Goal: Task Accomplishment & Management: Manage account settings

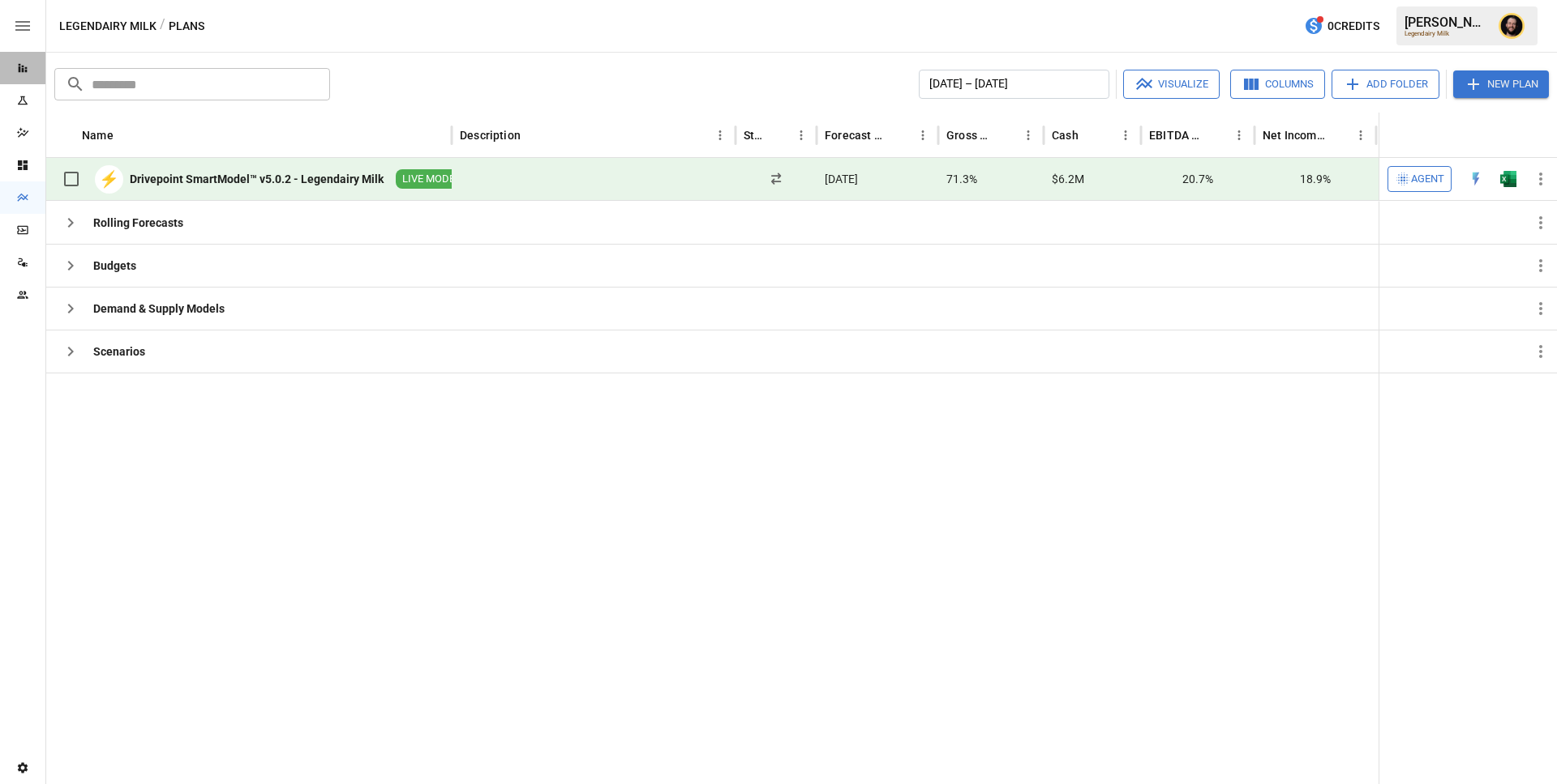
click at [20, 76] on div "Reports" at bounding box center [22, 67] width 45 height 32
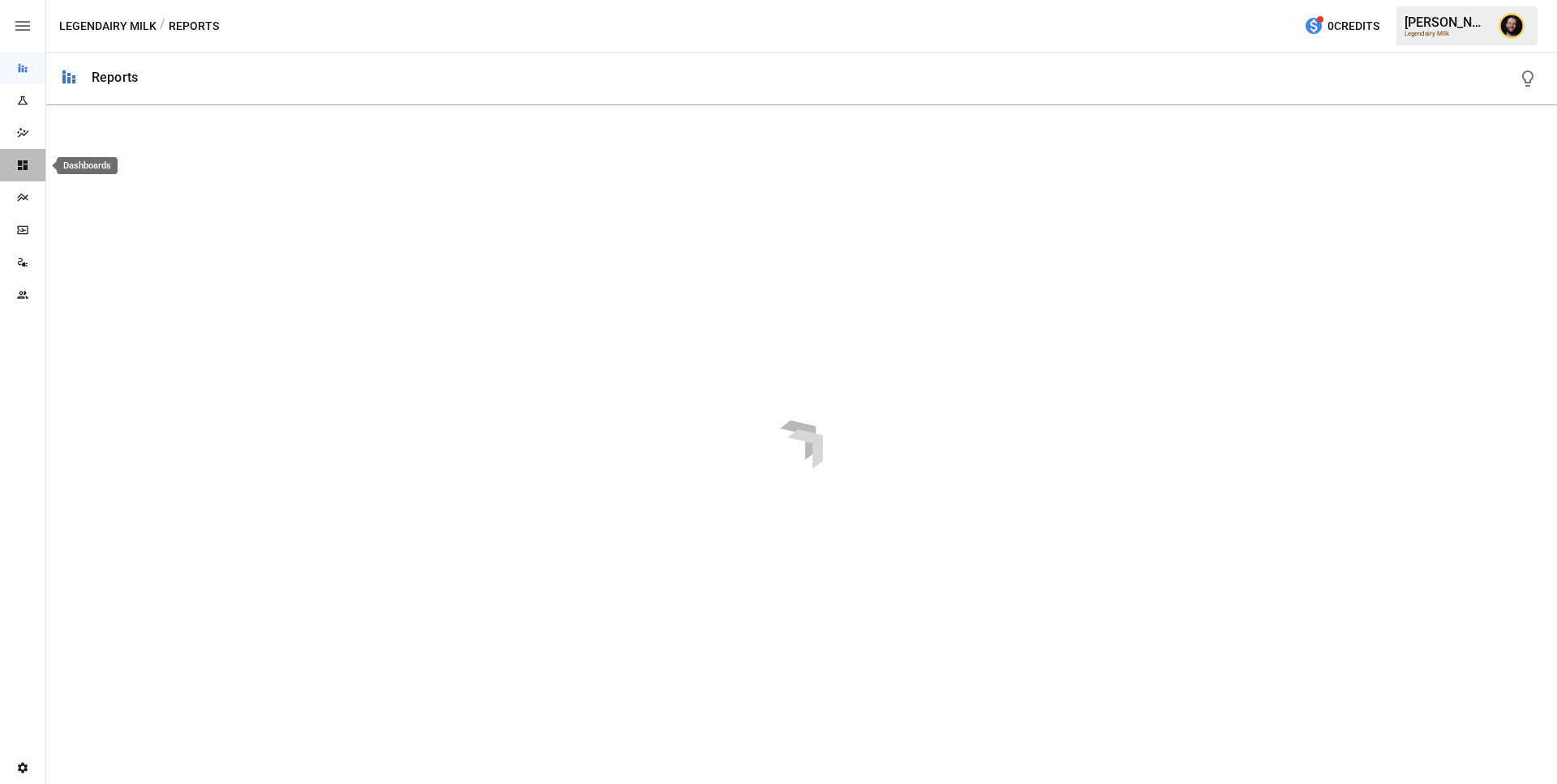
click at [23, 161] on icon "Dashboards" at bounding box center [22, 165] width 10 height 10
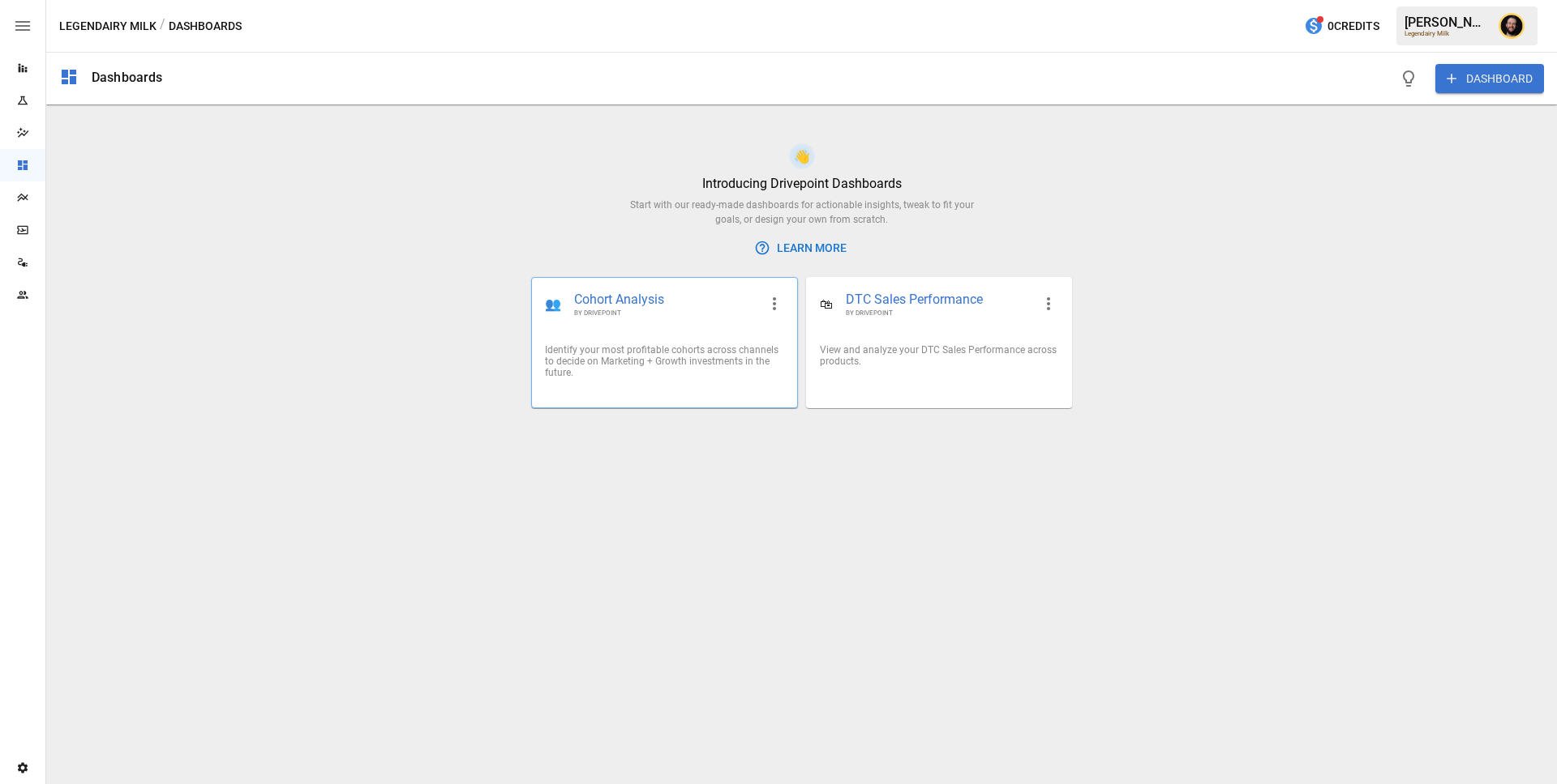
click at [745, 344] on div "Identify your most profitable cohorts across channels to decide on Marketing + …" at bounding box center [664, 361] width 265 height 60
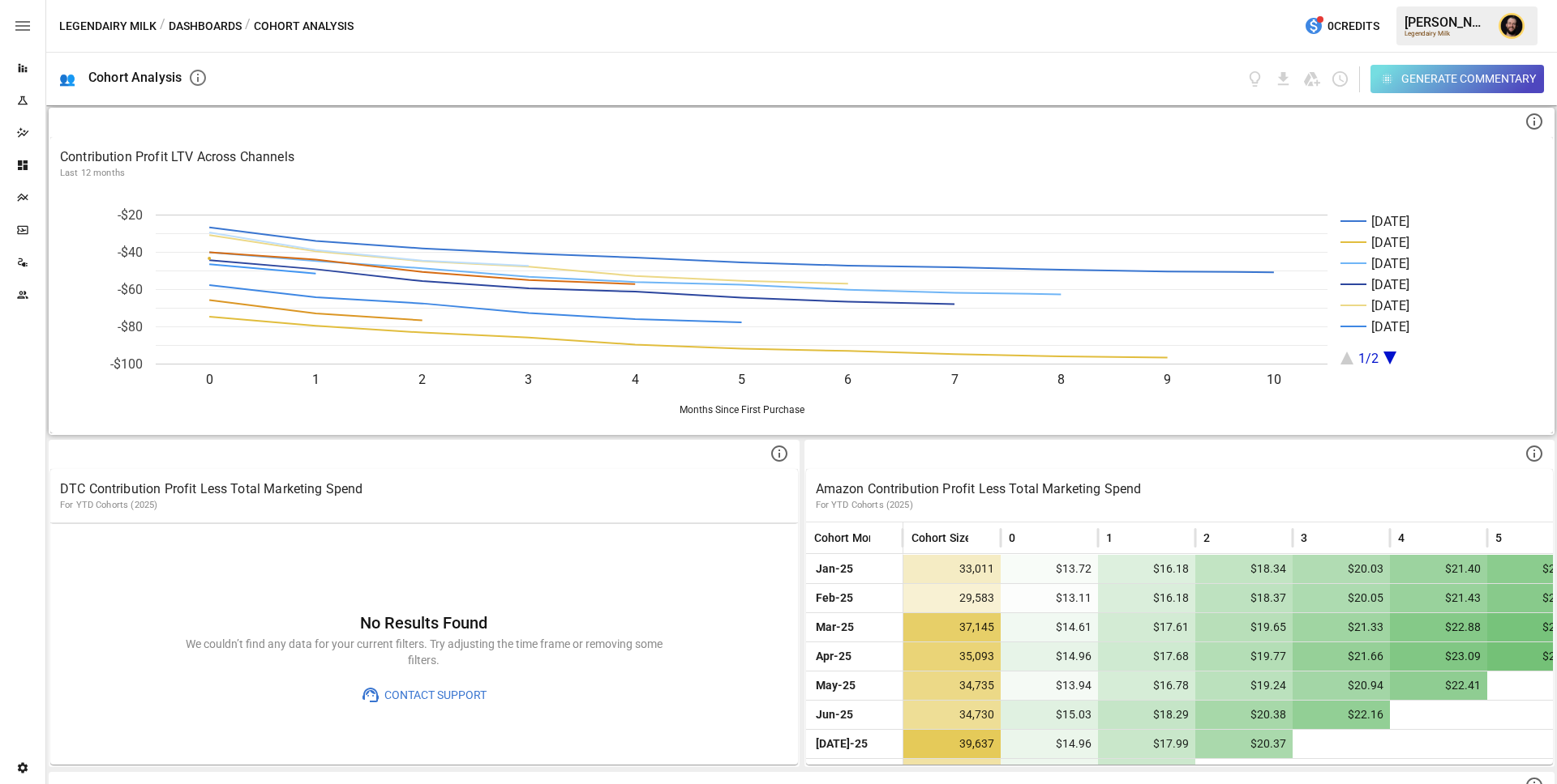
click at [1191, 152] on p "Contribution Profit LTV Across Channels" at bounding box center [801, 157] width 1483 height 19
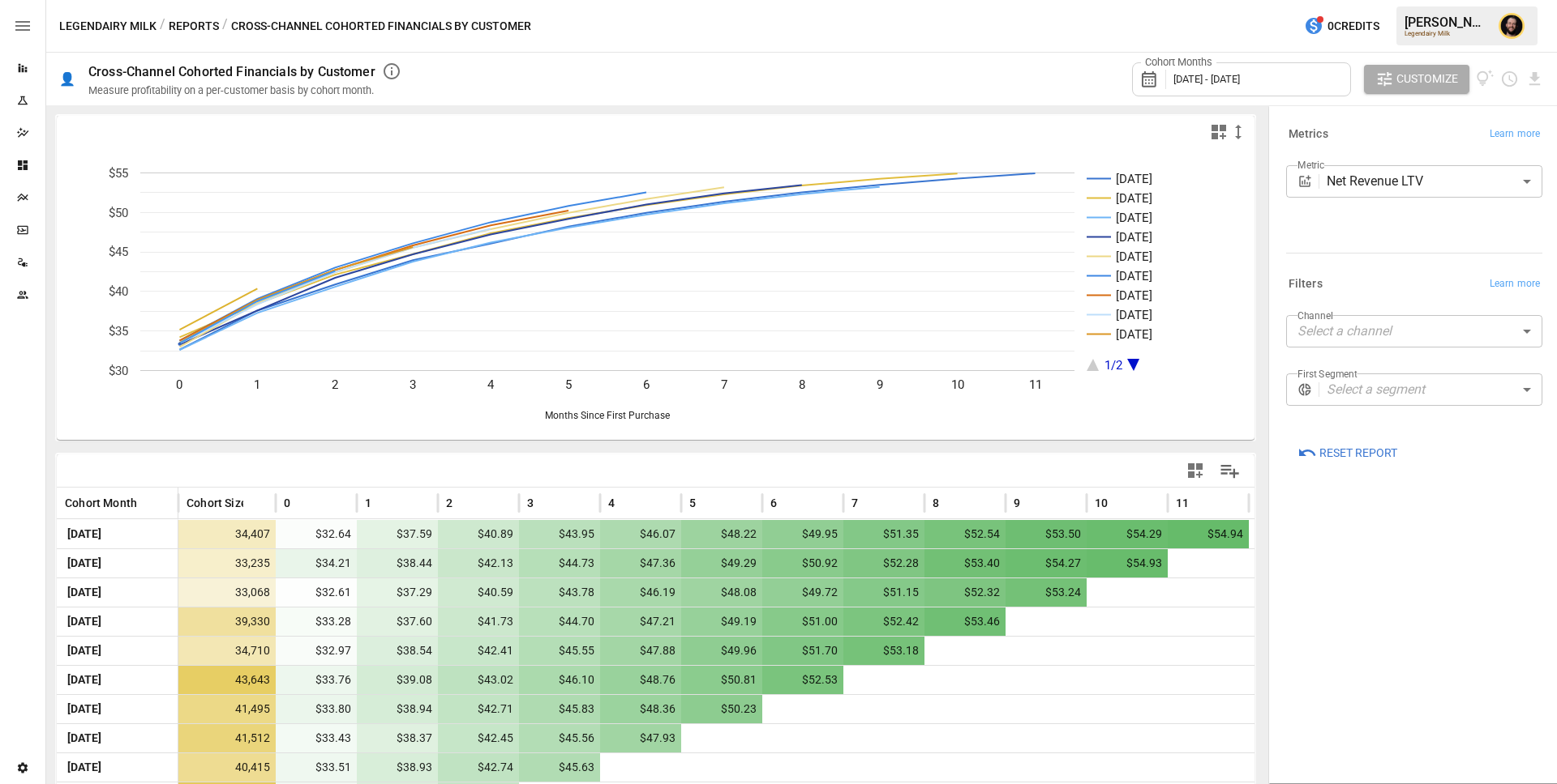
click at [1220, 135] on icon "button" at bounding box center [1218, 132] width 19 height 19
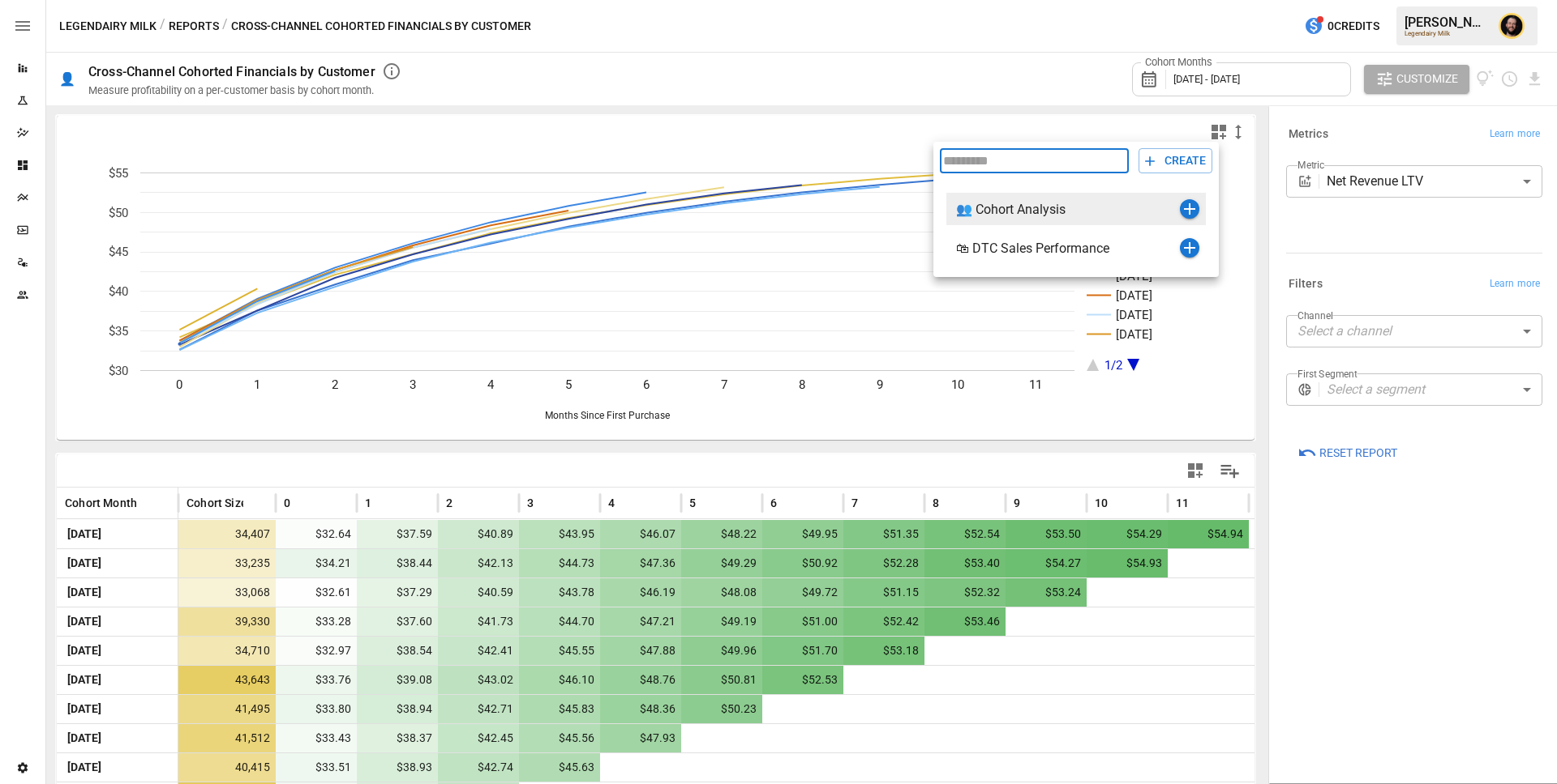
click at [1191, 210] on icon "button" at bounding box center [1189, 209] width 11 height 11
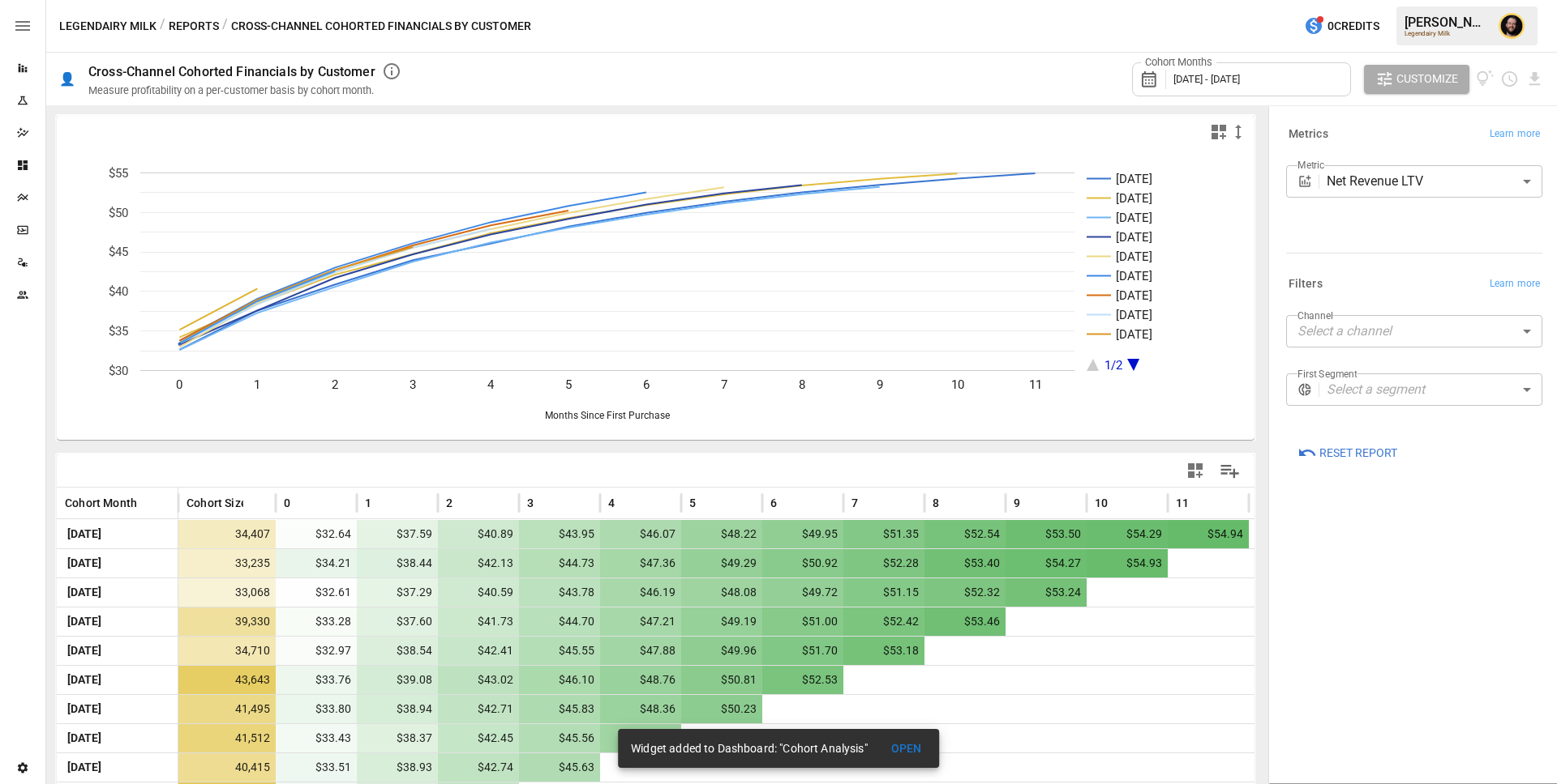
click at [1197, 468] on icon "button" at bounding box center [1196, 471] width 15 height 15
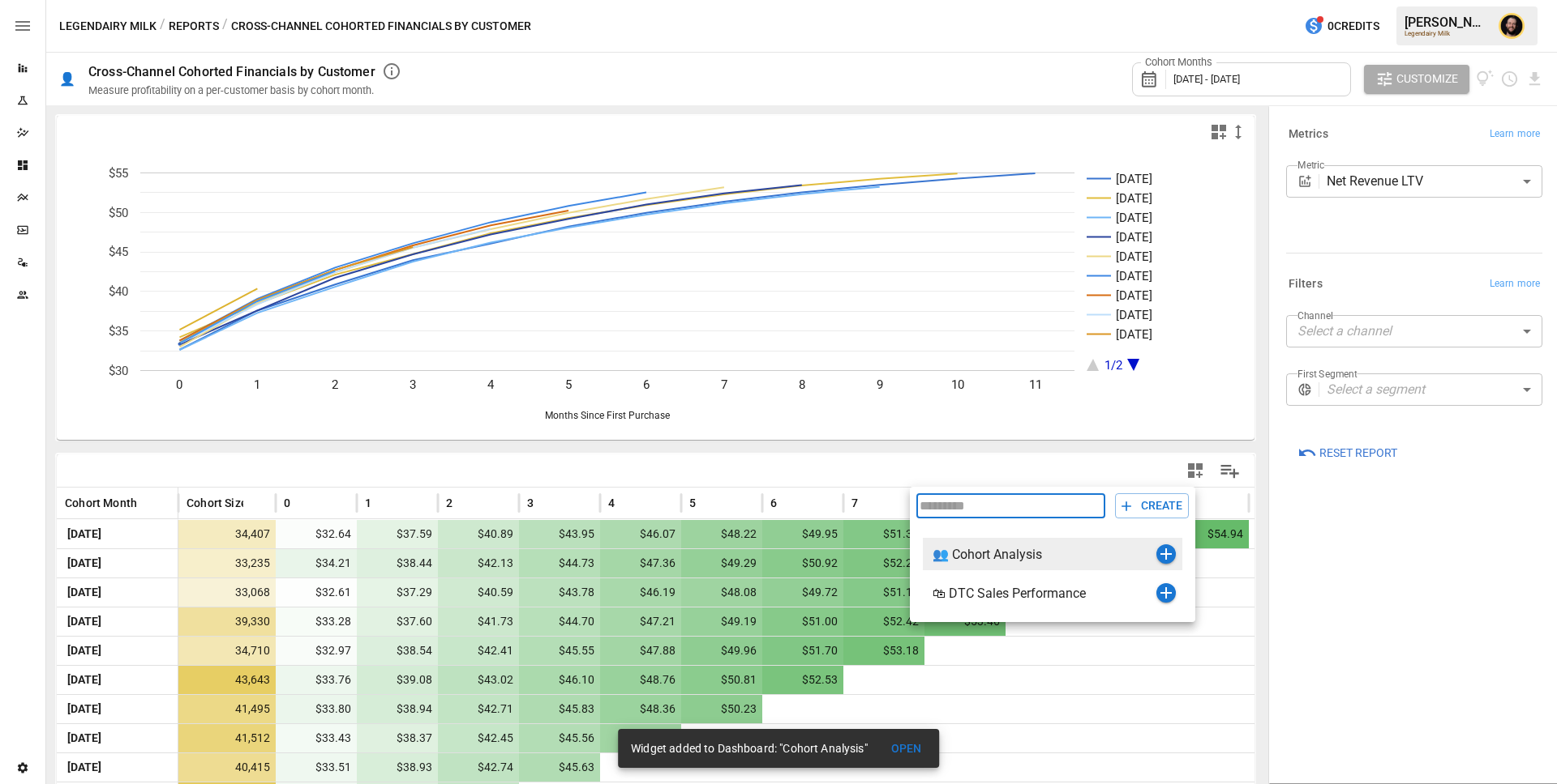
click at [1165, 556] on icon "button" at bounding box center [1166, 554] width 11 height 11
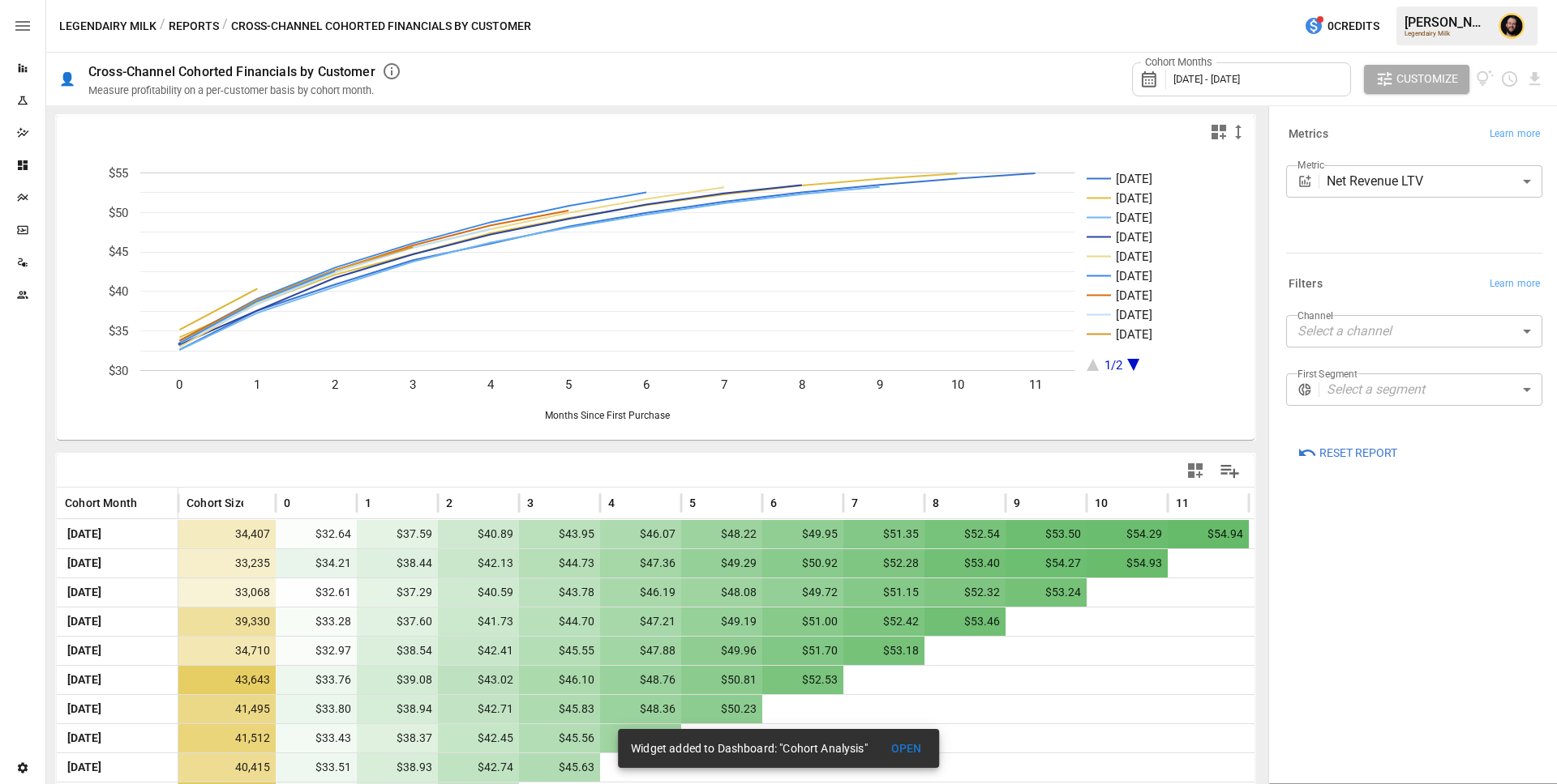
click at [195, 25] on button "Reports" at bounding box center [194, 27] width 51 height 20
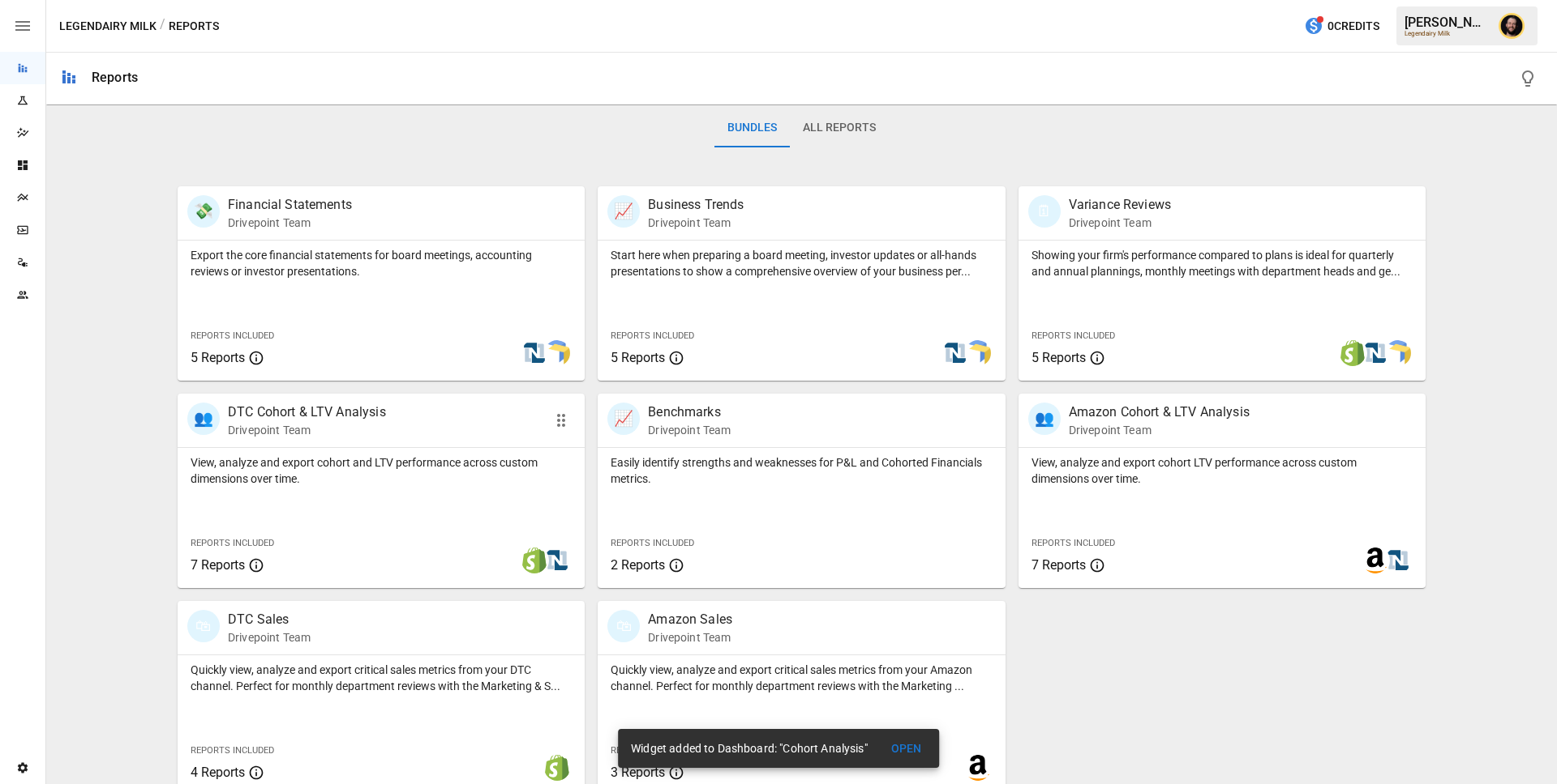
scroll to position [264, 0]
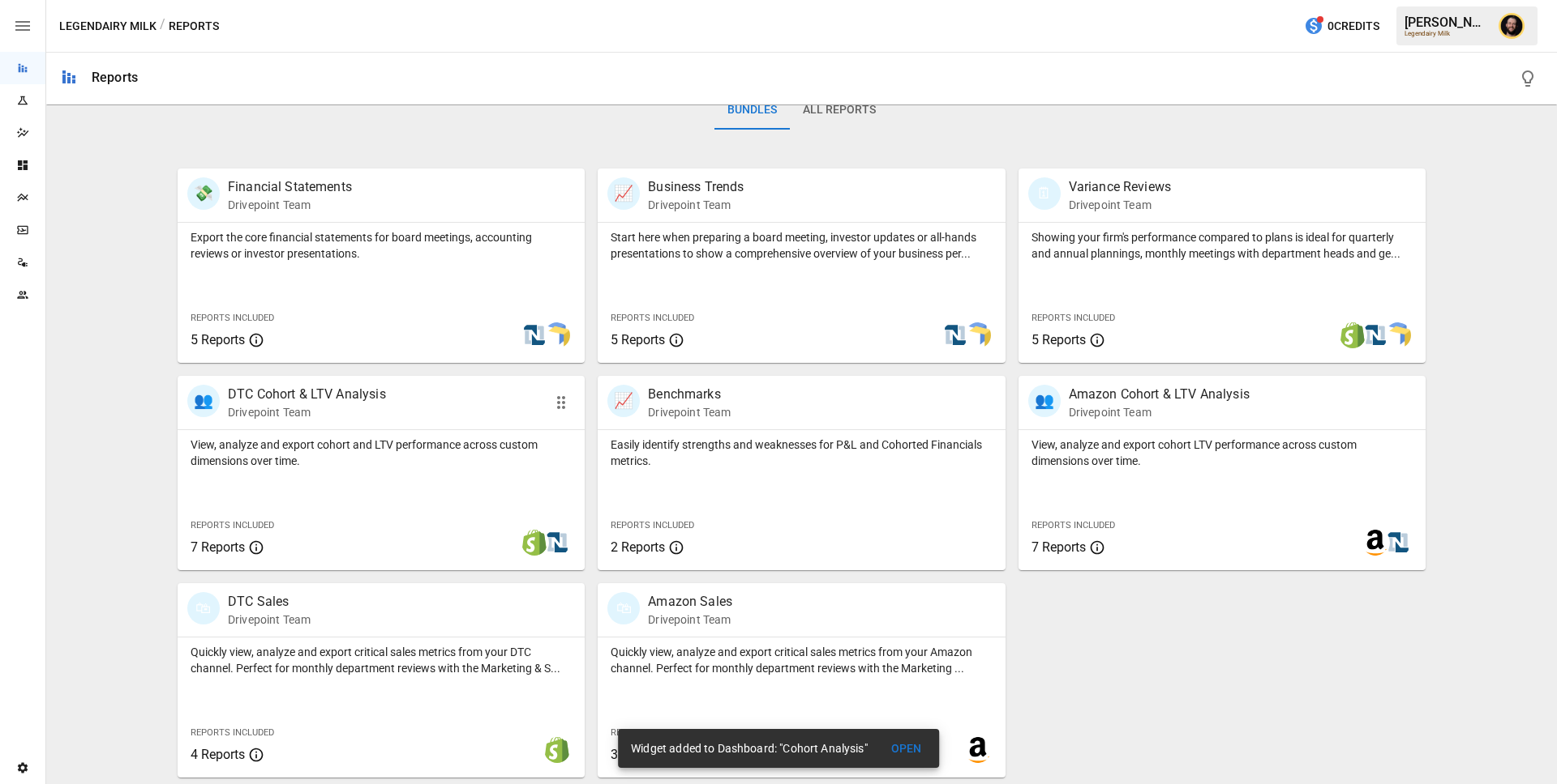
click at [389, 474] on div "View, analyze and export cohort and LTV performance across custom dimensions ov…" at bounding box center [382, 500] width 407 height 140
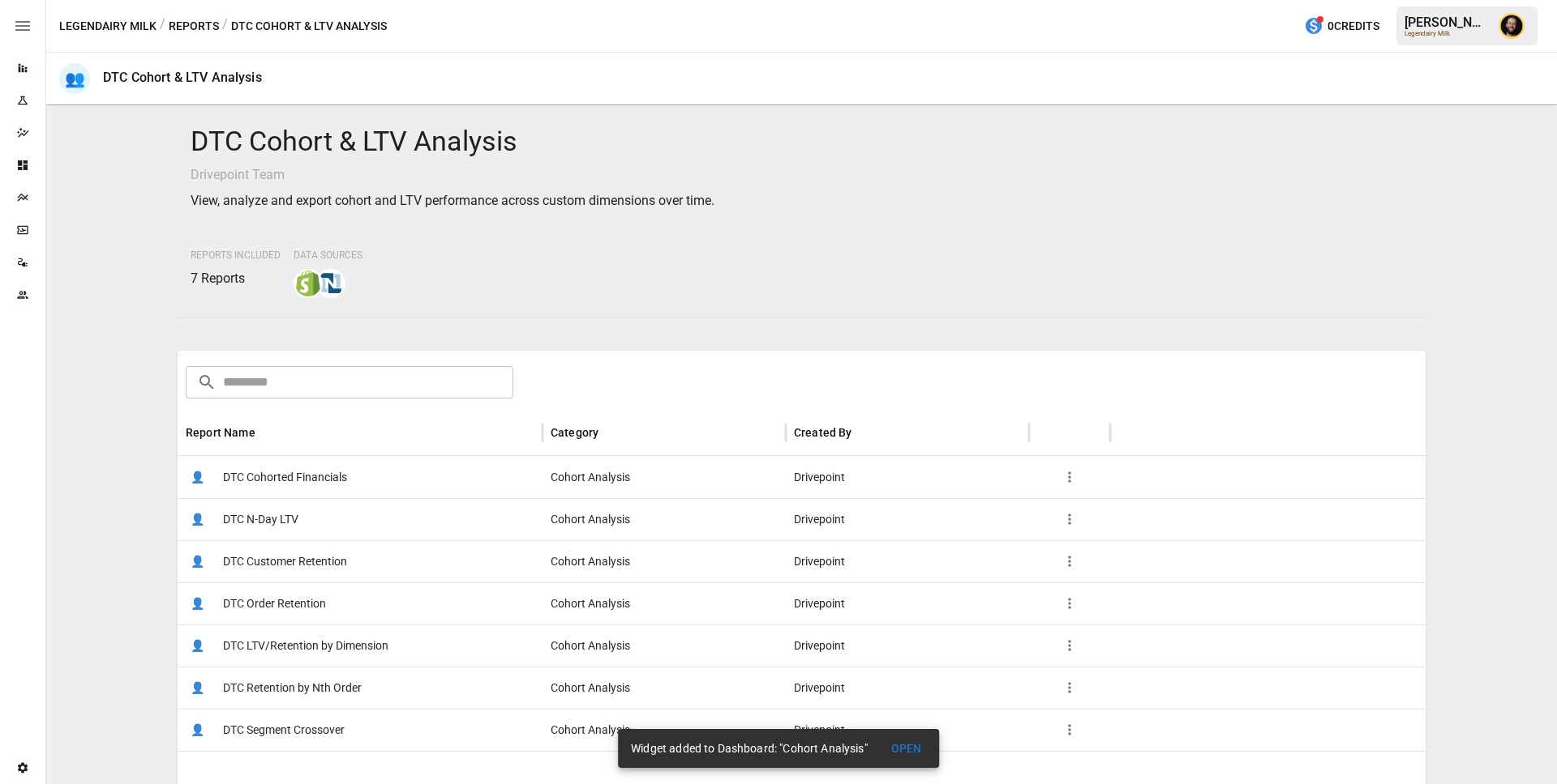
scroll to position [232, 0]
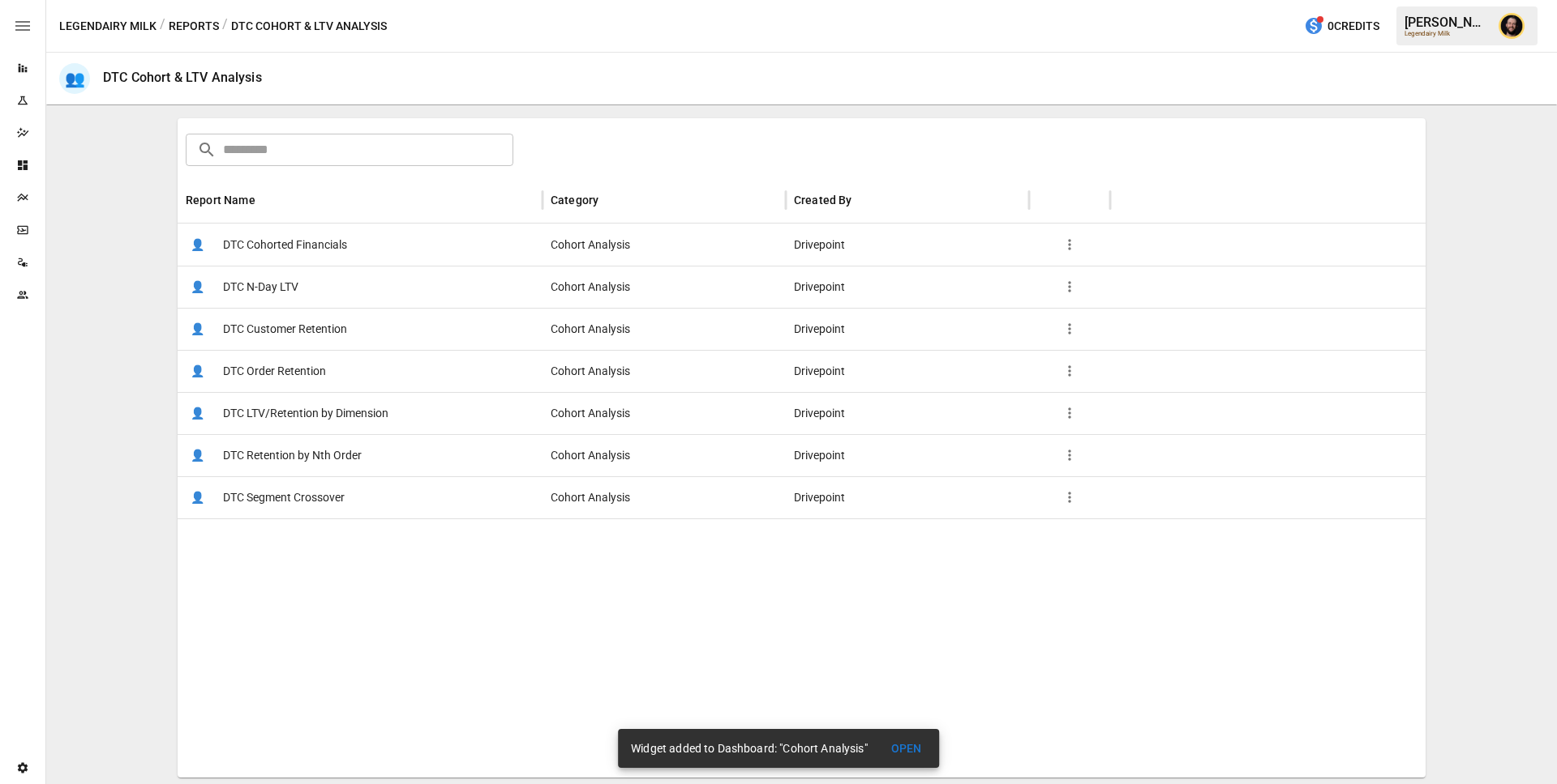
click at [171, 28] on button "Reports" at bounding box center [194, 27] width 51 height 20
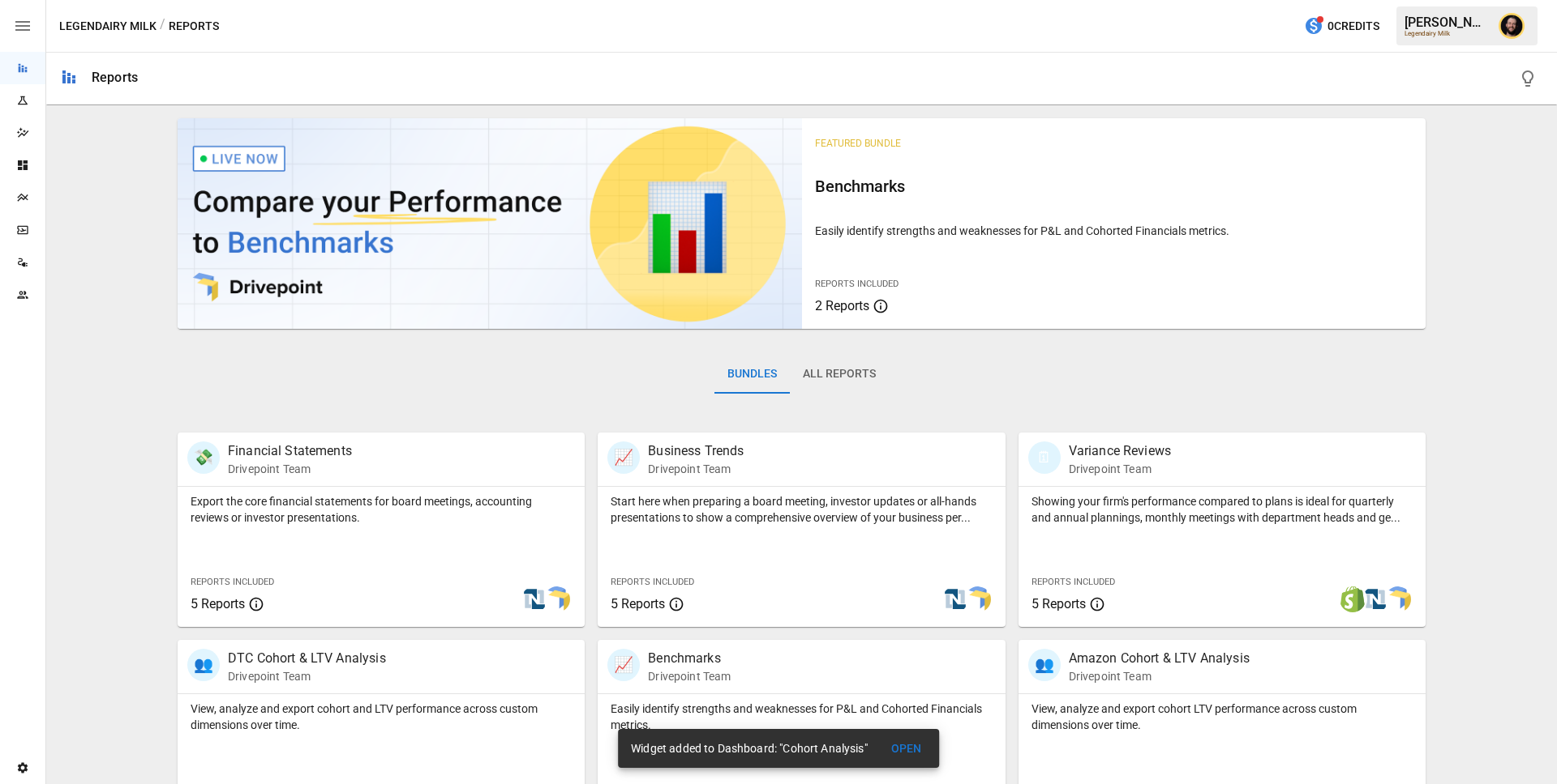
scroll to position [263, 0]
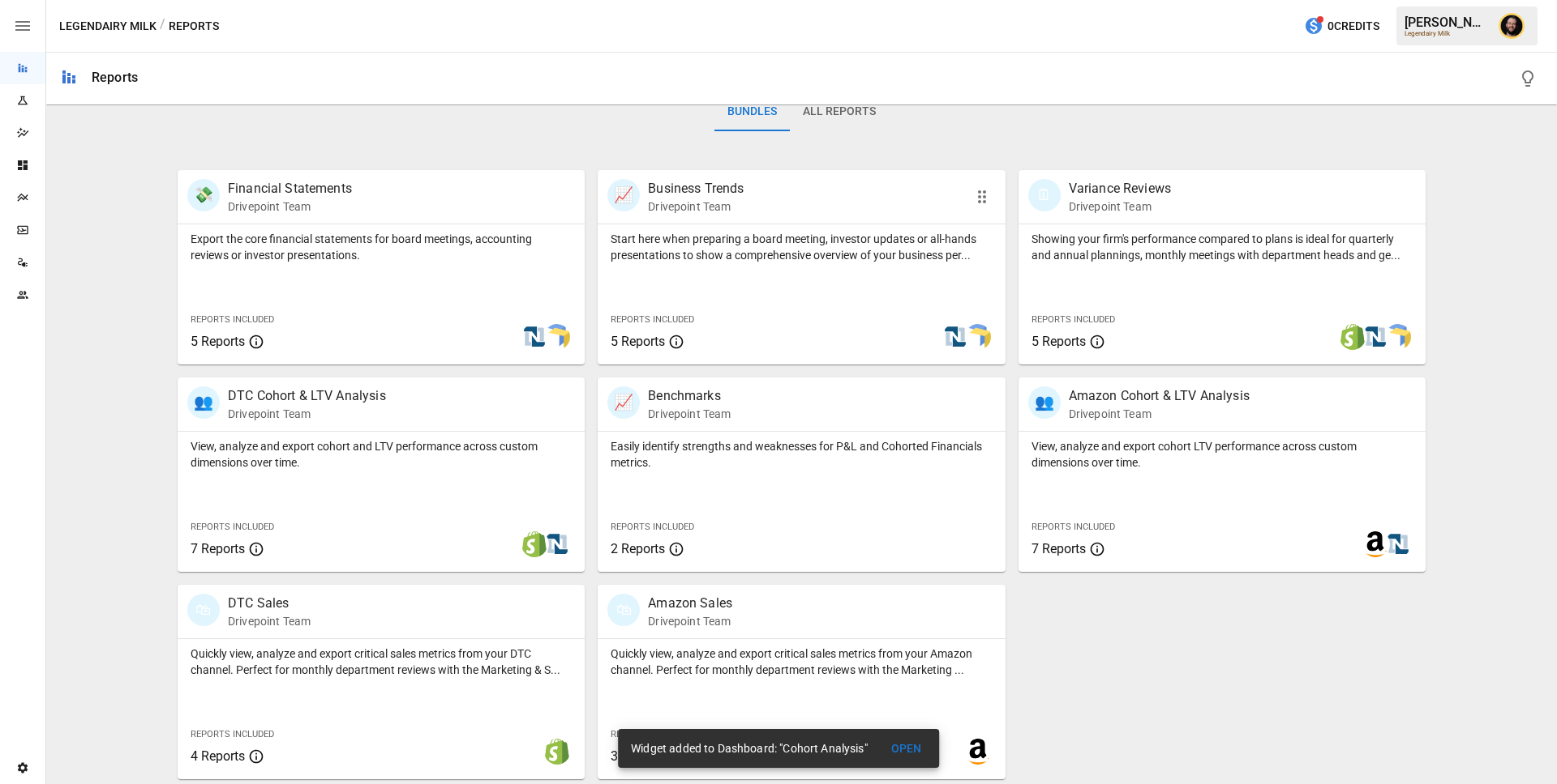
click at [688, 298] on div "Reports Included 5 Reports" at bounding box center [682, 330] width 170 height 70
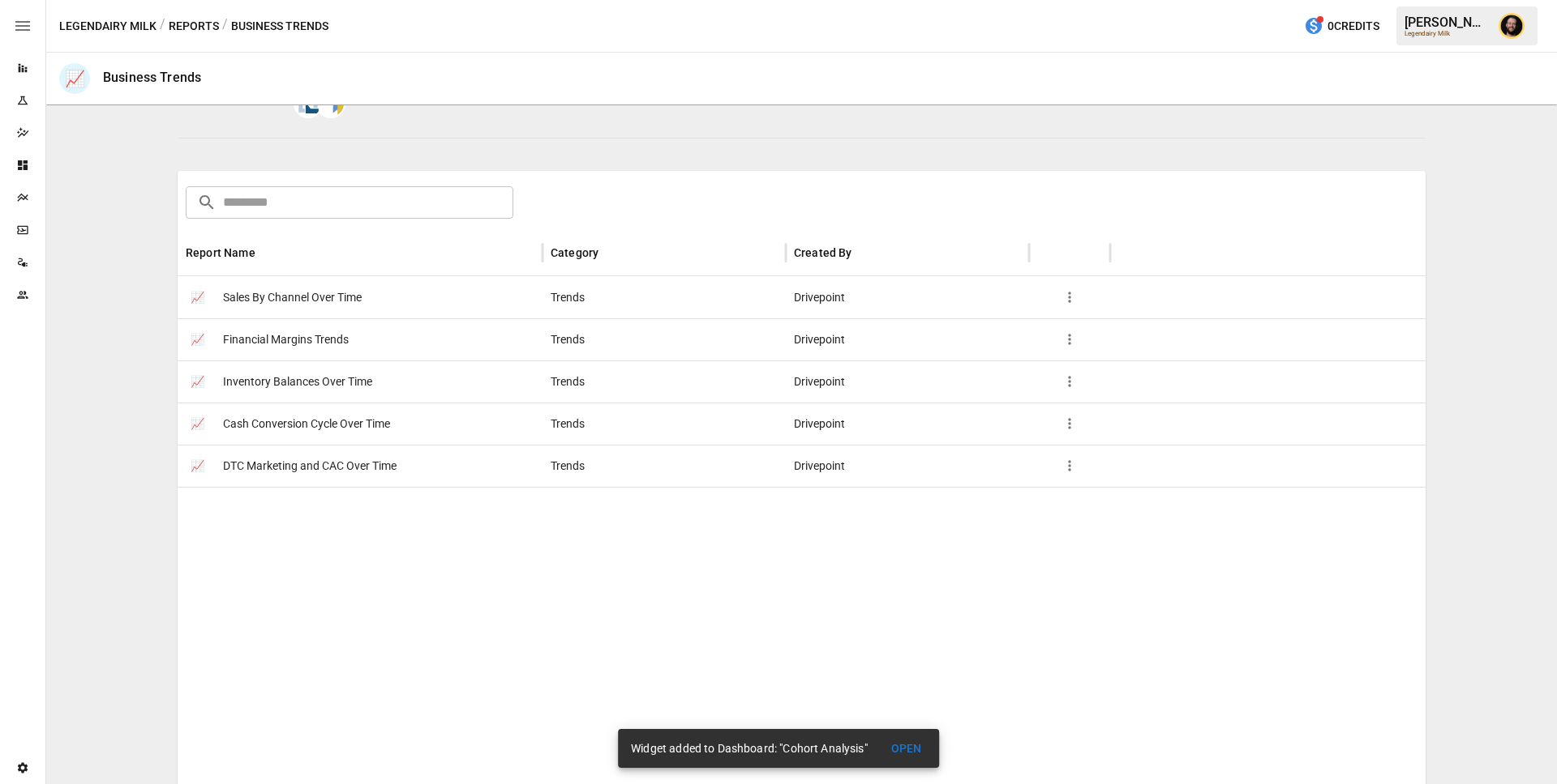
scroll to position [181, 0]
click at [196, 29] on button "Reports" at bounding box center [194, 27] width 51 height 20
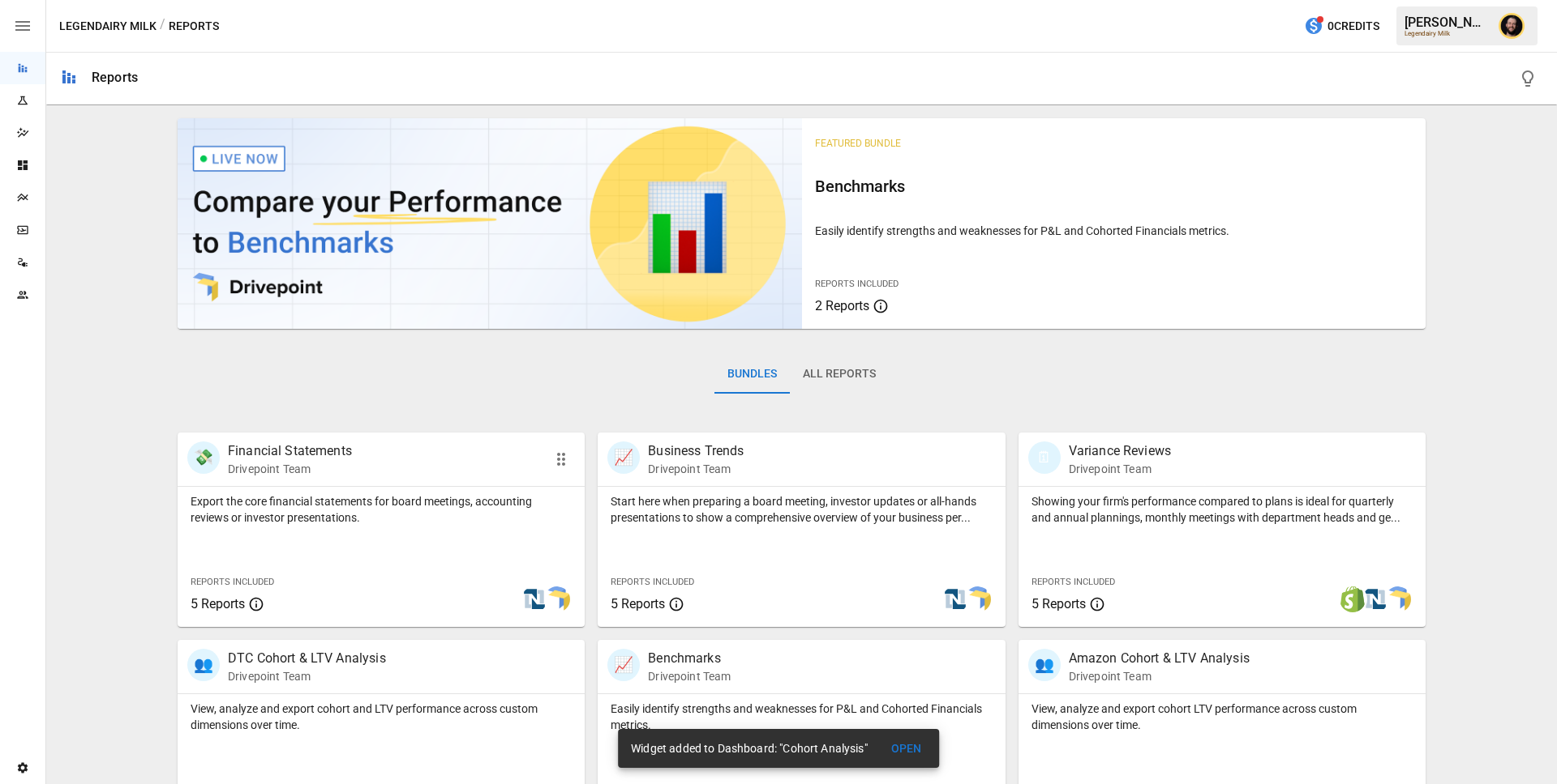
click at [388, 487] on div "Export the core financial statements for board meetings, accounting reviews or …" at bounding box center [382, 507] width 407 height 39
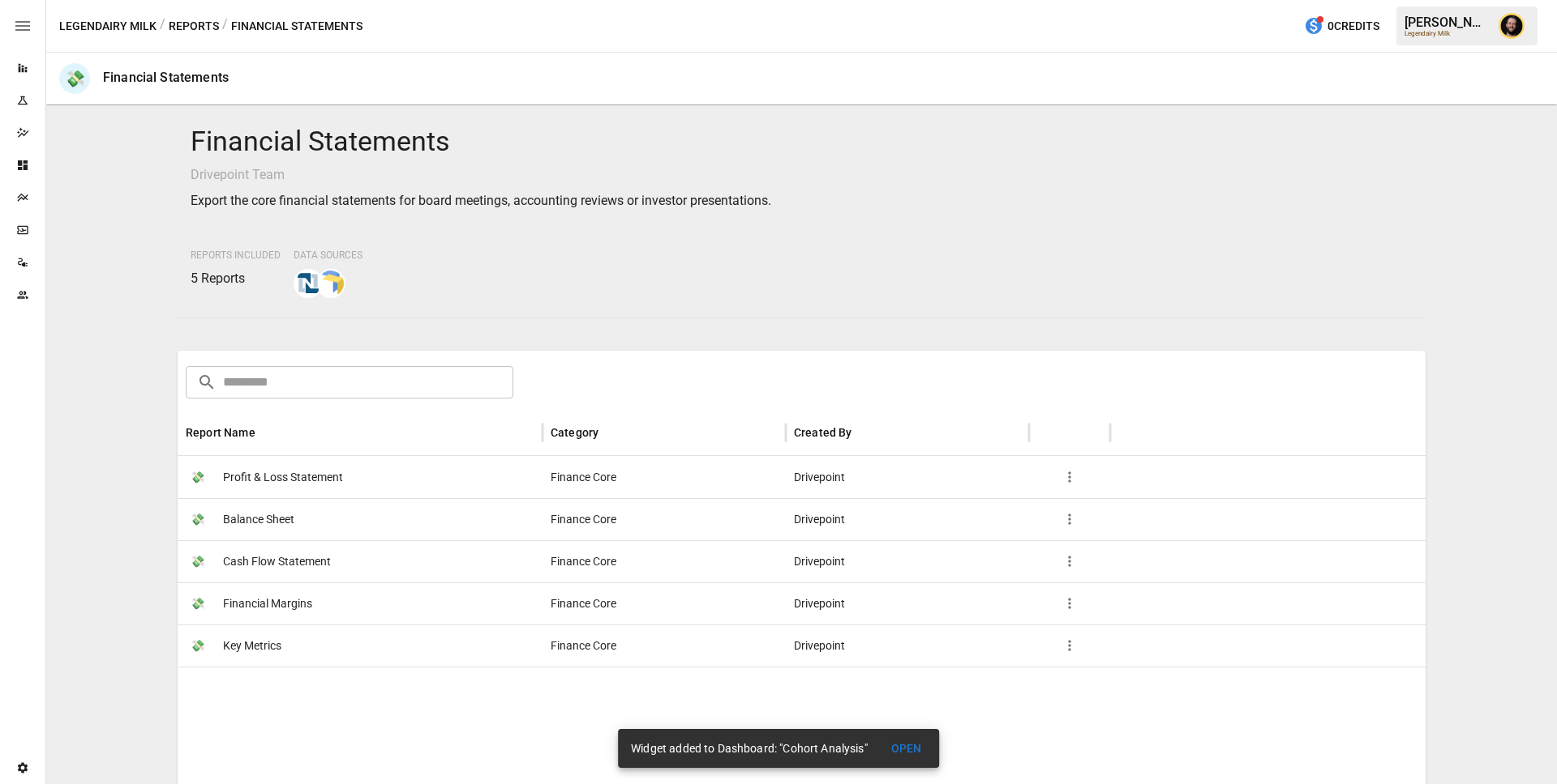
scroll to position [184, 0]
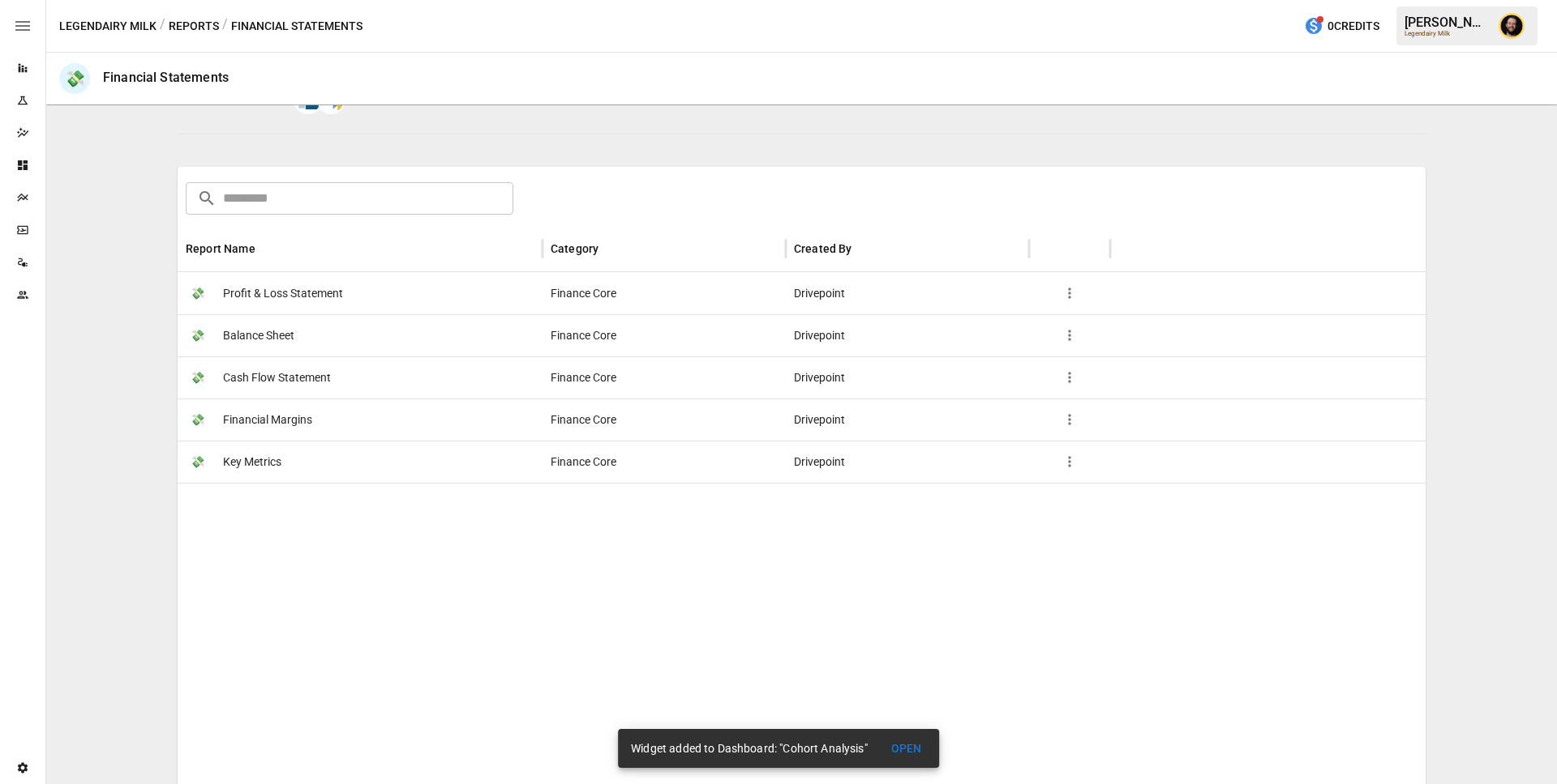
click at [192, 24] on button "Reports" at bounding box center [194, 27] width 51 height 20
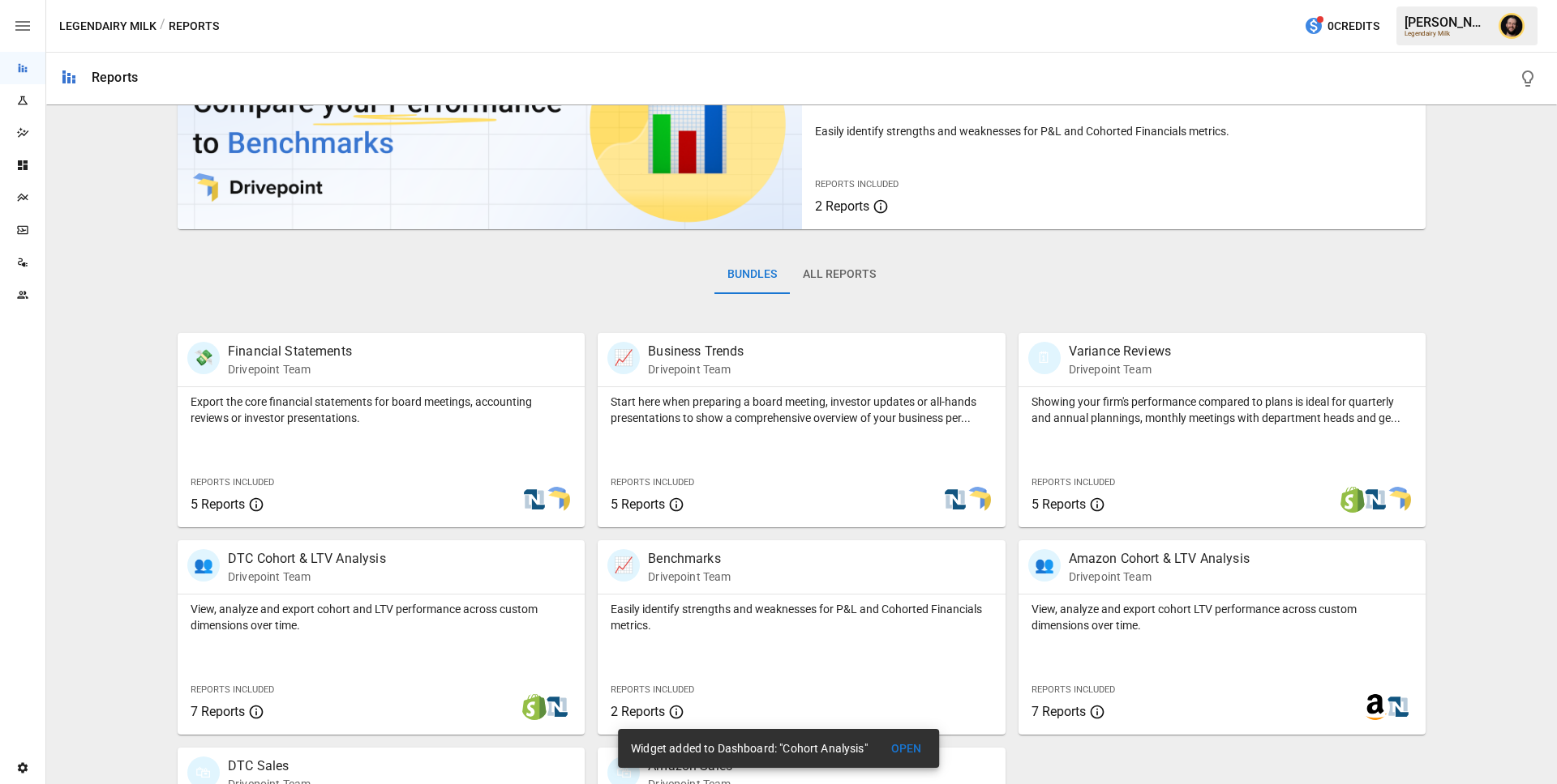
scroll to position [264, 0]
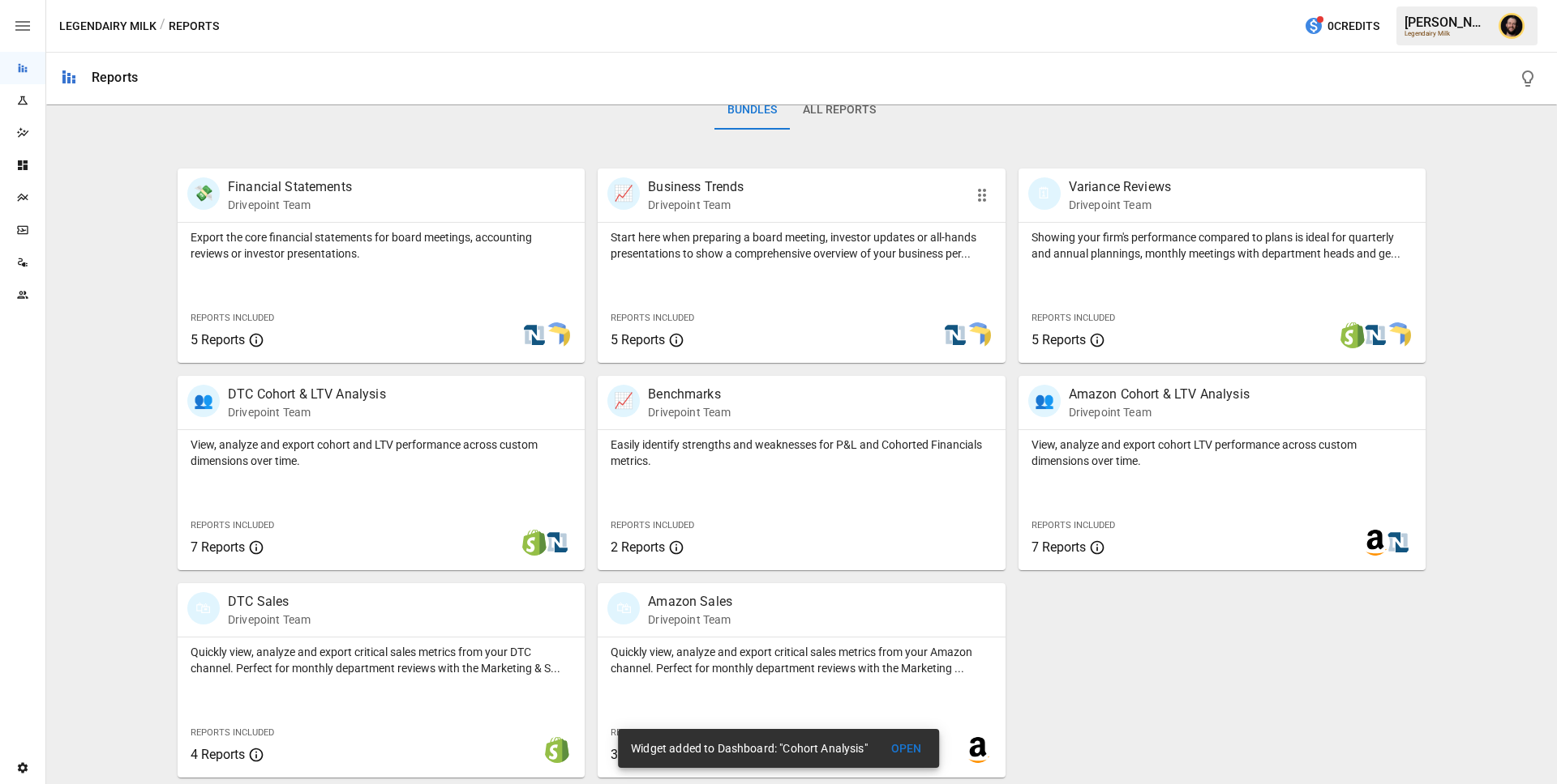
click at [791, 290] on div "Start here when preparing a board meeting, investor updates or all-hands presen…" at bounding box center [801, 293] width 407 height 140
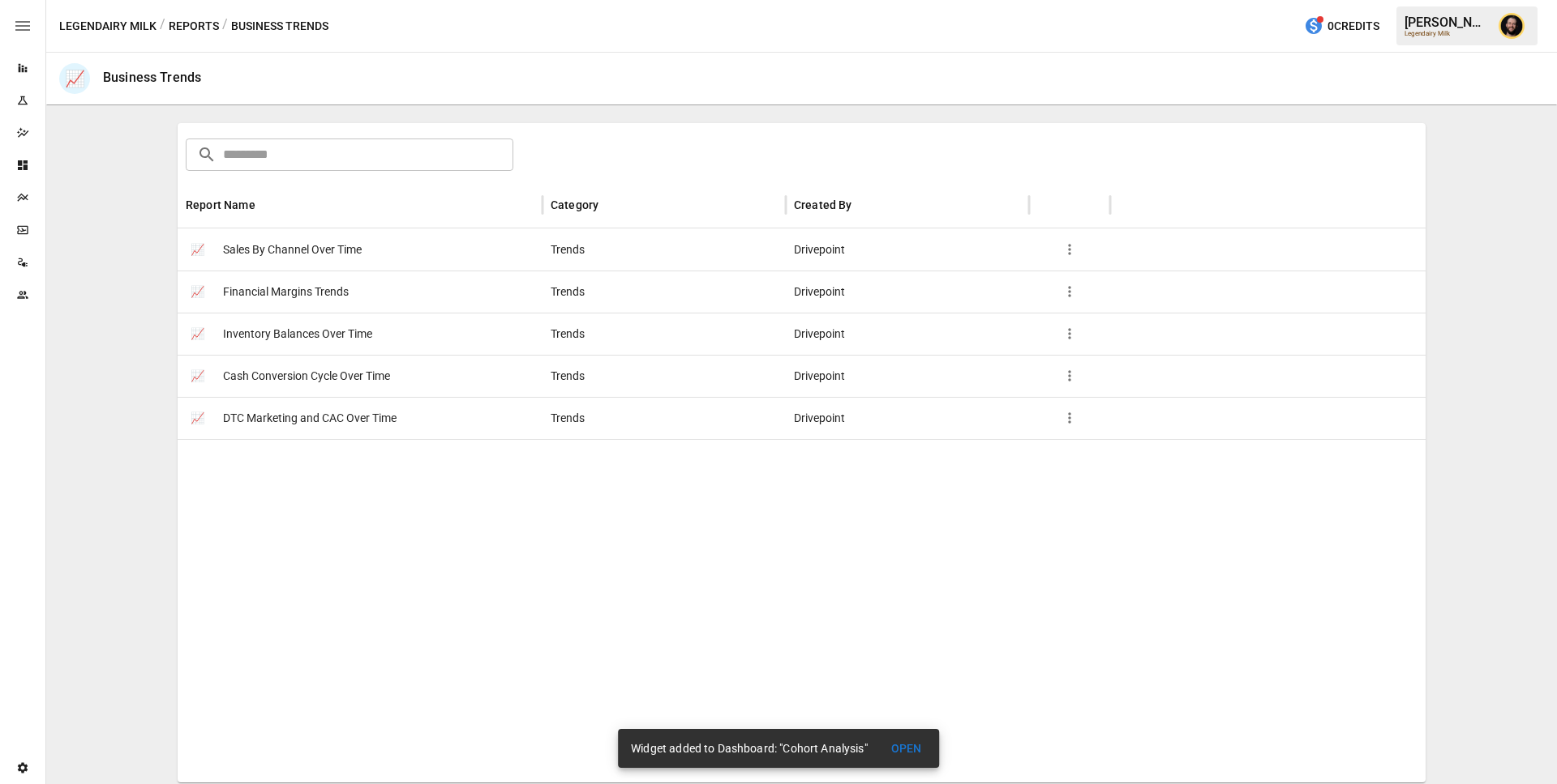
scroll to position [232, 0]
click at [200, 29] on button "Reports" at bounding box center [194, 27] width 51 height 20
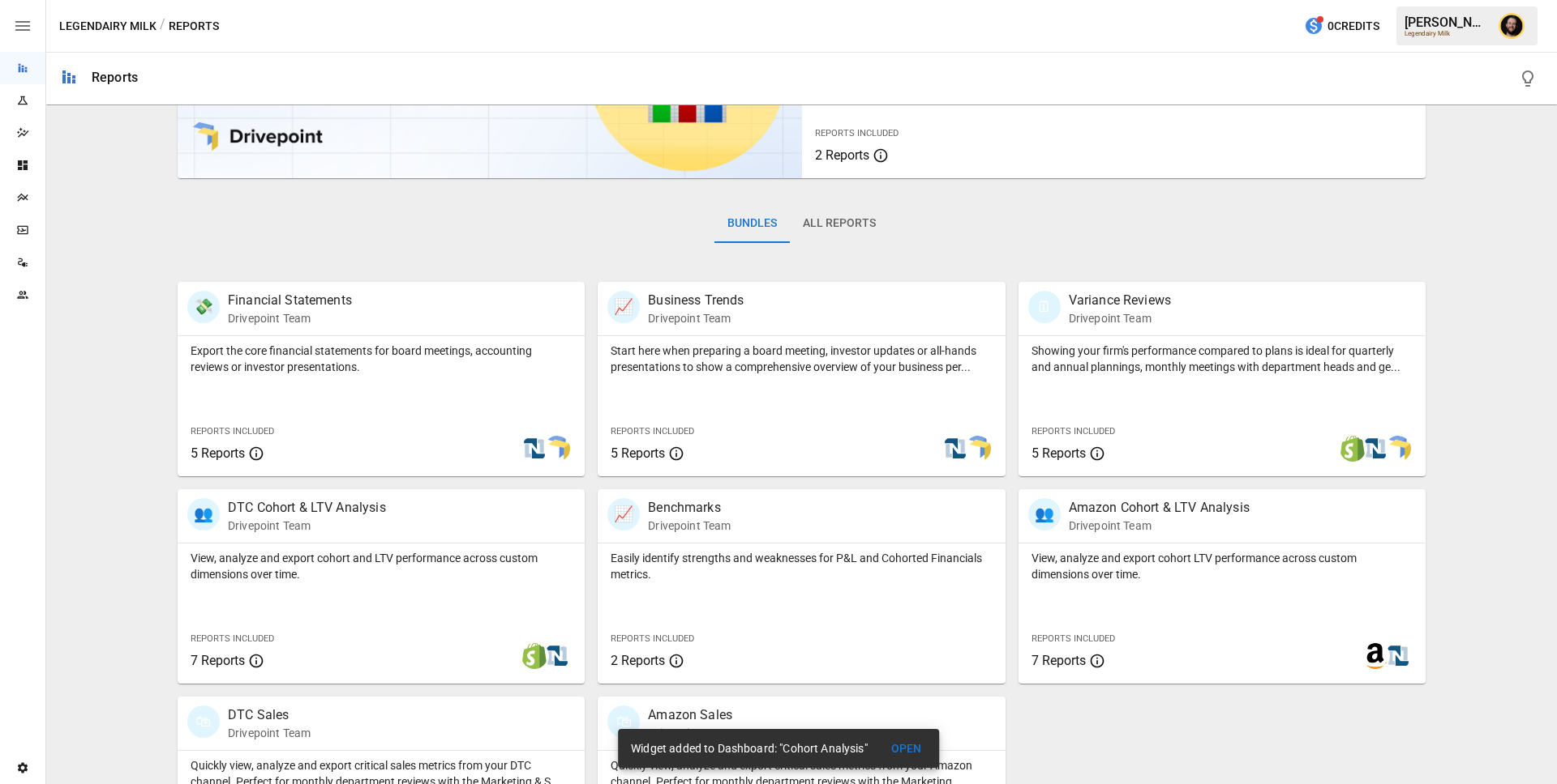
scroll to position [135, 0]
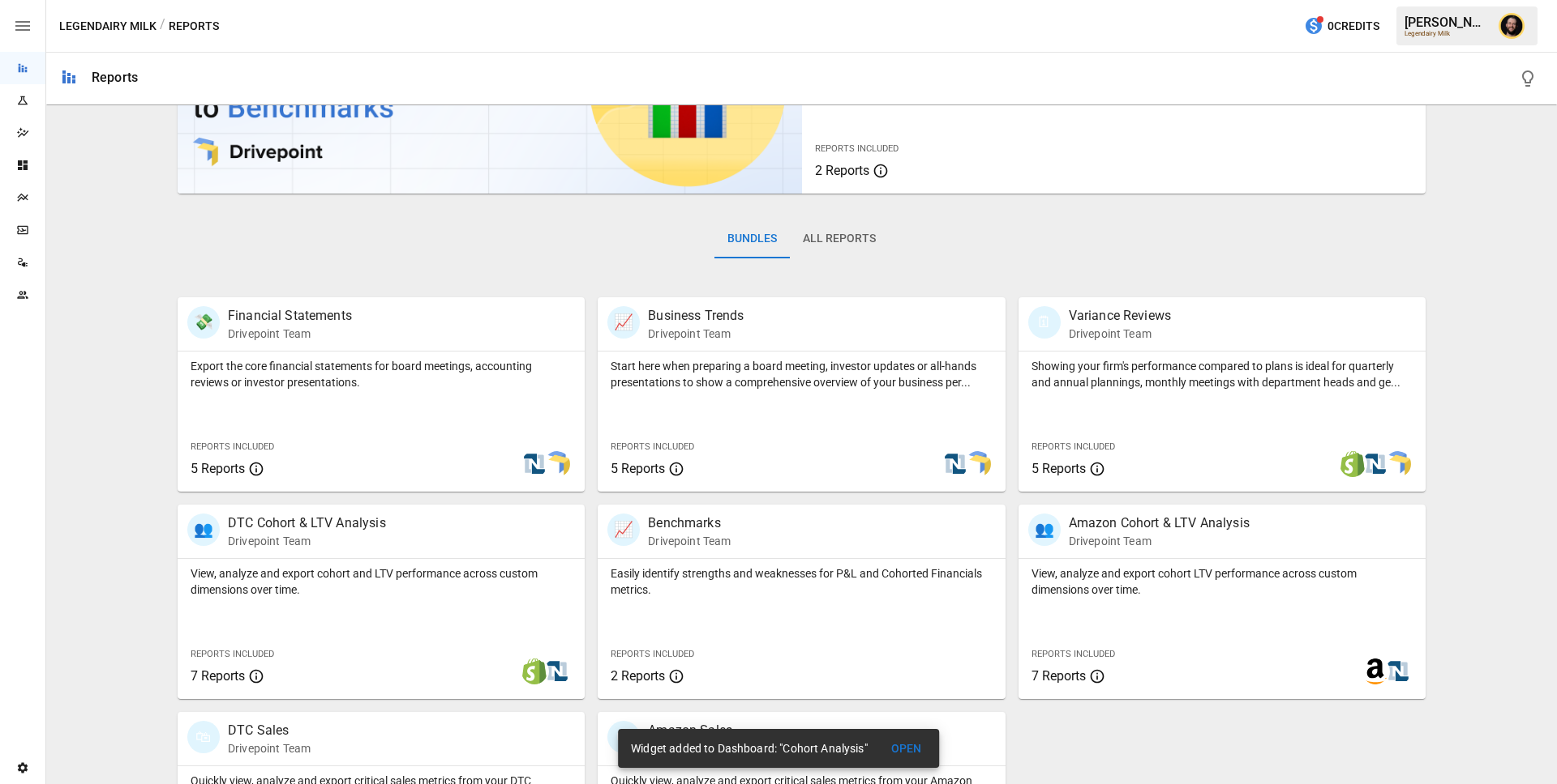
click at [839, 241] on button "All Reports" at bounding box center [839, 239] width 99 height 39
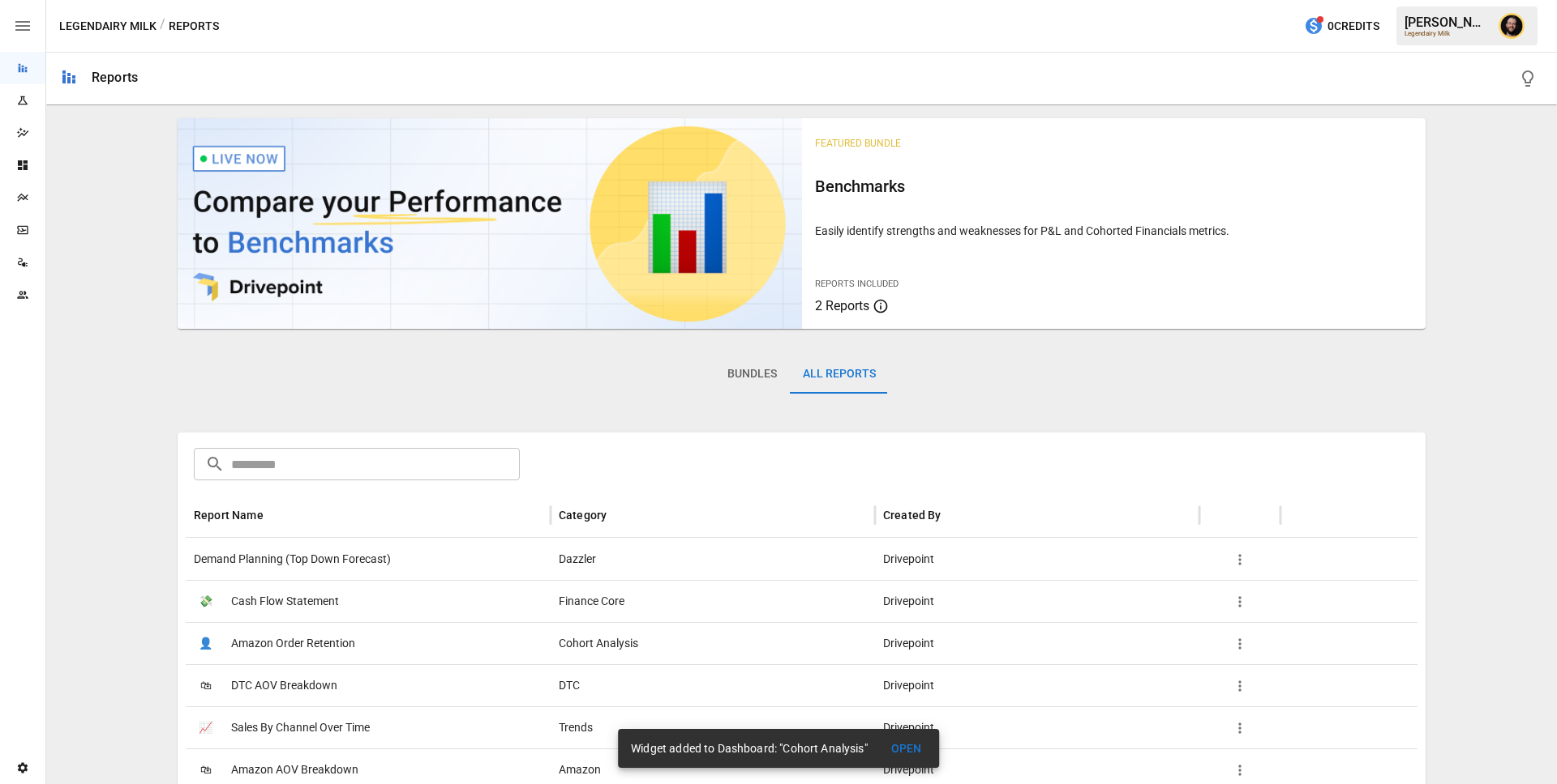
scroll to position [333, 0]
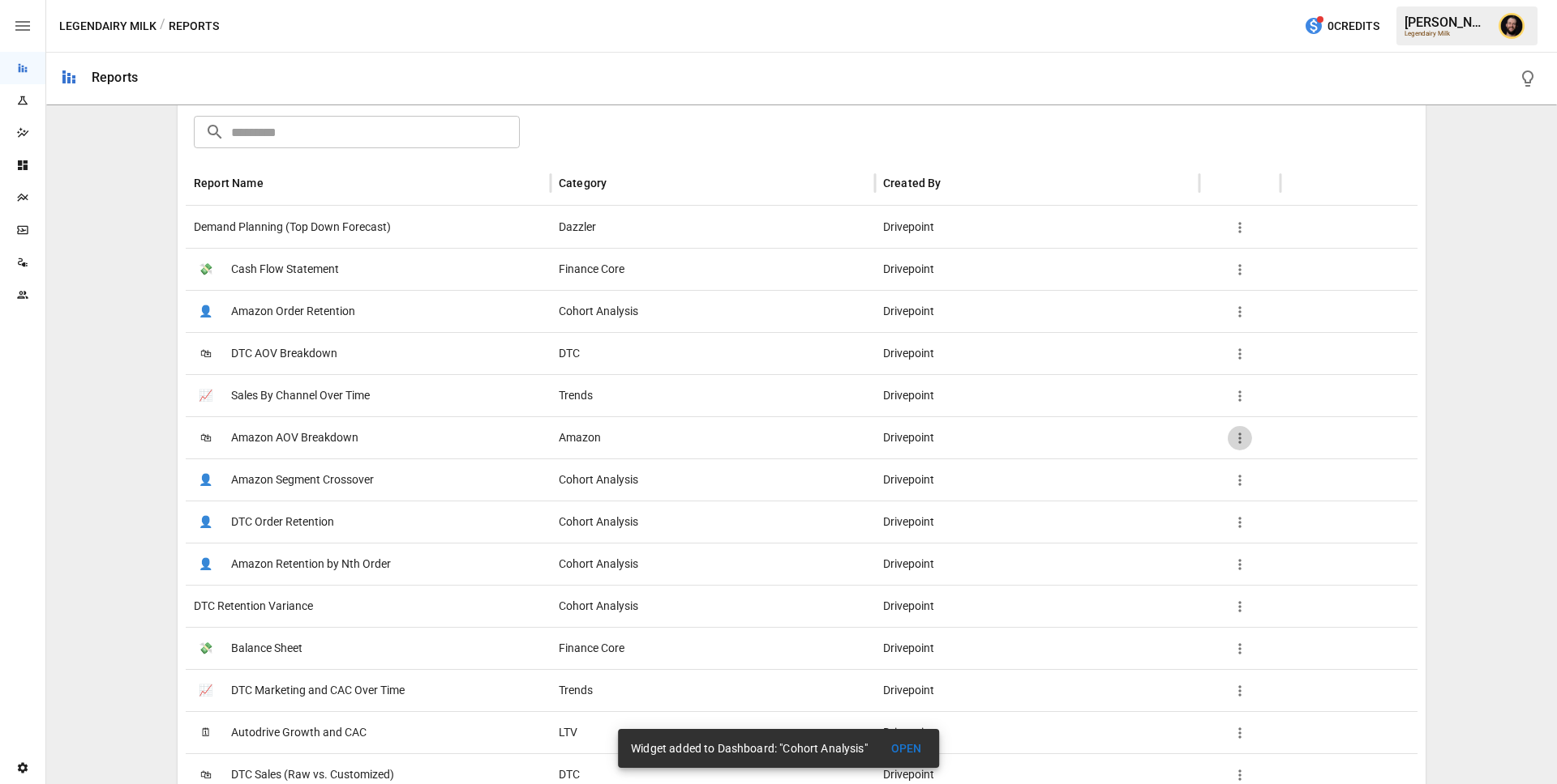
click at [1243, 440] on icon "button" at bounding box center [1240, 439] width 17 height 17
click at [1027, 450] on div at bounding box center [778, 392] width 1557 height 784
click at [361, 439] on div "🛍 Amazon AOV Breakdown" at bounding box center [368, 438] width 365 height 42
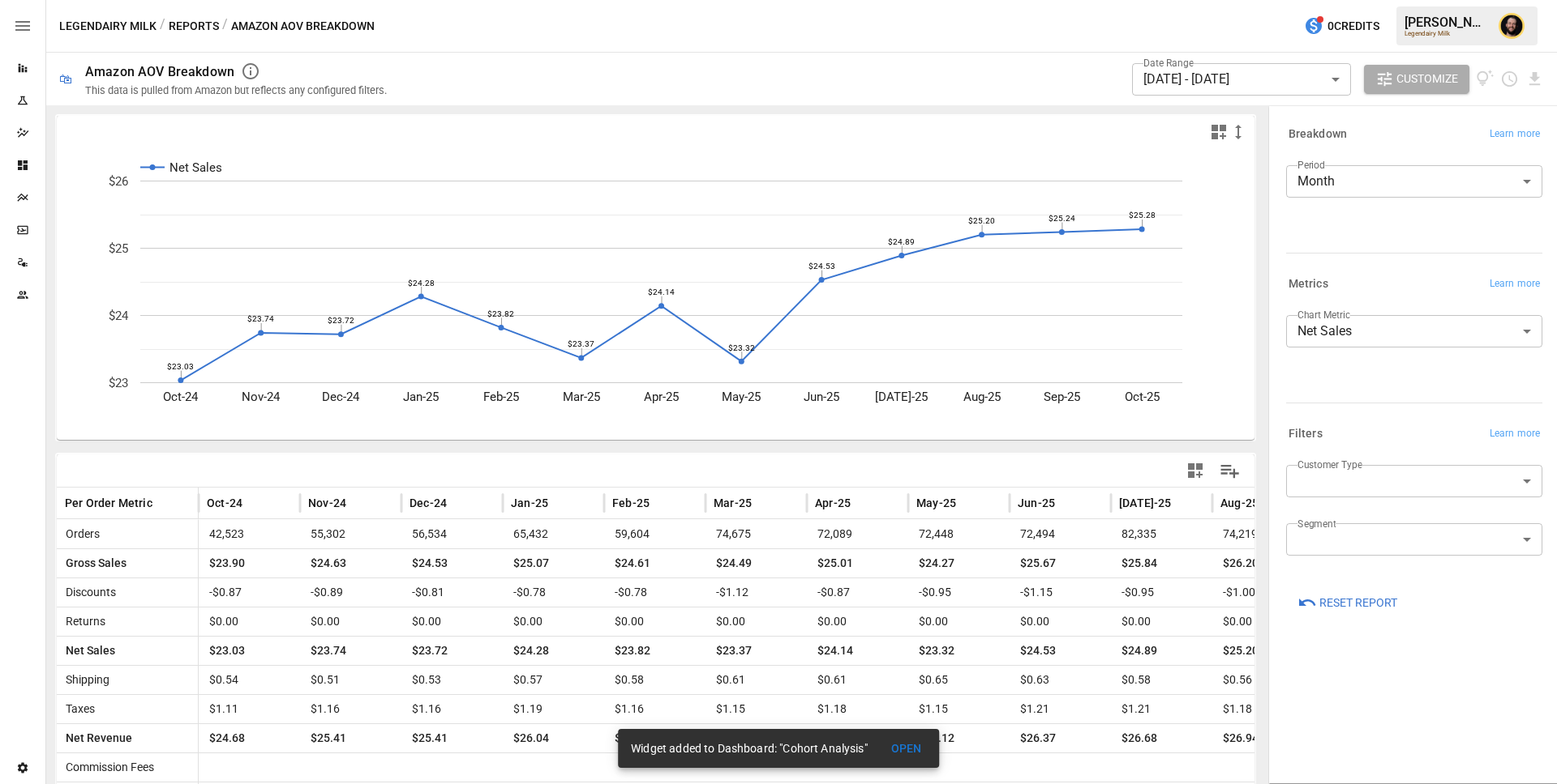
click at [1362, 0] on body "Reports Experiments Dazzler Studio Dashboards Plans SmartModel ™ Data Sources T…" at bounding box center [778, 0] width 1557 height 0
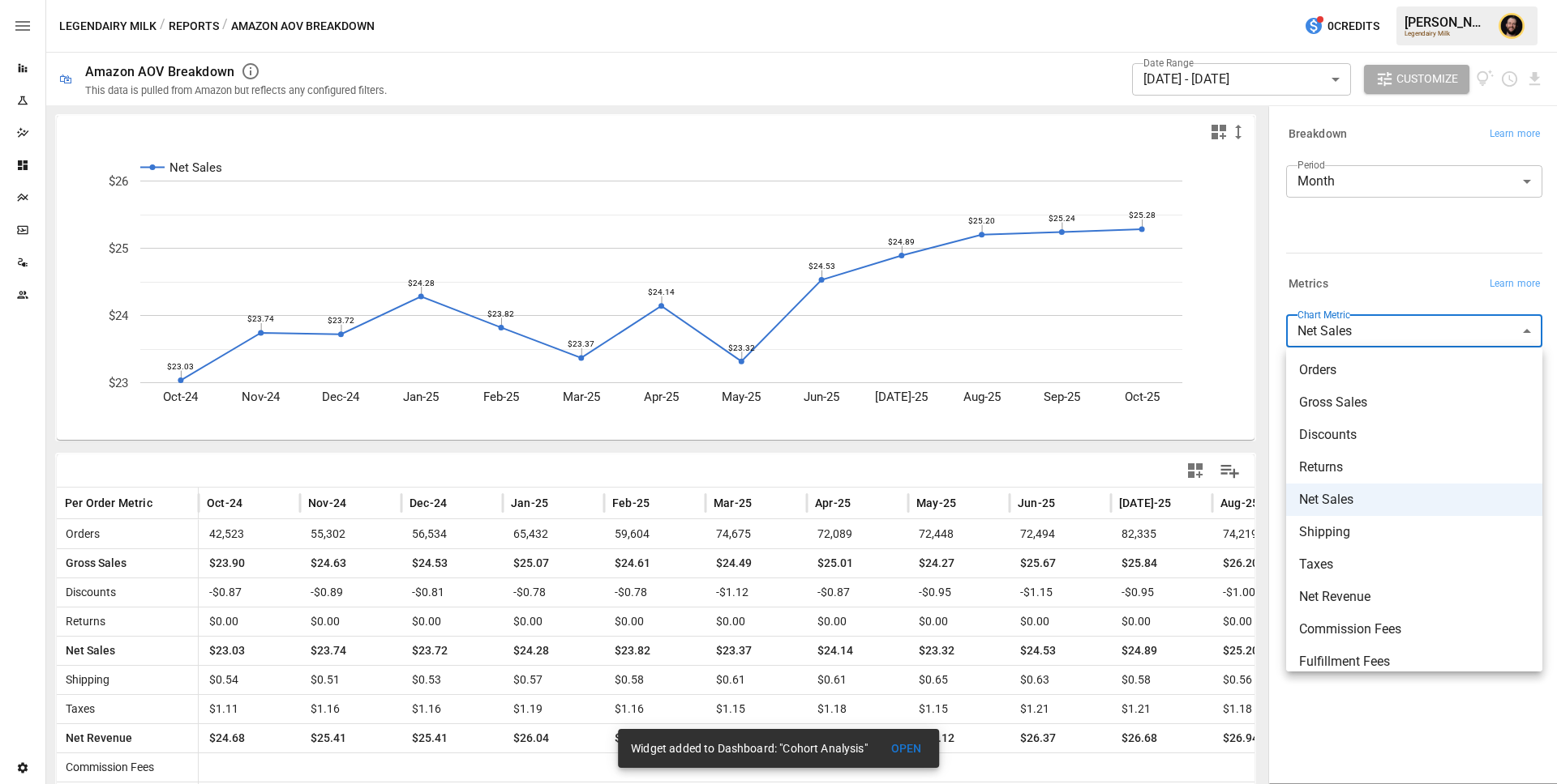
scroll to position [111, 0]
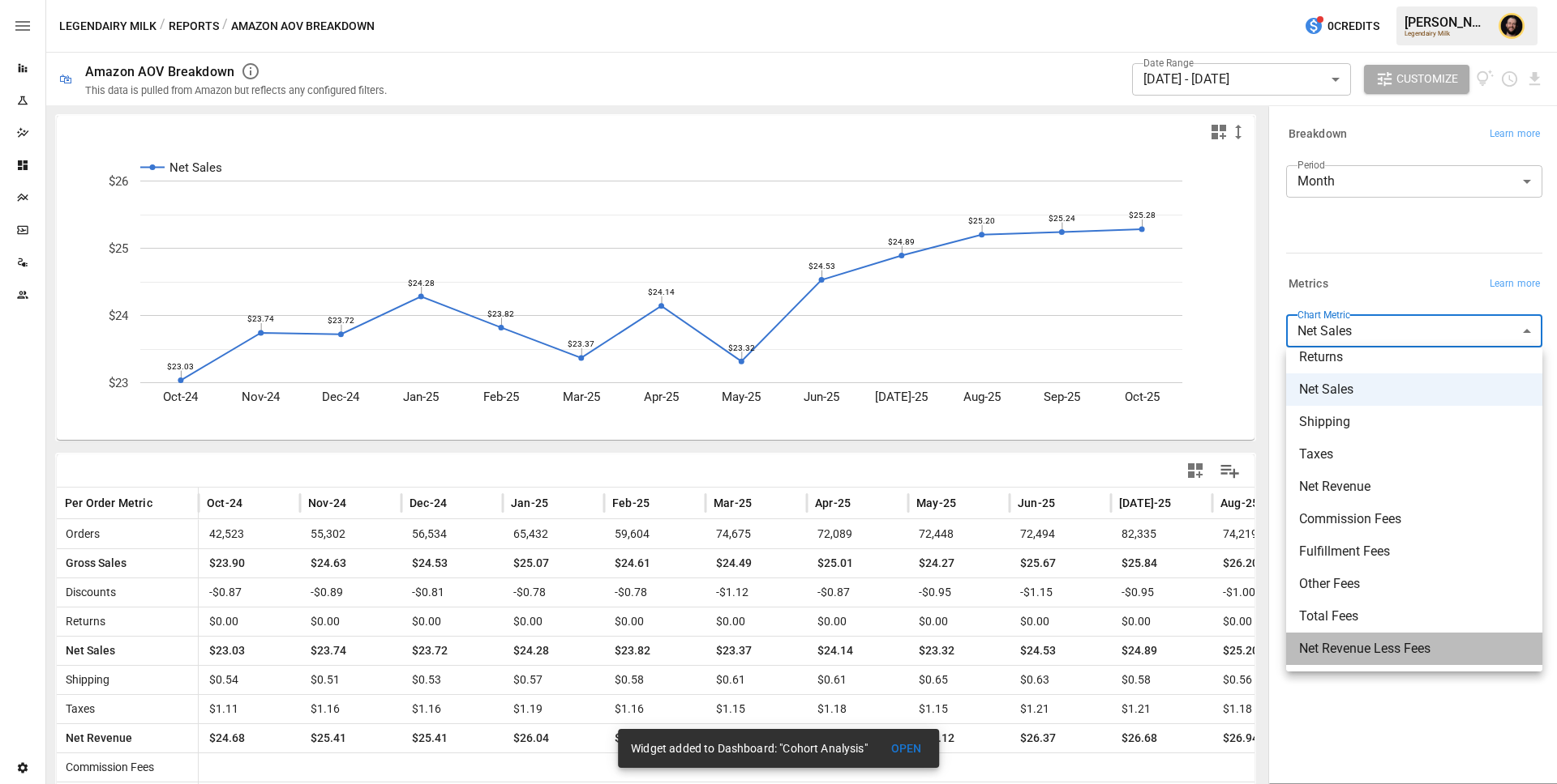
click at [1336, 643] on span "Net Revenue Less Fees" at bounding box center [1414, 649] width 230 height 19
type input "**********"
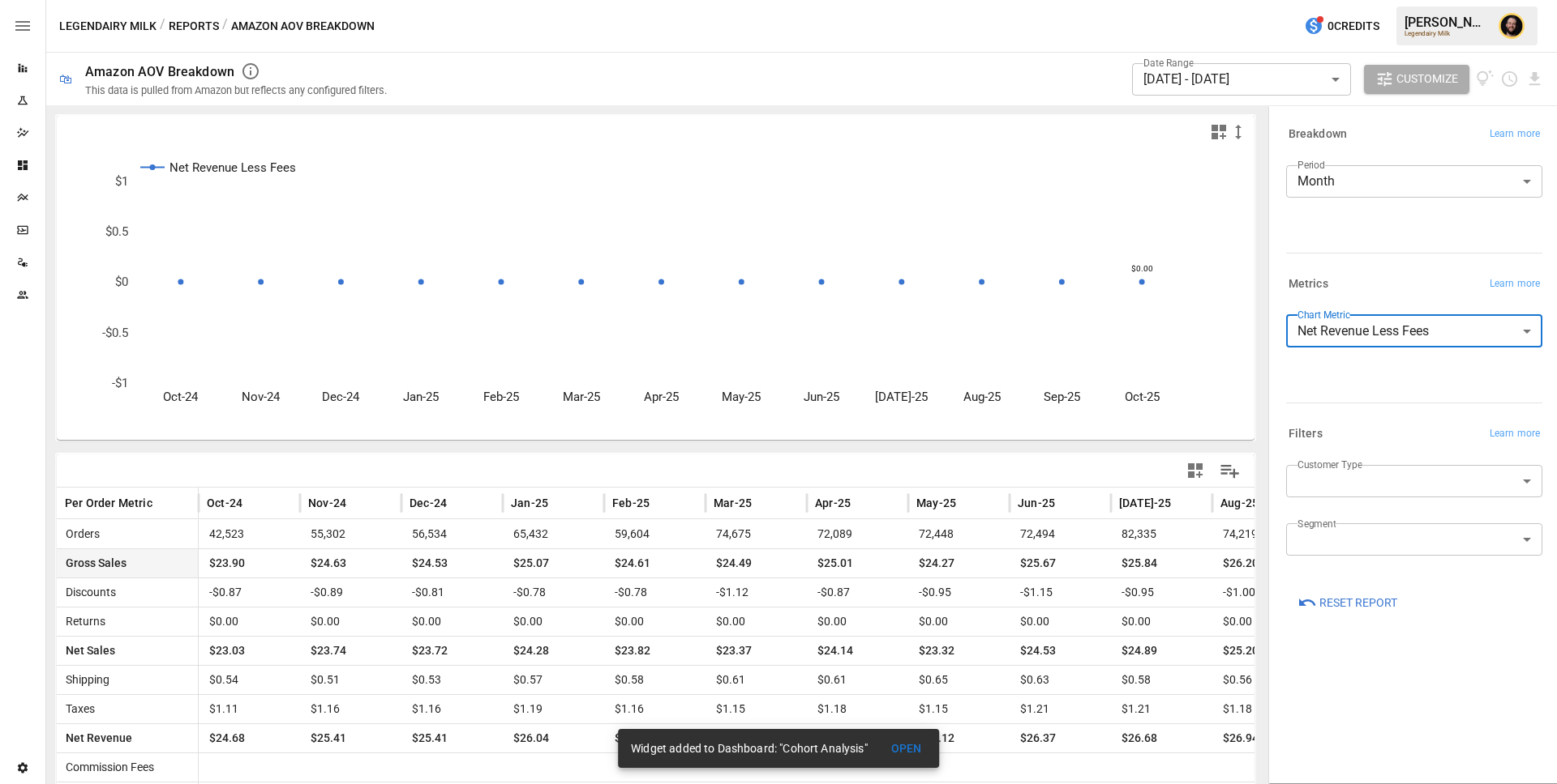
scroll to position [124, 0]
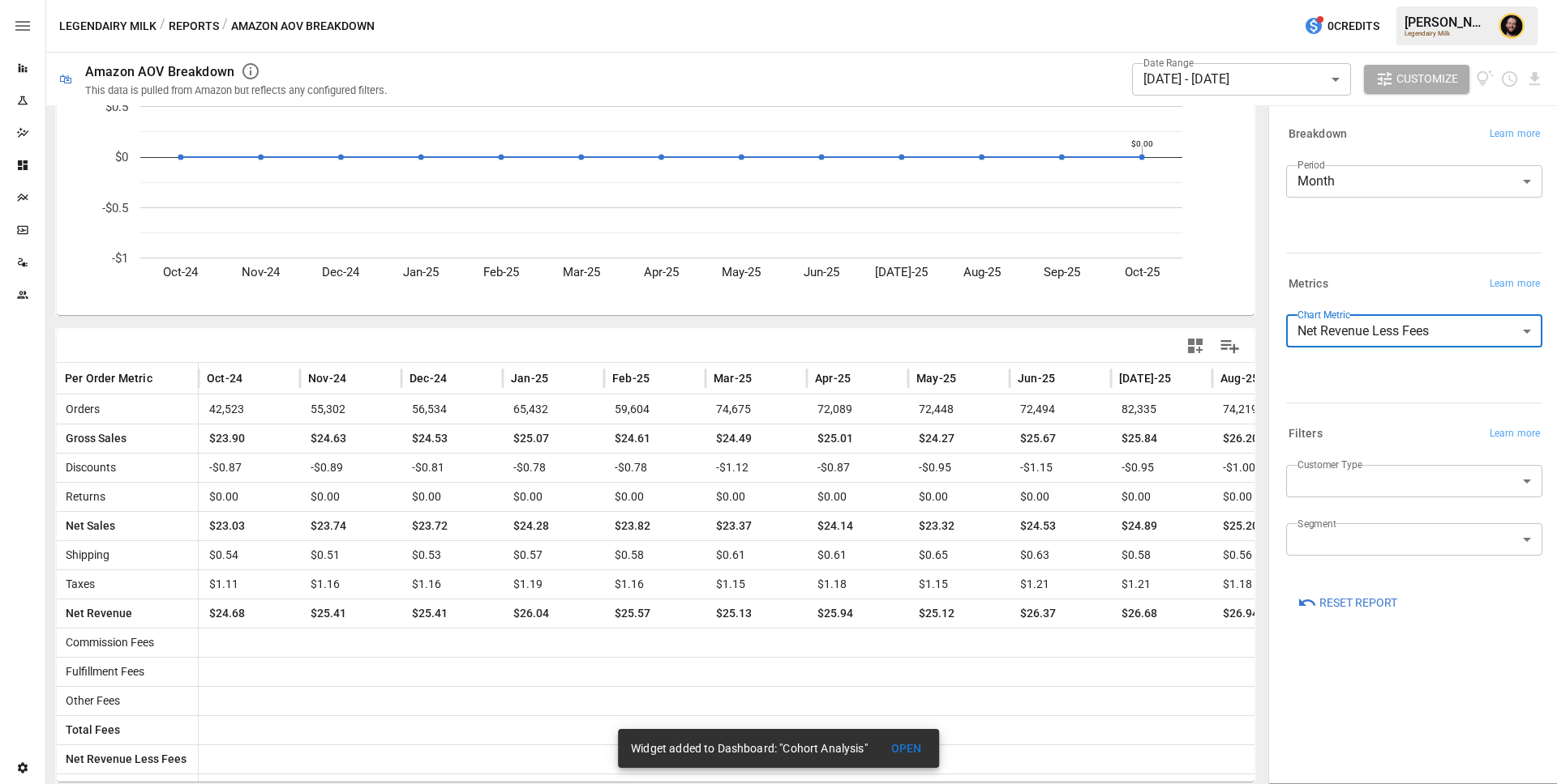
click at [1193, 350] on icon "button" at bounding box center [1196, 346] width 15 height 15
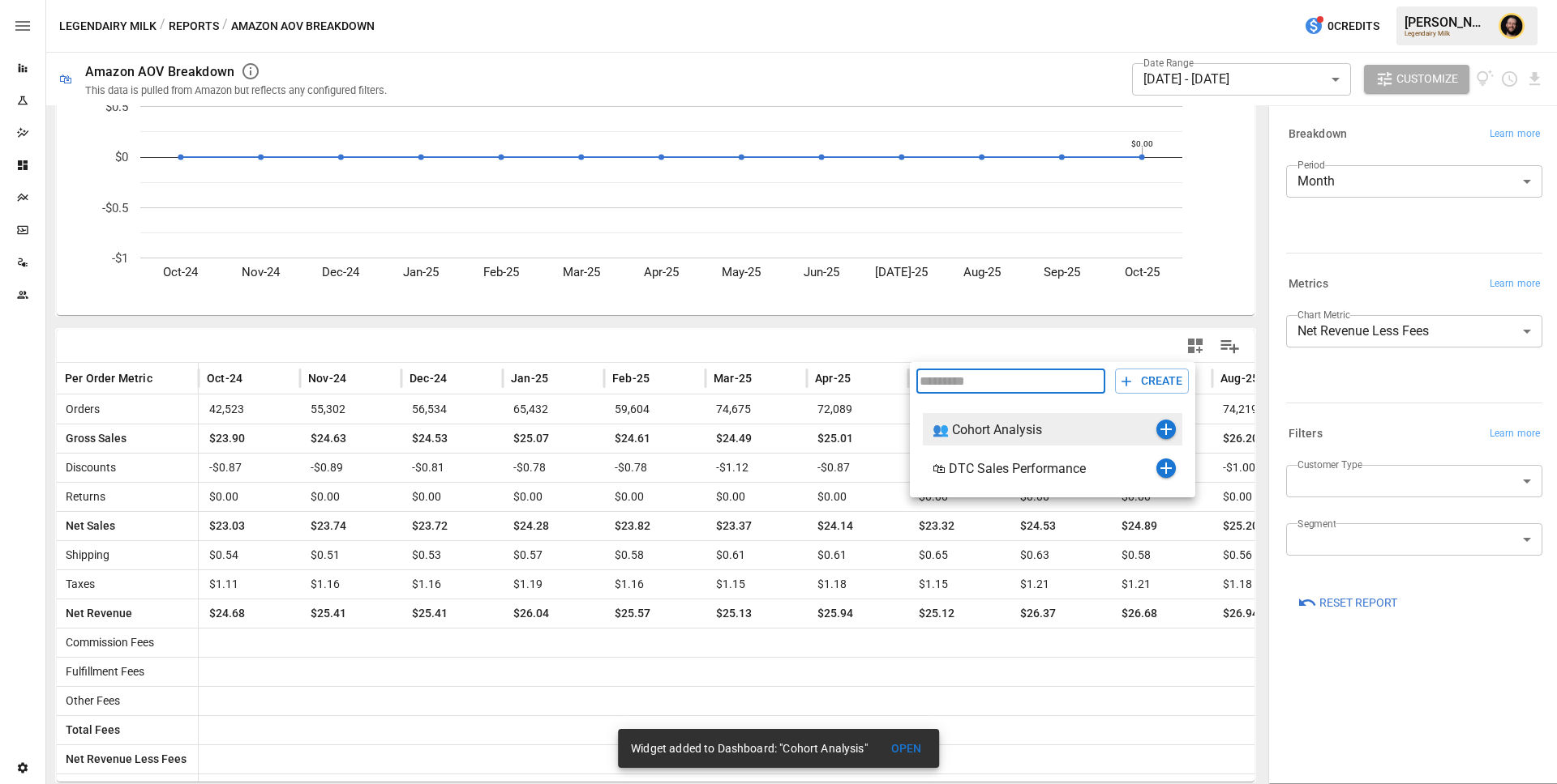
click at [1161, 439] on icon "button" at bounding box center [1165, 429] width 19 height 19
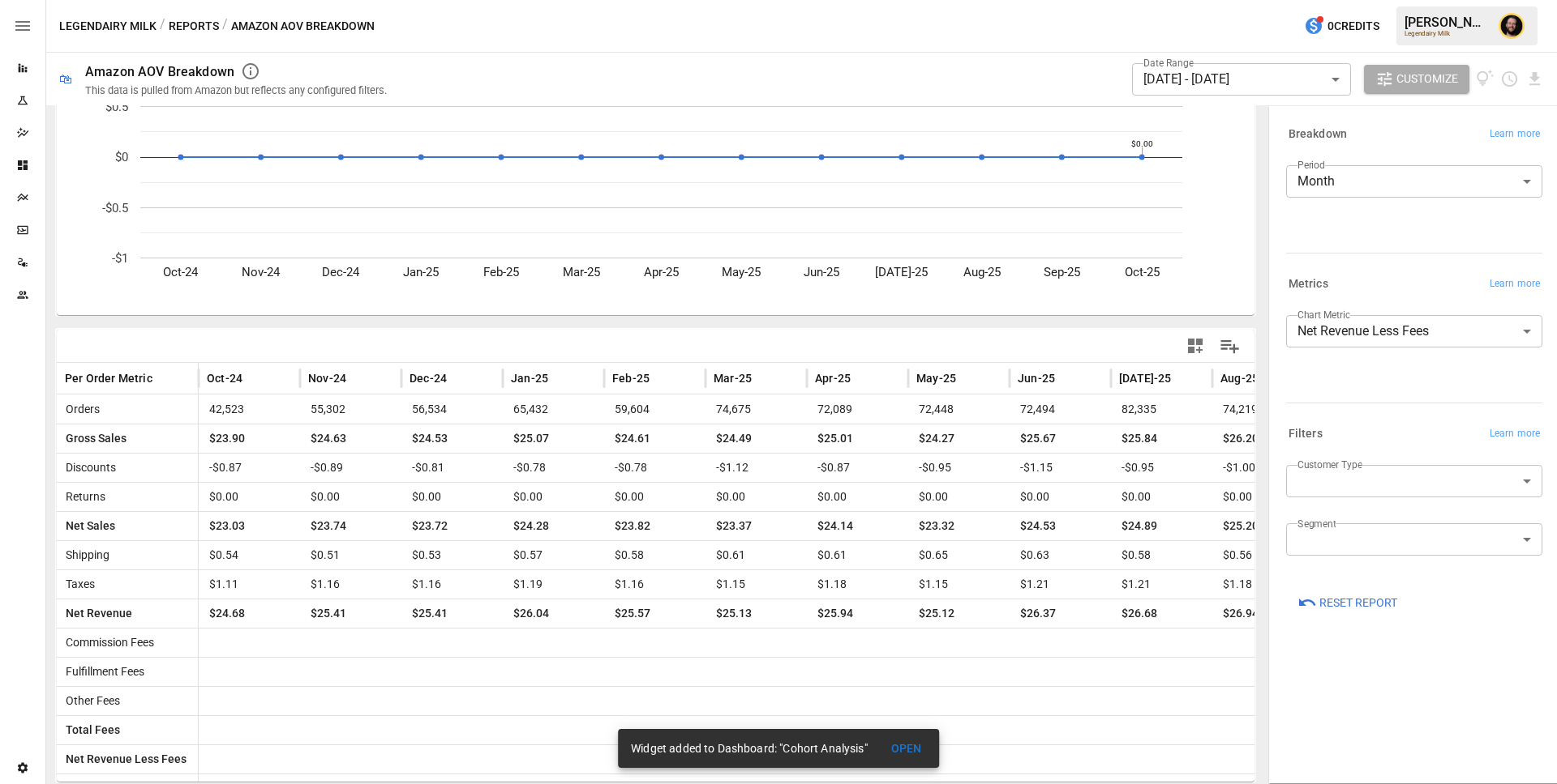
click at [17, 164] on icon "Dashboards" at bounding box center [23, 165] width 13 height 13
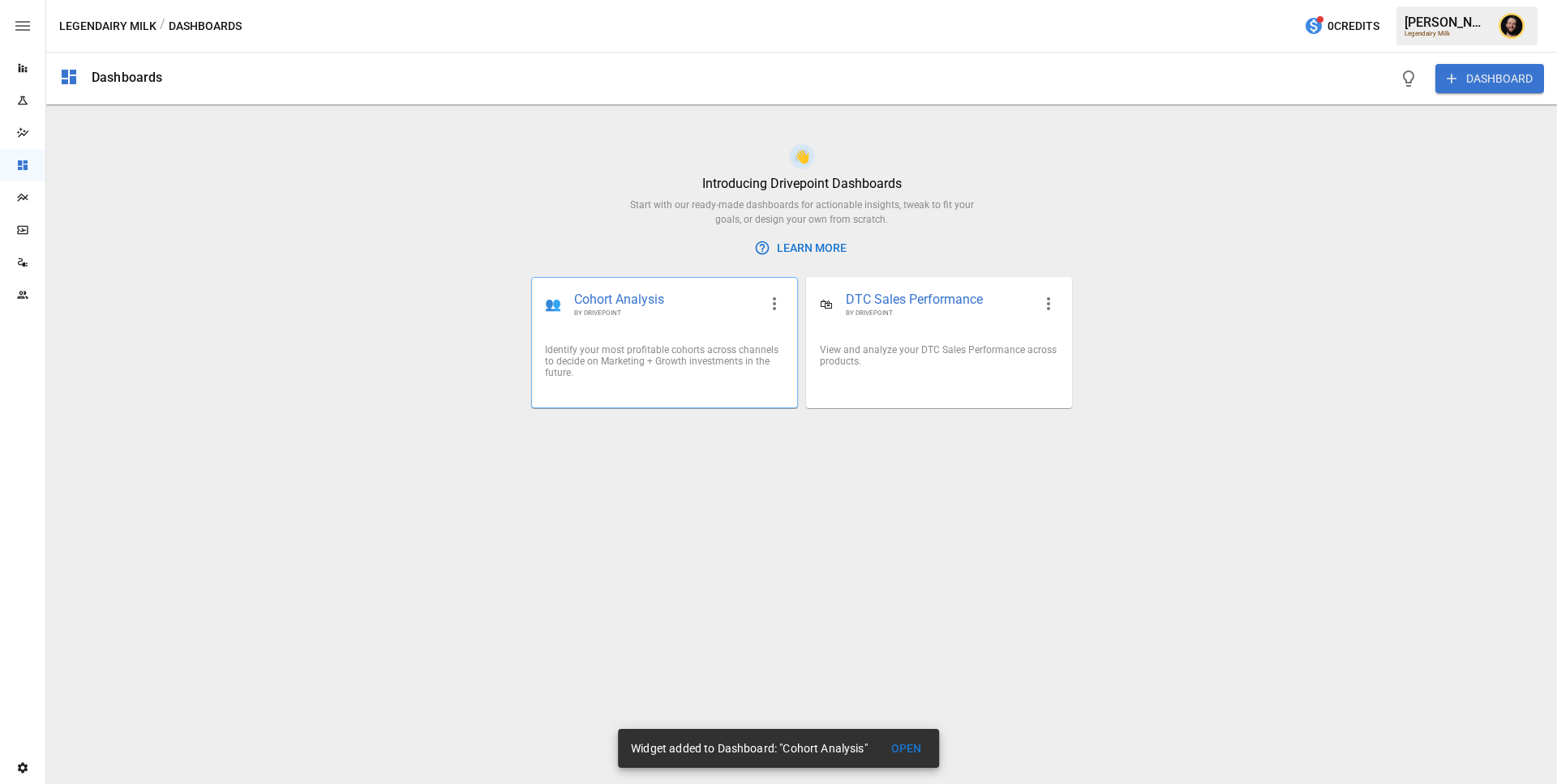
click at [602, 322] on div "👥 Cohort Analysis BY DRIVEPOINT" at bounding box center [664, 305] width 265 height 53
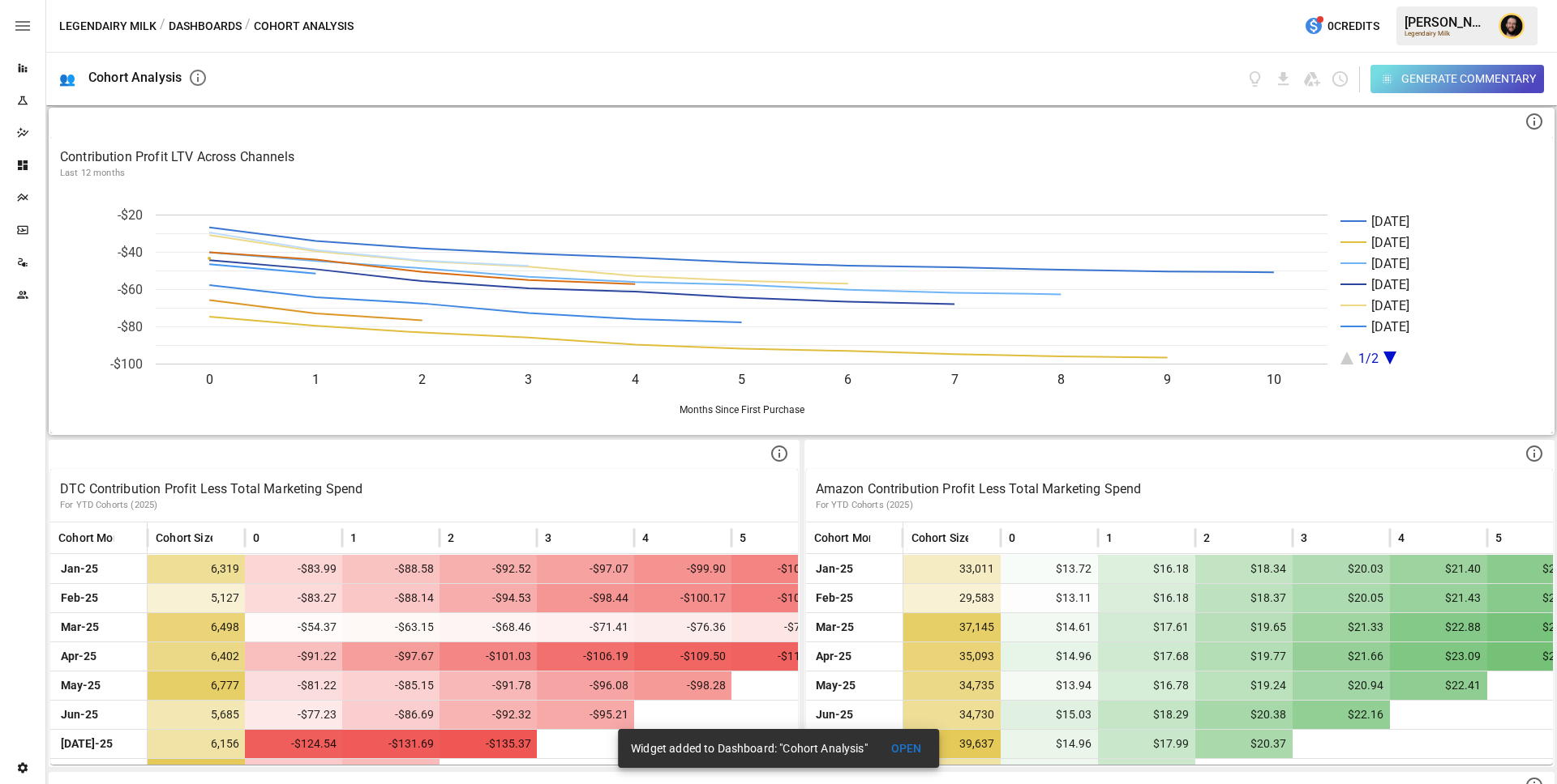
click at [1054, 151] on p "Contribution Profit LTV Across Channels" at bounding box center [801, 157] width 1483 height 19
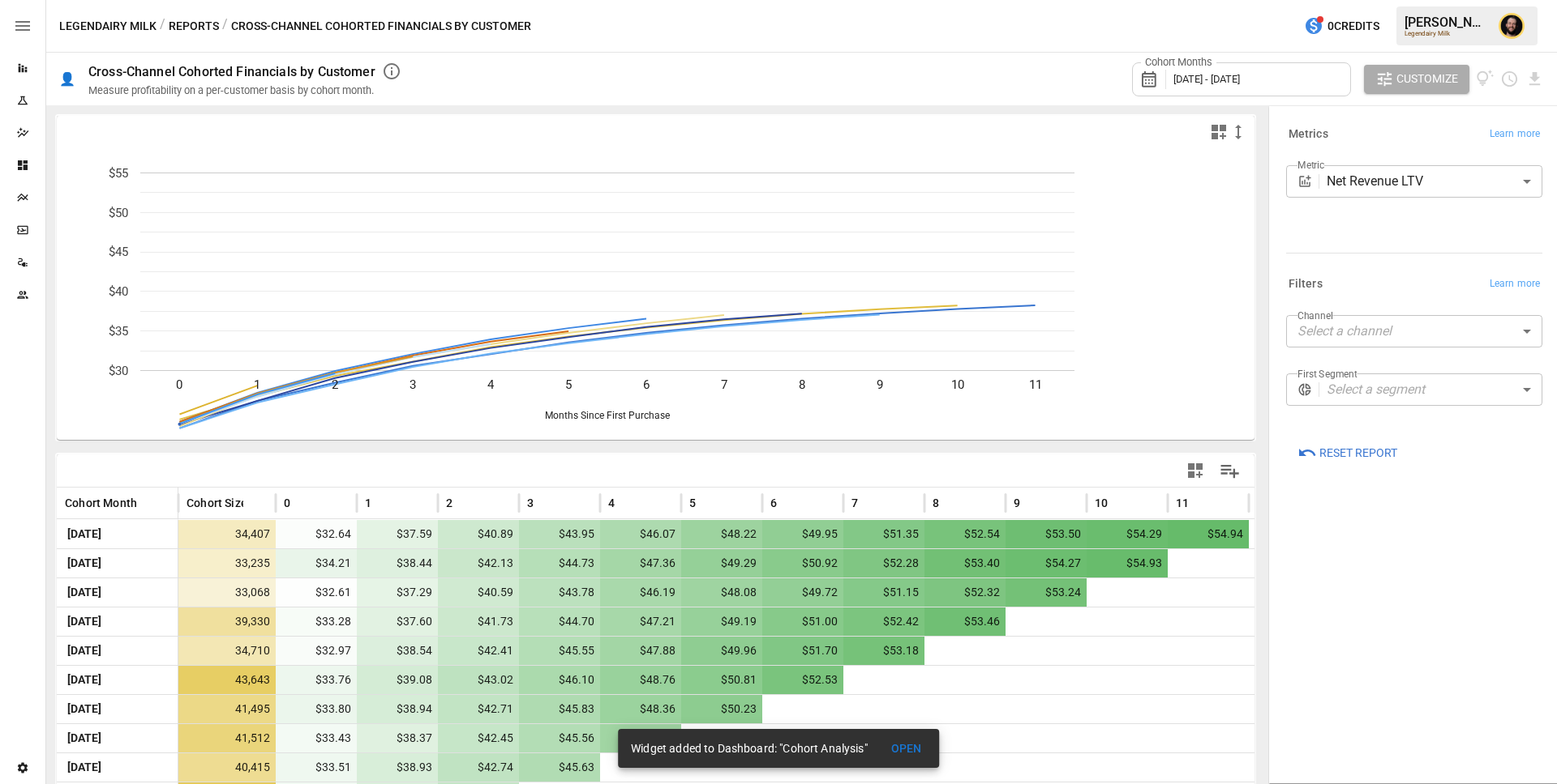
click at [190, 29] on button "Reports" at bounding box center [194, 27] width 51 height 20
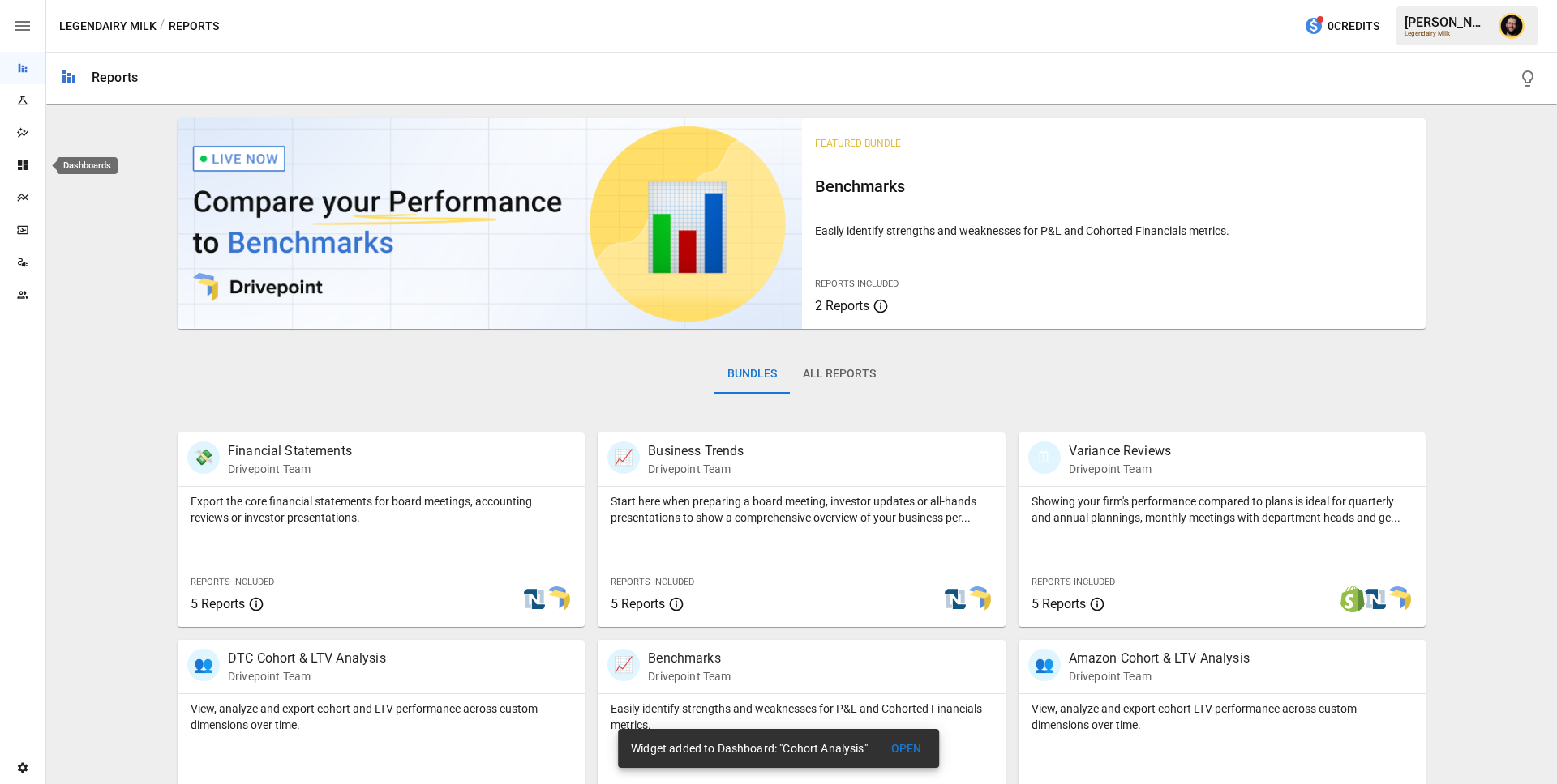
click at [17, 169] on icon "Dashboards" at bounding box center [23, 165] width 13 height 13
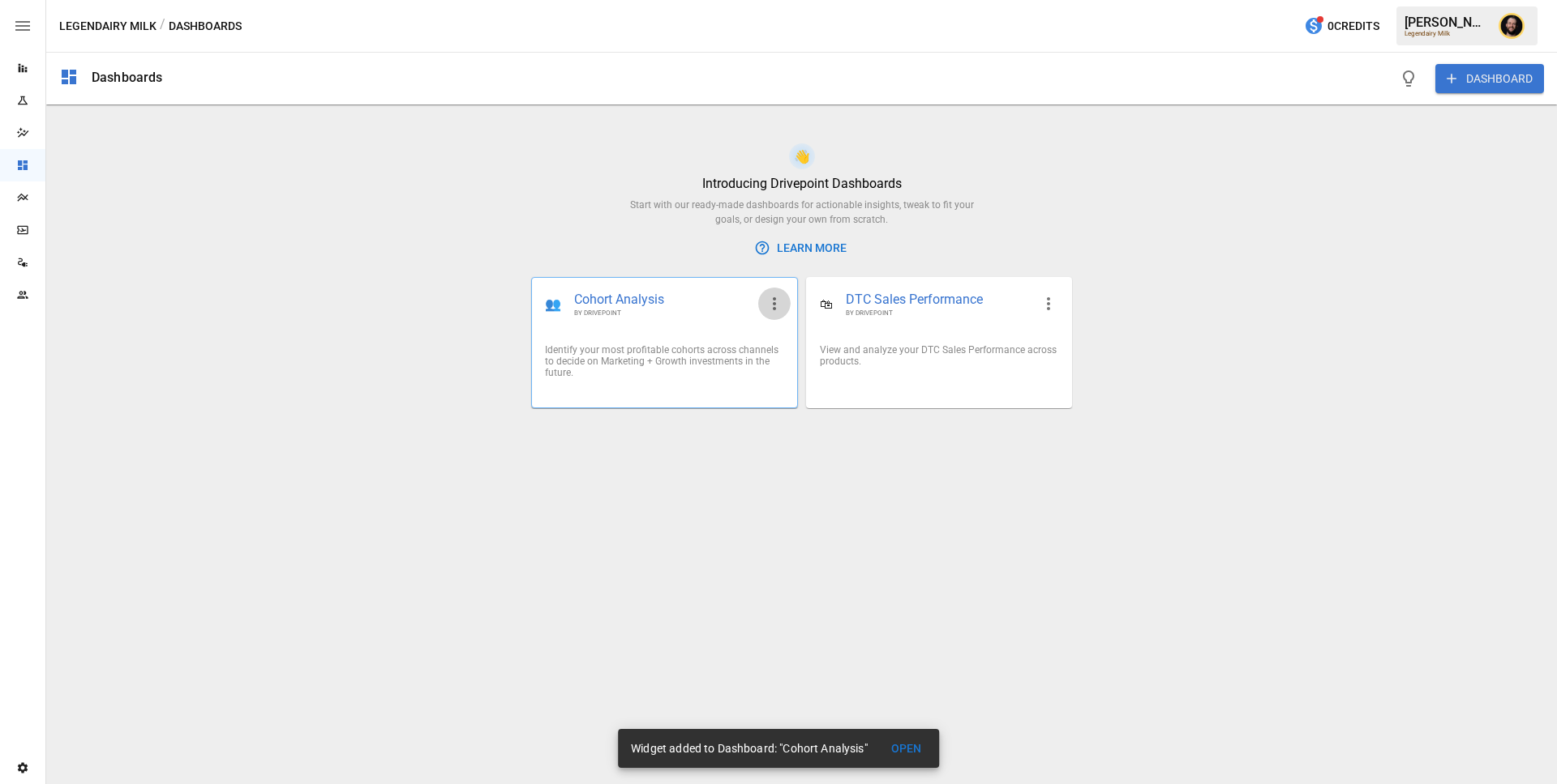
click at [774, 298] on icon "button" at bounding box center [774, 304] width 4 height 13
click at [777, 336] on li "Duplicate" at bounding box center [794, 342] width 73 height 32
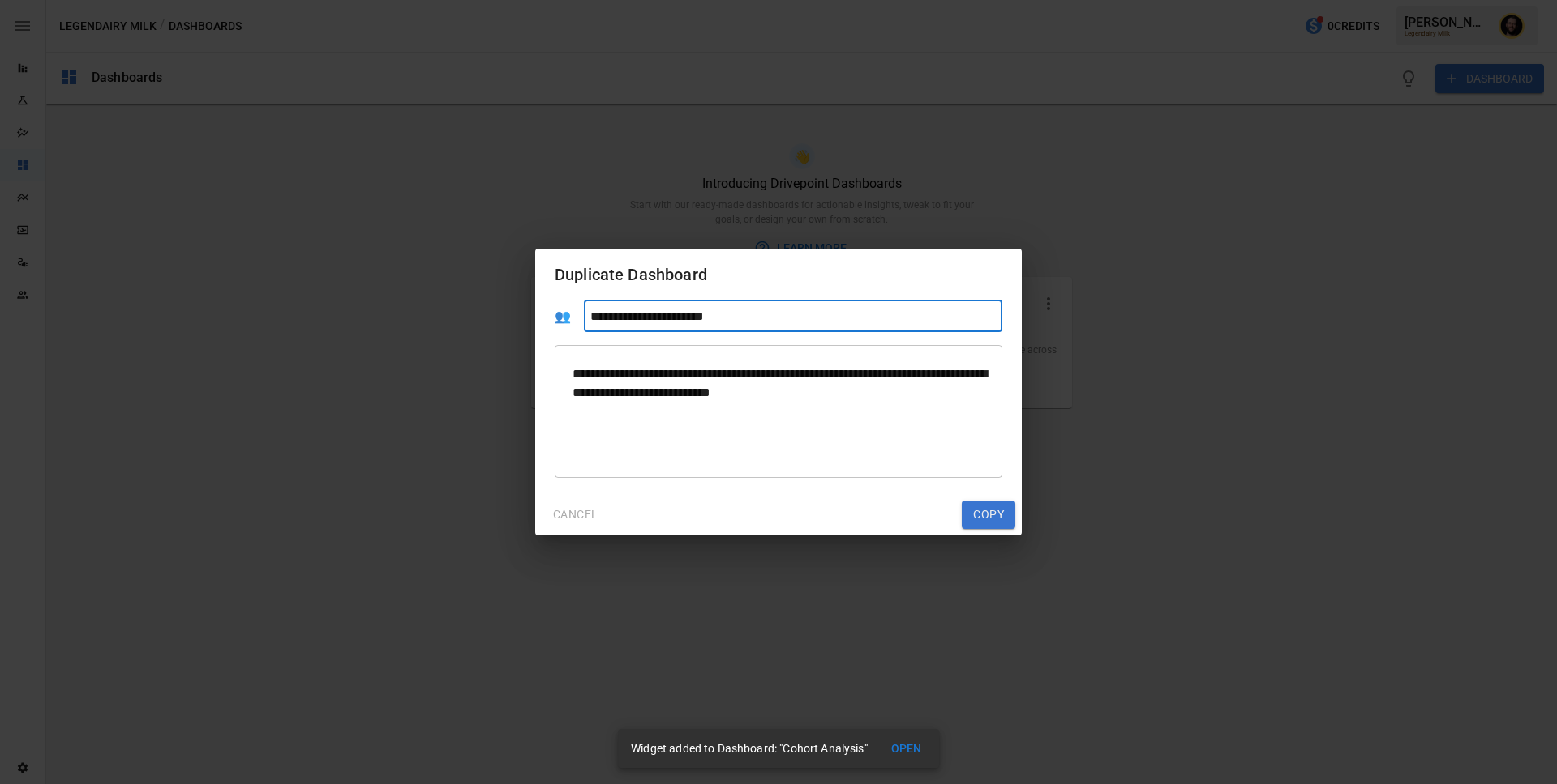
click at [666, 314] on input "**********" at bounding box center [793, 316] width 419 height 31
type input "**********"
click at [981, 512] on button "Copy" at bounding box center [988, 516] width 53 height 29
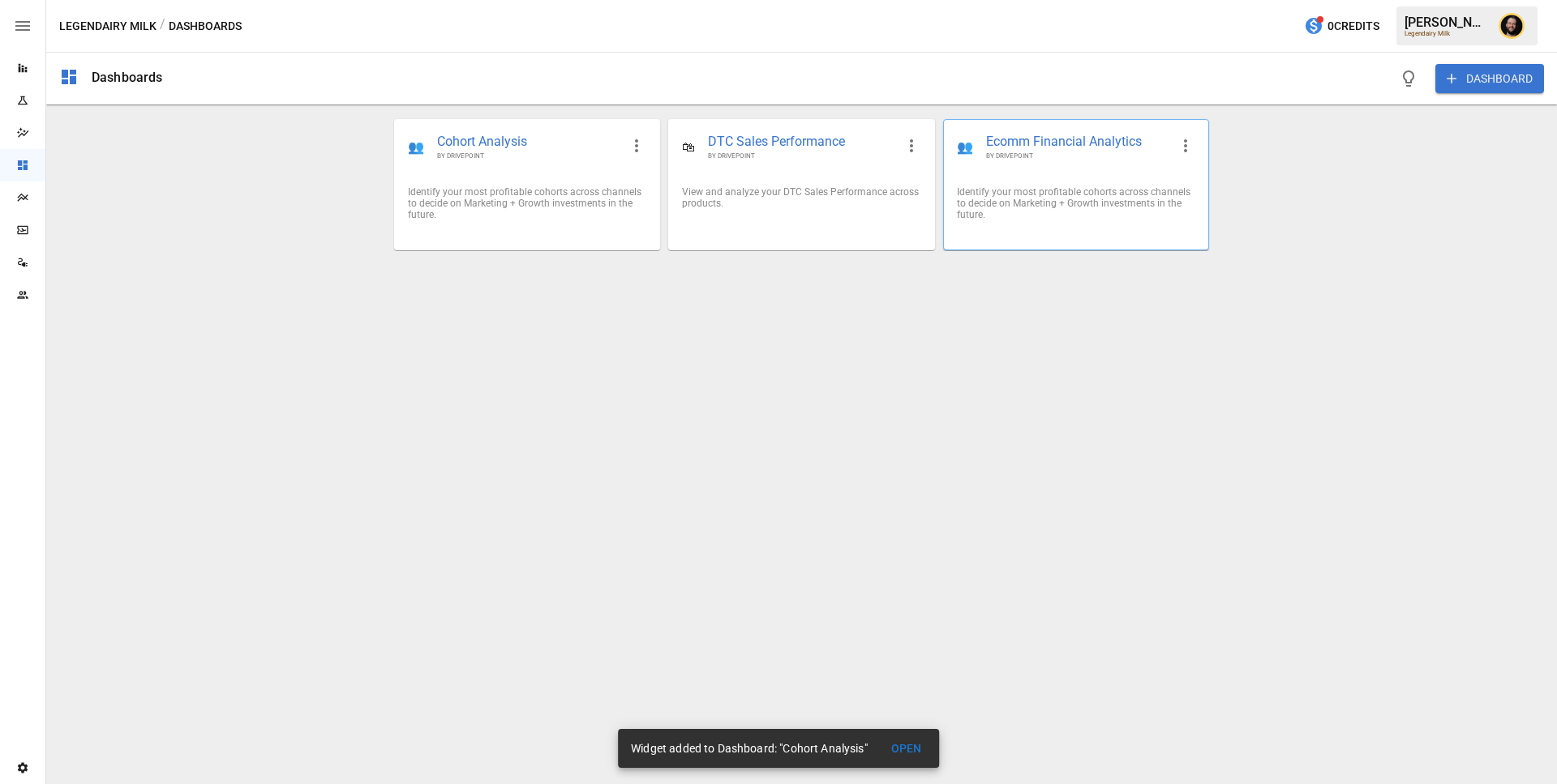
click at [1034, 151] on span "BY DRIVEPOINT" at bounding box center [1078, 156] width 183 height 9
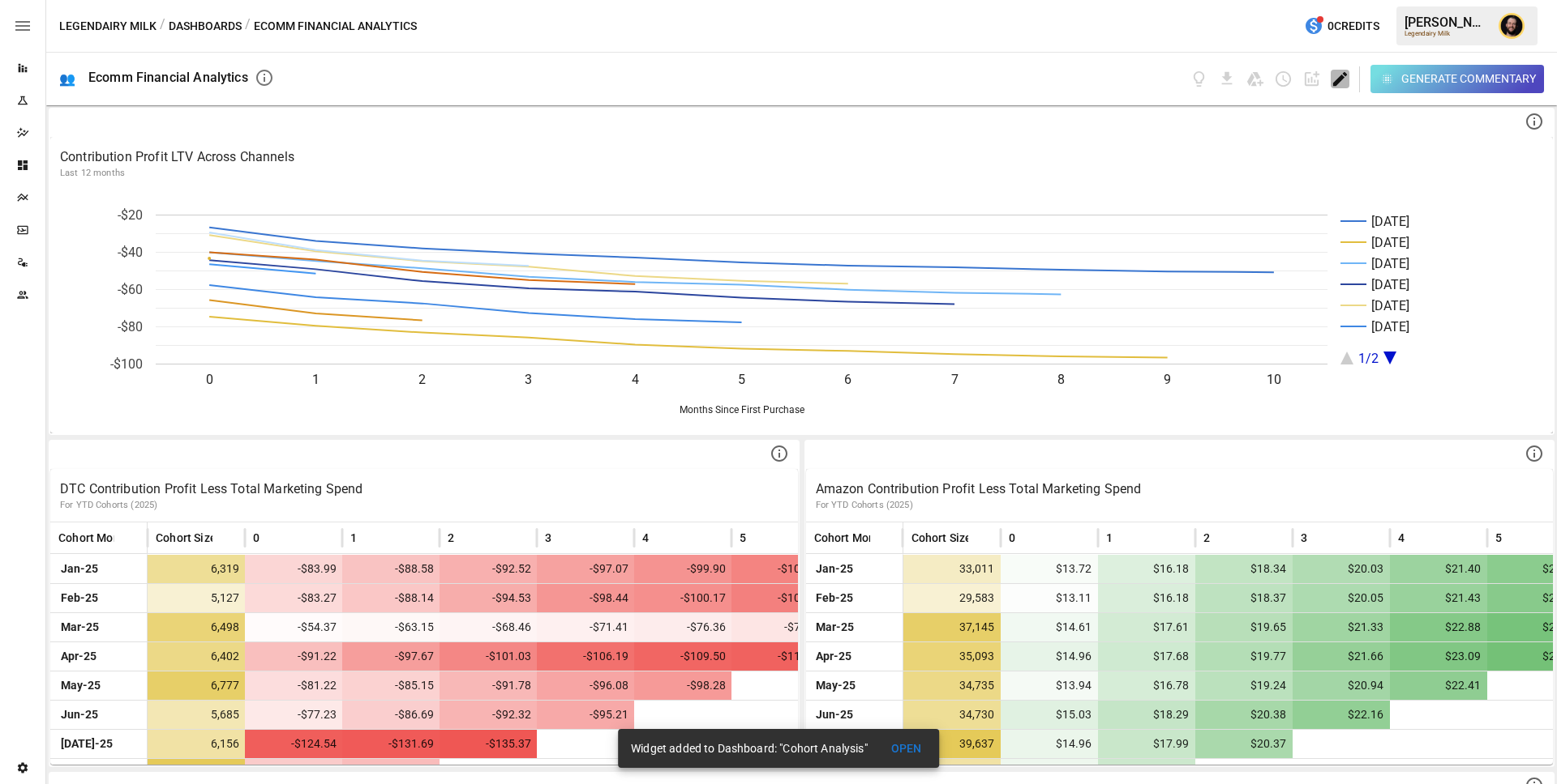
click at [1338, 77] on icon "Edit dashboard" at bounding box center [1339, 78] width 14 height 14
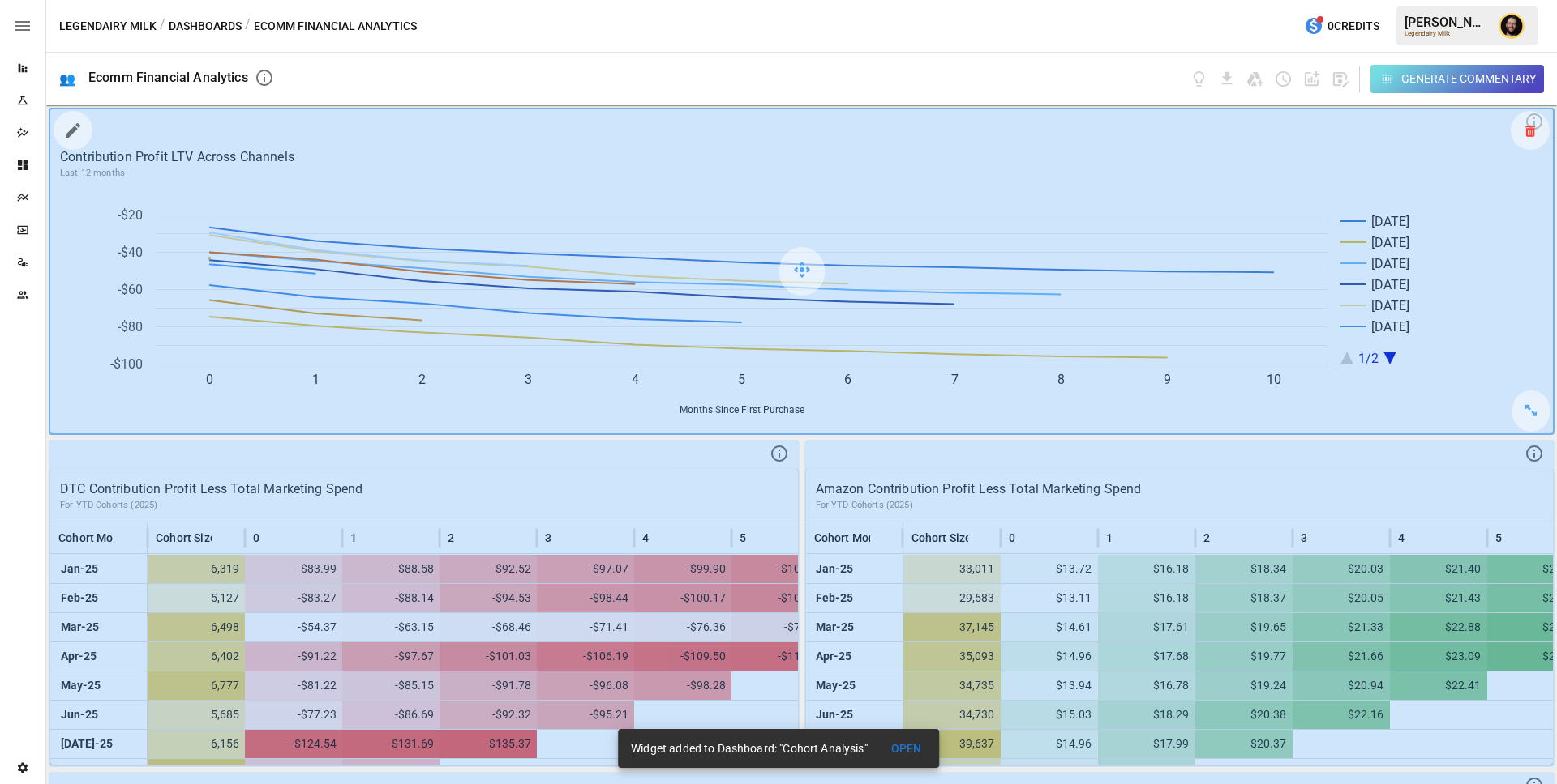
click at [1525, 131] on icon at bounding box center [1529, 131] width 10 height 1
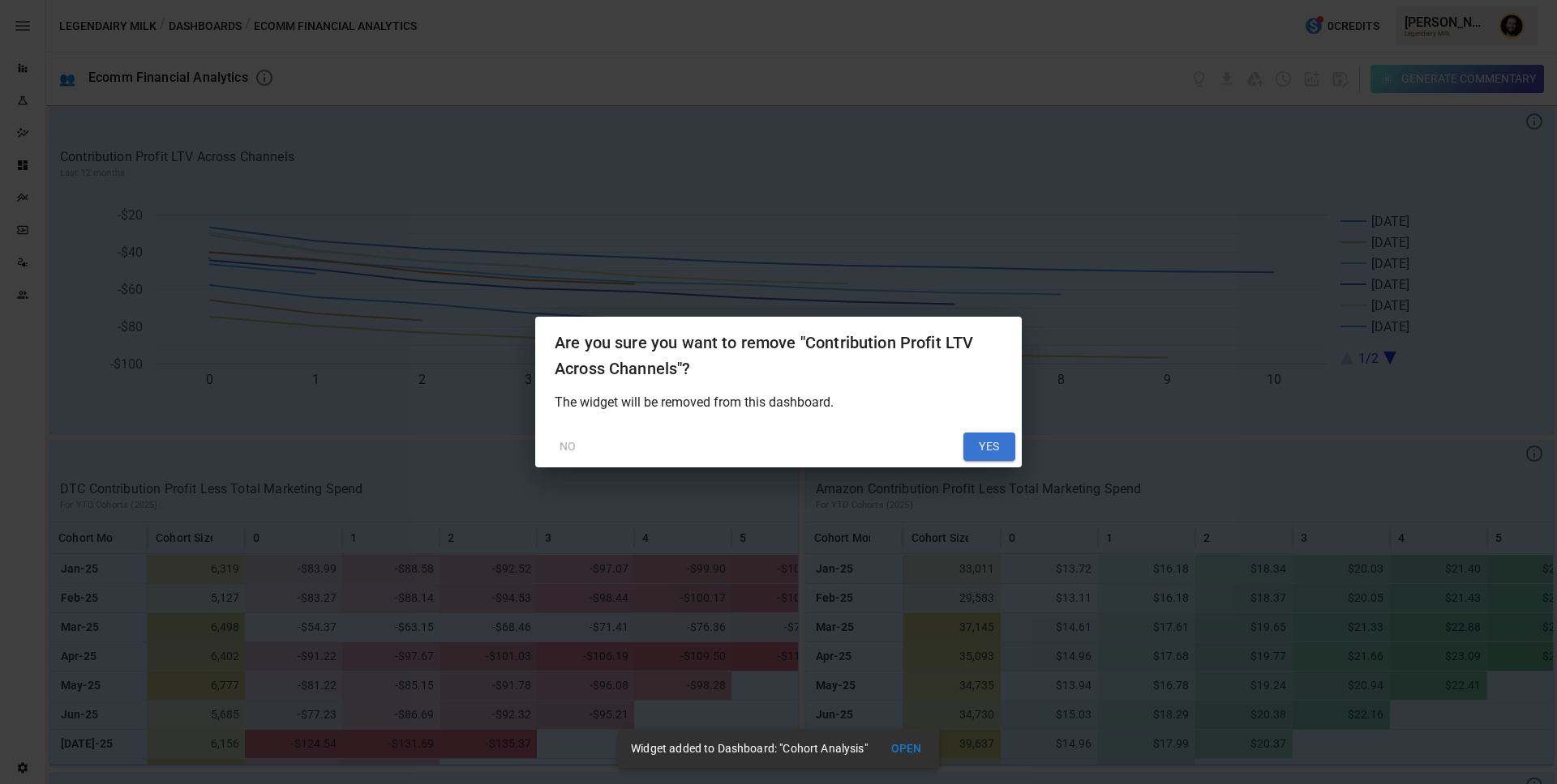
click at [993, 454] on button "YES" at bounding box center [989, 448] width 52 height 29
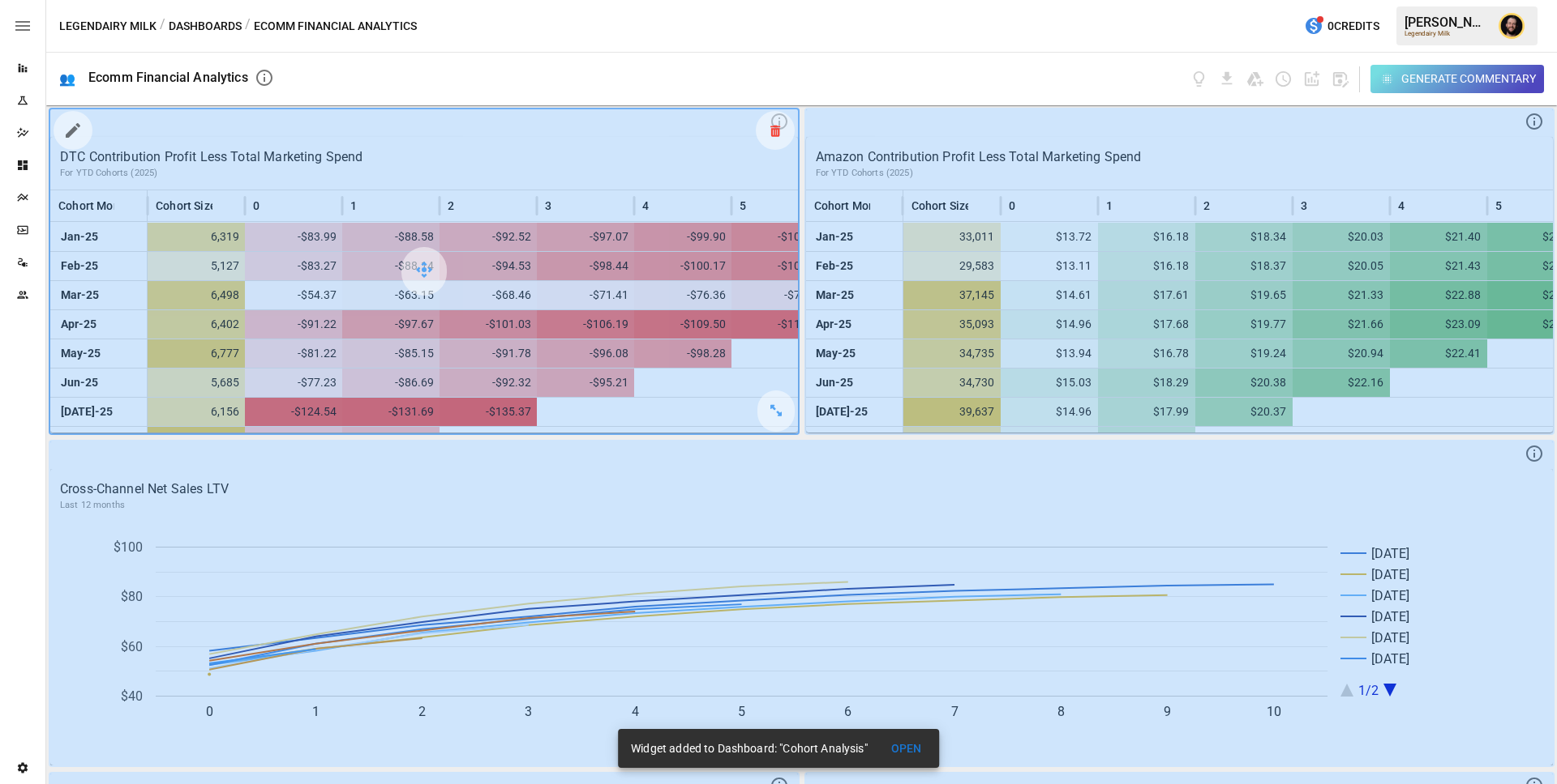
click at [772, 131] on icon at bounding box center [775, 131] width 10 height 1
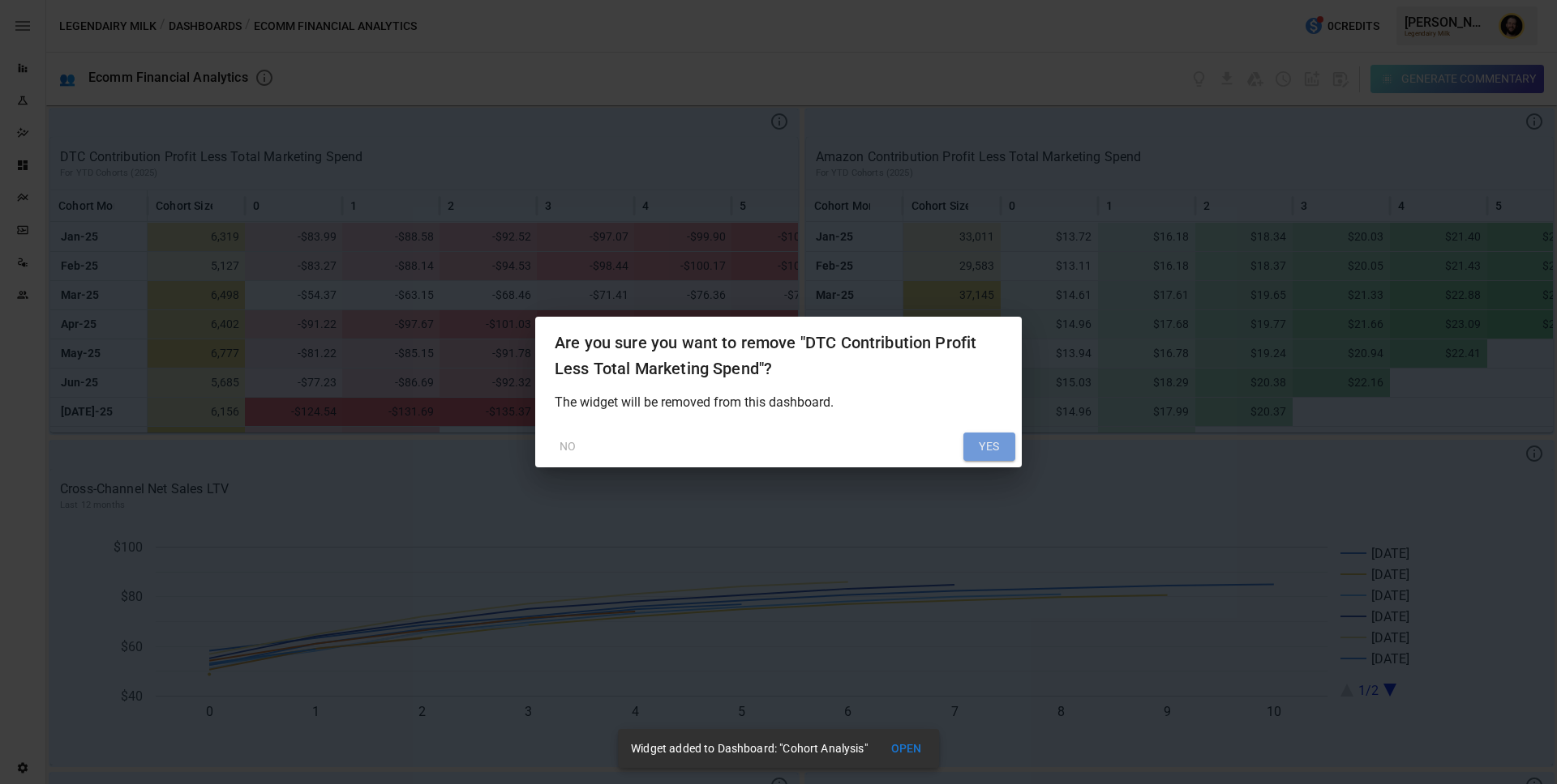
click at [993, 439] on button "YES" at bounding box center [989, 448] width 52 height 29
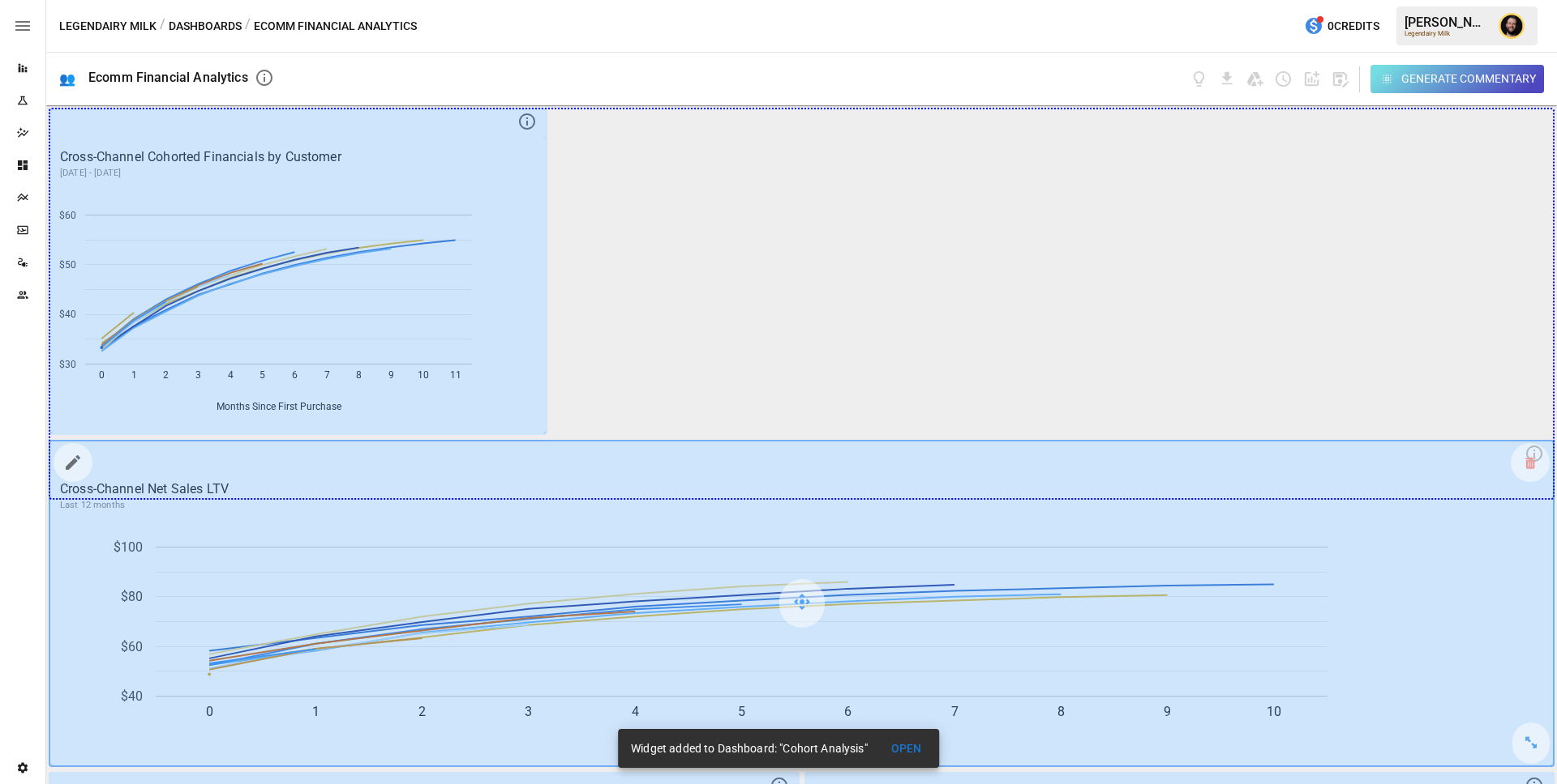
drag, startPoint x: 528, startPoint y: 408, endPoint x: 1417, endPoint y: 508, distance: 894.6
click at [1417, 508] on div "Cross-Channel Cohorted Financials by Customer October 2024 - September 2025 0 1…" at bounding box center [801, 444] width 1511 height 679
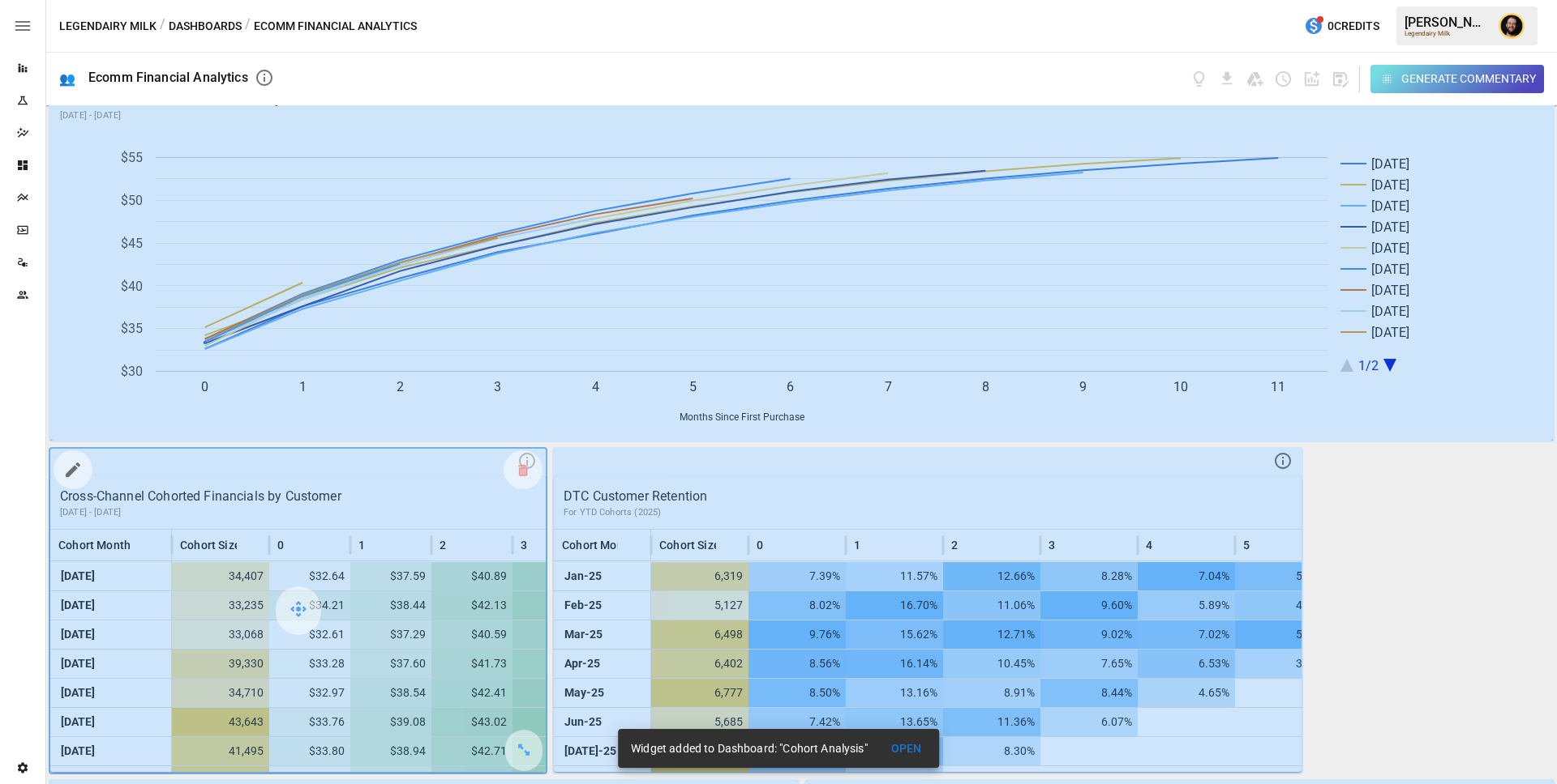
scroll to position [341, 0]
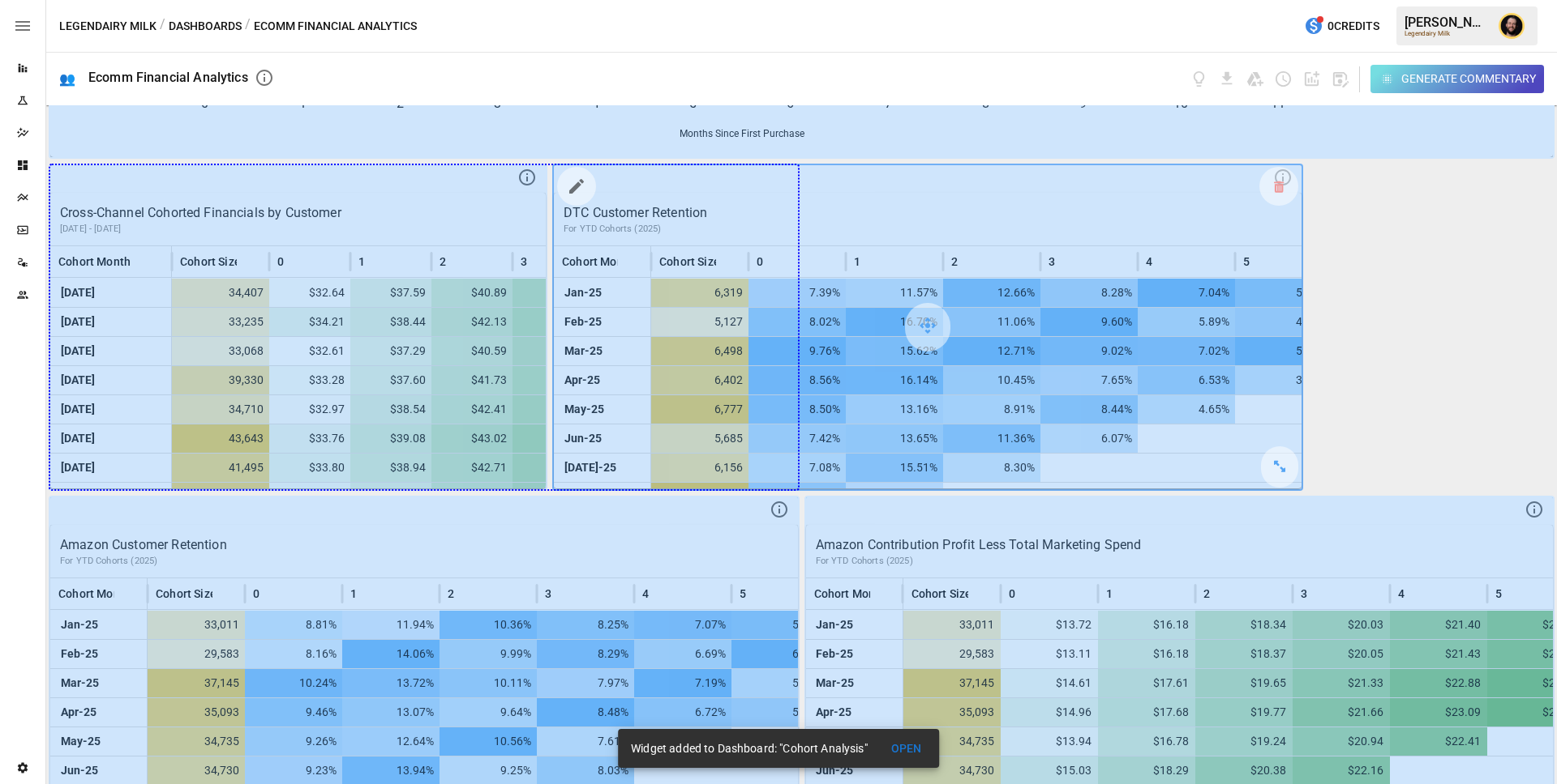
drag, startPoint x: 528, startPoint y: 466, endPoint x: 815, endPoint y: 452, distance: 287.3
click at [815, 452] on div "Cross-Channel Cohorted Financials by Customer October 2024 - September 2025 0 1…" at bounding box center [801, 444] width 1511 height 679
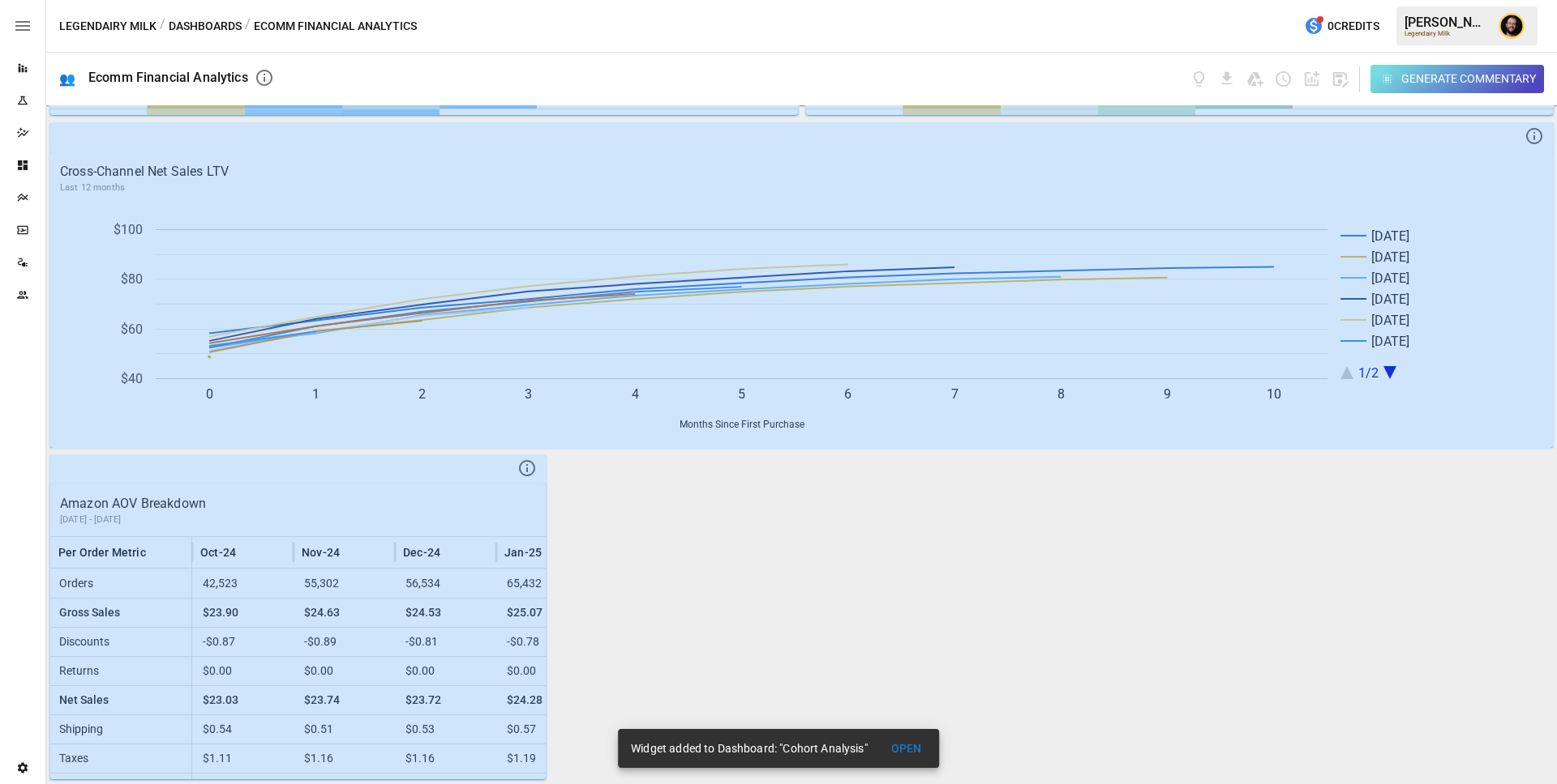
scroll to position [841, 0]
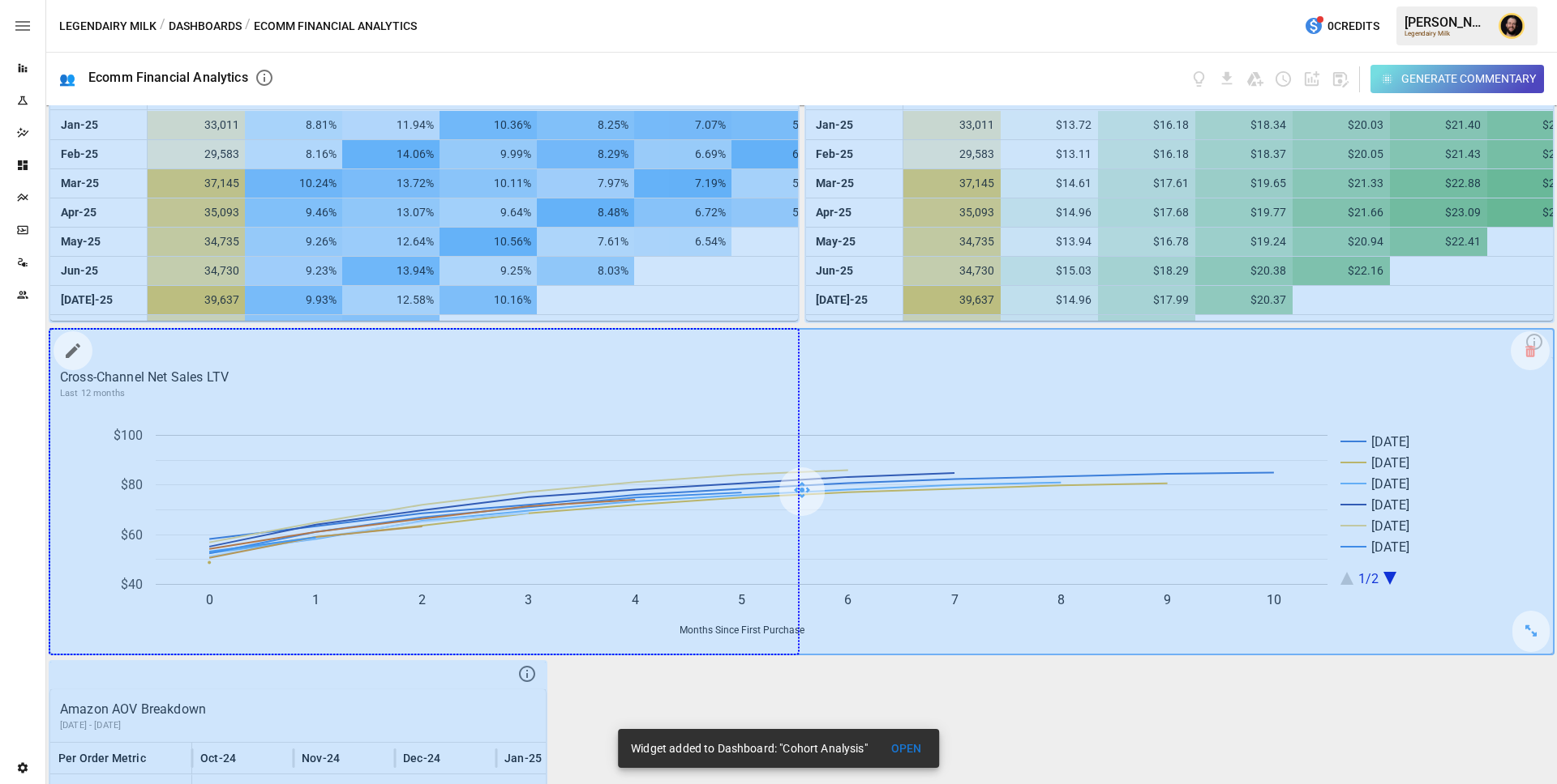
drag, startPoint x: 1532, startPoint y: 638, endPoint x: 888, endPoint y: 607, distance: 644.7
click at [888, 607] on div at bounding box center [802, 492] width 1503 height 324
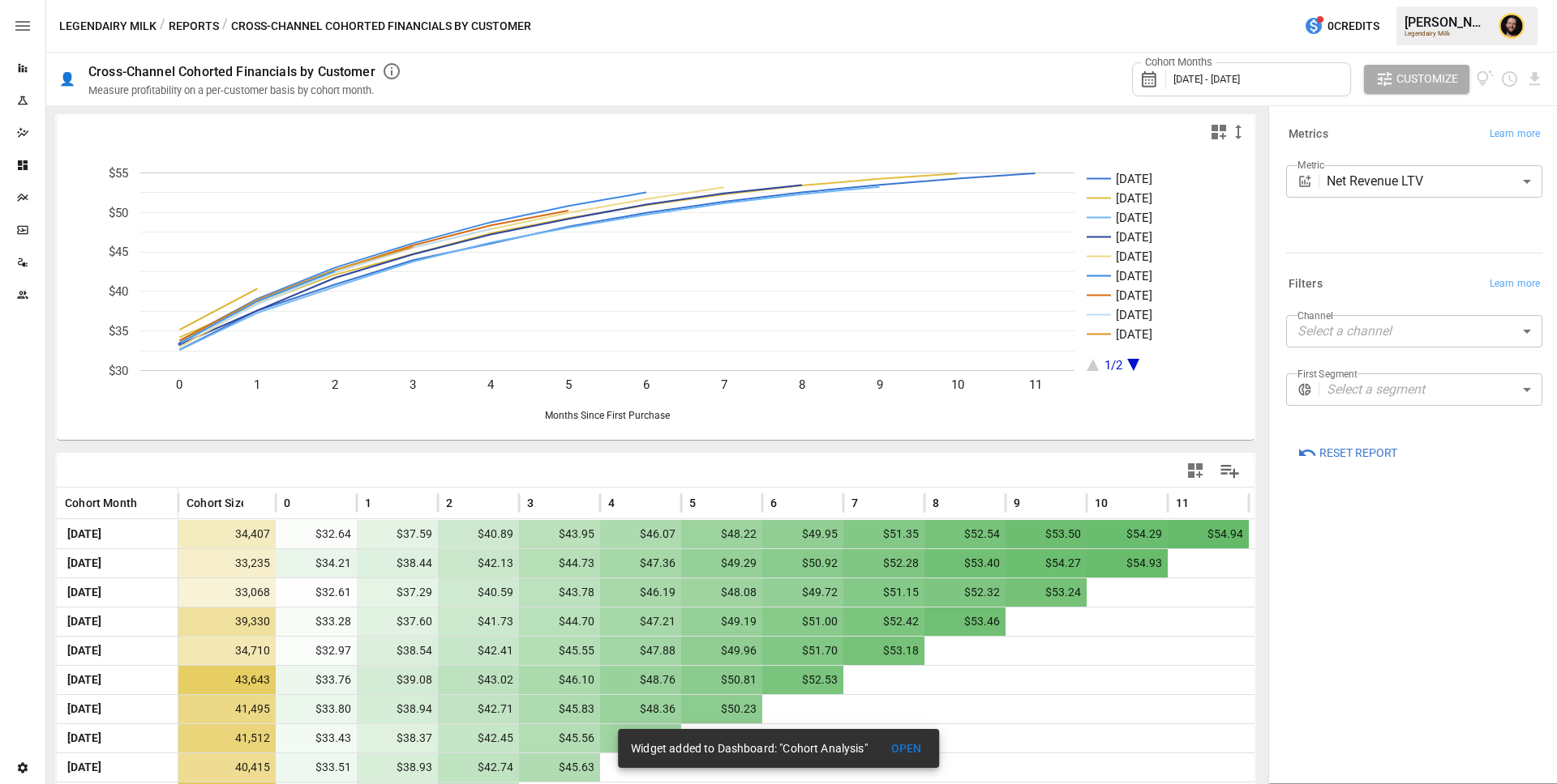
click at [18, 169] on icon "Dashboards" at bounding box center [22, 165] width 10 height 10
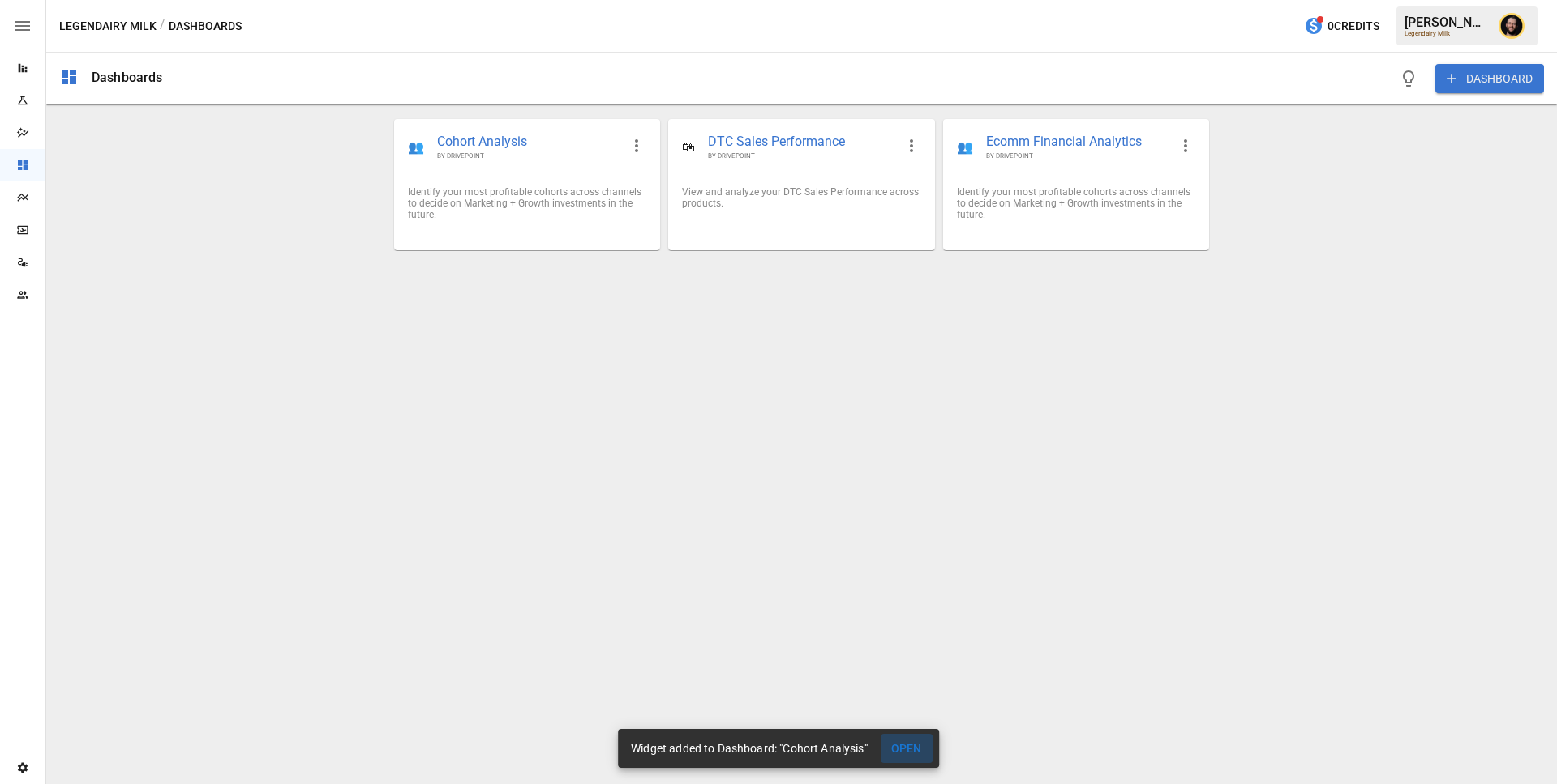
click at [900, 755] on button "OPEN" at bounding box center [906, 749] width 52 height 30
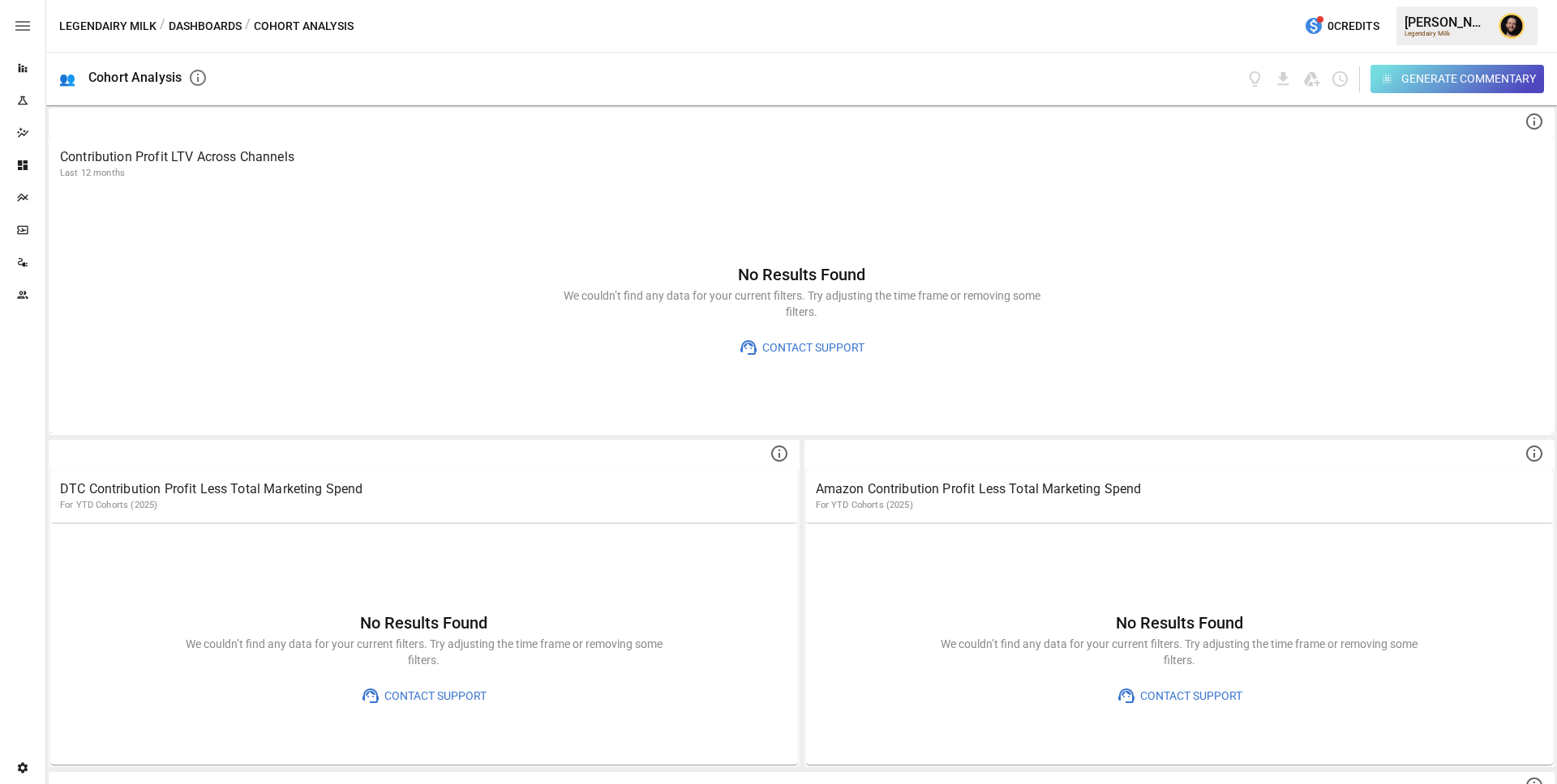
click at [22, 165] on icon "Dashboards" at bounding box center [23, 165] width 13 height 13
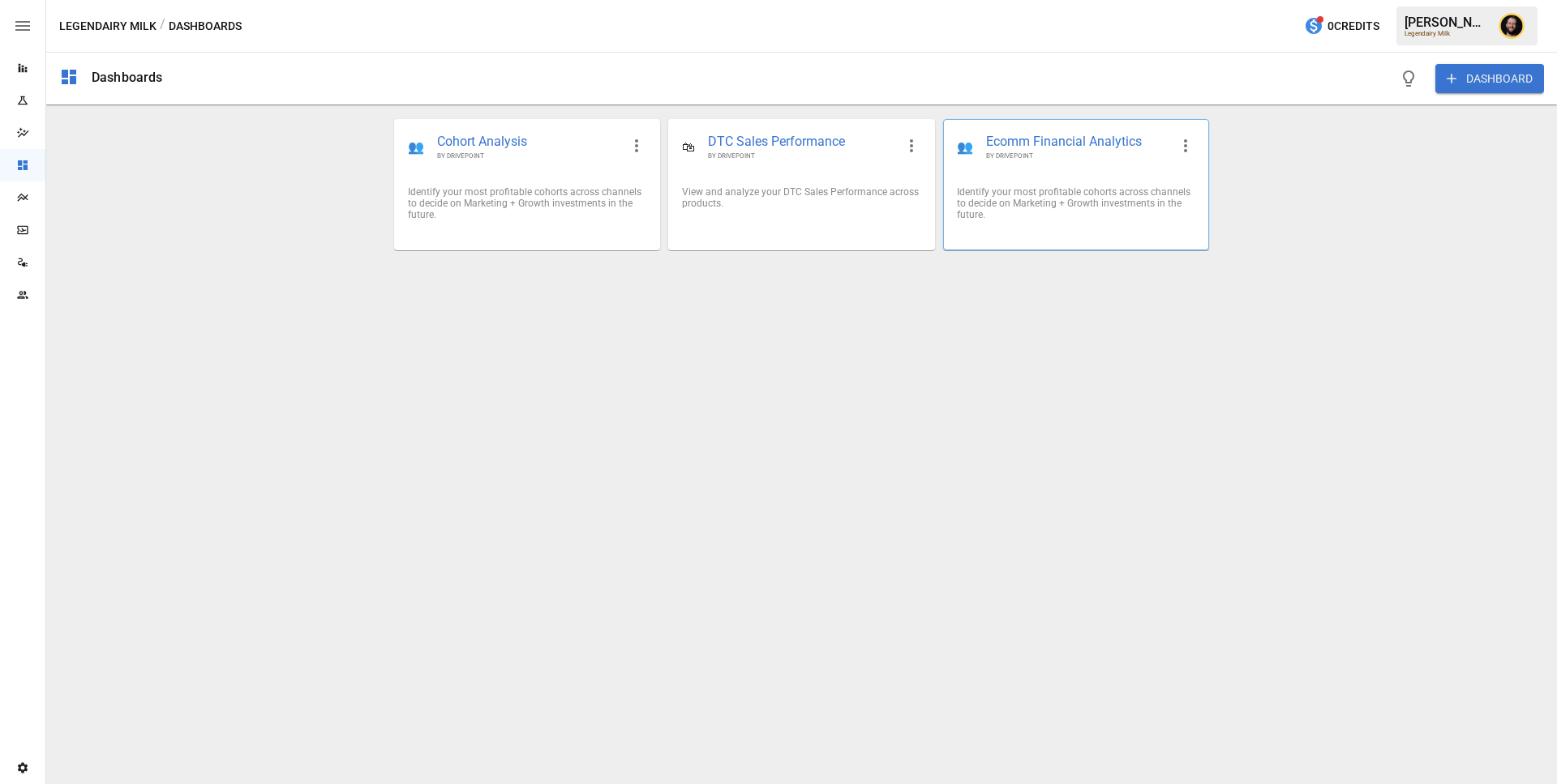
click at [1013, 194] on div "Identify your most profitable cohorts across channels to decide on Marketing + …" at bounding box center [1076, 203] width 239 height 34
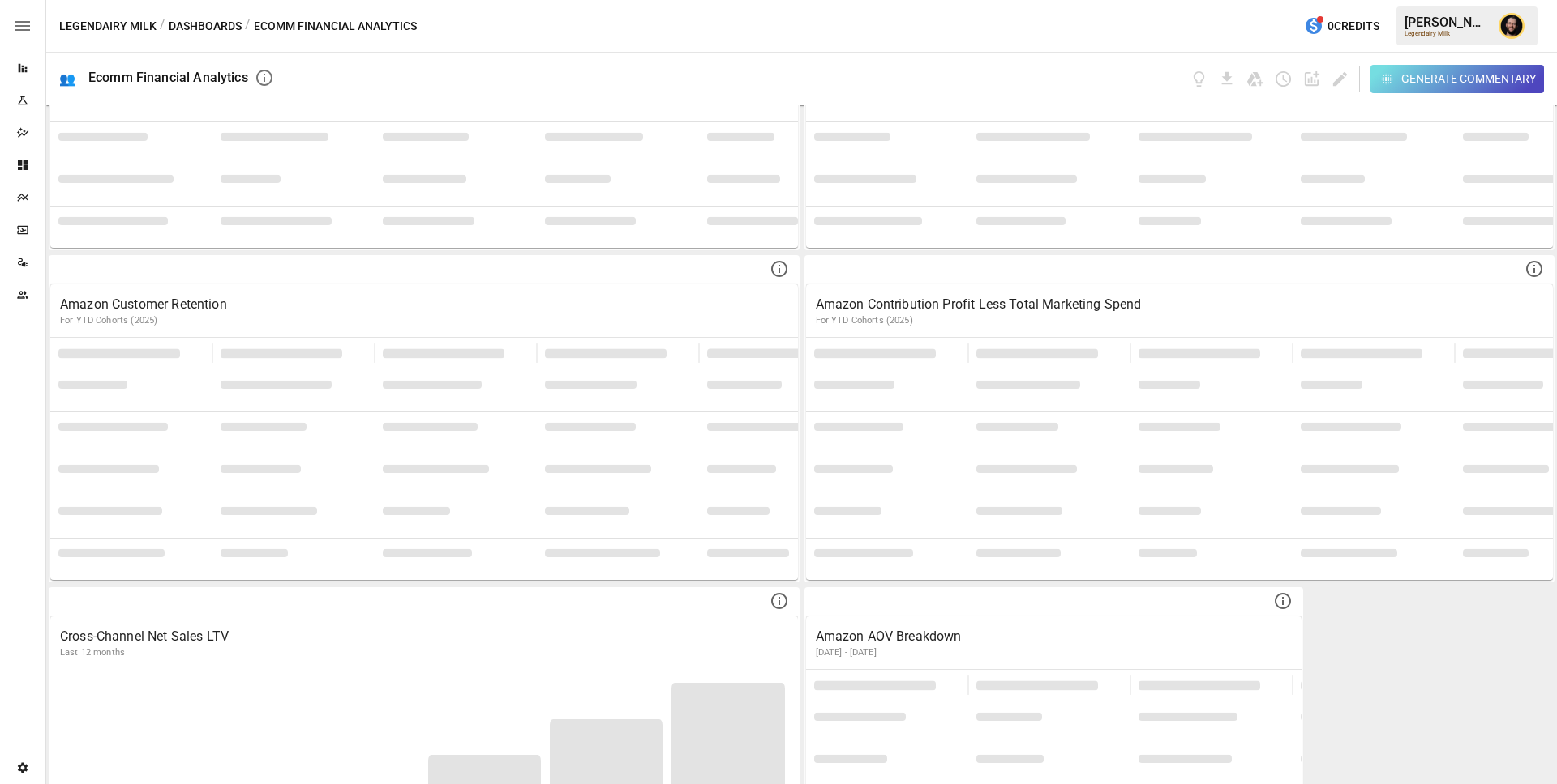
scroll to position [715, 0]
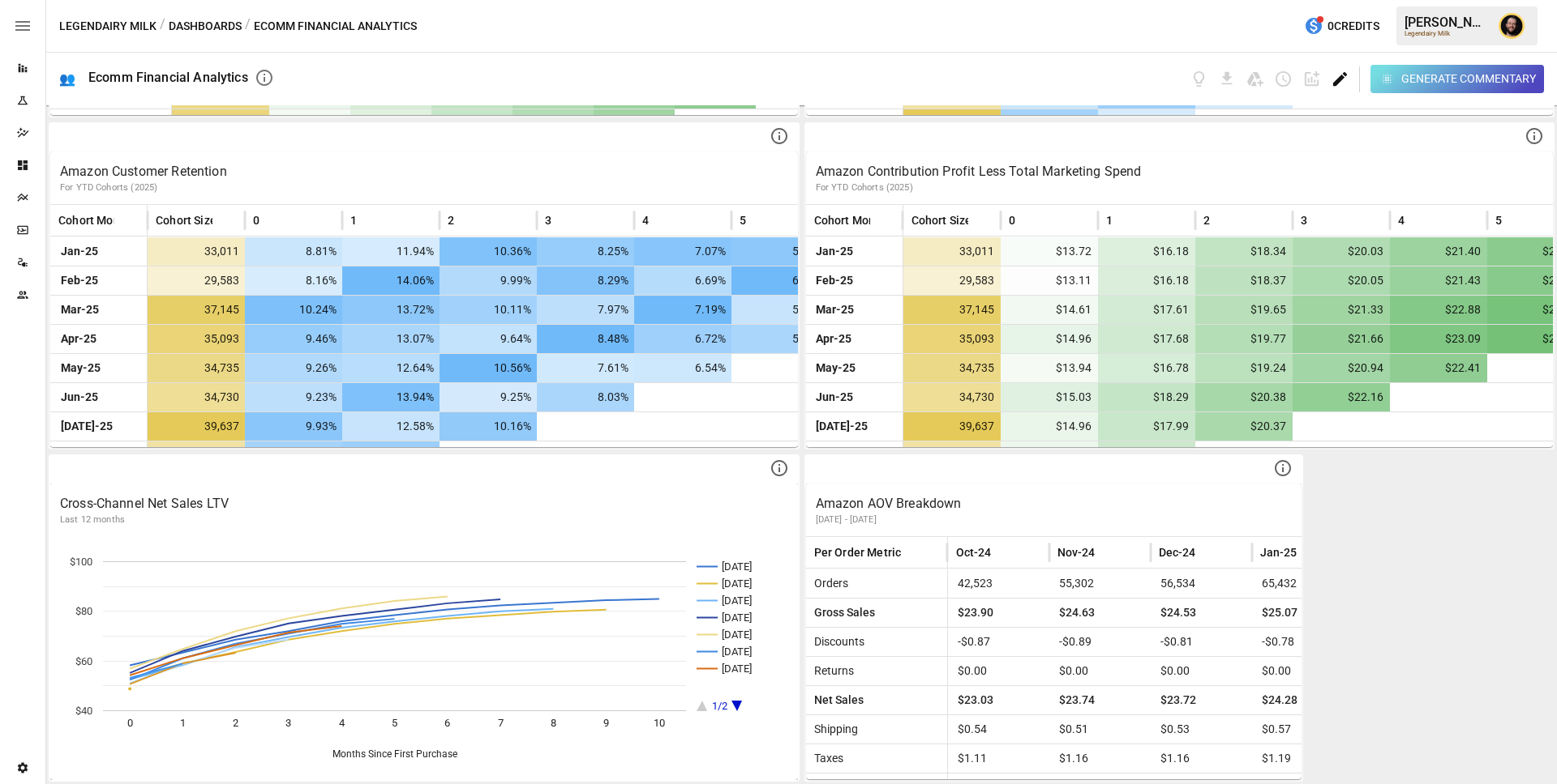
click at [1336, 80] on icon "Edit dashboard" at bounding box center [1339, 78] width 14 height 14
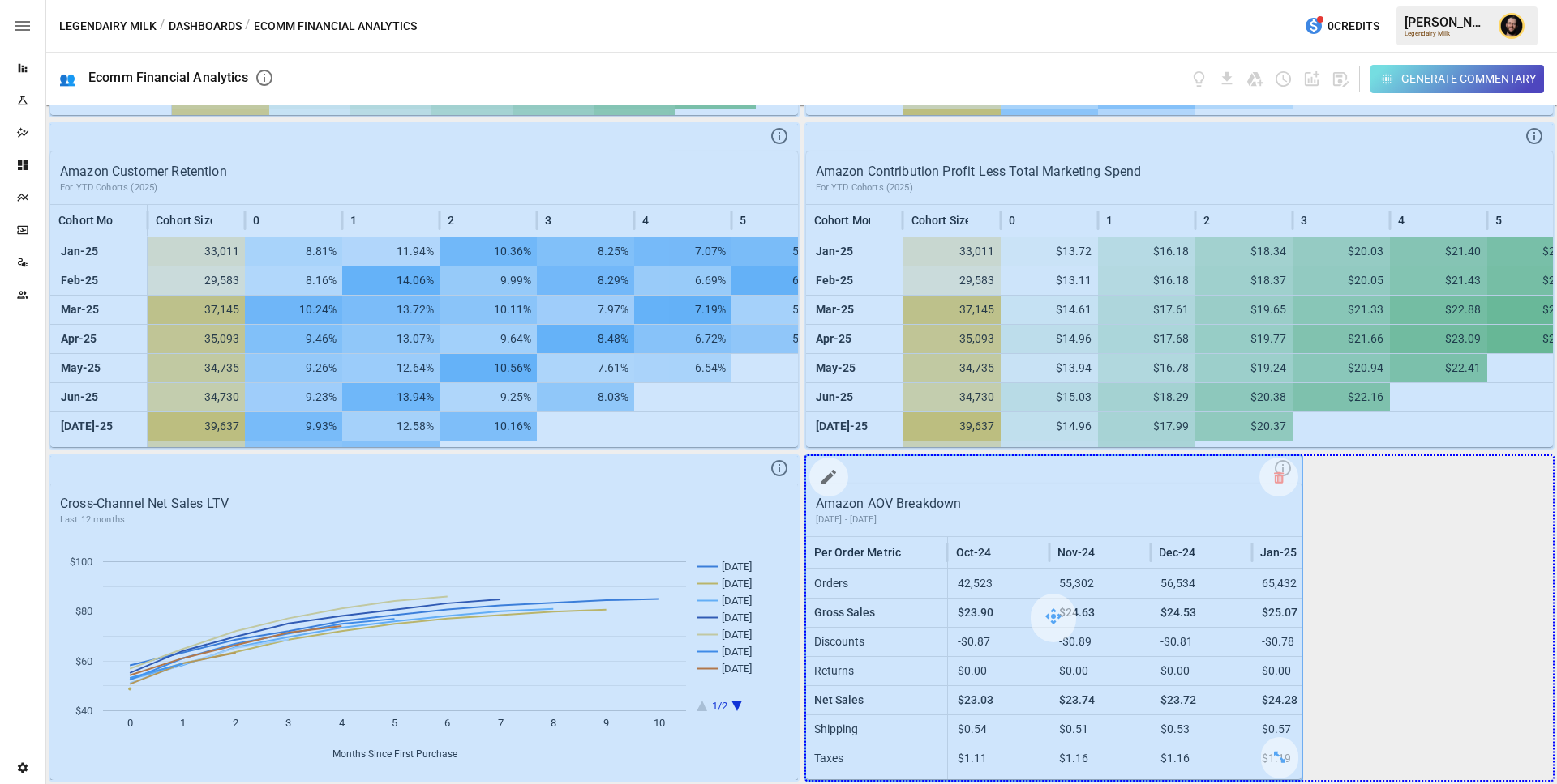
drag, startPoint x: 1280, startPoint y: 757, endPoint x: 1457, endPoint y: 719, distance: 181.0
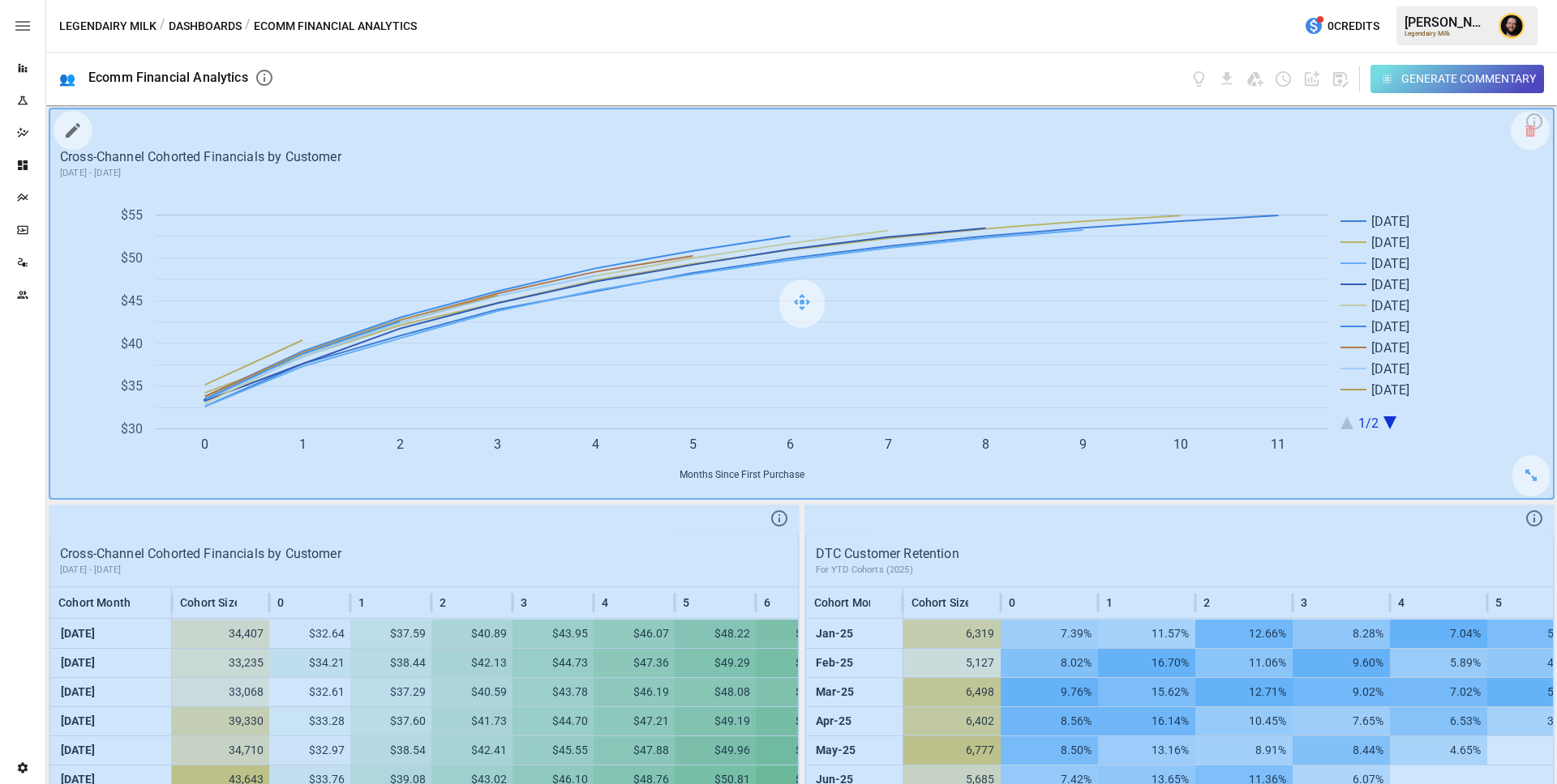
scroll to position [446, 0]
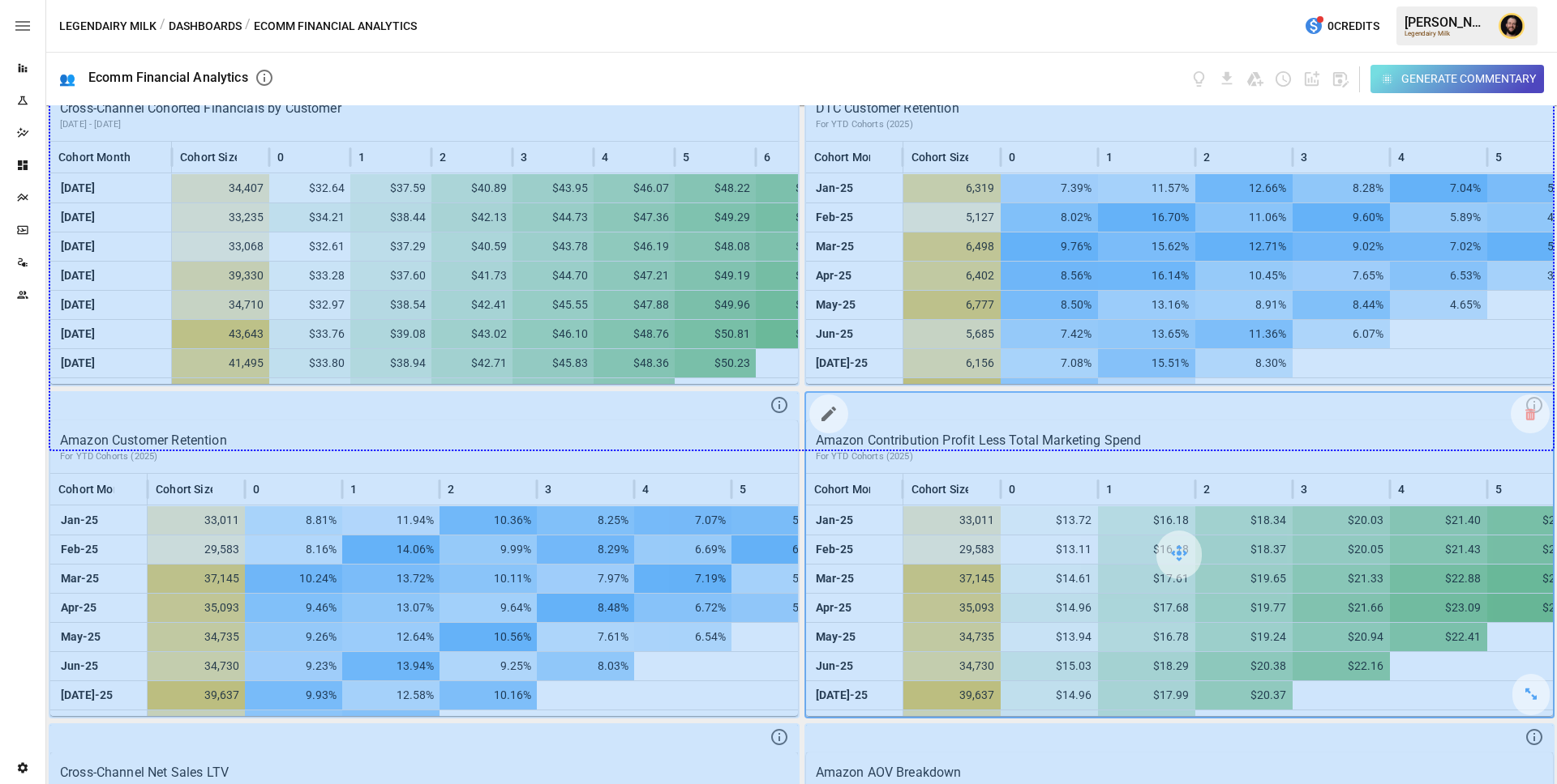
drag, startPoint x: 776, startPoint y: 364, endPoint x: 1407, endPoint y: 473, distance: 640.3
click at [1407, 473] on div "Cross-Channel Cohorted Financials by Customer October 2024 - September 2025 Oct…" at bounding box center [801, 444] width 1511 height 679
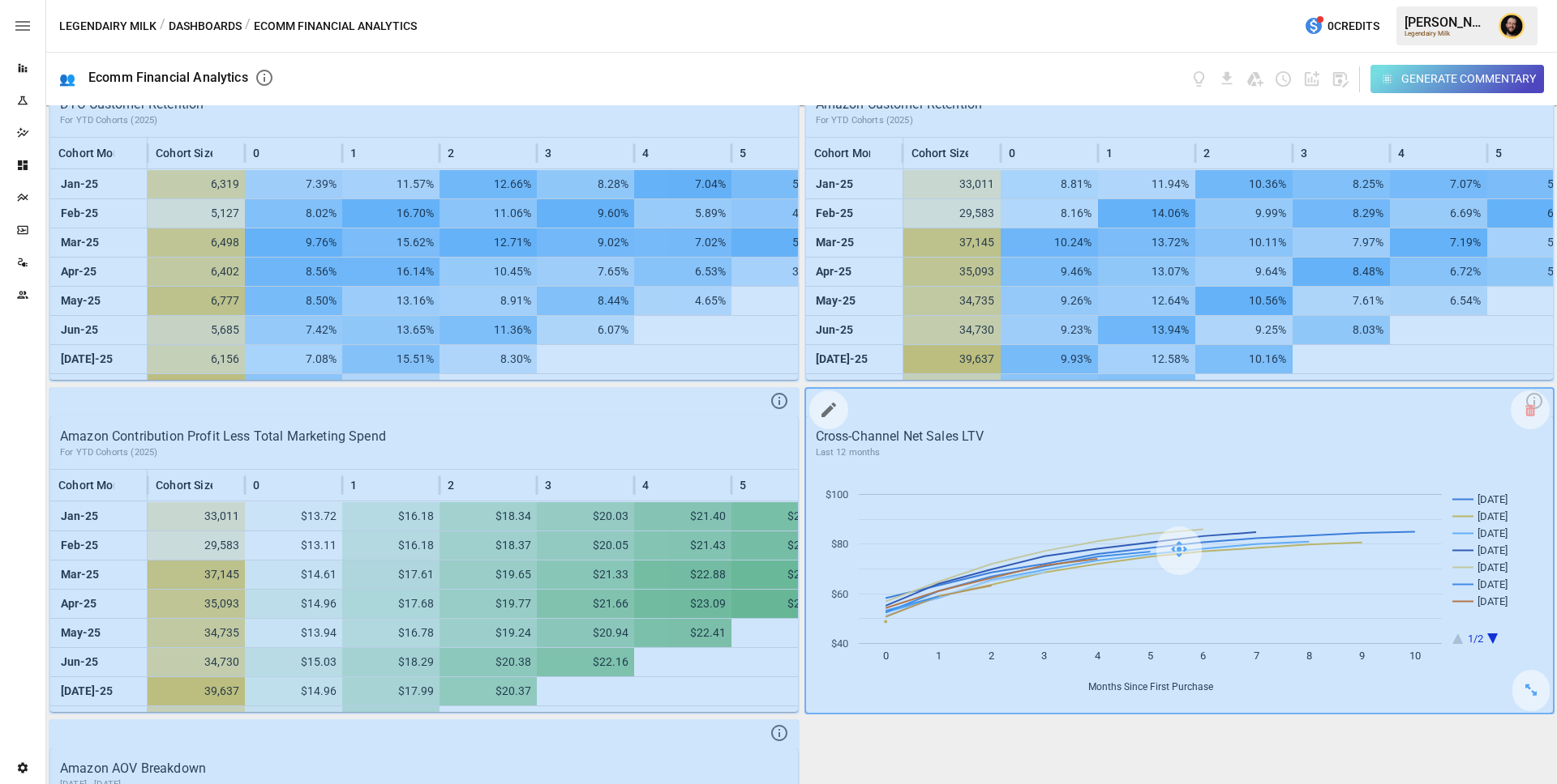
scroll to position [1021, 0]
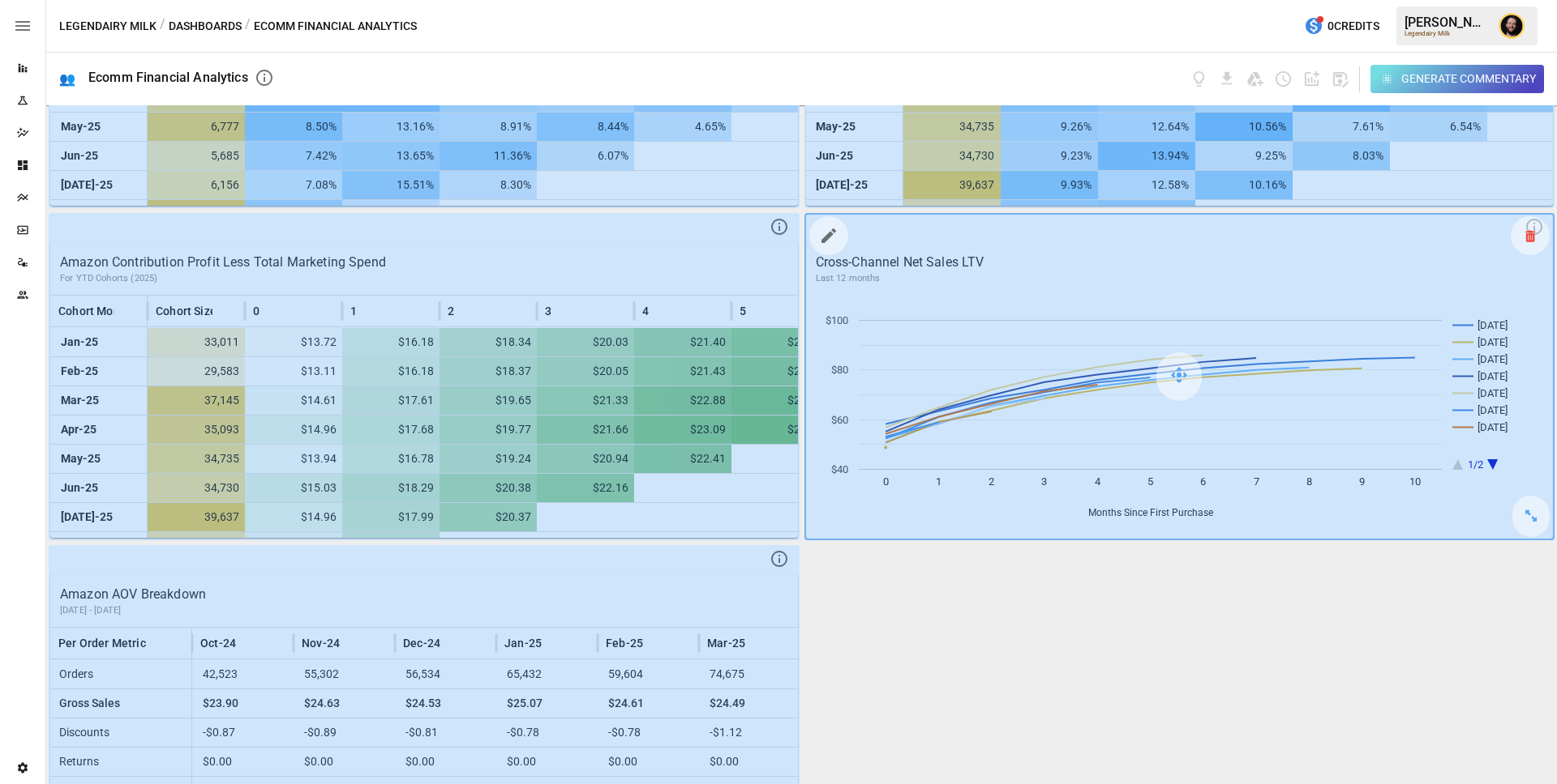
click at [1528, 237] on icon at bounding box center [1529, 236] width 10 height 1
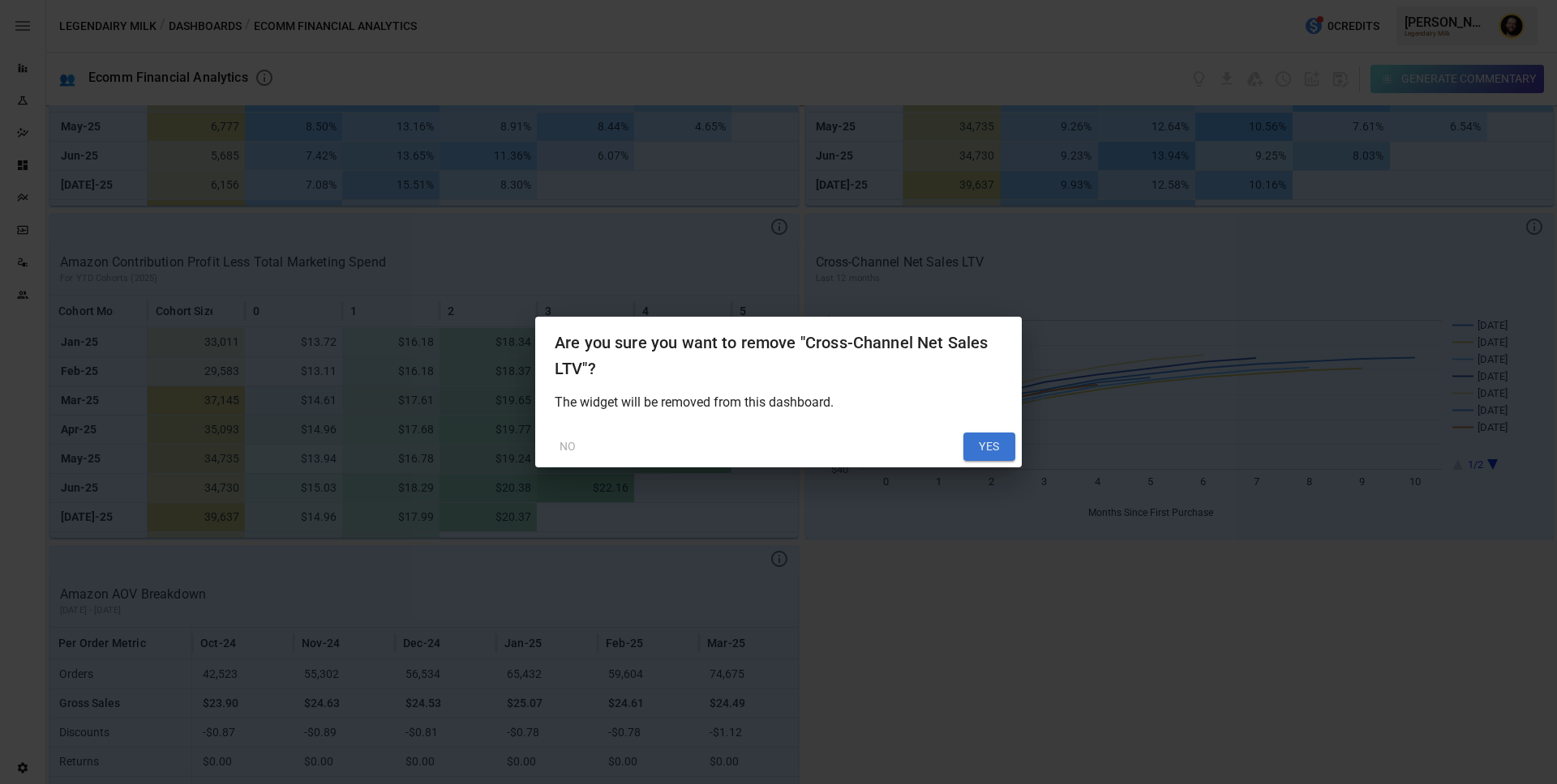
click at [990, 448] on button "YES" at bounding box center [989, 448] width 52 height 29
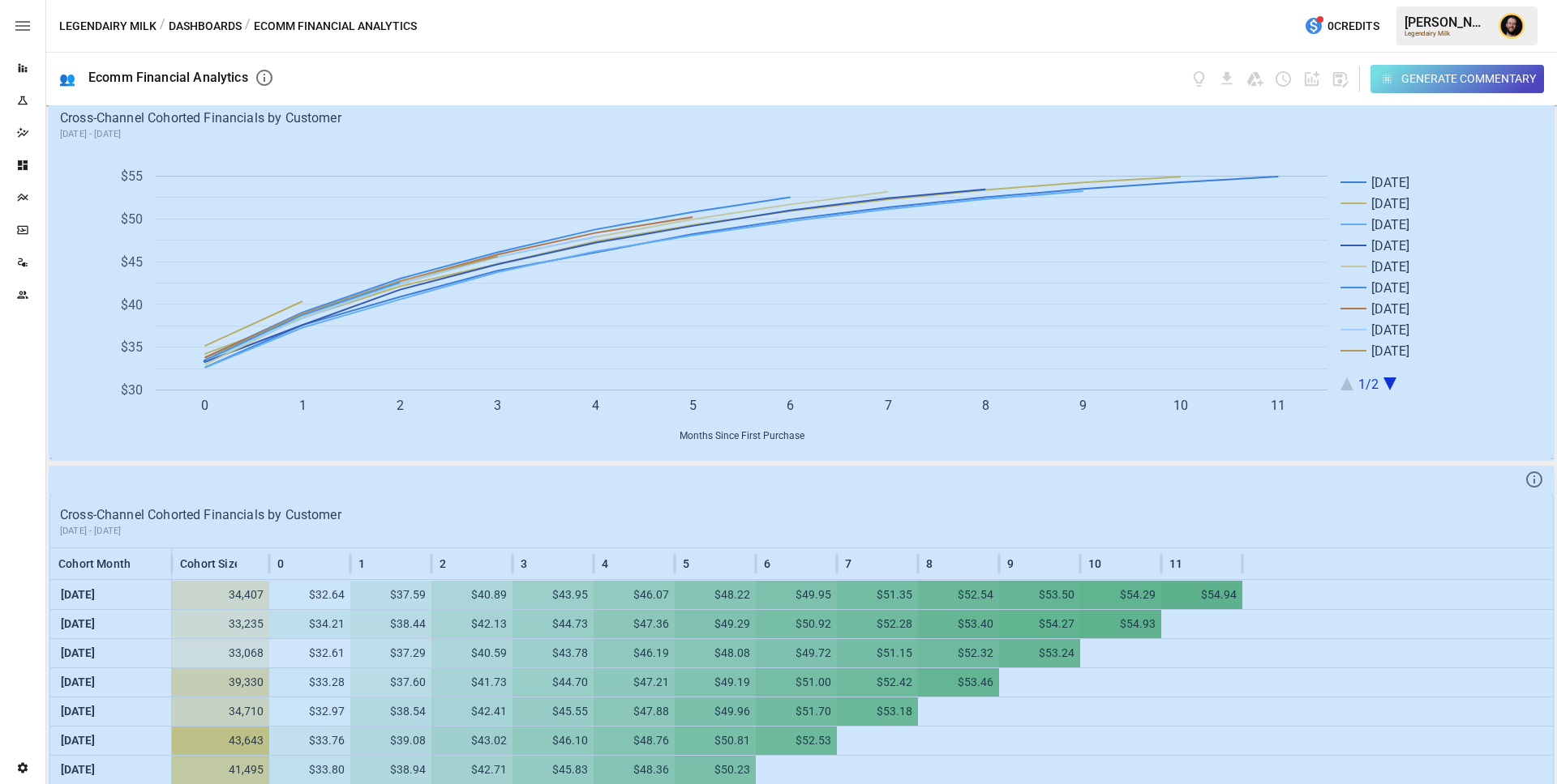
scroll to position [0, 0]
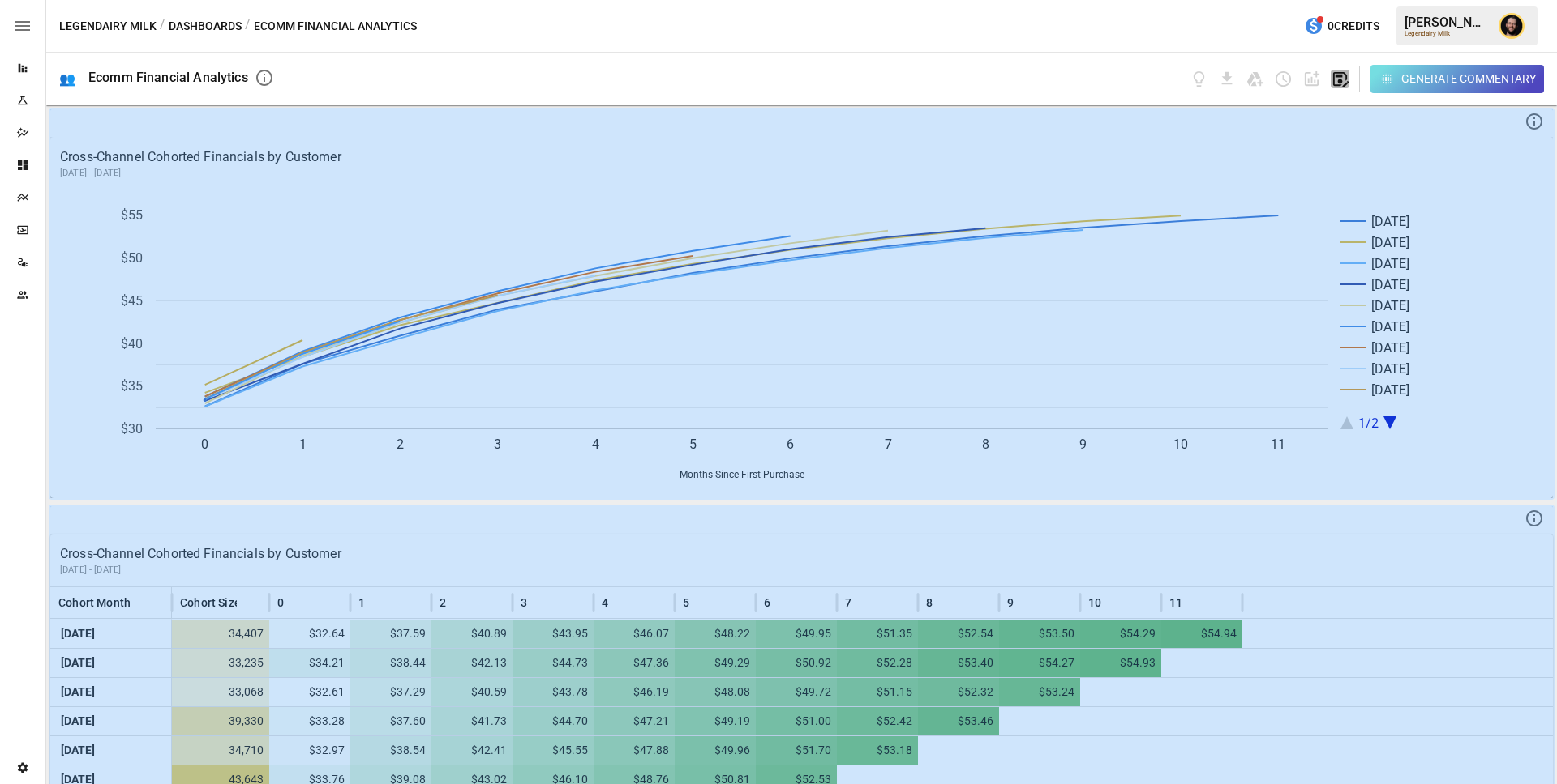
click at [1338, 76] on icon "button" at bounding box center [1340, 79] width 16 height 16
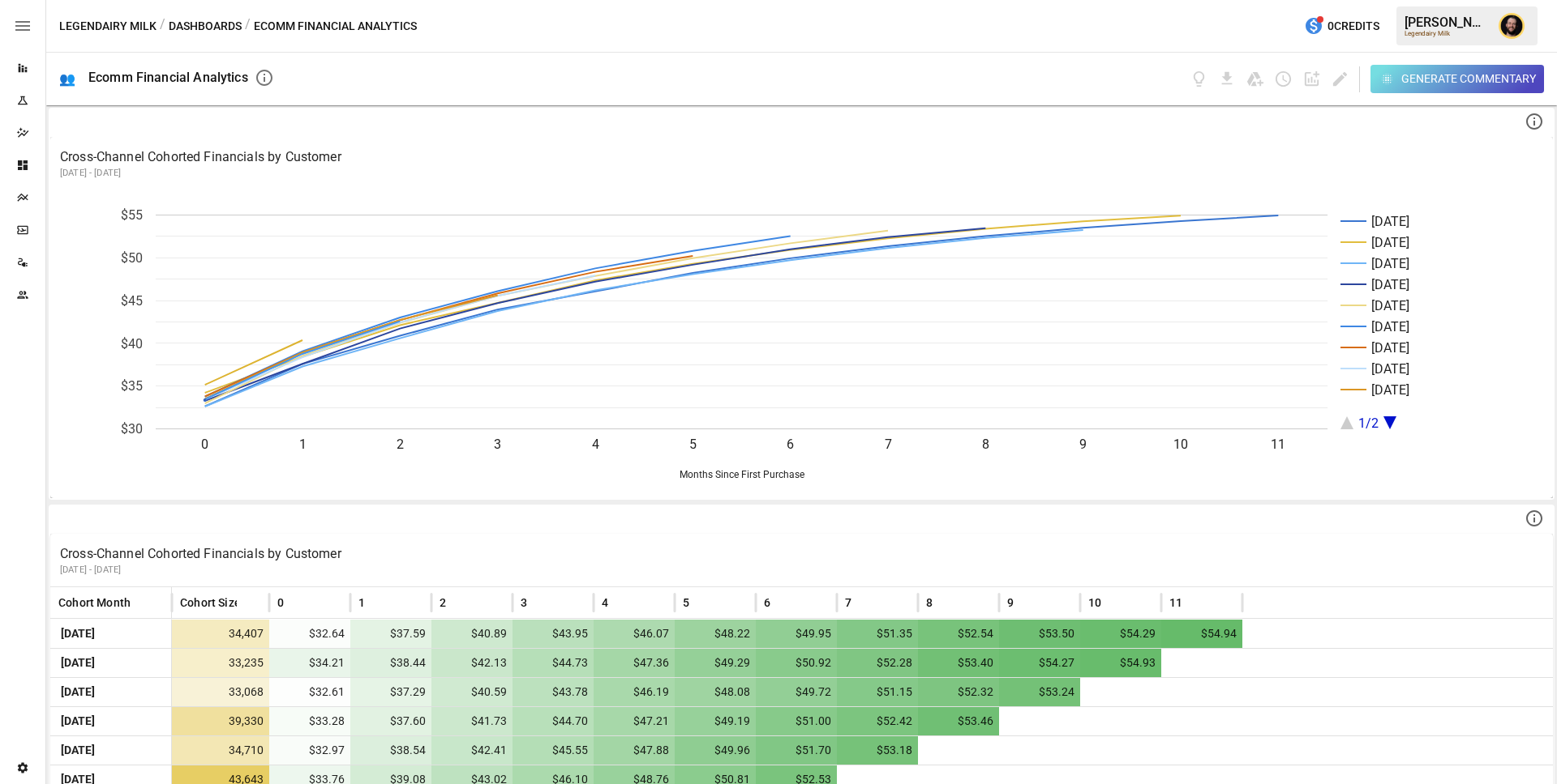
click at [220, 29] on button "Dashboards" at bounding box center [205, 27] width 73 height 20
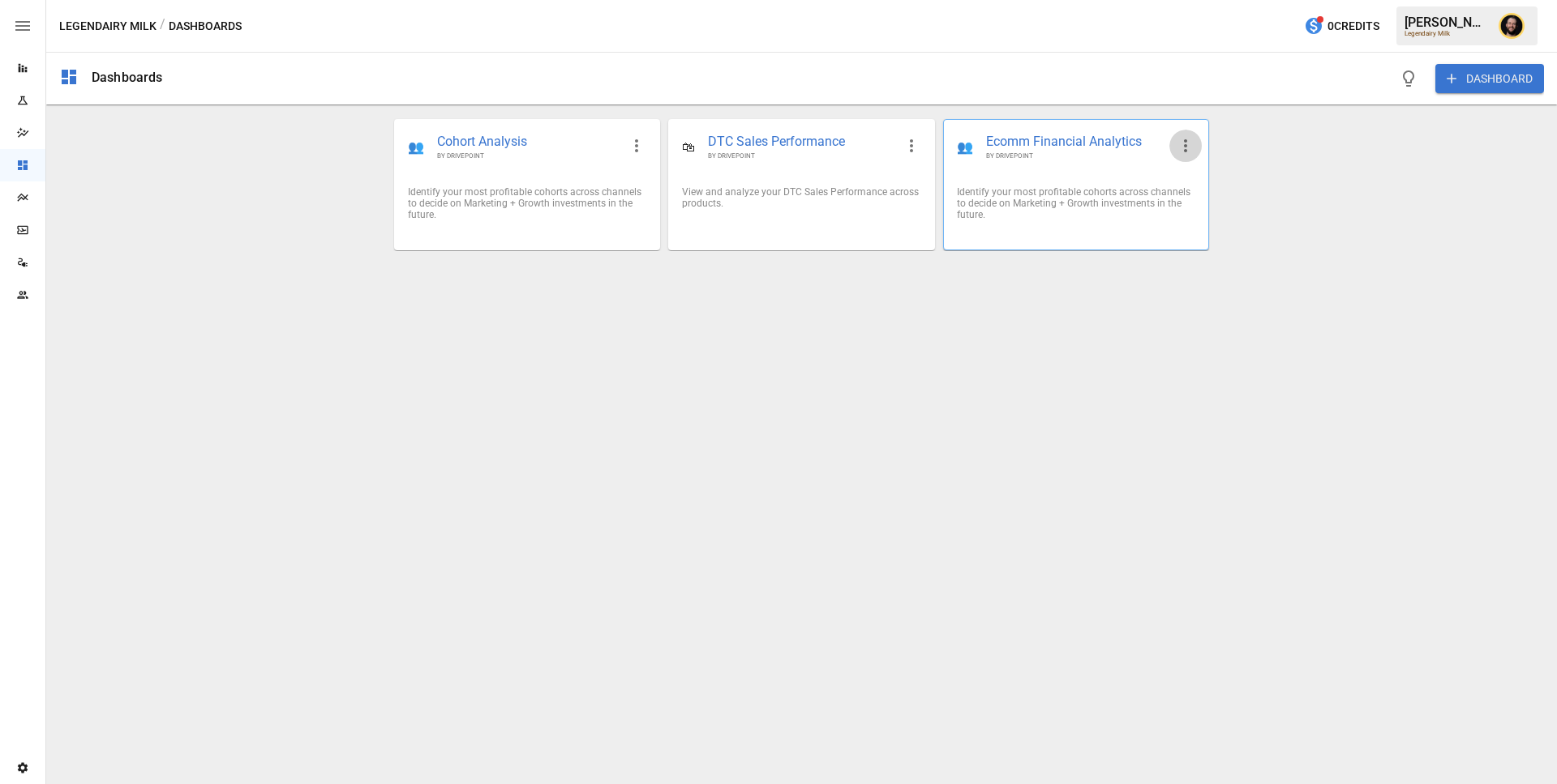
click at [1181, 152] on icon "button" at bounding box center [1185, 146] width 19 height 19
click at [1191, 183] on li "Edit" at bounding box center [1205, 184] width 73 height 32
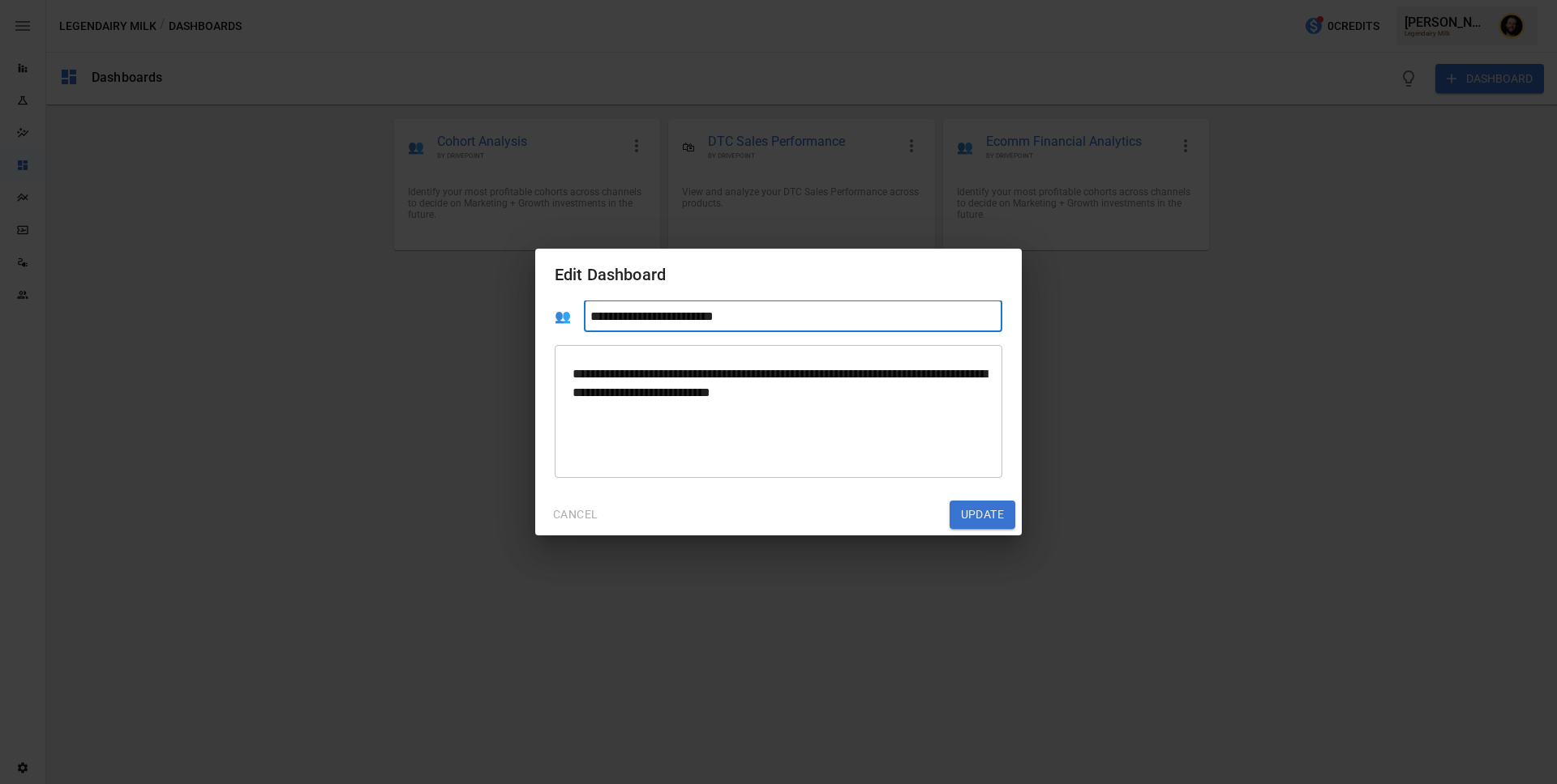
click at [767, 318] on input "**********" at bounding box center [793, 316] width 419 height 31
type input "**********"
click at [983, 519] on button "Update" at bounding box center [982, 516] width 65 height 29
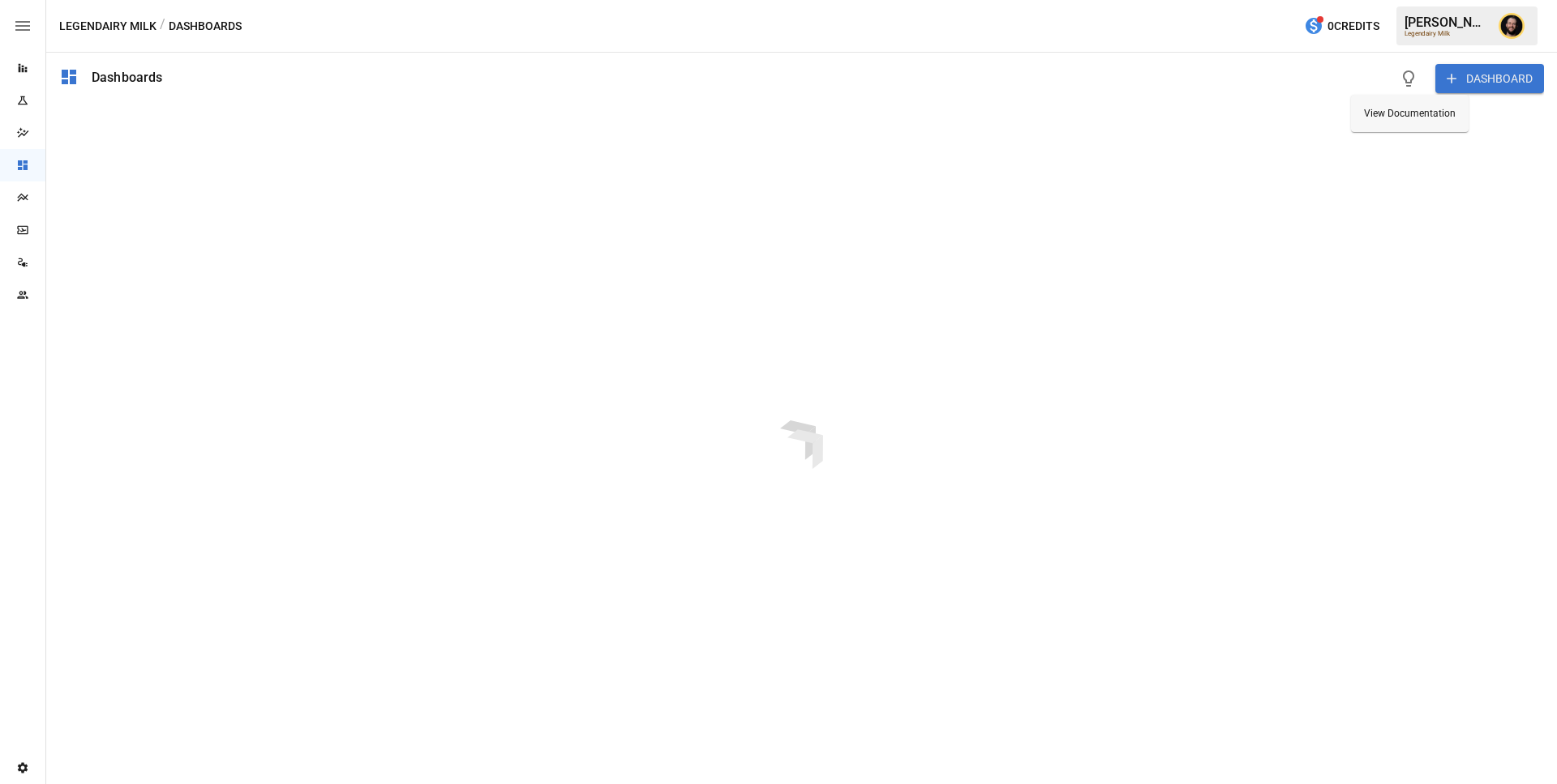
click at [1462, 83] on button "DASHBOARD" at bounding box center [1490, 78] width 109 height 29
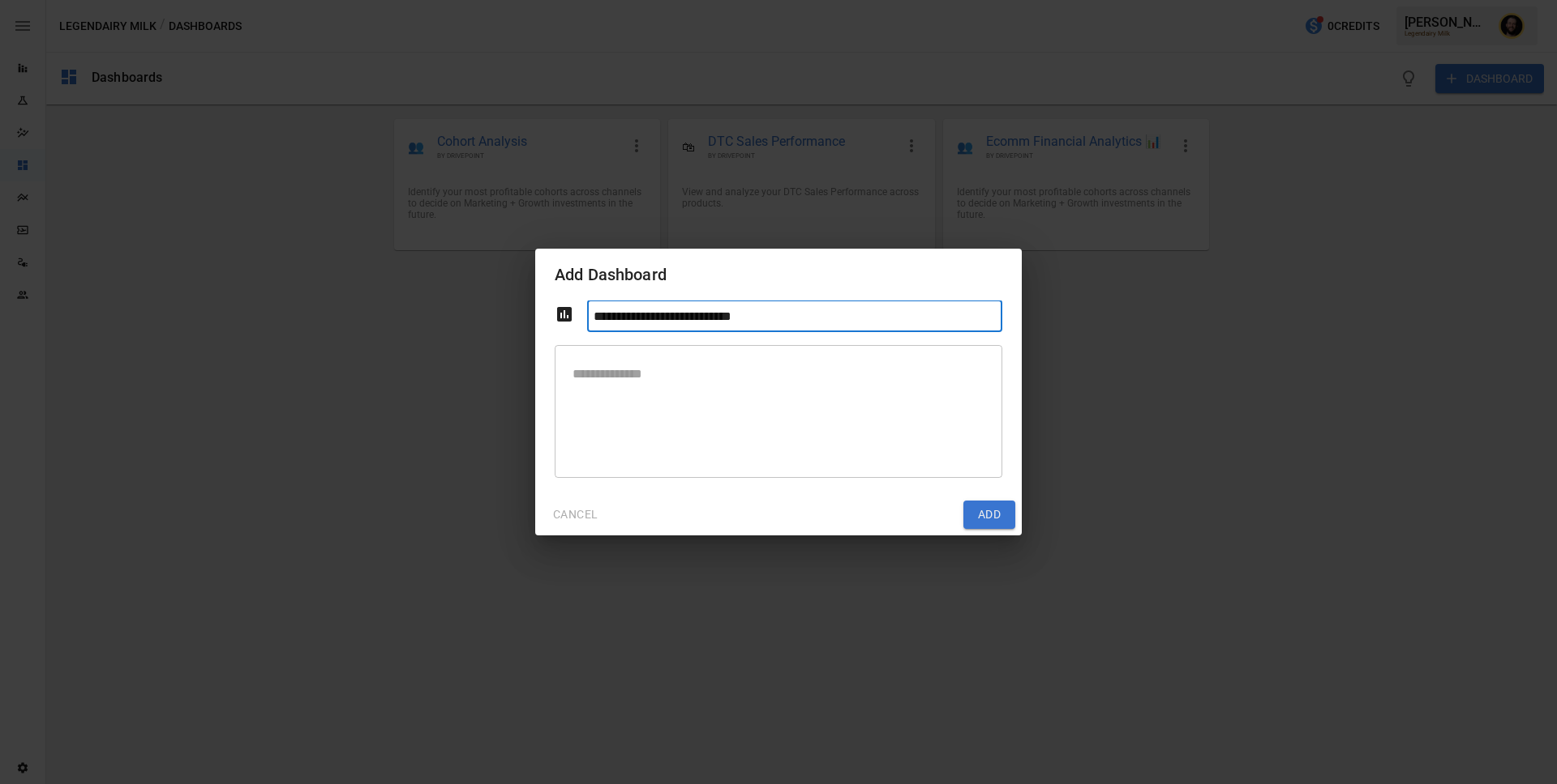
type input "**********"
click at [631, 392] on textarea at bounding box center [778, 411] width 425 height 106
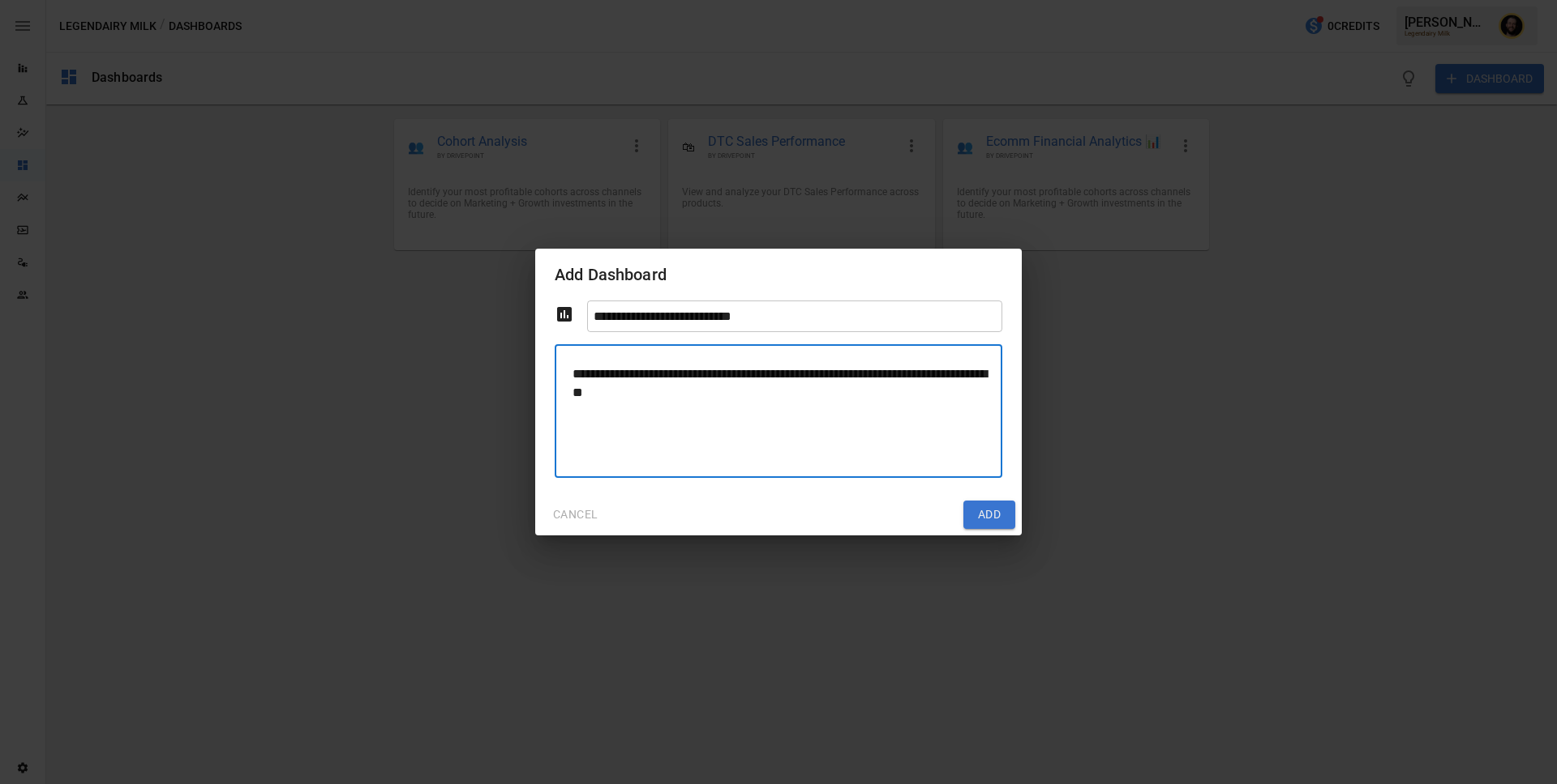
type textarea "**********"
click at [1009, 515] on button "Add" at bounding box center [989, 516] width 52 height 29
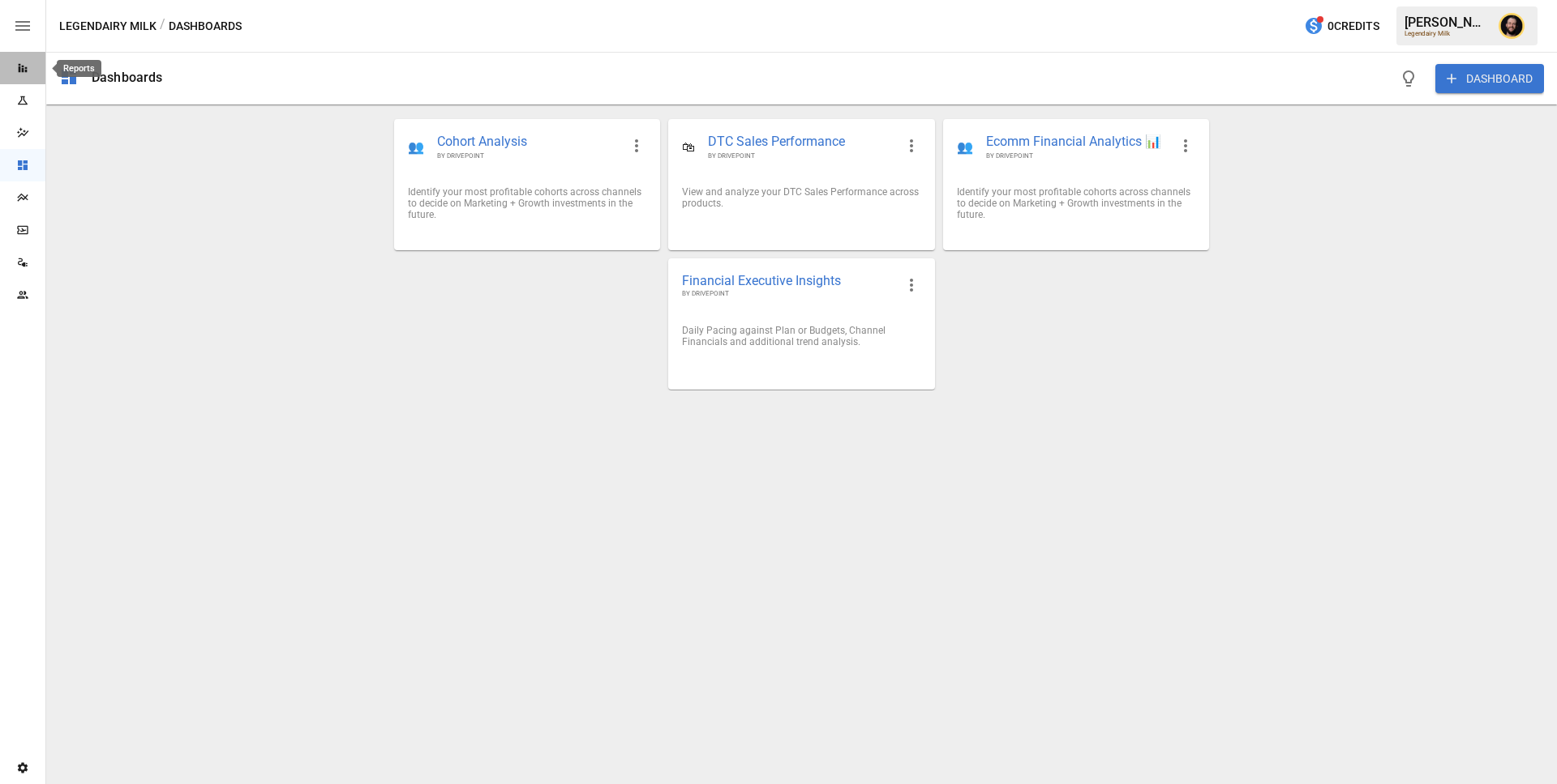
click at [17, 65] on icon "Reports" at bounding box center [23, 68] width 13 height 13
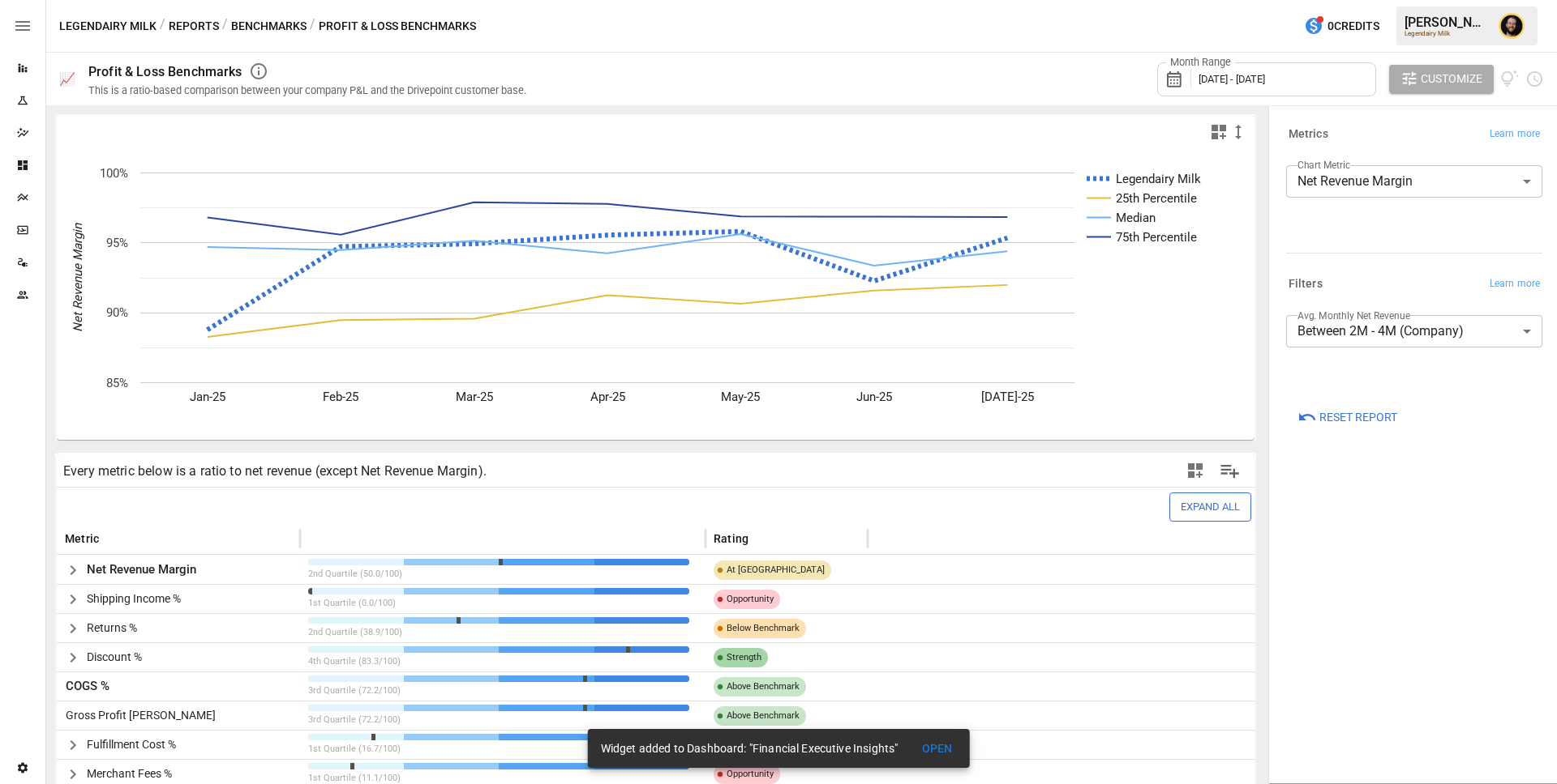
scroll to position [111, 0]
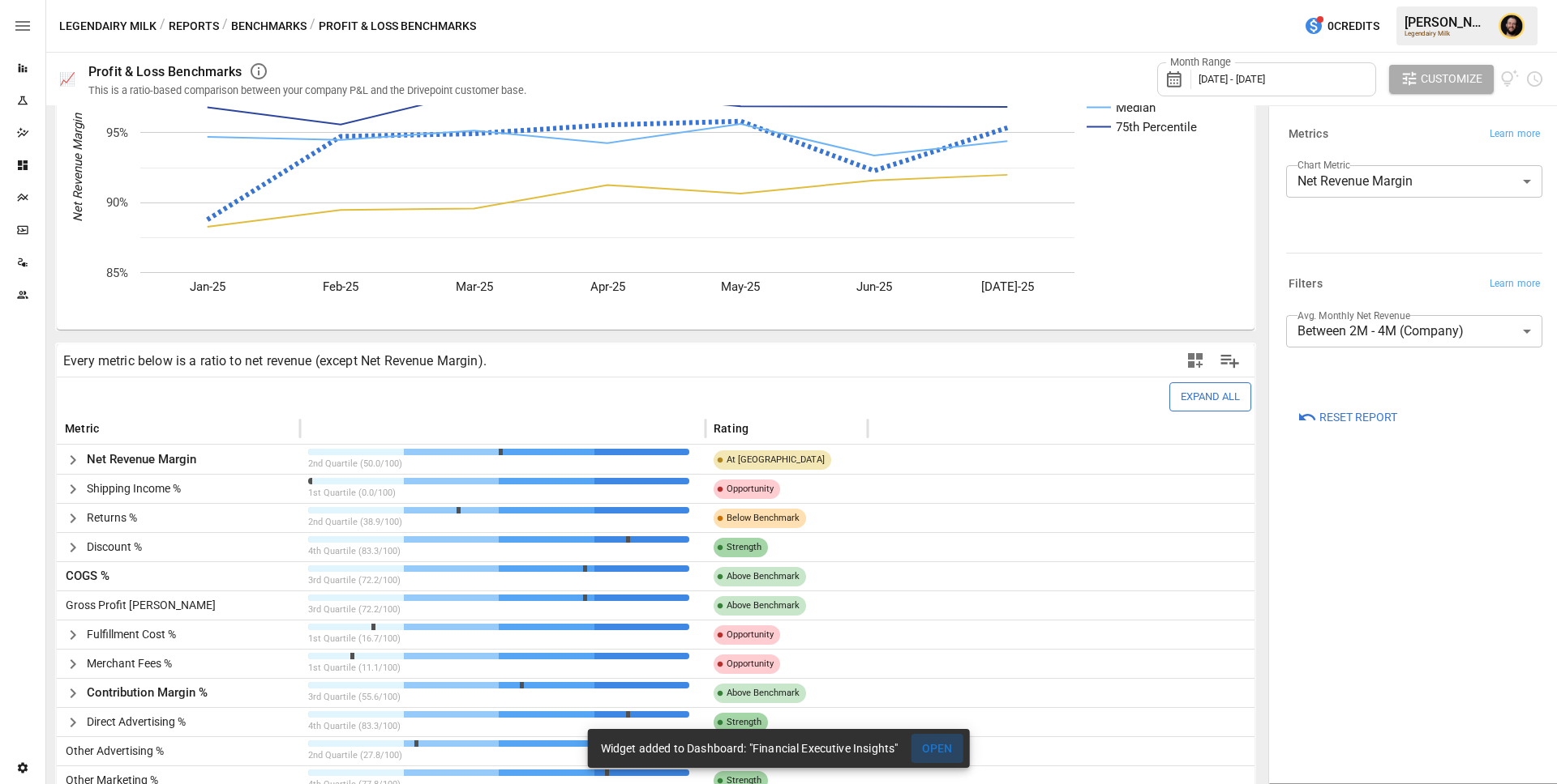
click at [938, 743] on button "OPEN" at bounding box center [937, 749] width 52 height 30
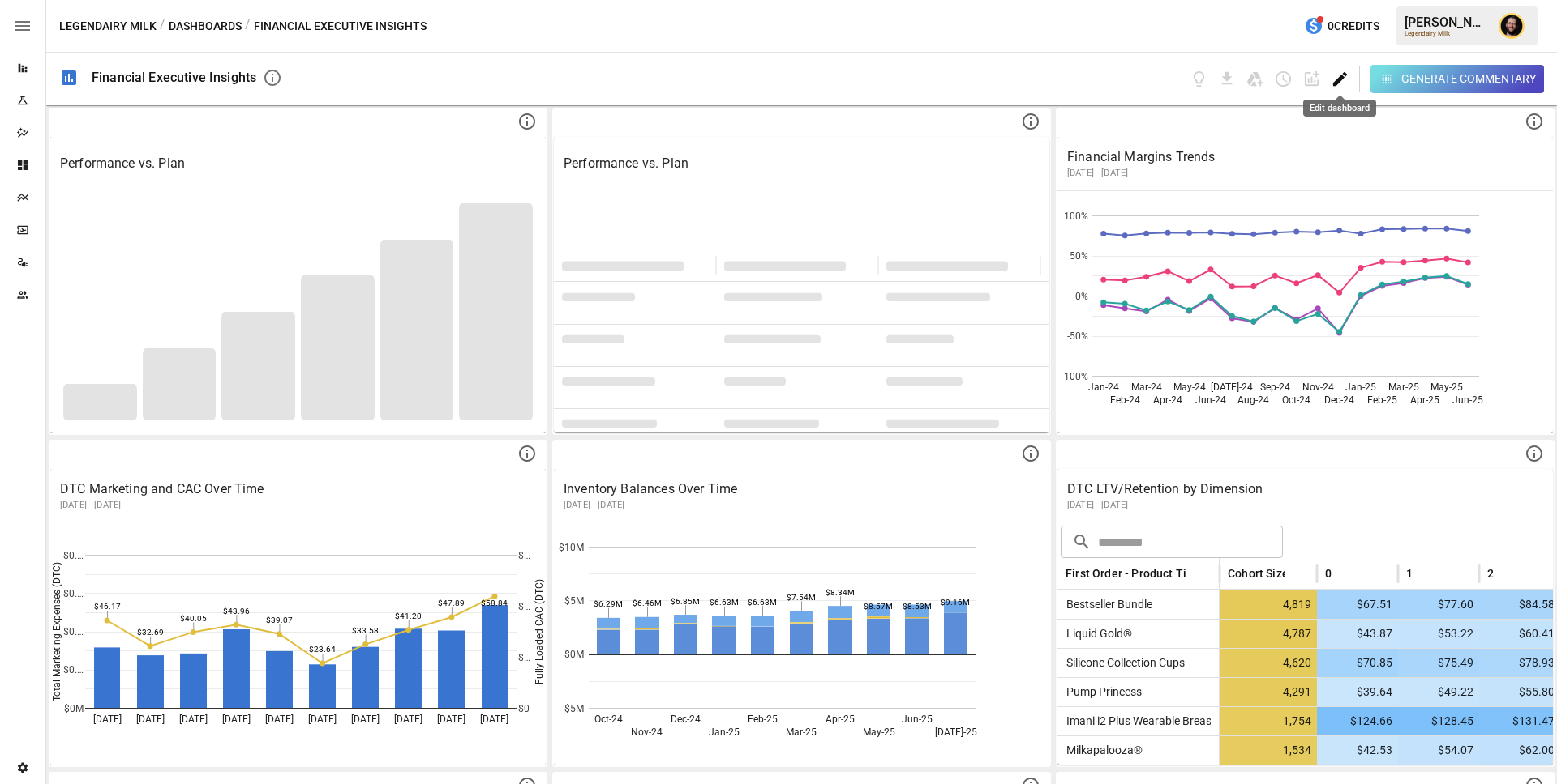
click at [1336, 84] on icon "Edit dashboard" at bounding box center [1339, 78] width 14 height 14
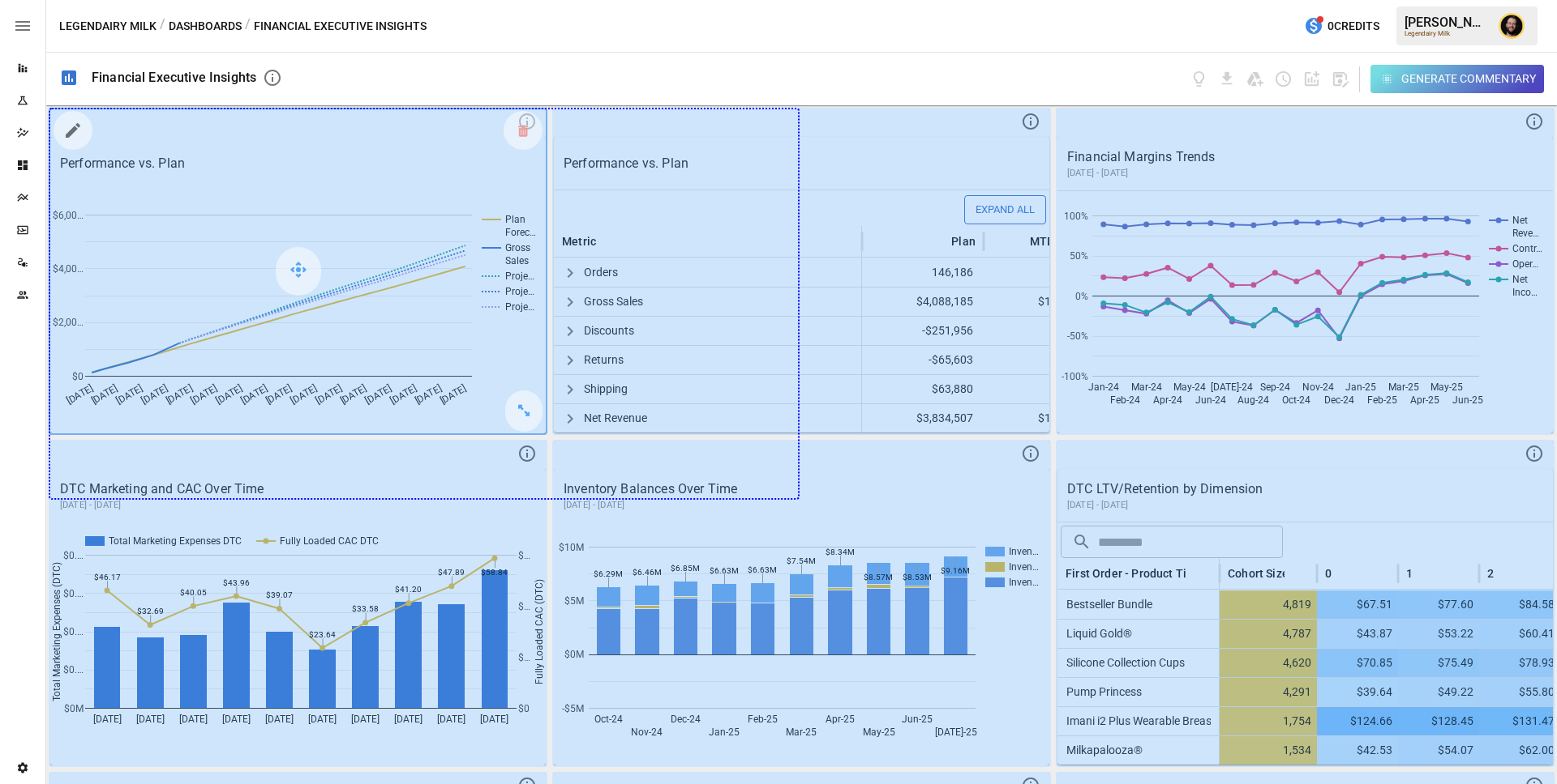
drag, startPoint x: 515, startPoint y: 404, endPoint x: 760, endPoint y: 484, distance: 257.7
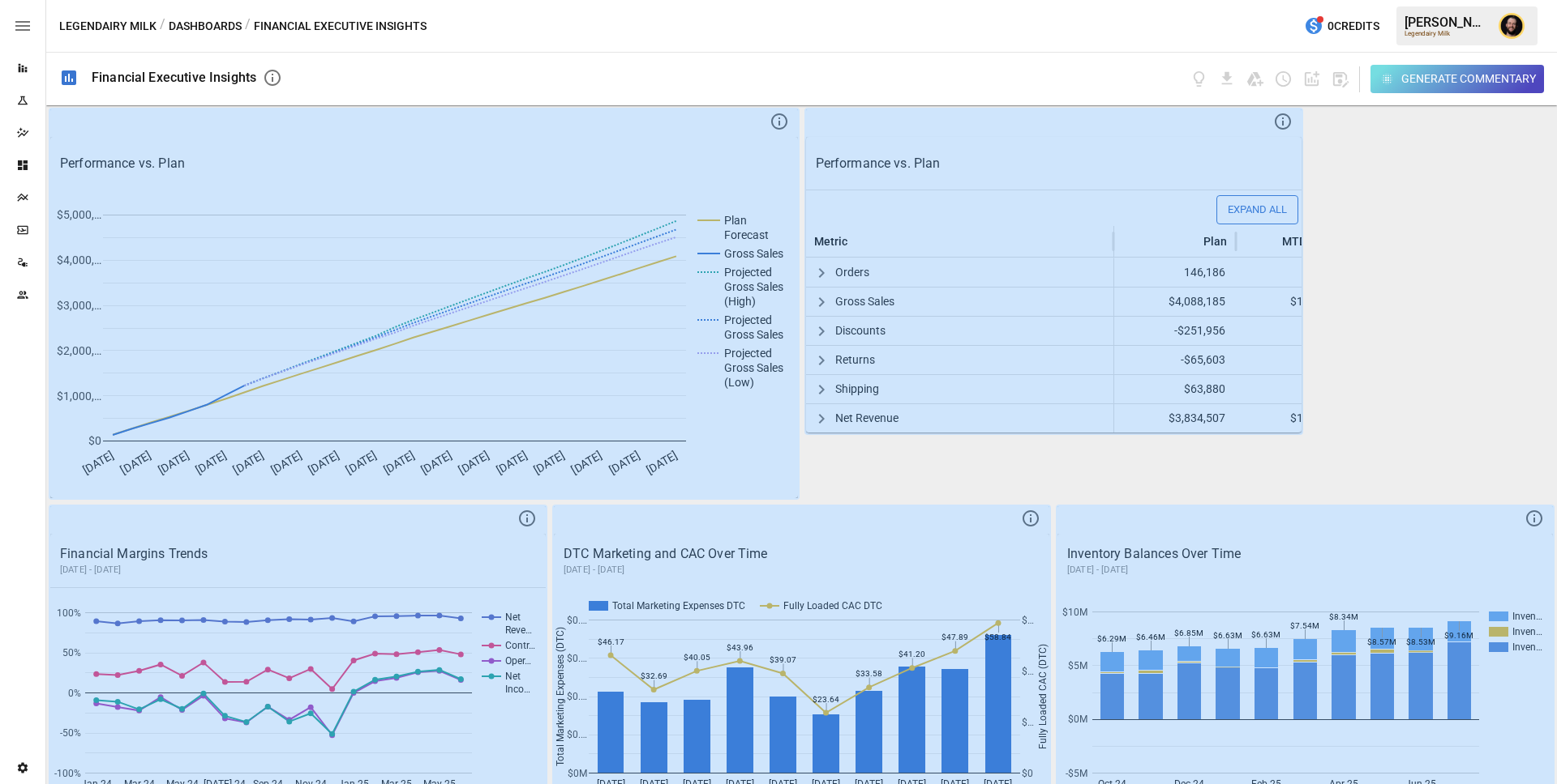
scroll to position [25, 0]
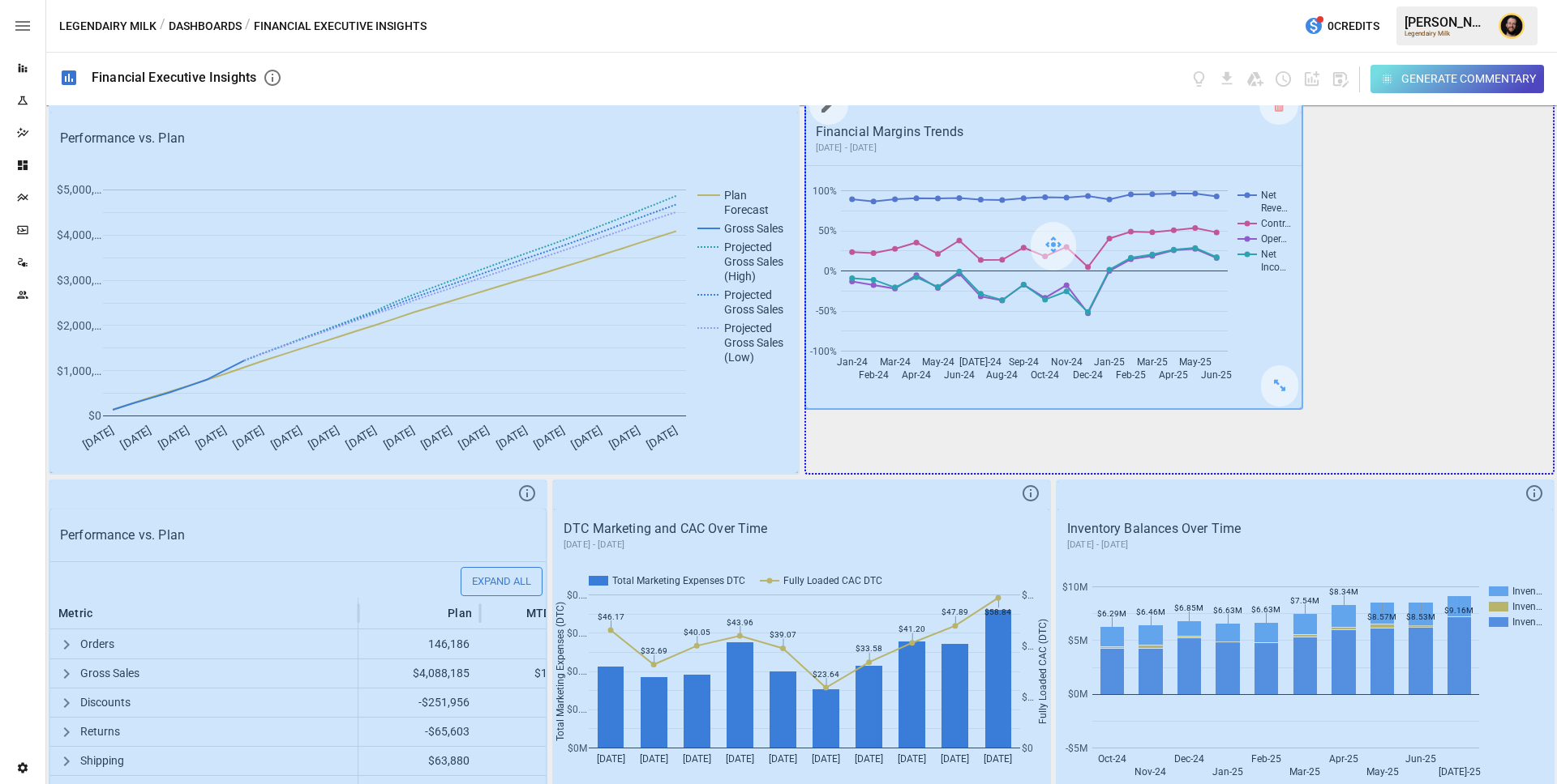
drag, startPoint x: 1282, startPoint y: 387, endPoint x: 1479, endPoint y: 449, distance: 206.5
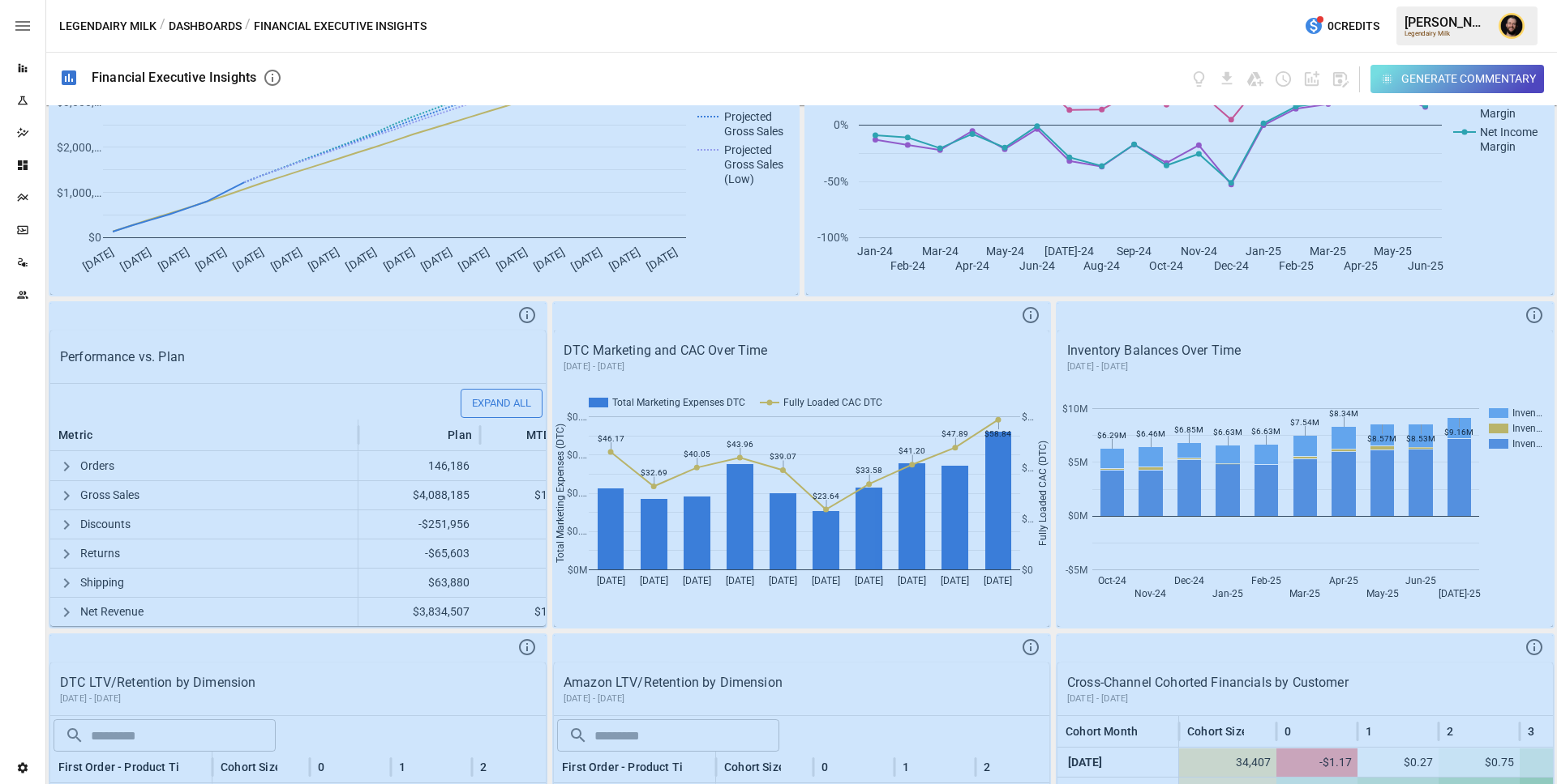
scroll to position [385, 0]
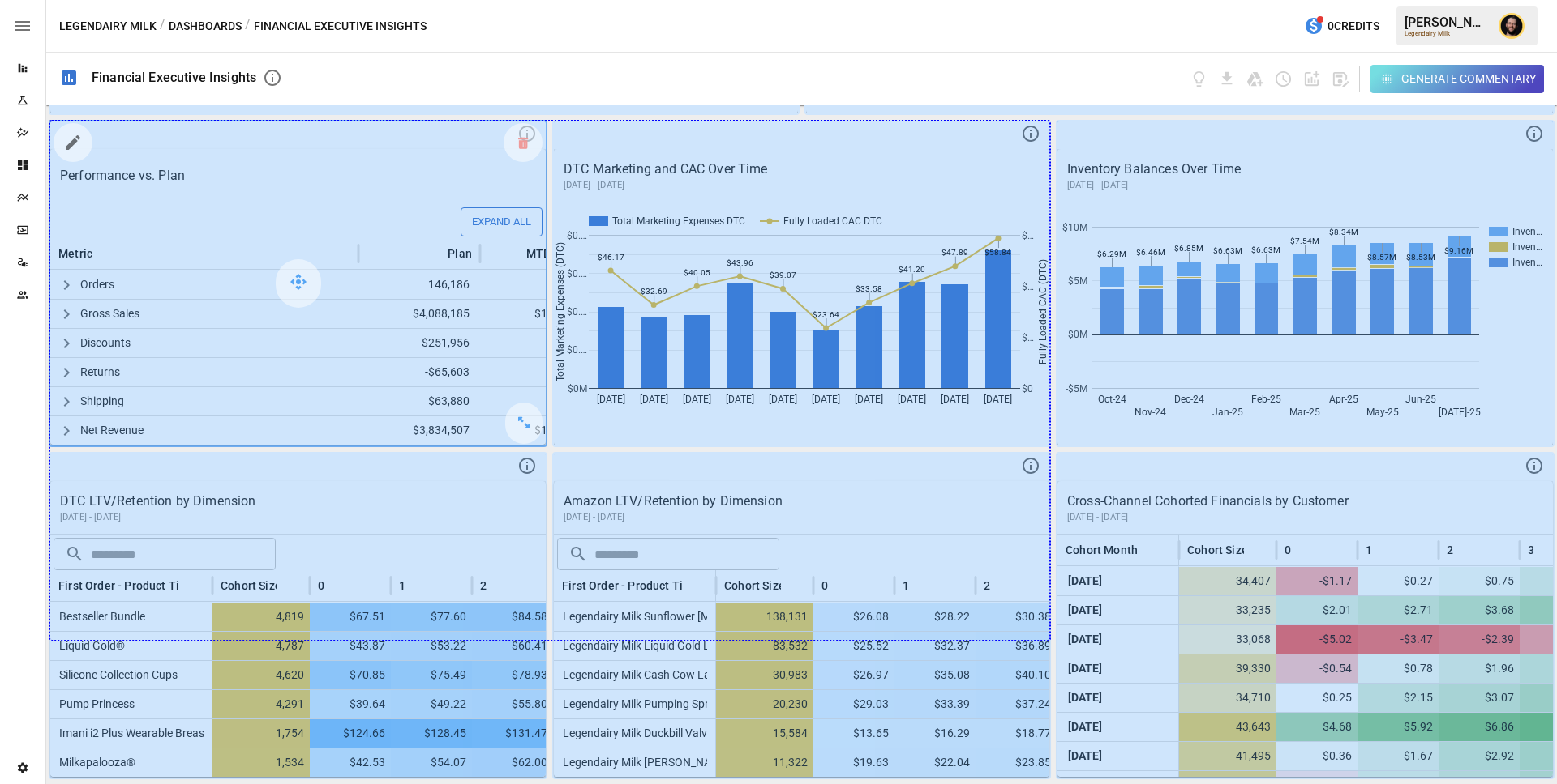
drag, startPoint x: 523, startPoint y: 425, endPoint x: 1020, endPoint y: 592, distance: 524.3
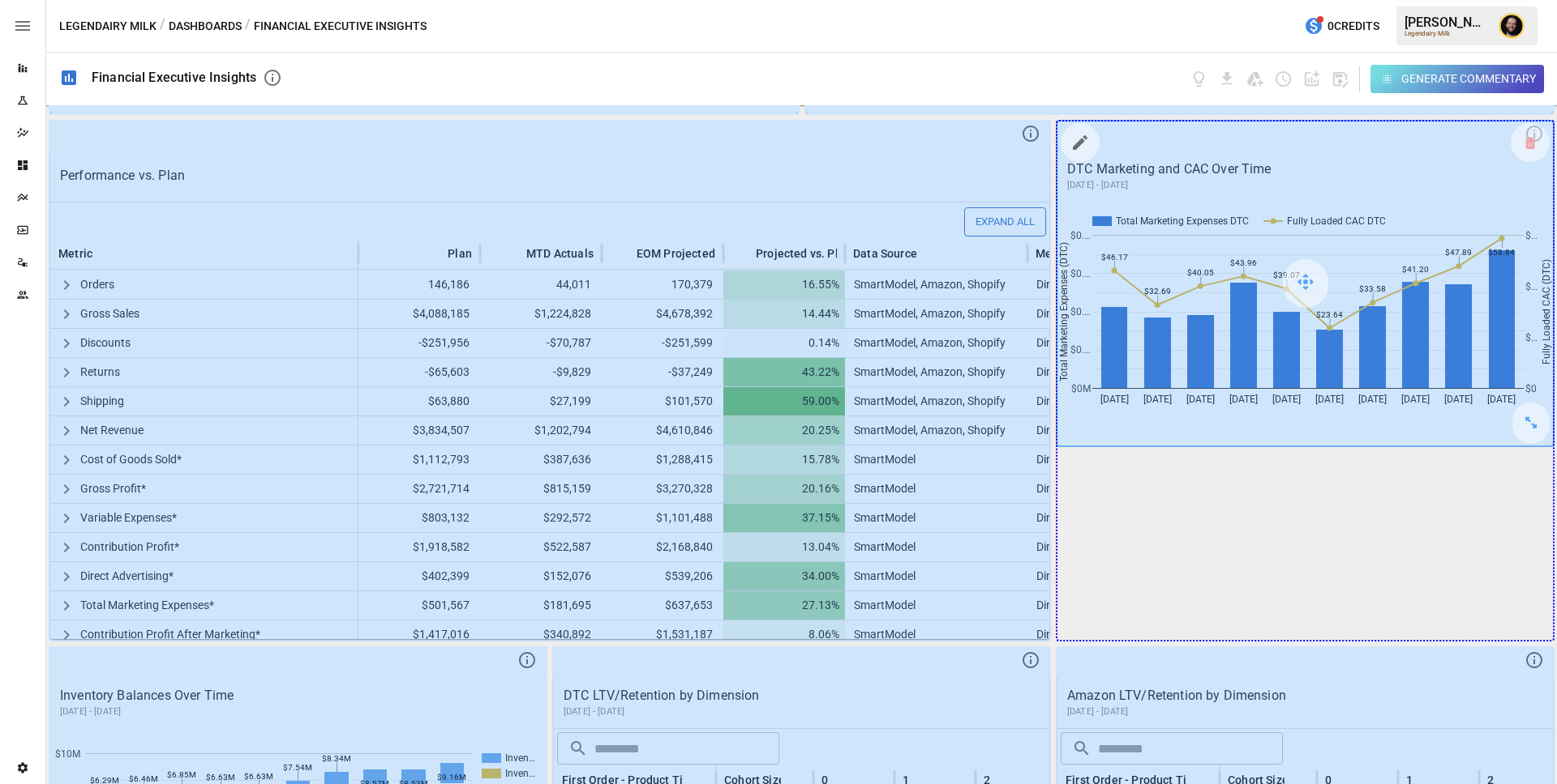
drag, startPoint x: 1528, startPoint y: 423, endPoint x: 1528, endPoint y: 580, distance: 157.0
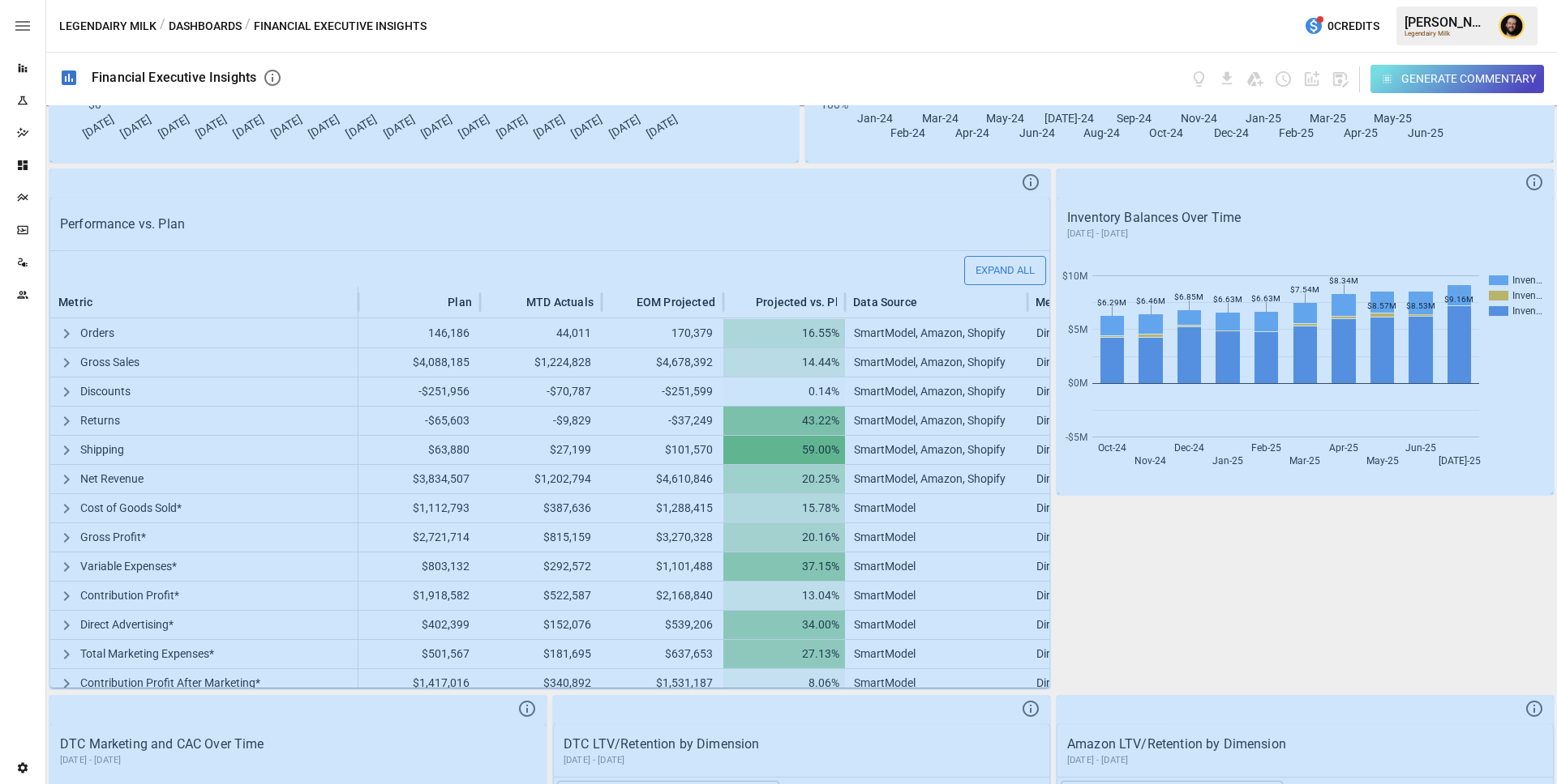
scroll to position [369, 0]
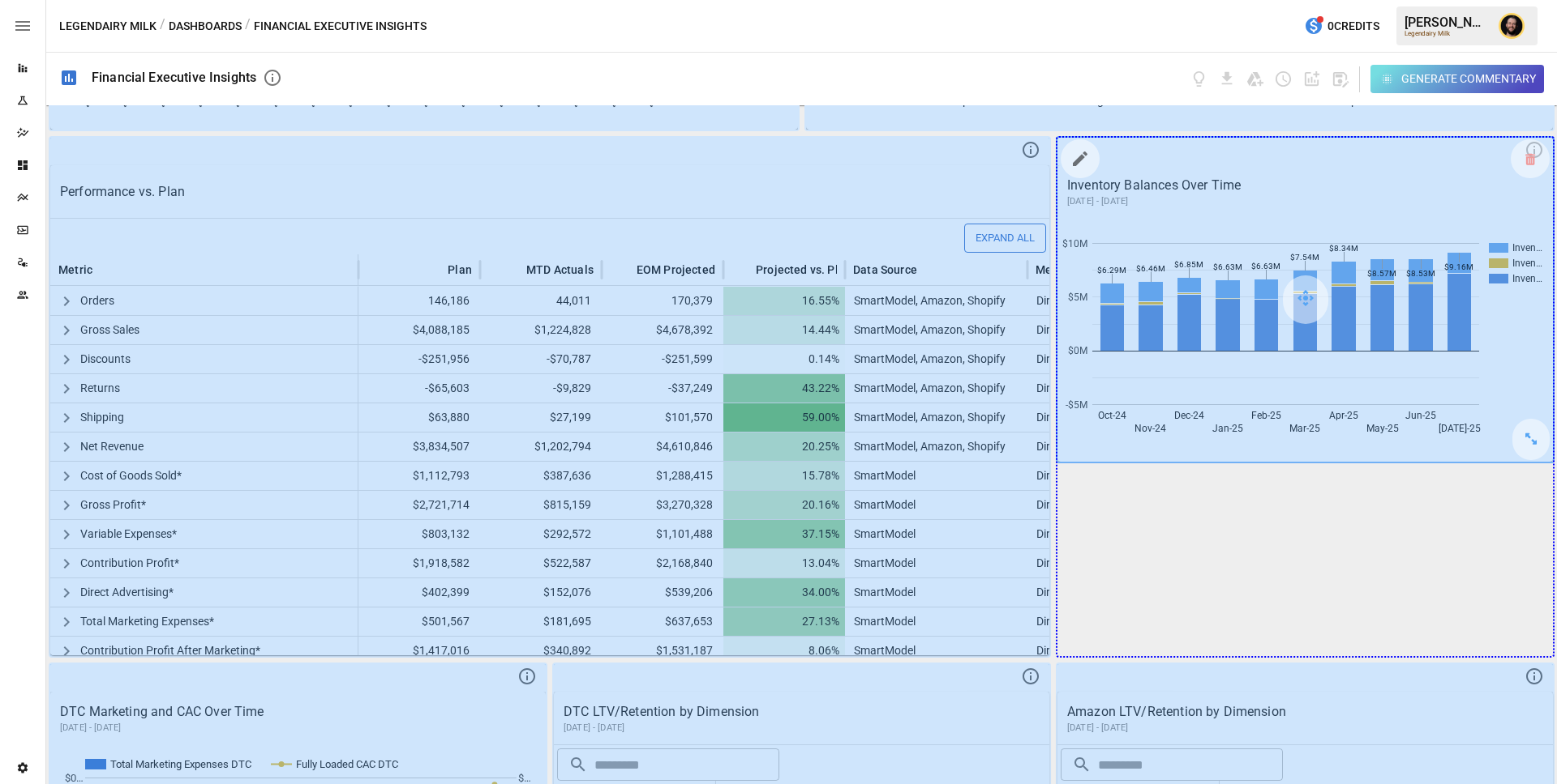
drag, startPoint x: 1528, startPoint y: 441, endPoint x: 1516, endPoint y: 634, distance: 193.4
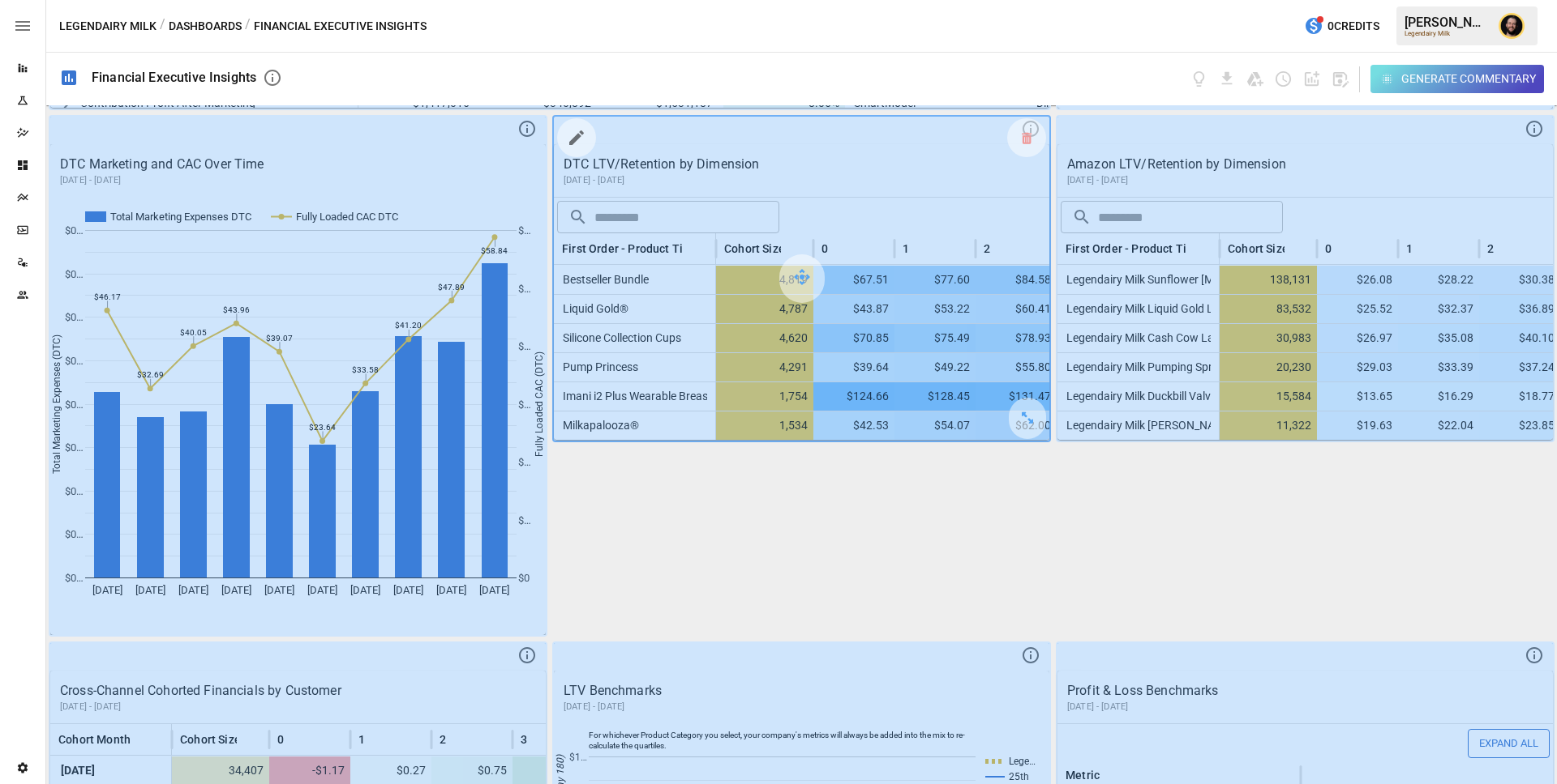
scroll to position [935, 0]
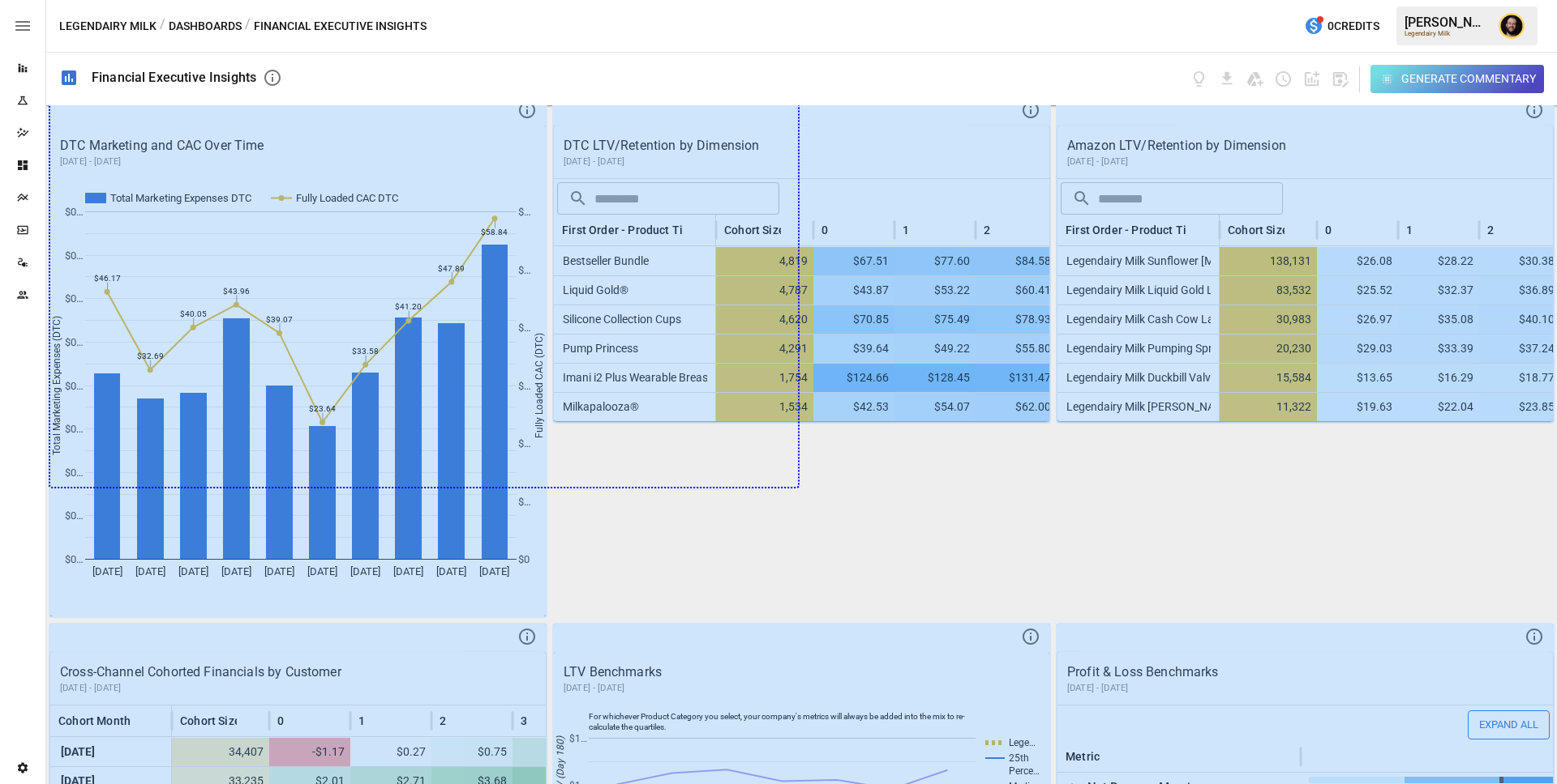
drag, startPoint x: 529, startPoint y: 591, endPoint x: 800, endPoint y: 502, distance: 285.2
click at [800, 502] on div "Performance vs. Plan Plan Forecast Gross Sales Projected Gross Sales (High) Pro…" at bounding box center [801, 444] width 1511 height 679
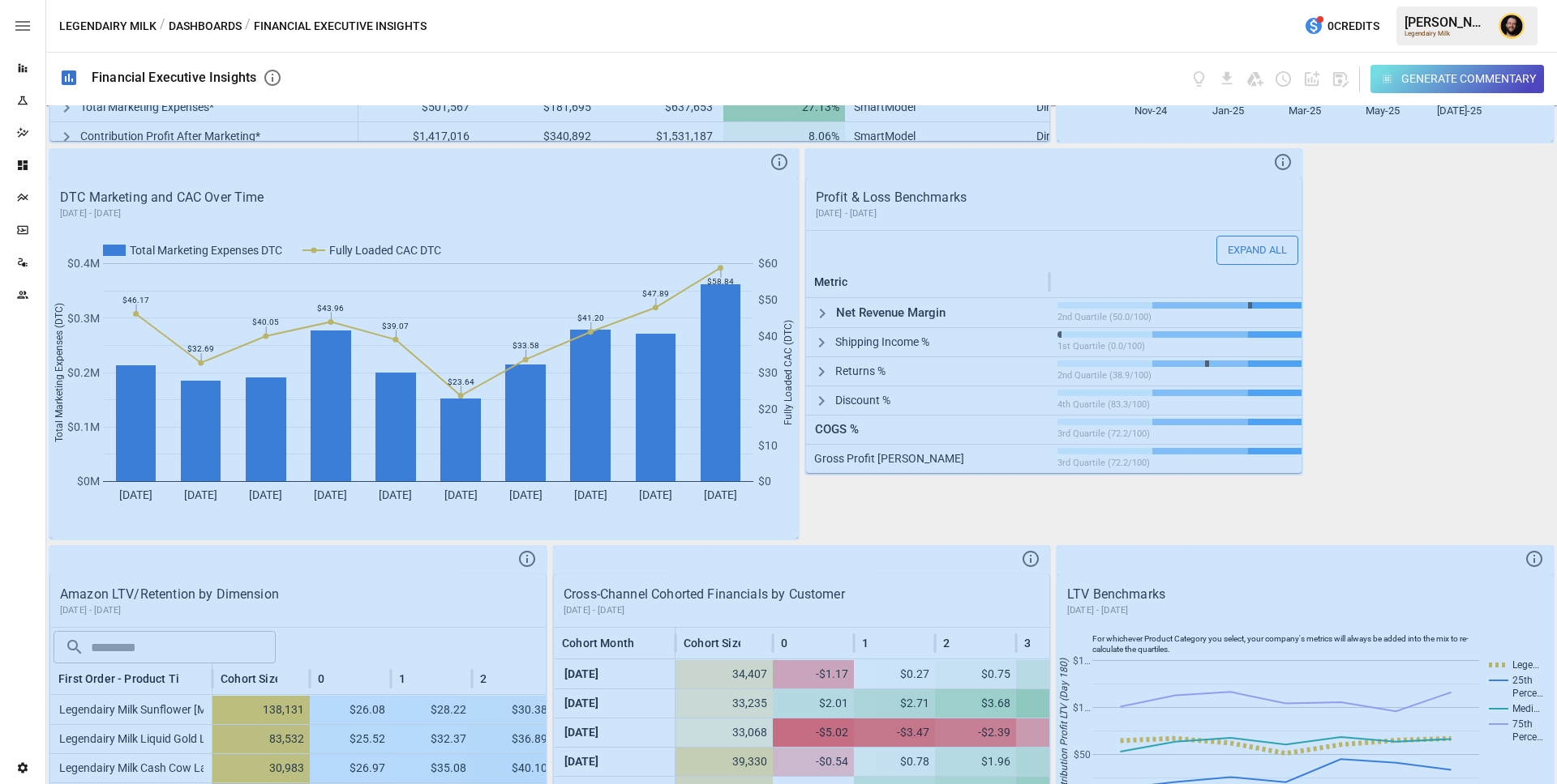
scroll to position [669, 0]
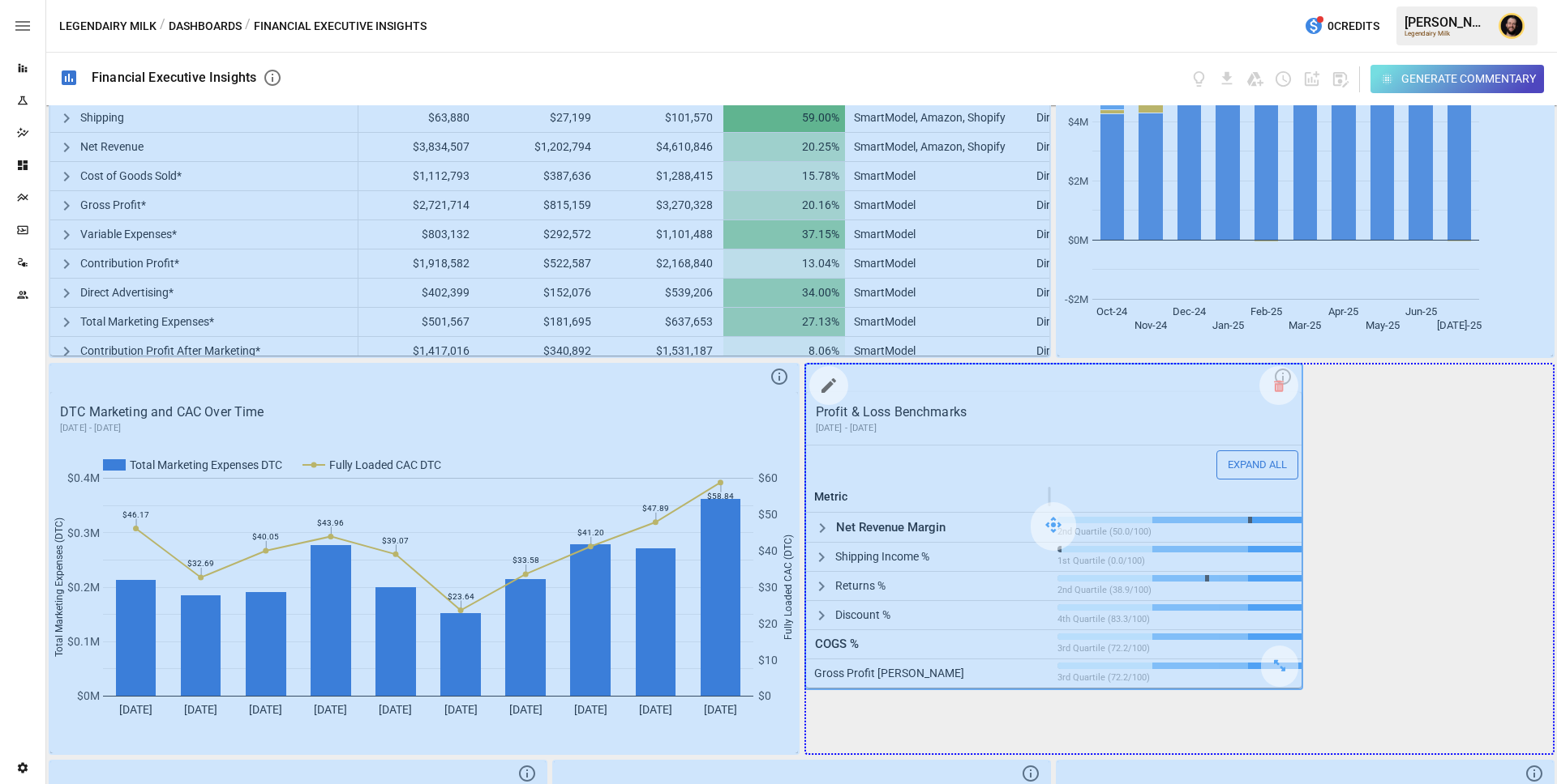
drag, startPoint x: 1285, startPoint y: 670, endPoint x: 1491, endPoint y: 735, distance: 216.0
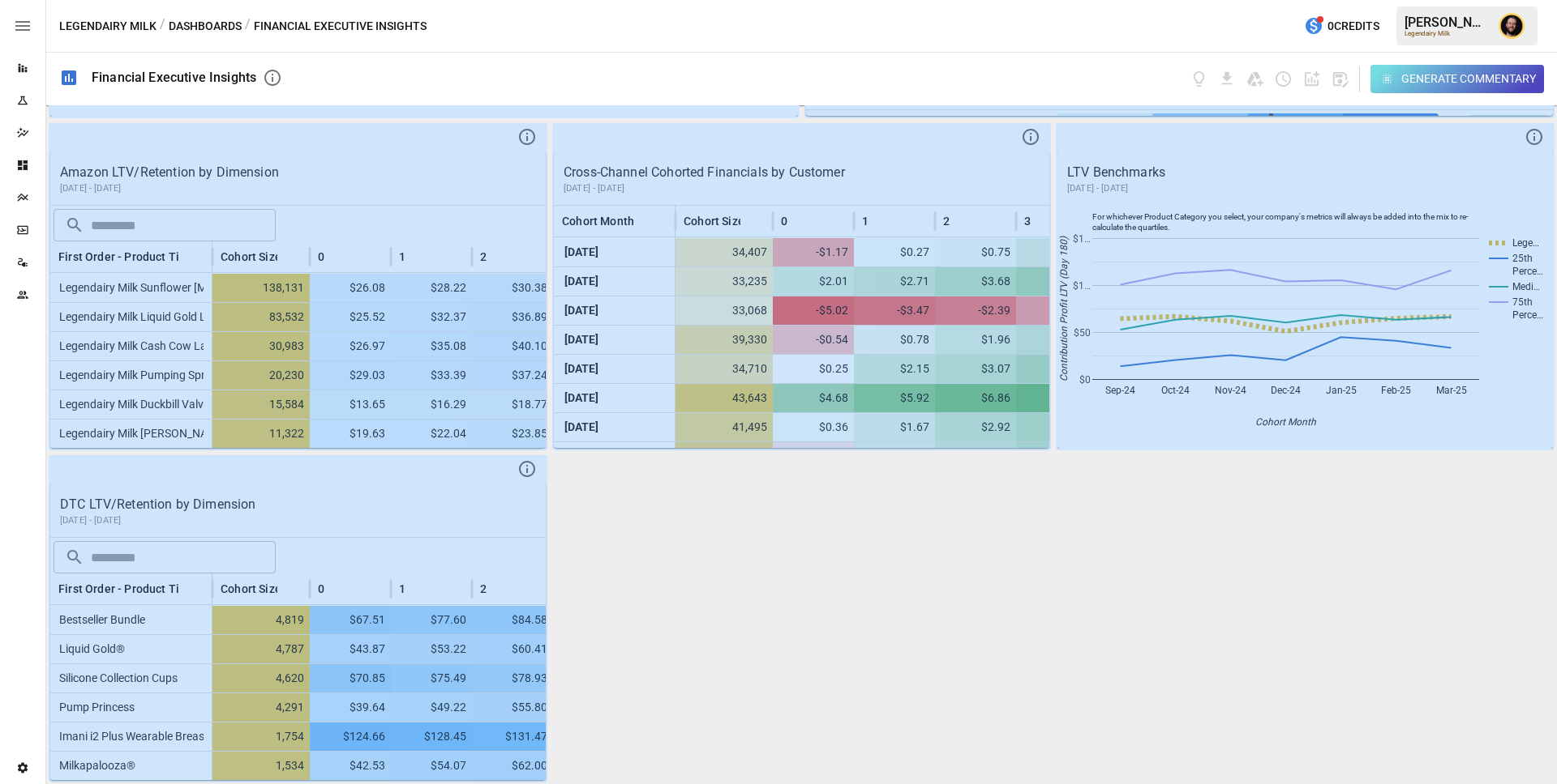
scroll to position [1306, 0]
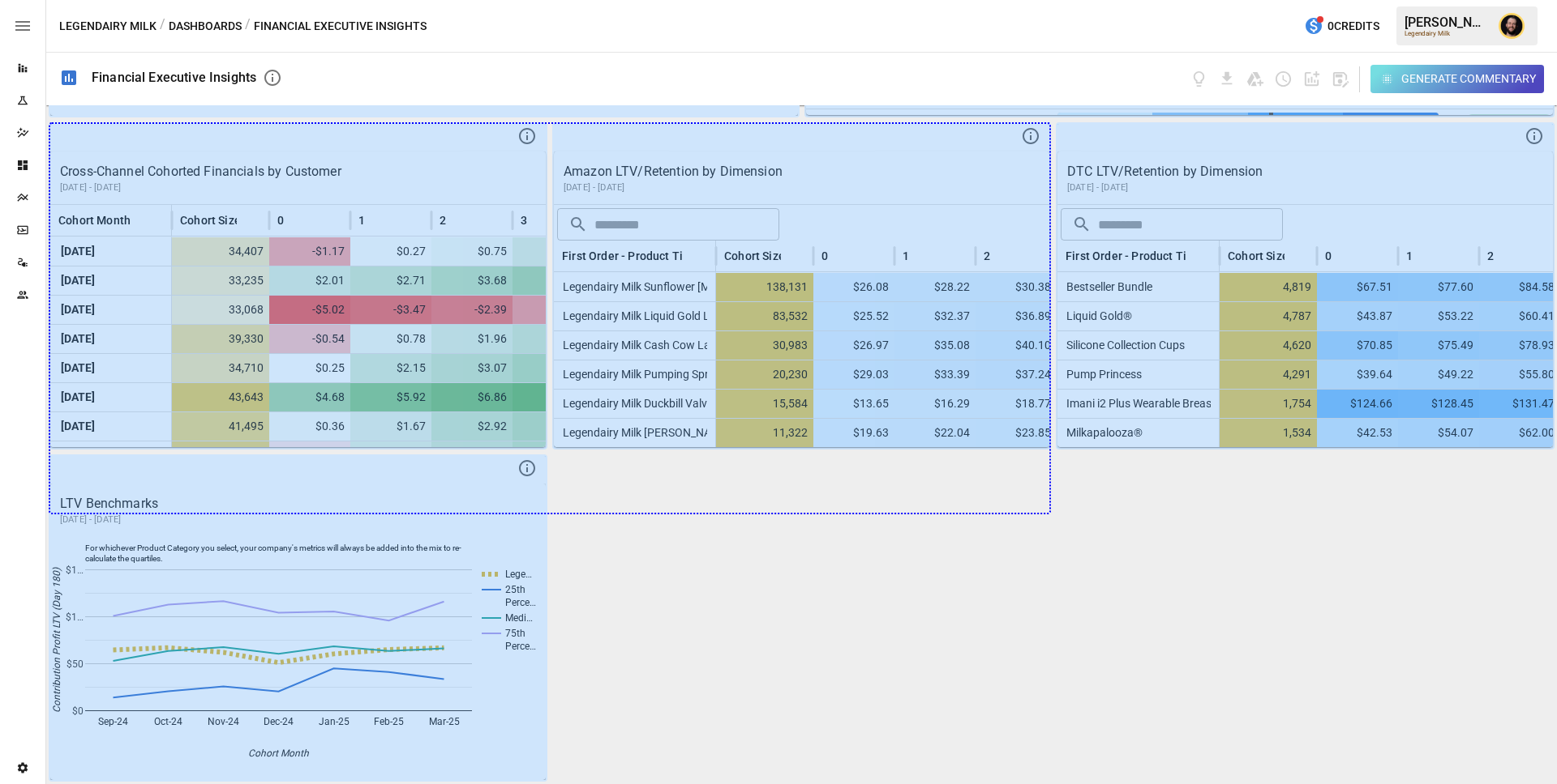
drag, startPoint x: 519, startPoint y: 432, endPoint x: 1148, endPoint y: 565, distance: 642.9
click at [1148, 565] on div "Performance vs. Plan Plan Forecast Gross Sales Projected Gross Sales (High) Pro…" at bounding box center [801, 444] width 1511 height 679
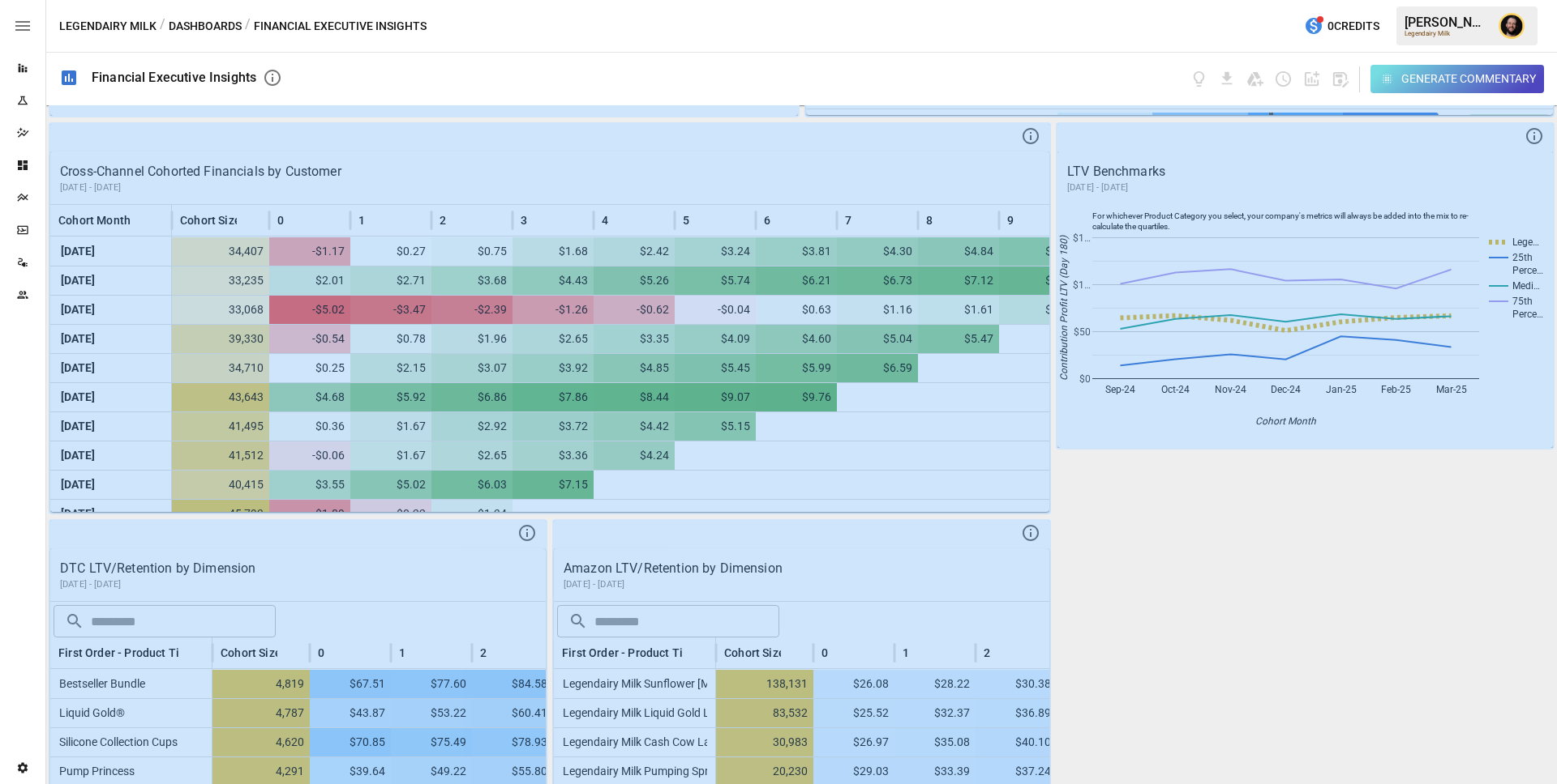
scroll to position [1371, 0]
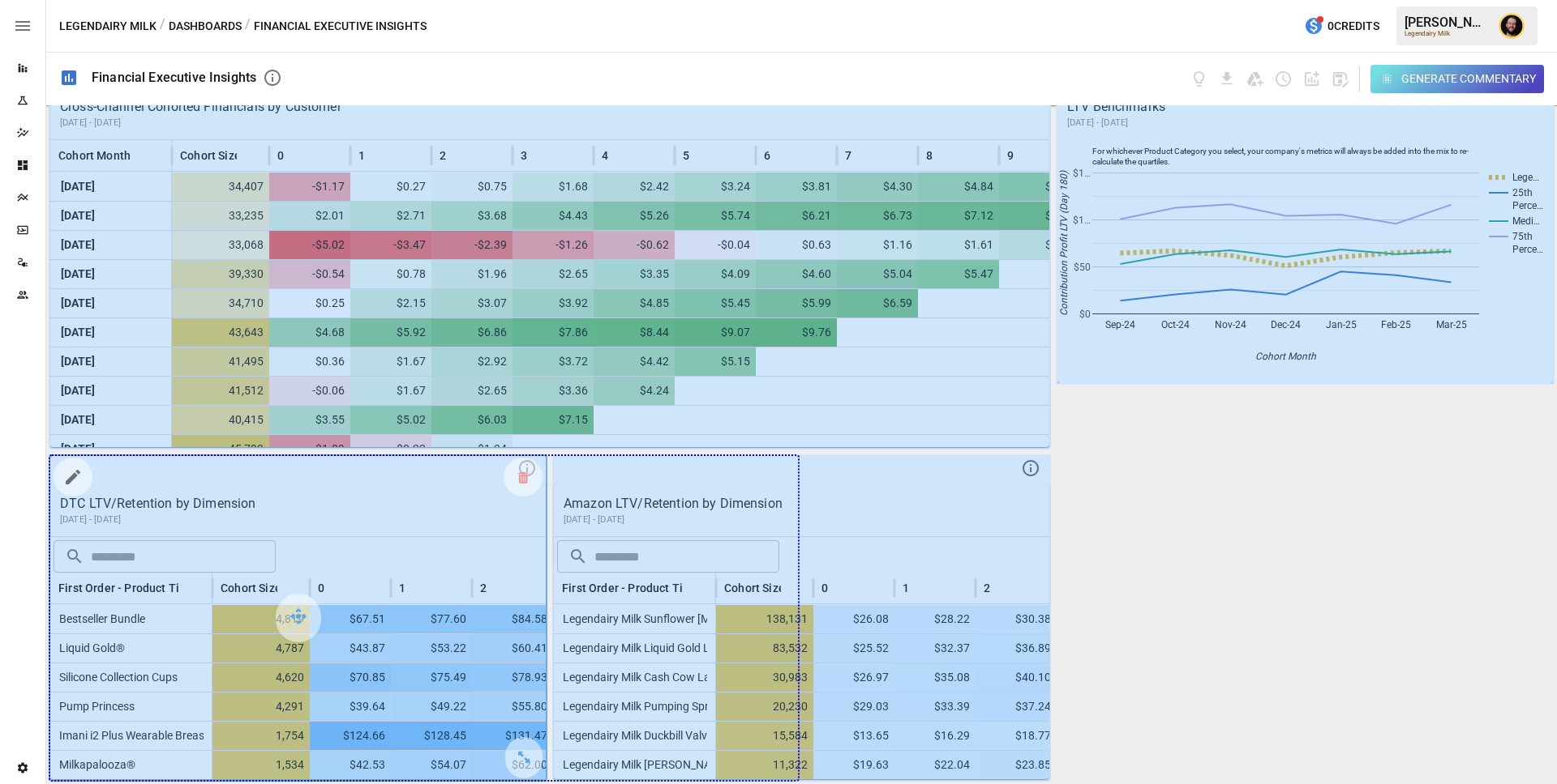
drag, startPoint x: 523, startPoint y: 757, endPoint x: 751, endPoint y: 709, distance: 233.0
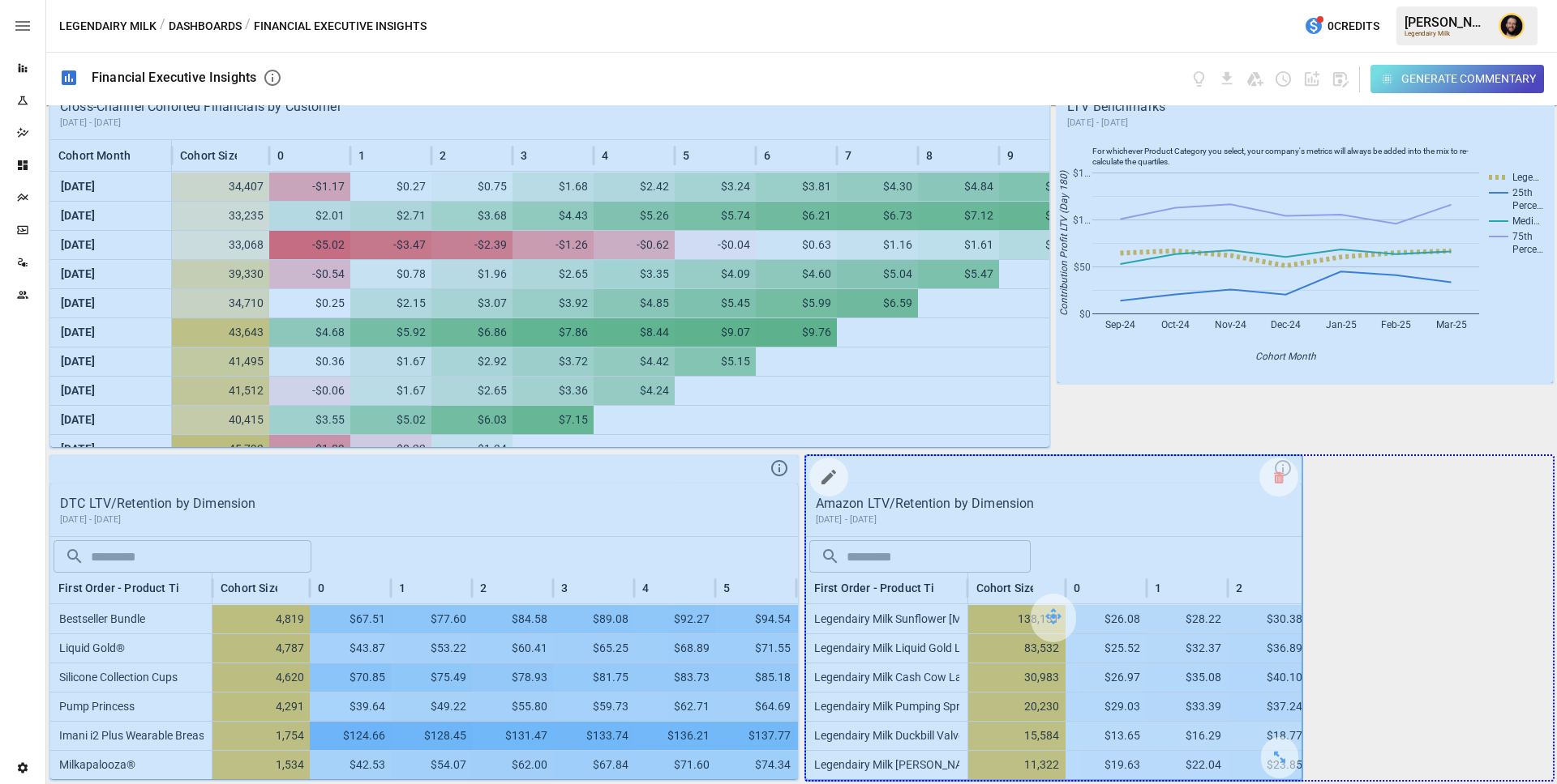
drag, startPoint x: 1280, startPoint y: 761, endPoint x: 1472, endPoint y: 722, distance: 195.9
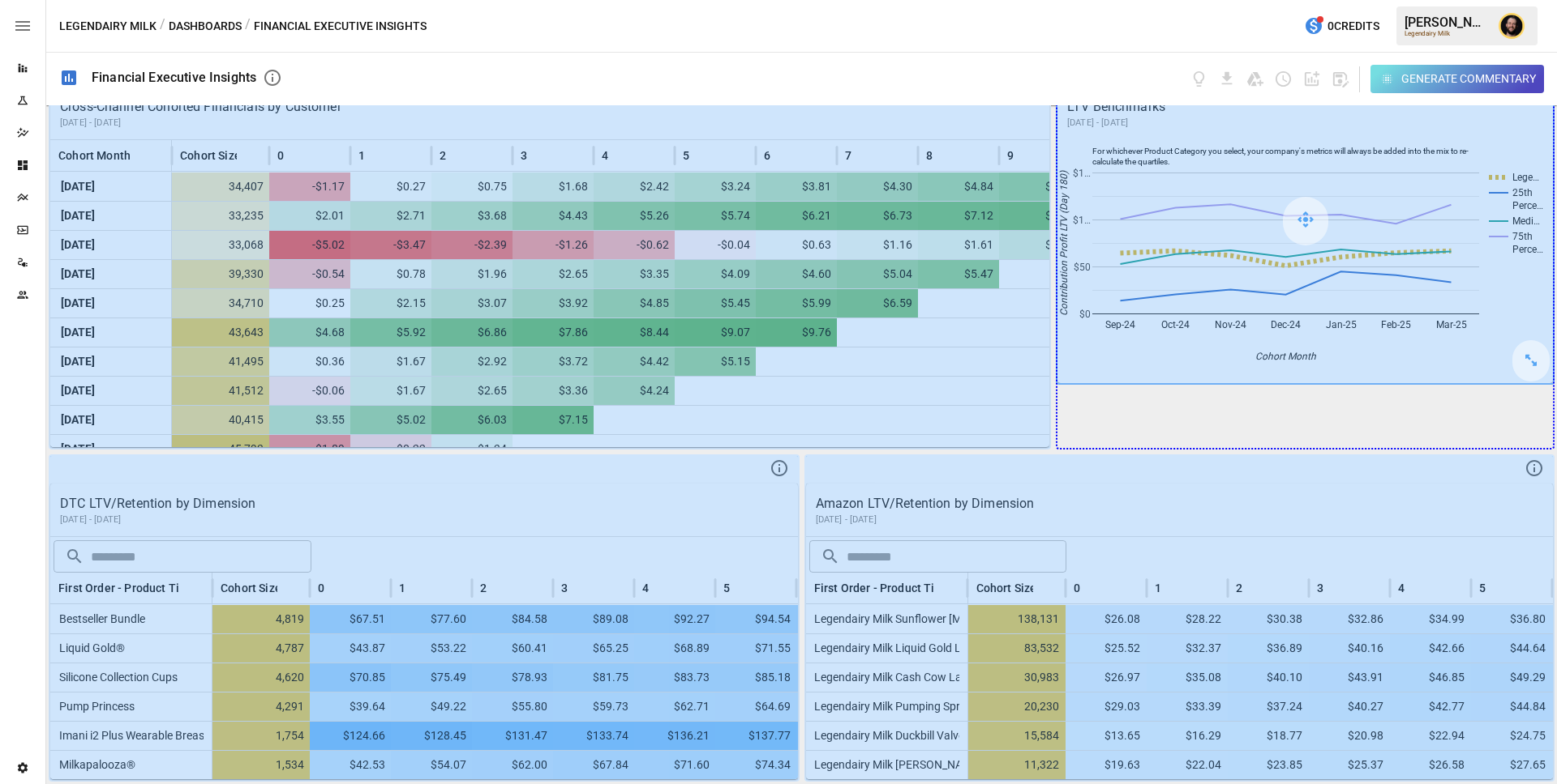
drag, startPoint x: 1530, startPoint y: 351, endPoint x: 1532, endPoint y: 425, distance: 74.0
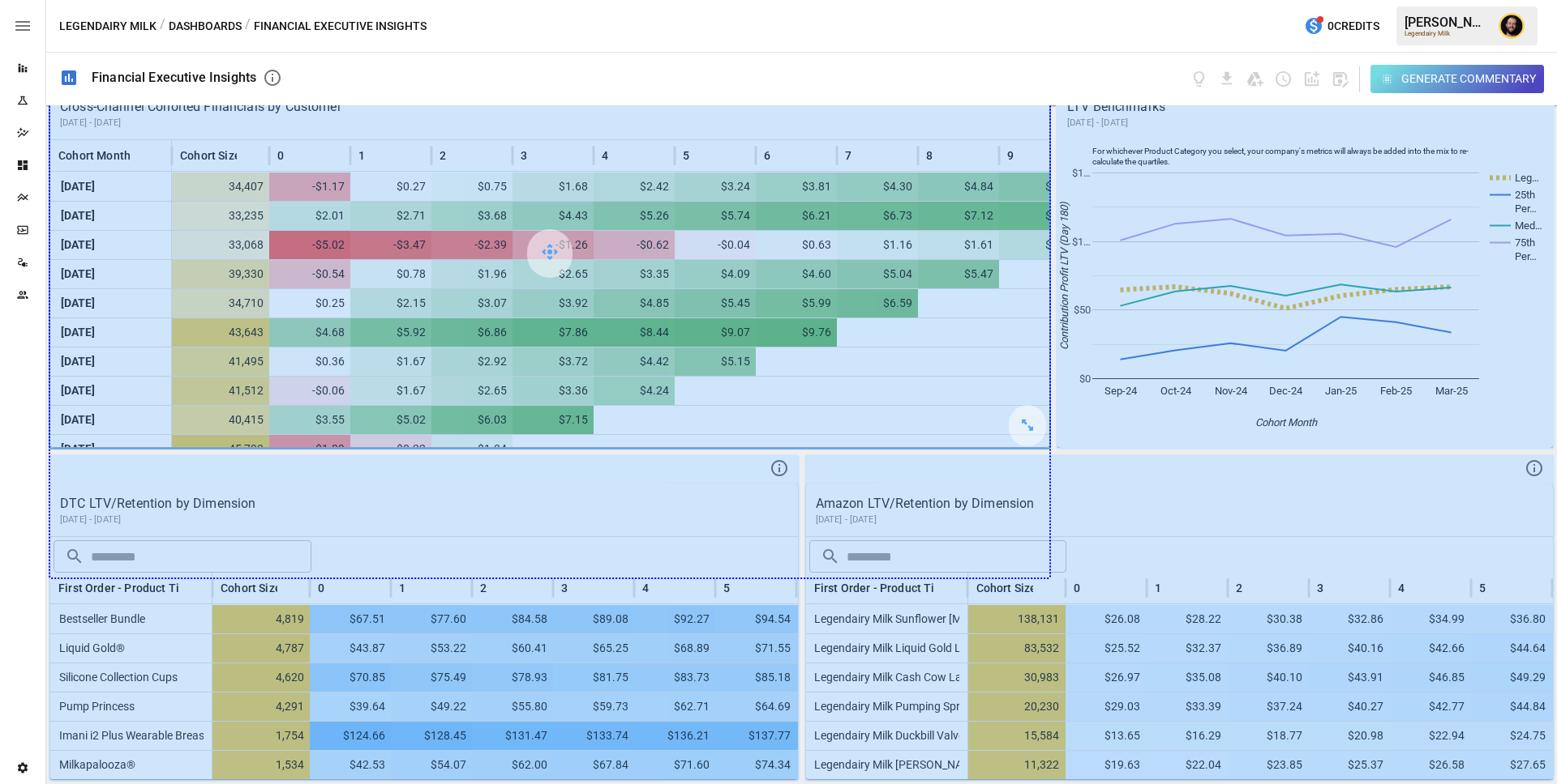
drag, startPoint x: 1032, startPoint y: 427, endPoint x: 1035, endPoint y: 529, distance: 102.0
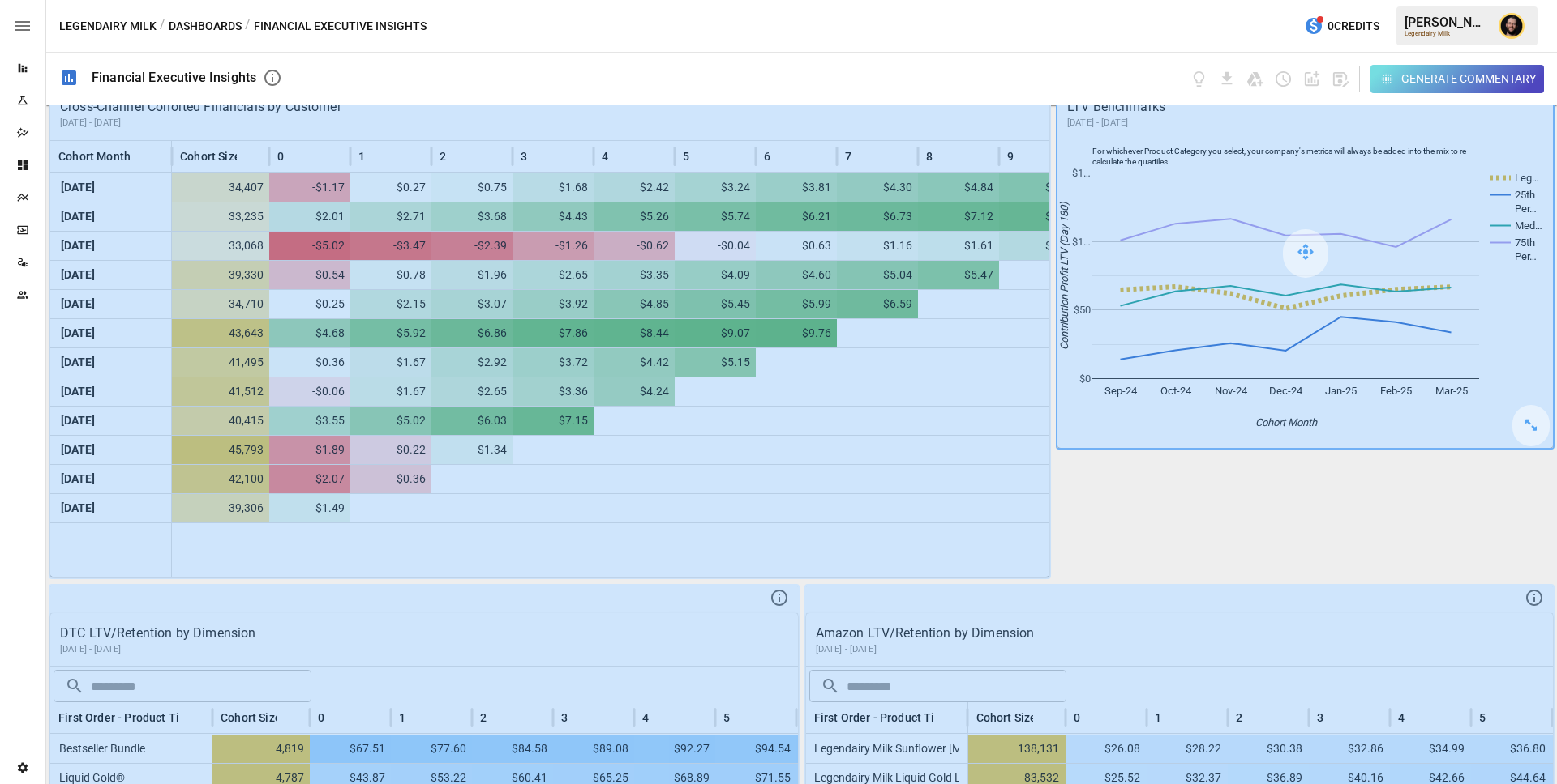
click at [1375, 418] on div at bounding box center [1304, 253] width 495 height 389
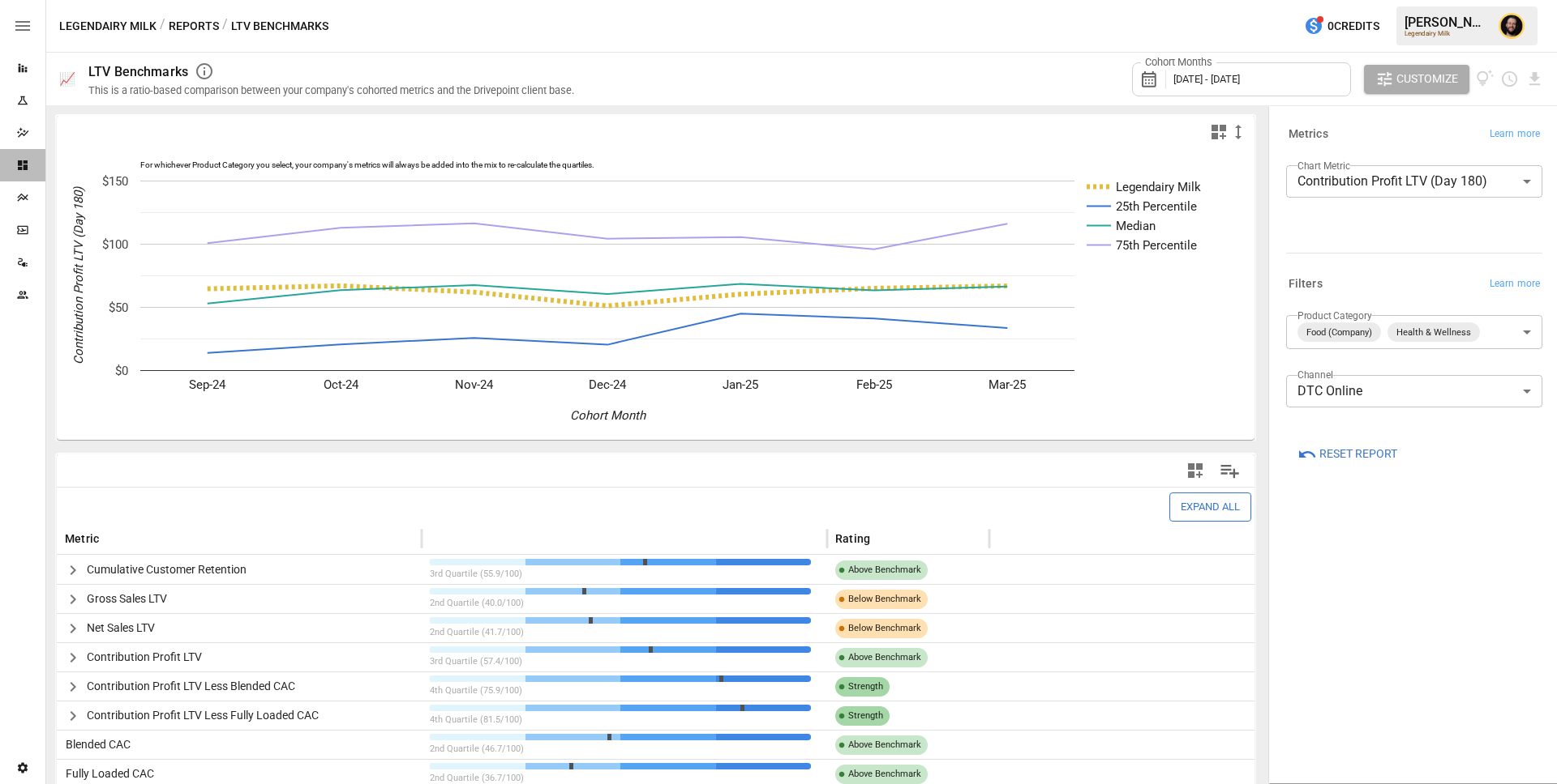
click at [20, 158] on div "Dashboards" at bounding box center [22, 165] width 45 height 32
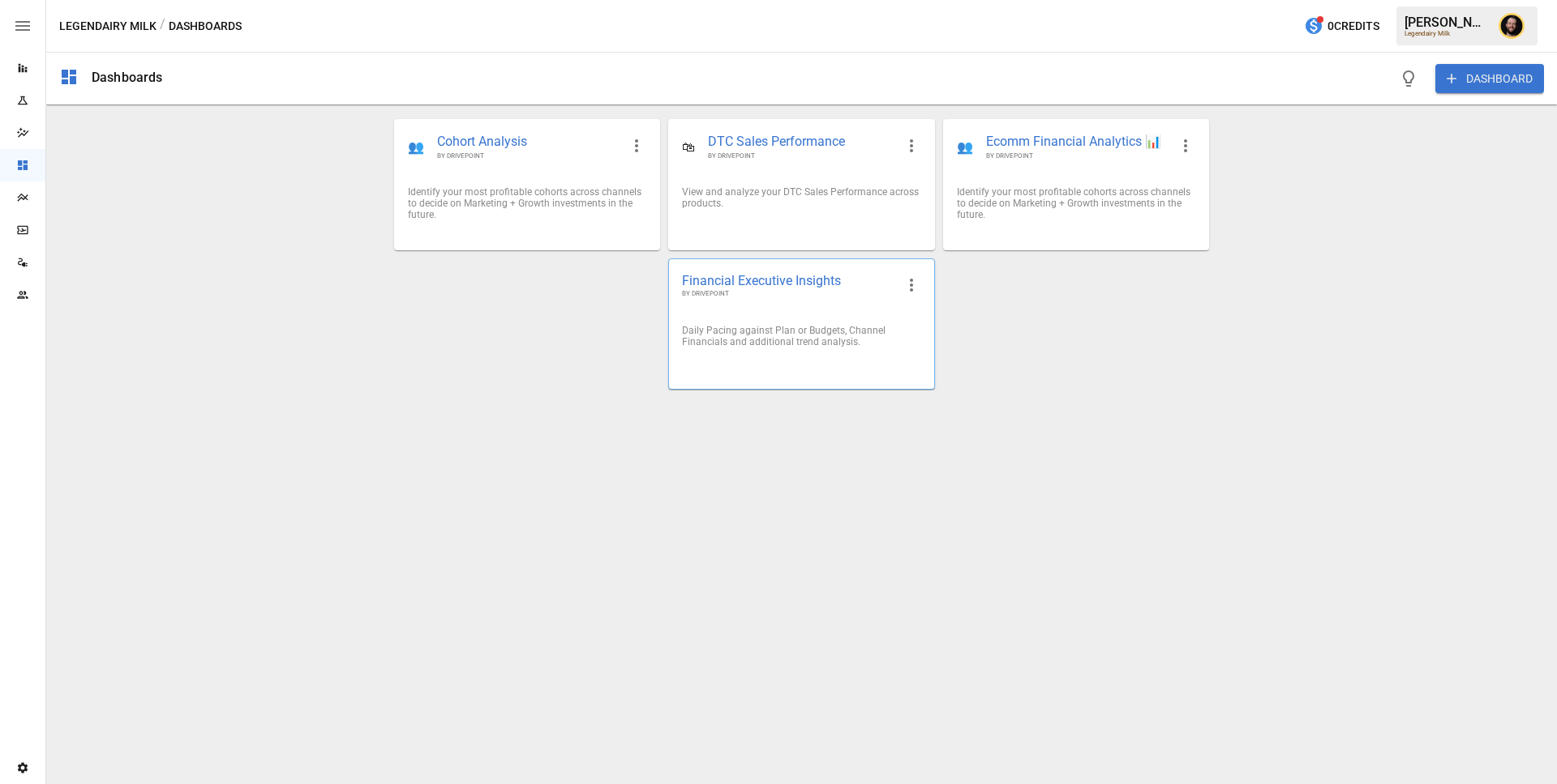
click at [791, 300] on div "Financial Executive Insights BY DRIVEPOINT" at bounding box center [801, 285] width 265 height 53
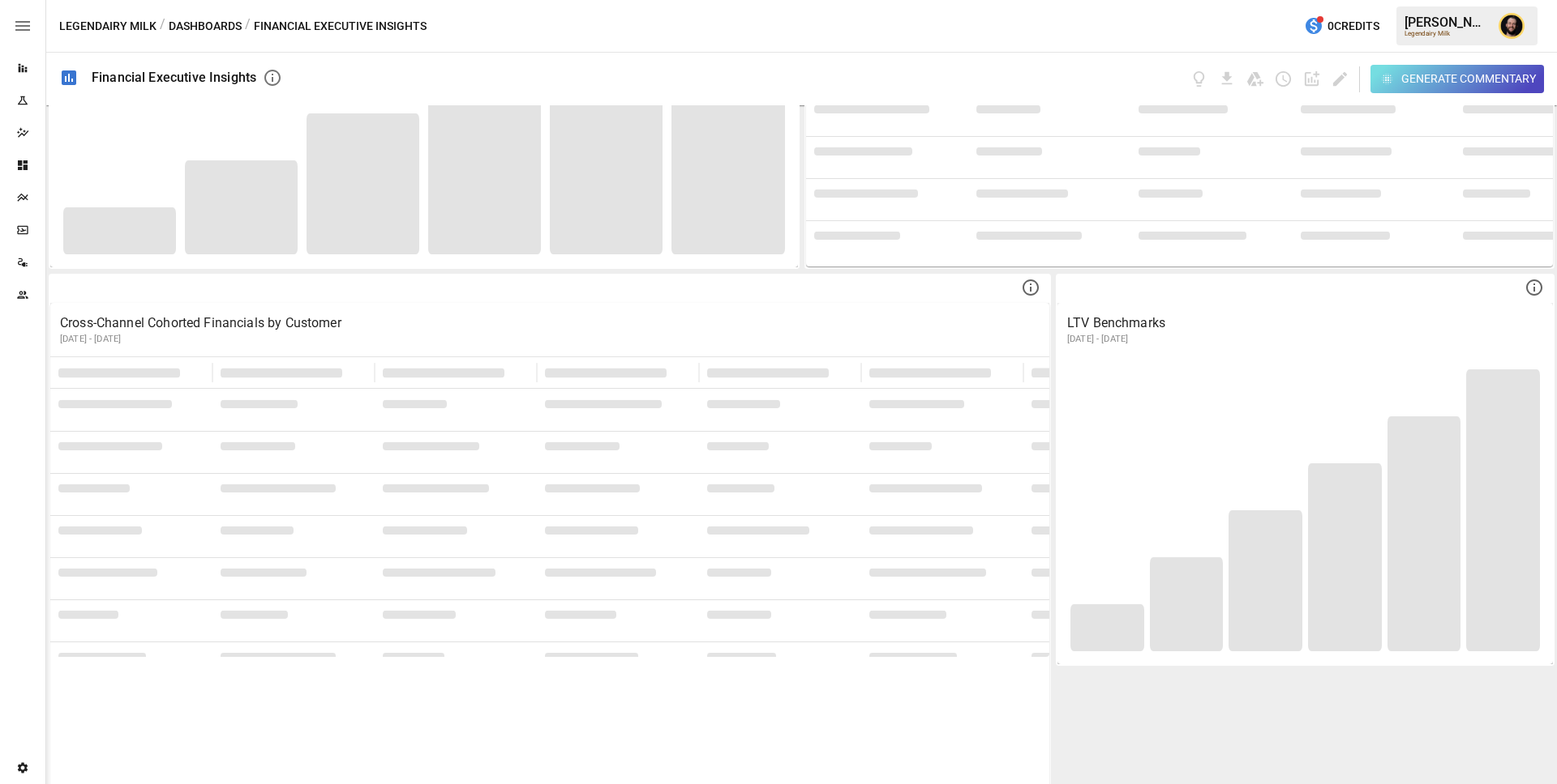
scroll to position [1501, 0]
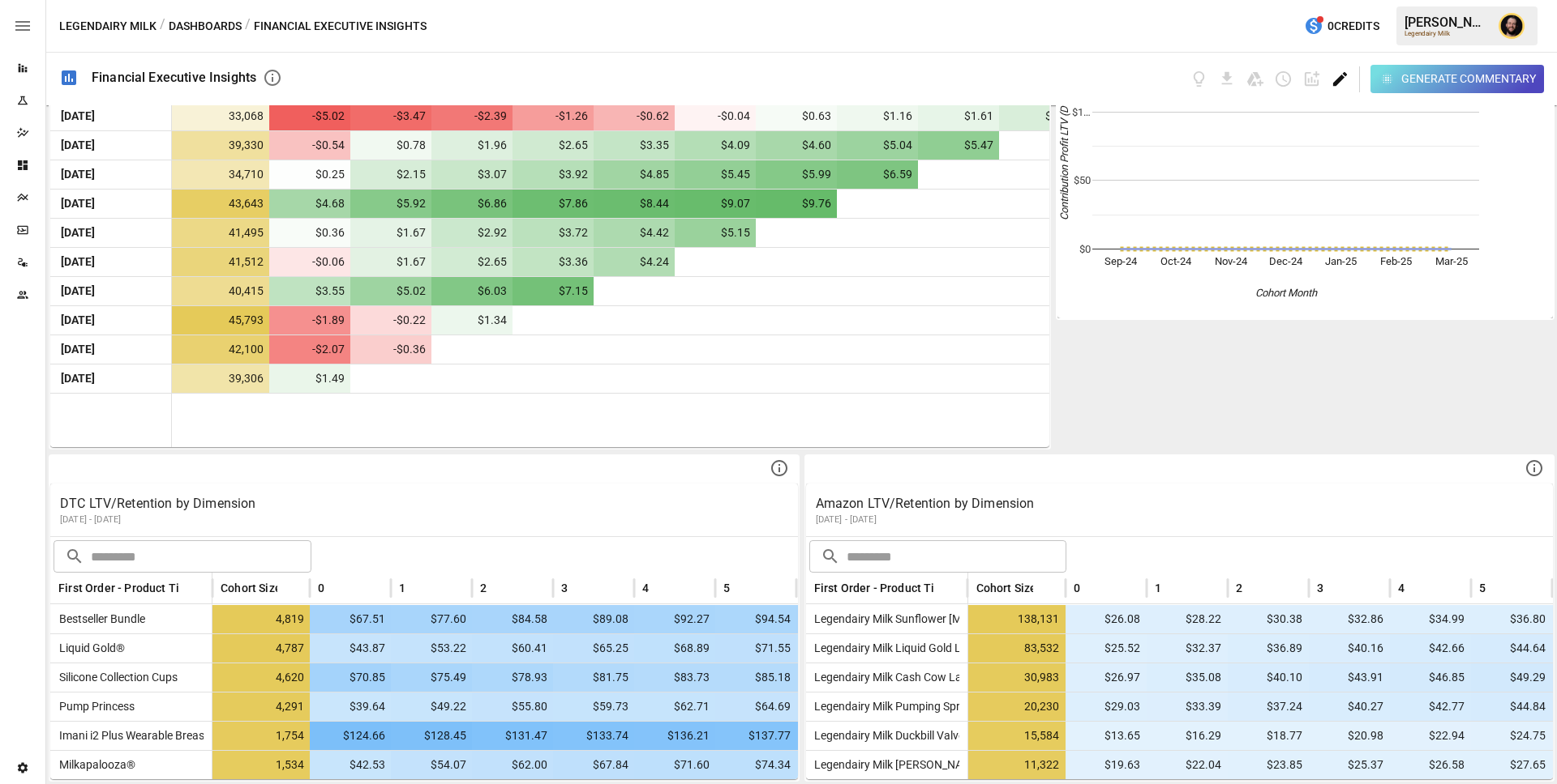
click at [1336, 77] on icon "Edit dashboard" at bounding box center [1339, 79] width 18 height 18
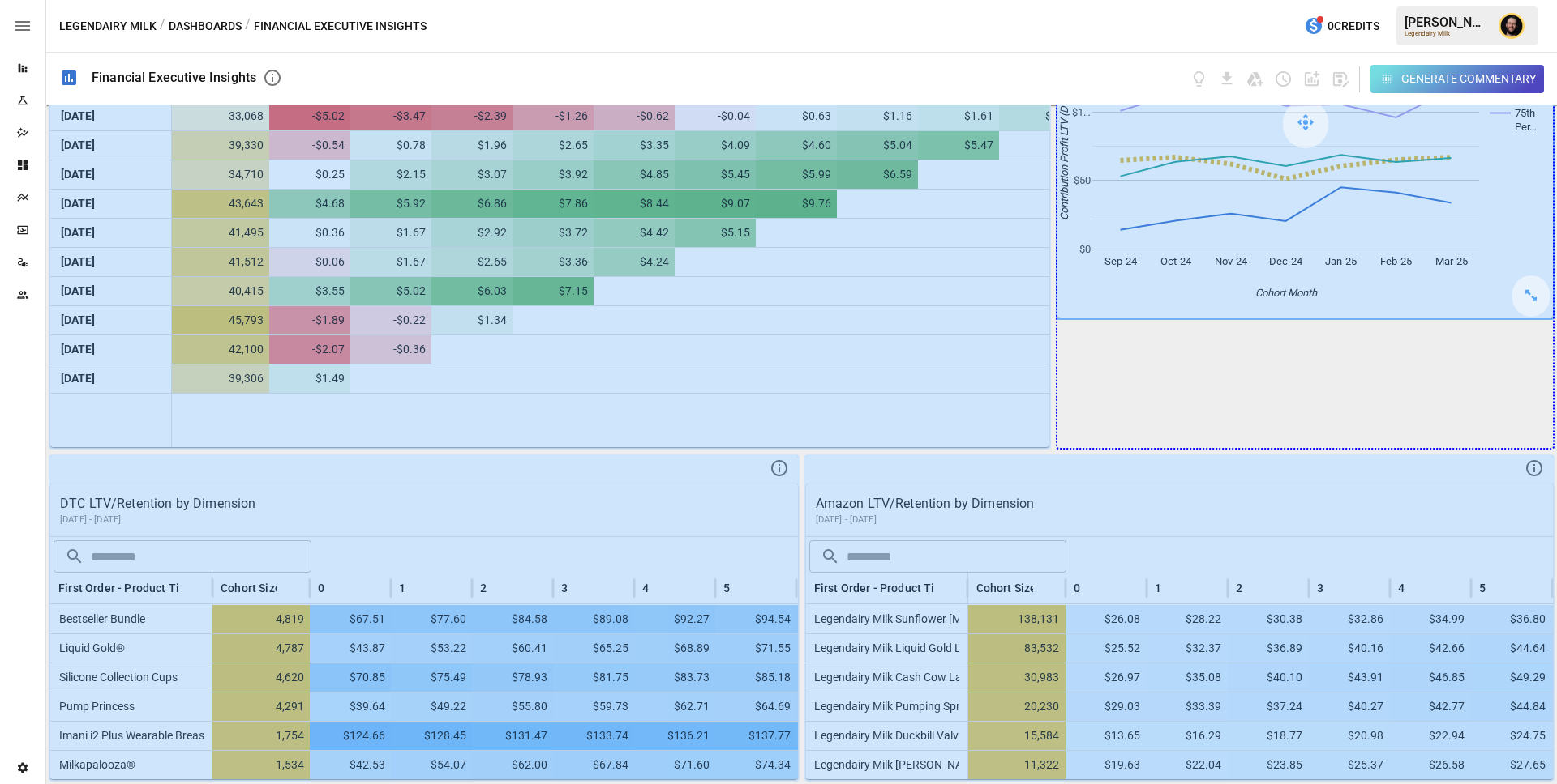
drag, startPoint x: 1528, startPoint y: 303, endPoint x: 1511, endPoint y: 409, distance: 107.4
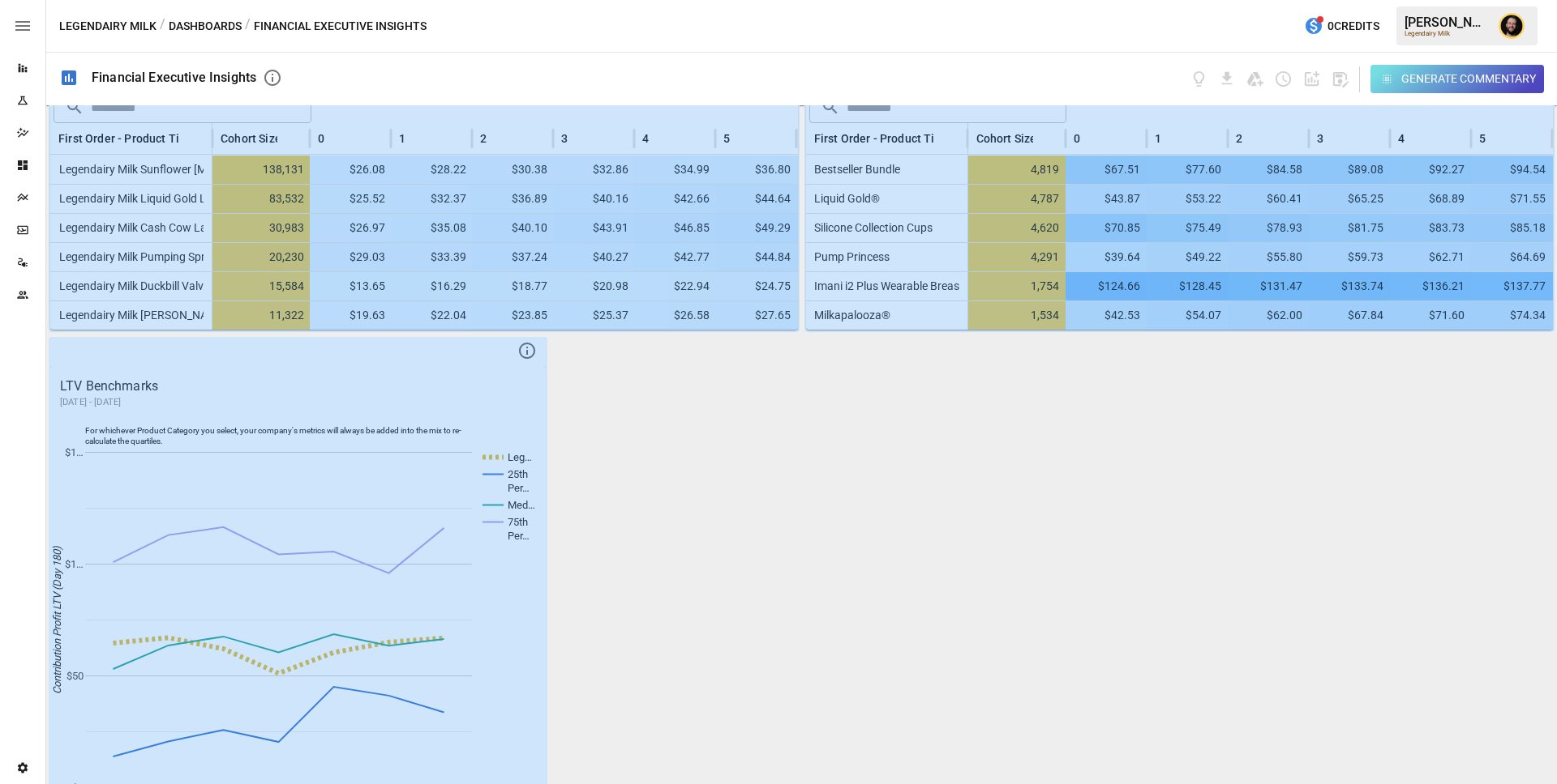
scroll to position [1836, 0]
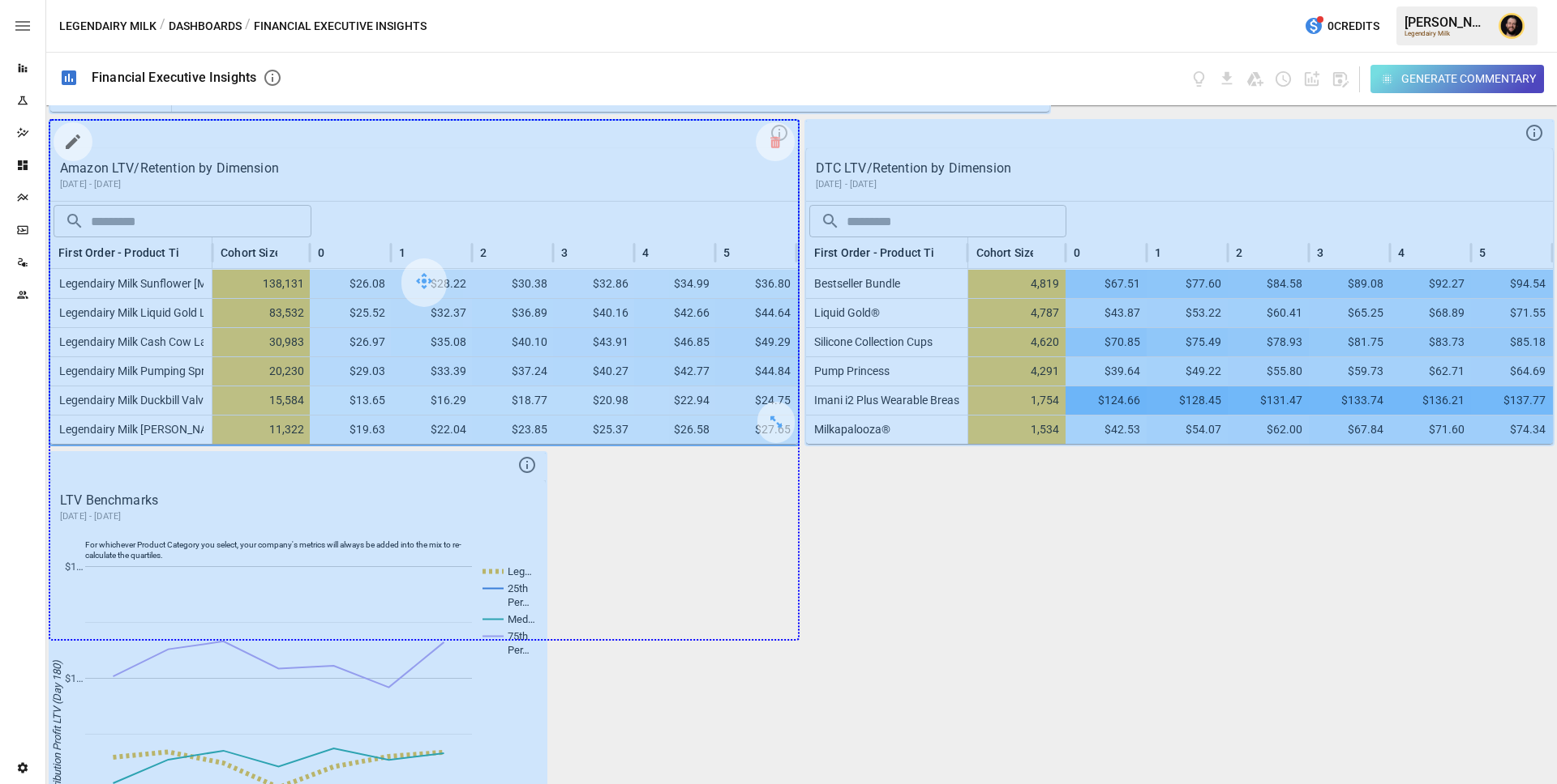
drag, startPoint x: 781, startPoint y: 423, endPoint x: 782, endPoint y: 626, distance: 203.0
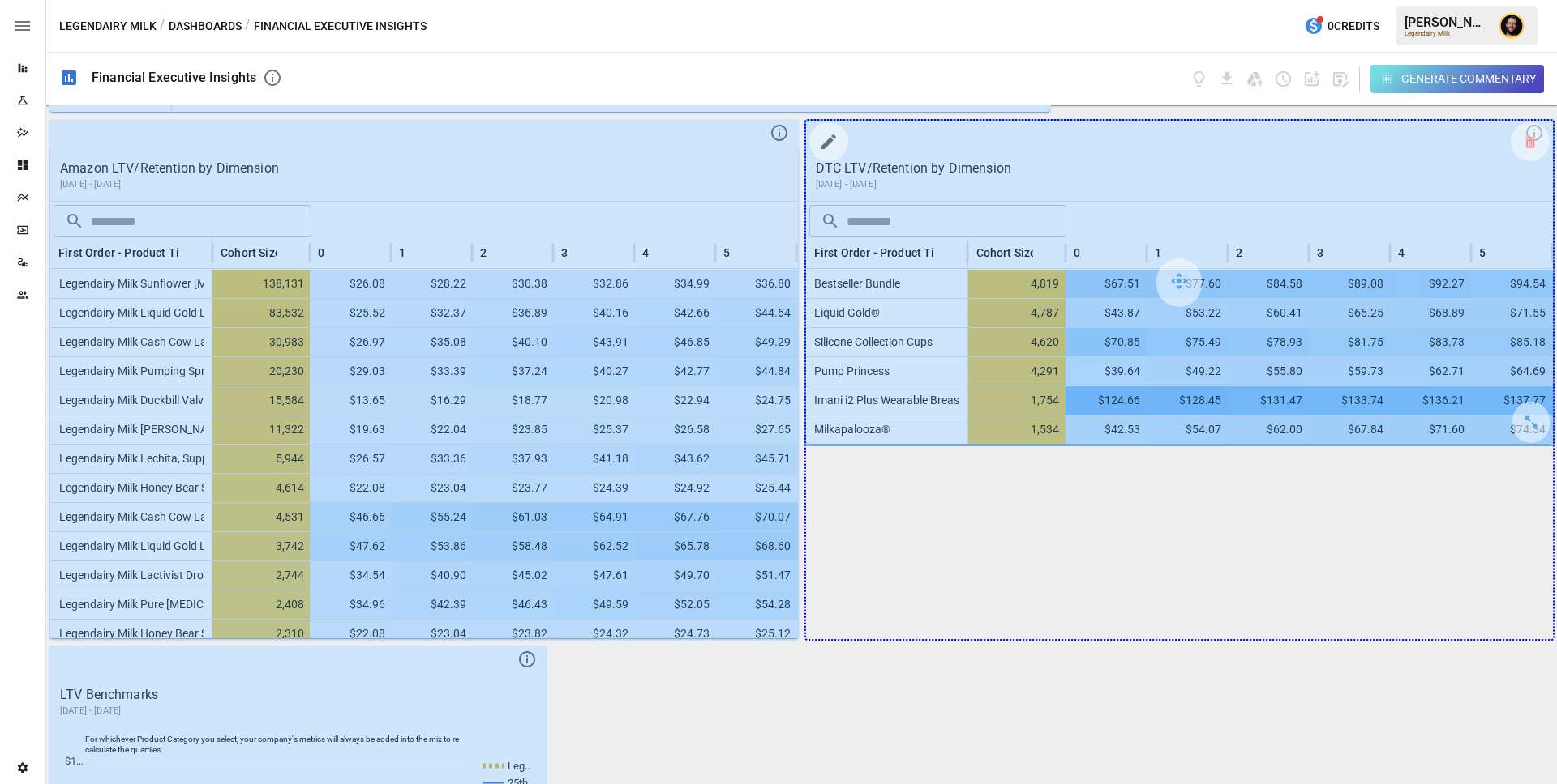
drag, startPoint x: 1531, startPoint y: 421, endPoint x: 1531, endPoint y: 609, distance: 188.0
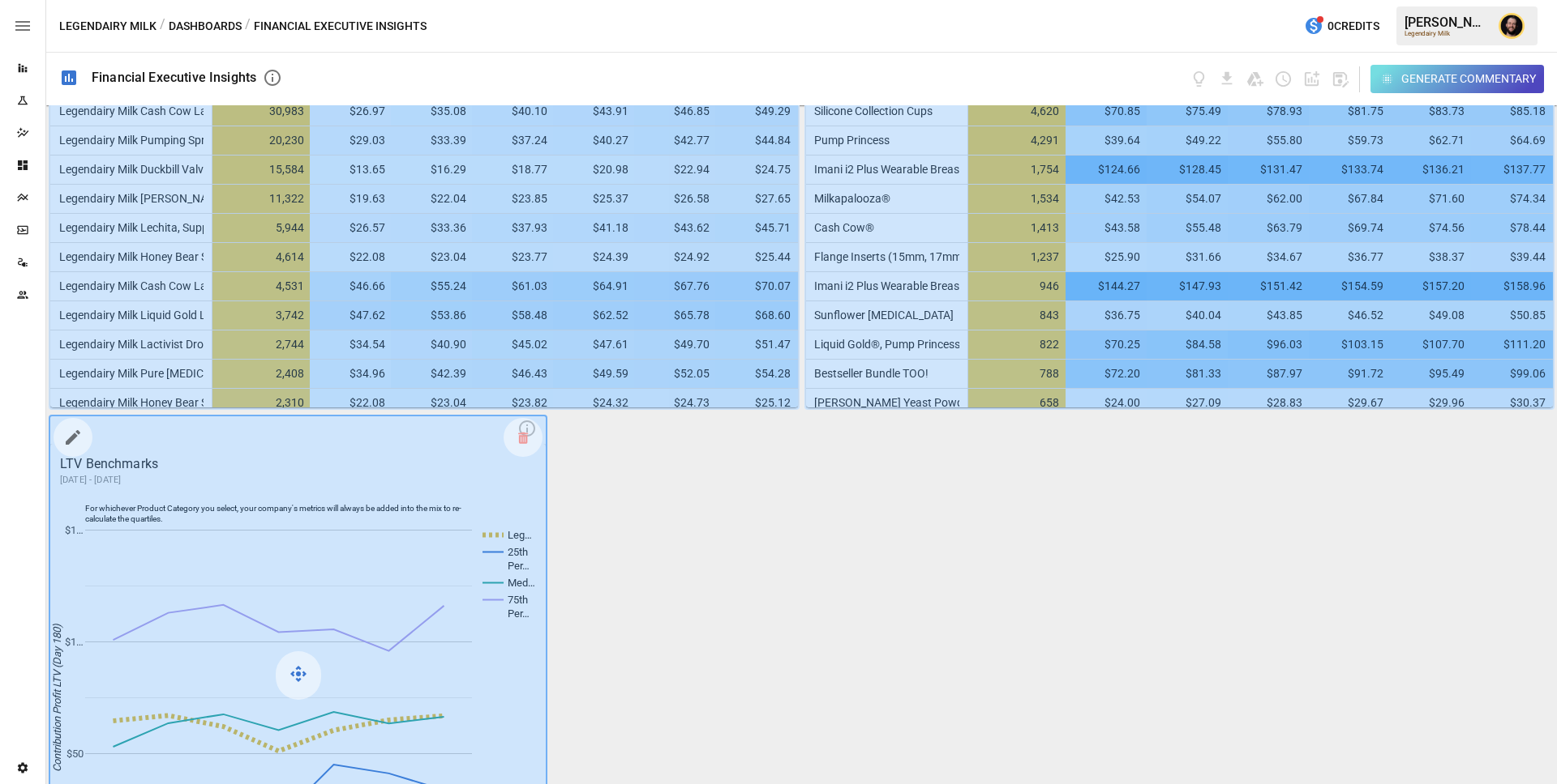
scroll to position [2222, 0]
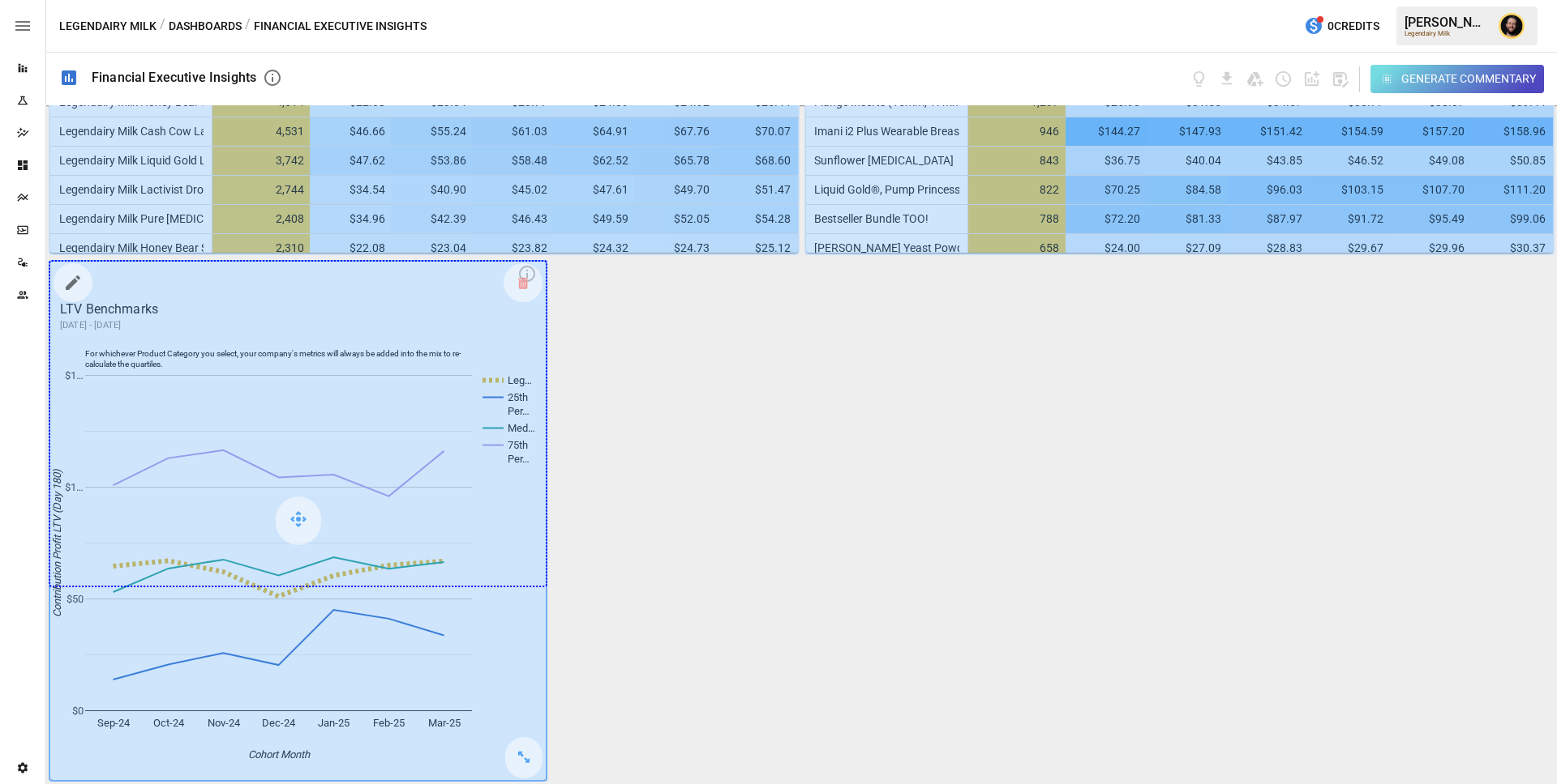
drag, startPoint x: 531, startPoint y: 764, endPoint x: 528, endPoint y: 603, distance: 161.0
click at [528, 603] on div at bounding box center [298, 521] width 495 height 519
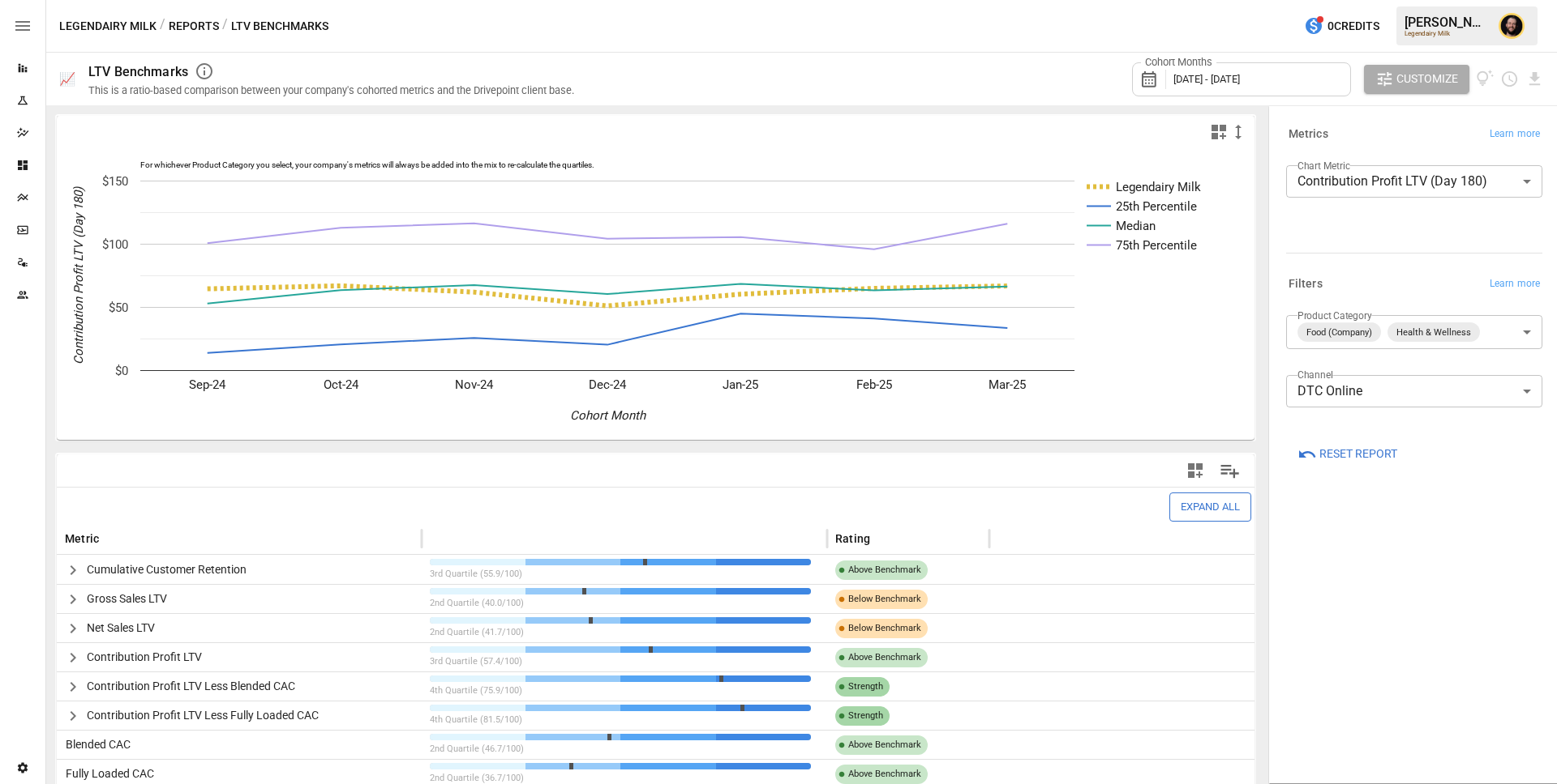
click at [27, 170] on icon "Dashboards" at bounding box center [23, 165] width 13 height 13
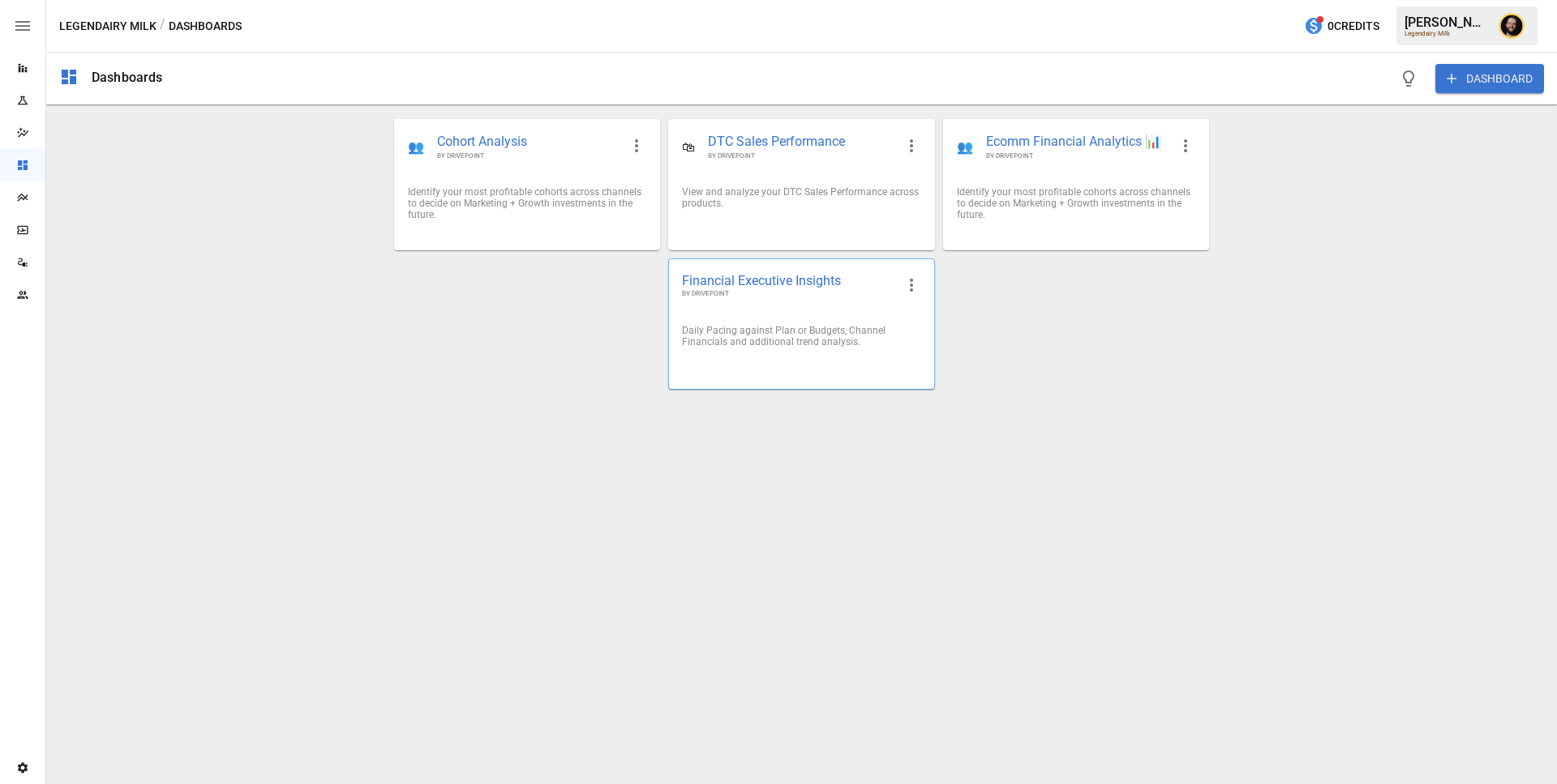
click at [750, 311] on div "Financial Executive Insights BY DRIVEPOINT" at bounding box center [801, 285] width 265 height 53
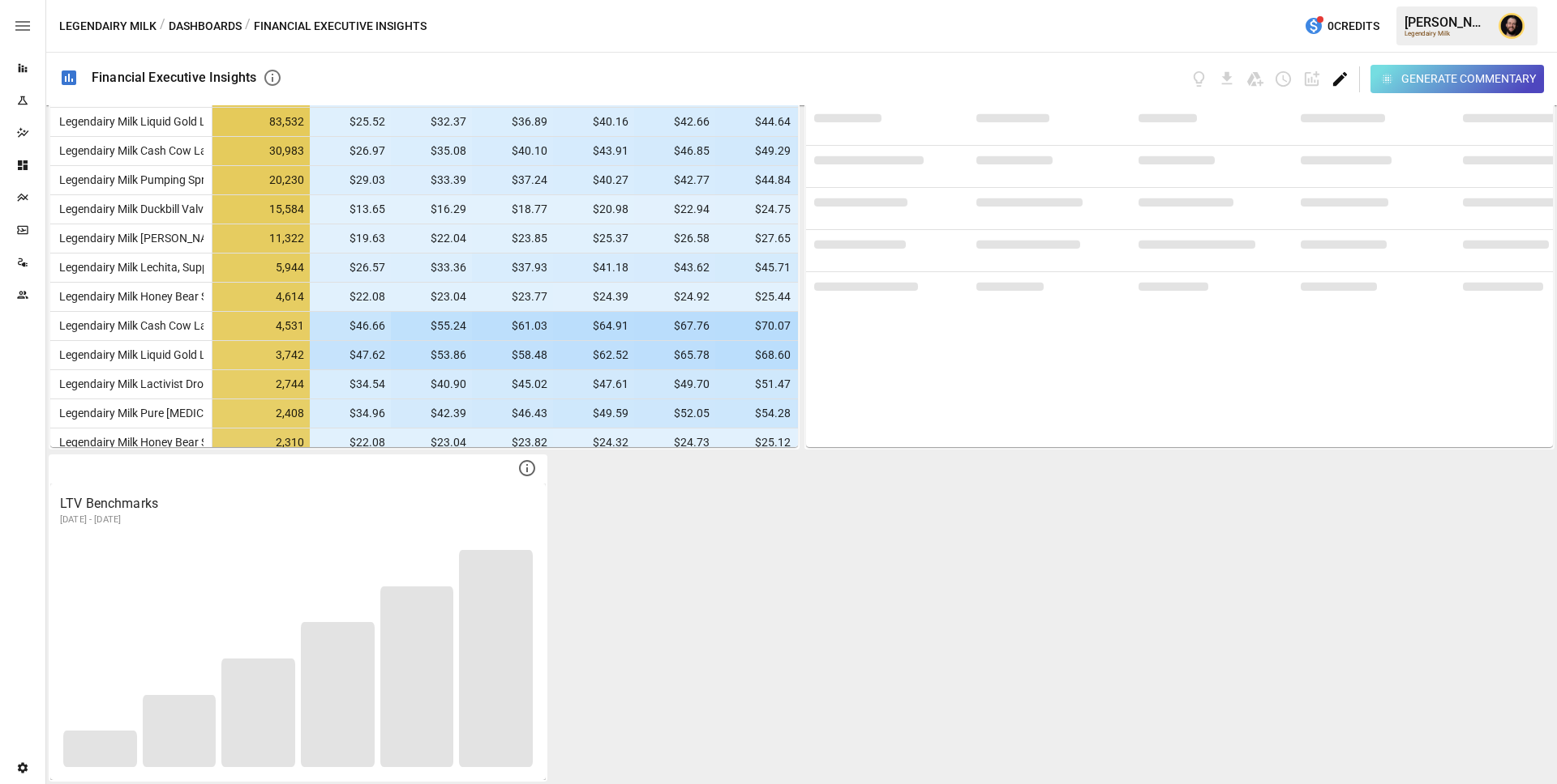
scroll to position [2027, 0]
click at [1337, 73] on icon "Edit dashboard" at bounding box center [1339, 79] width 18 height 18
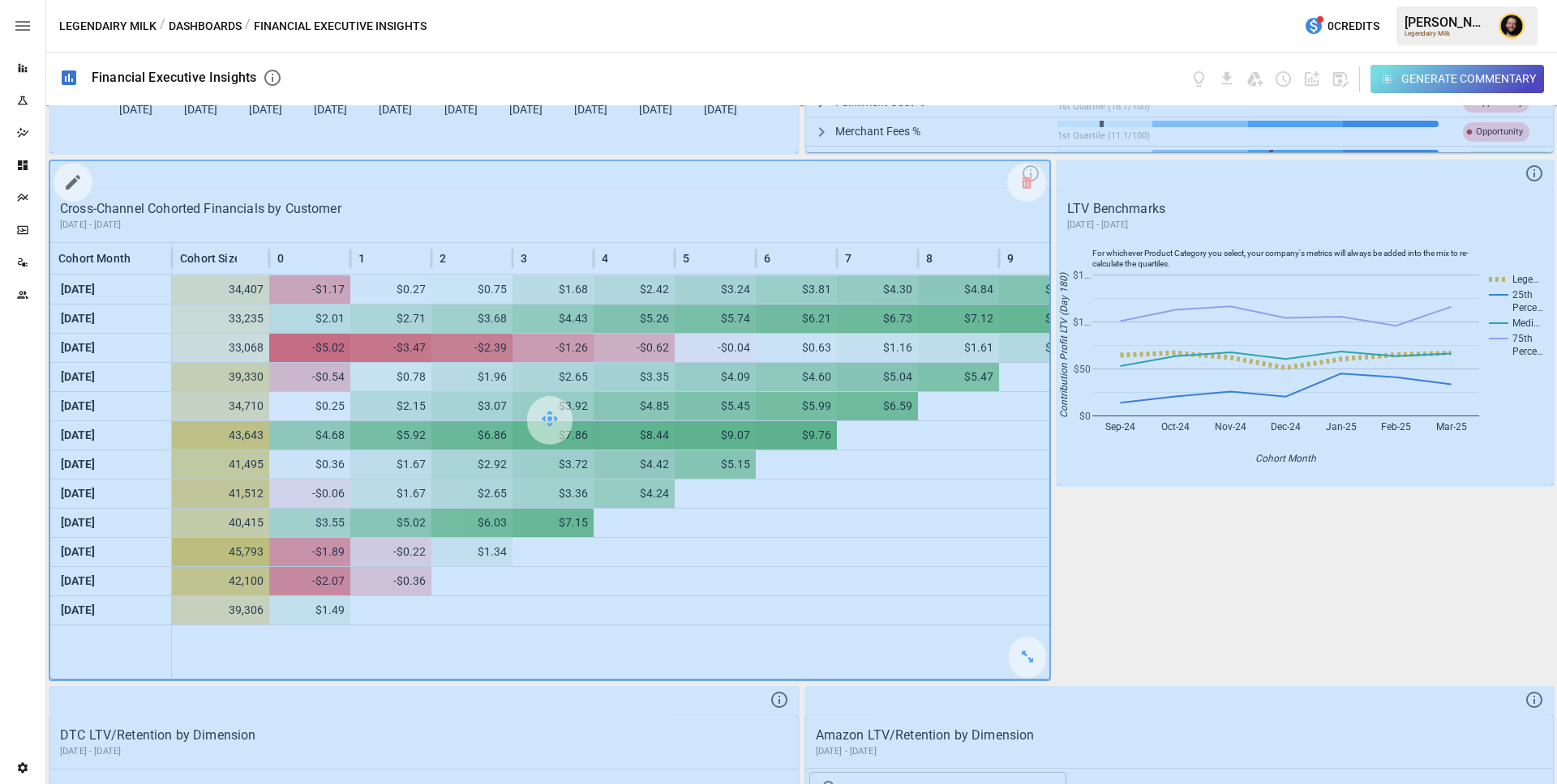
scroll to position [1228, 0]
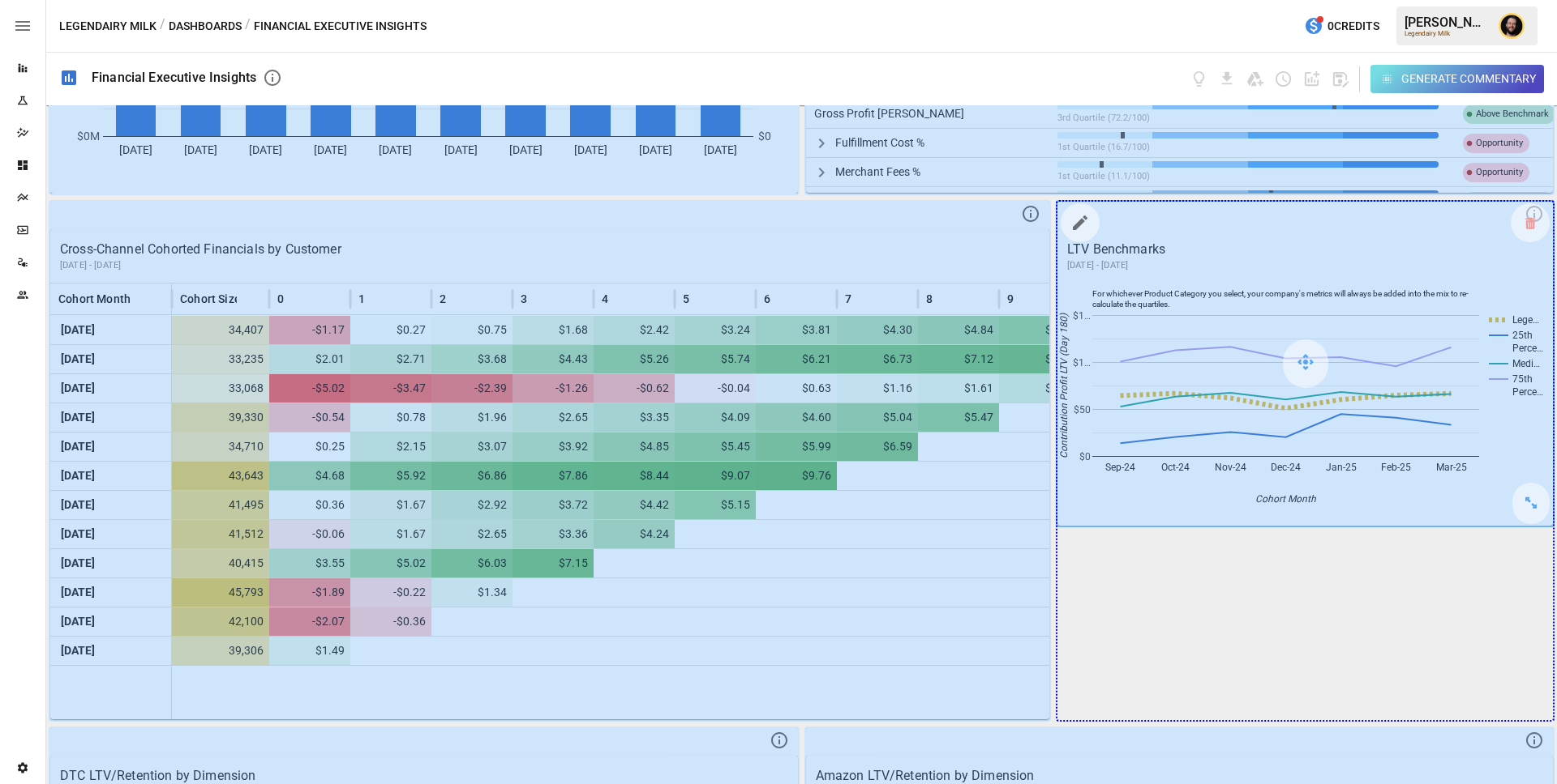
drag, startPoint x: 1526, startPoint y: 511, endPoint x: 1504, endPoint y: 674, distance: 164.5
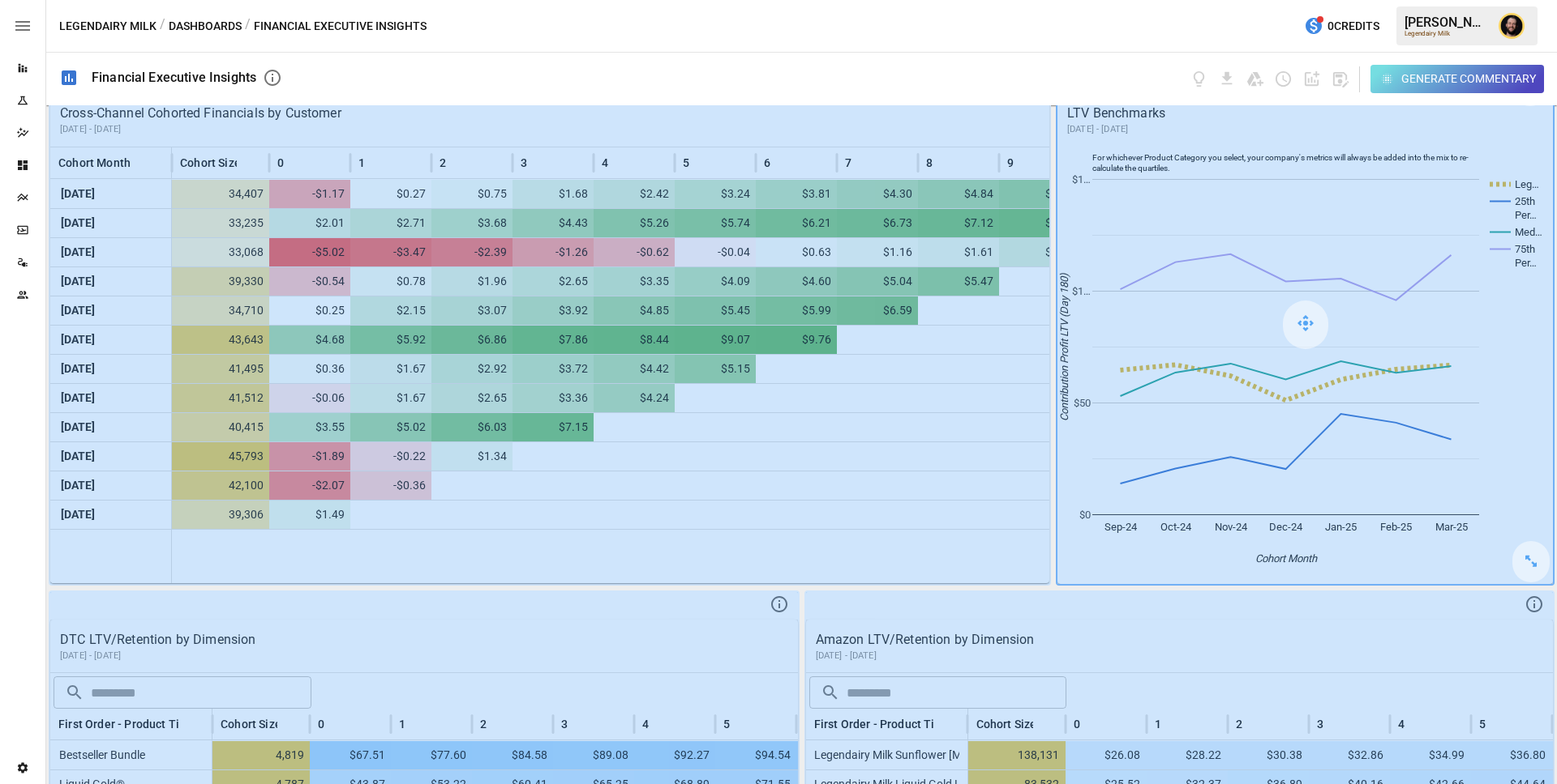
scroll to position [1695, 0]
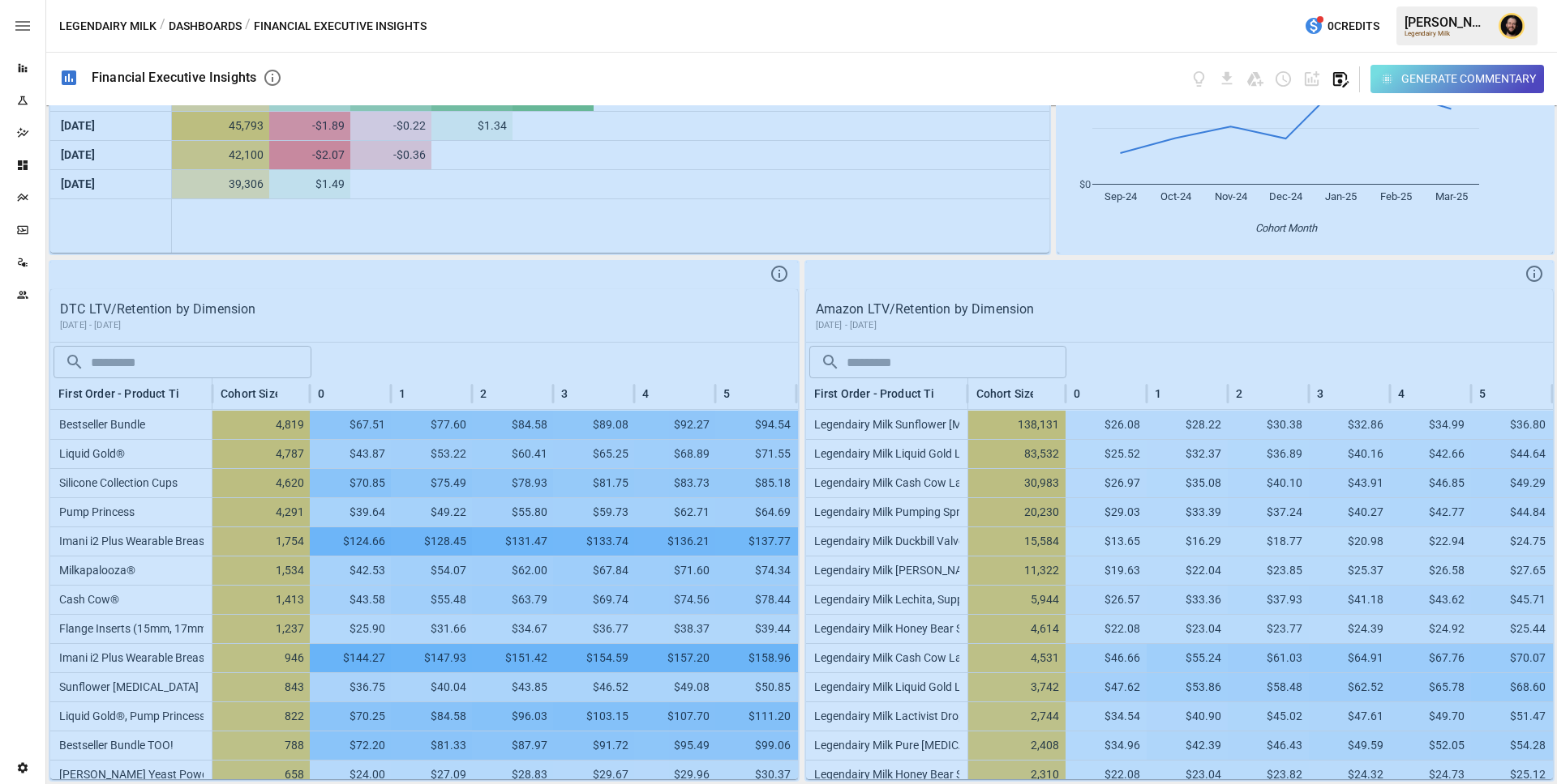
click at [1333, 83] on icon "button" at bounding box center [1340, 79] width 16 height 16
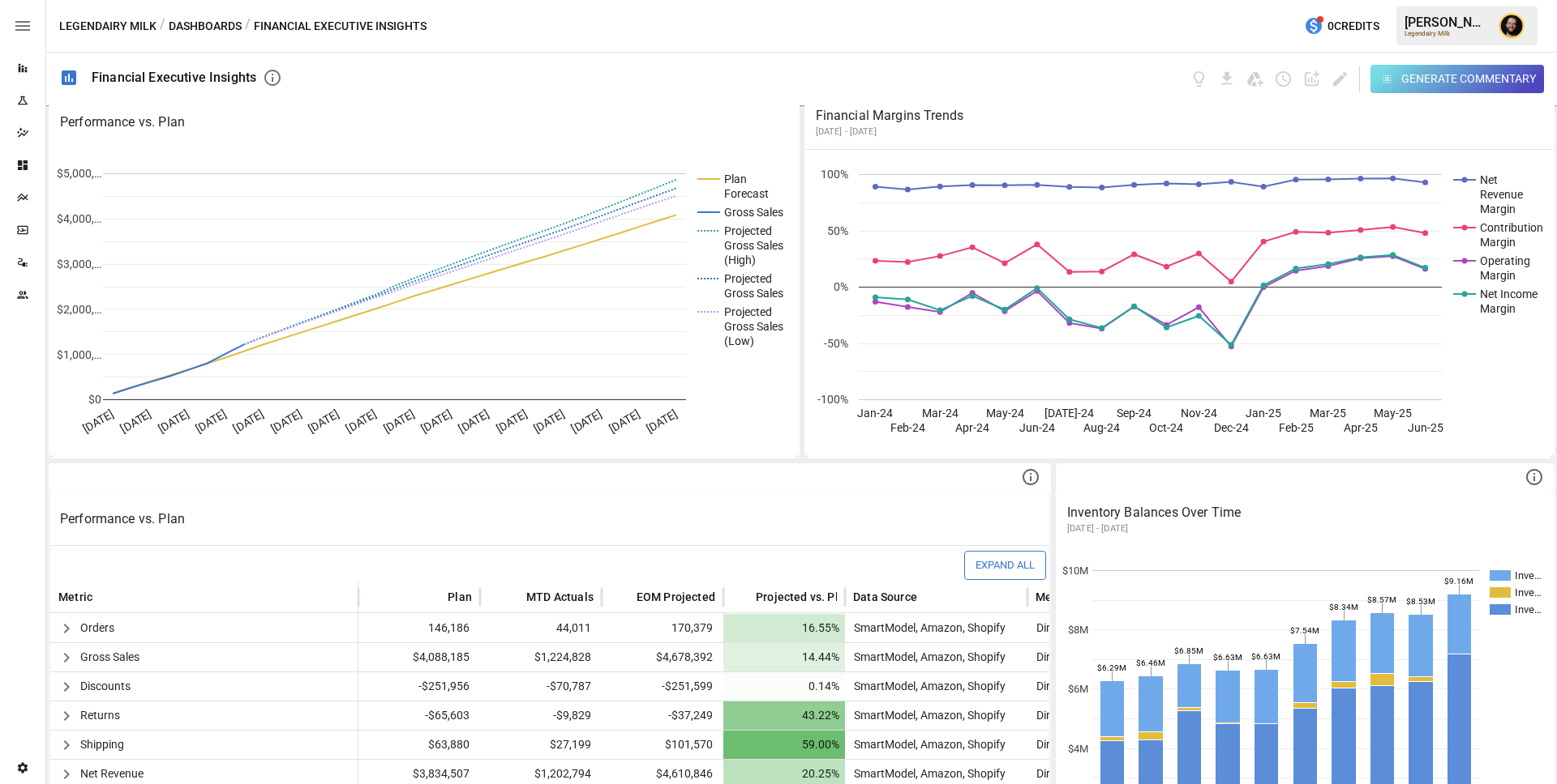
scroll to position [0, 0]
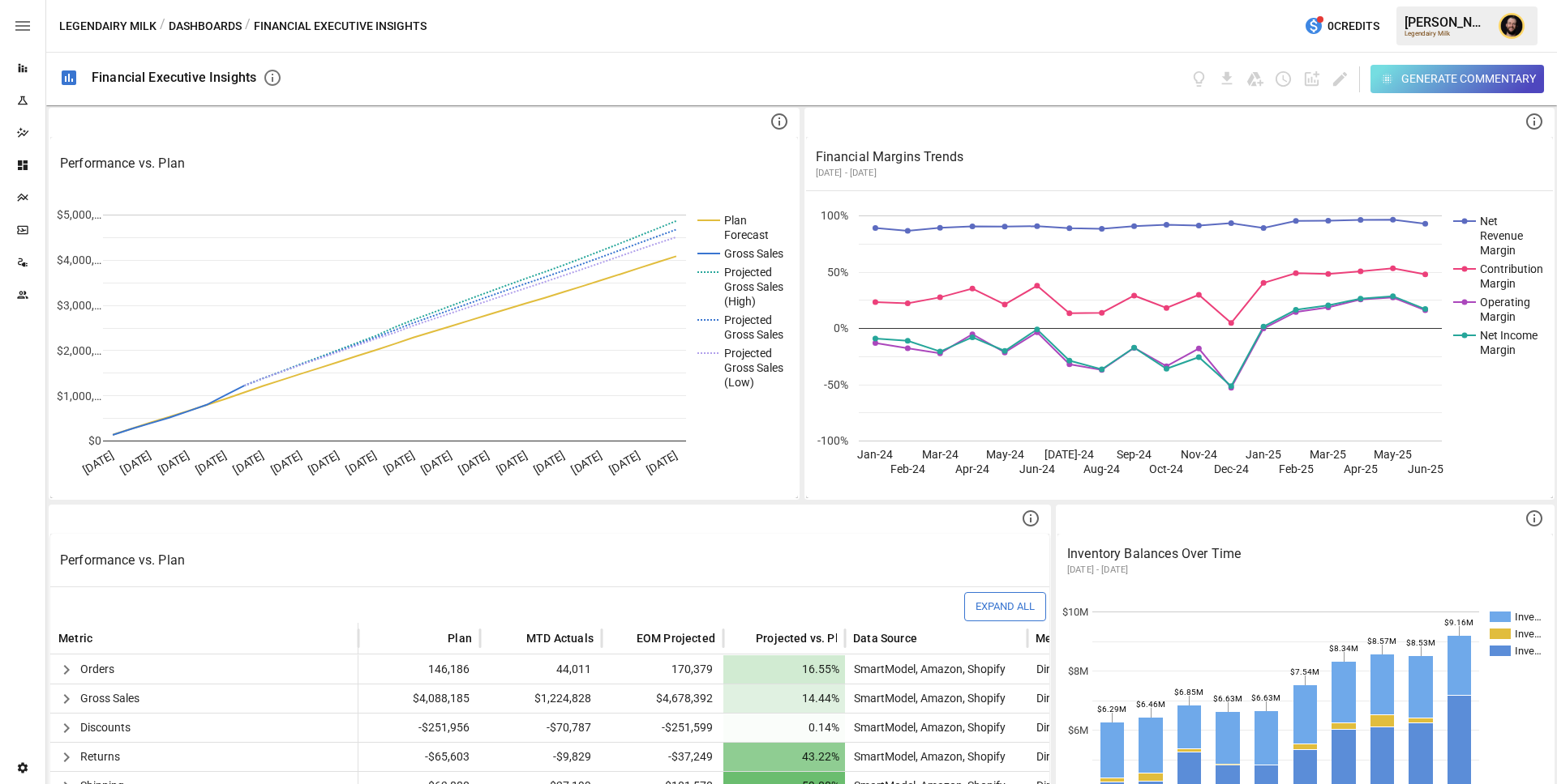
click at [222, 25] on button "Dashboards" at bounding box center [205, 27] width 73 height 20
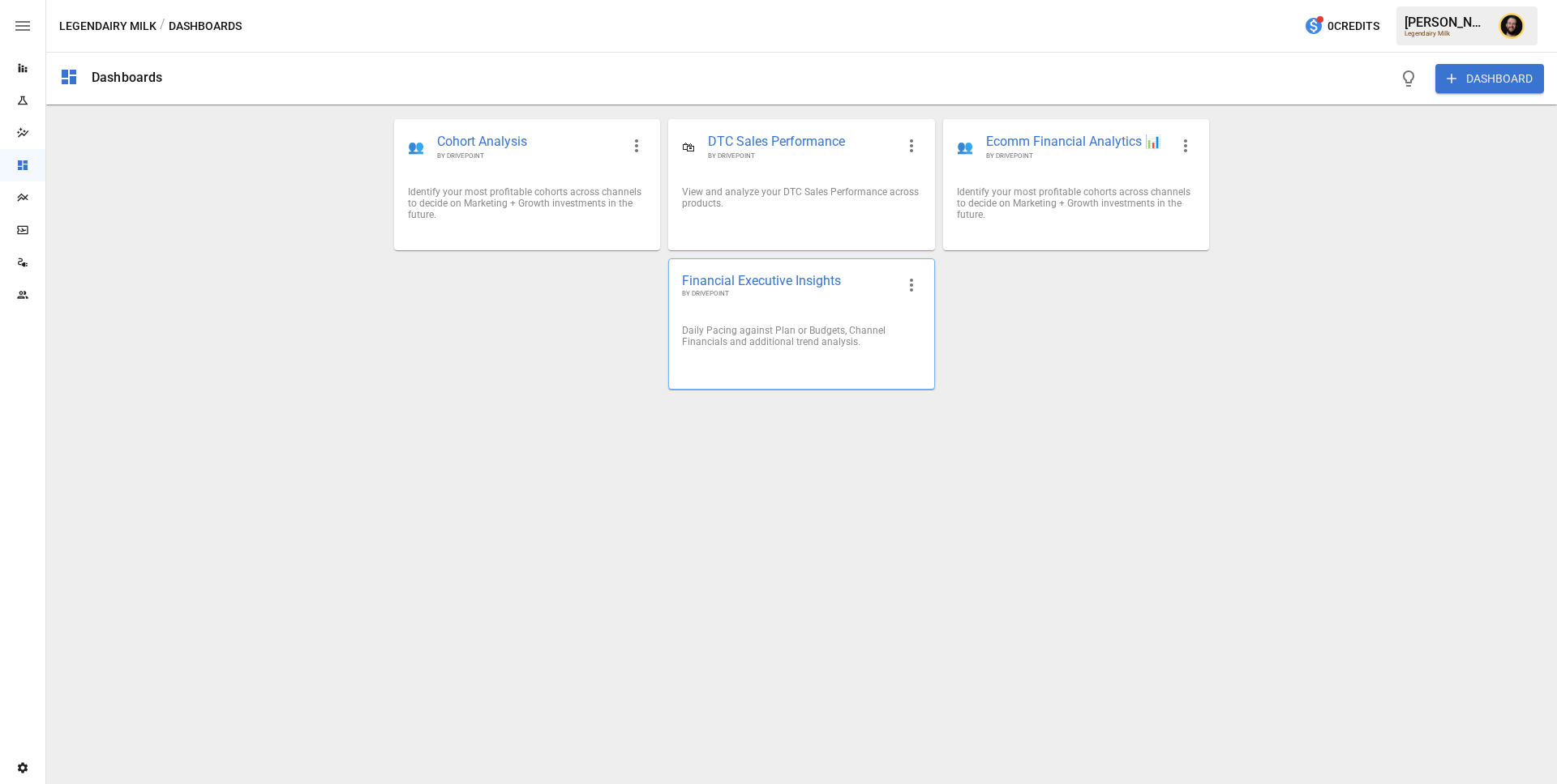
click at [909, 282] on icon "button" at bounding box center [911, 285] width 19 height 19
click at [924, 321] on li "Edit" at bounding box center [931, 323] width 73 height 32
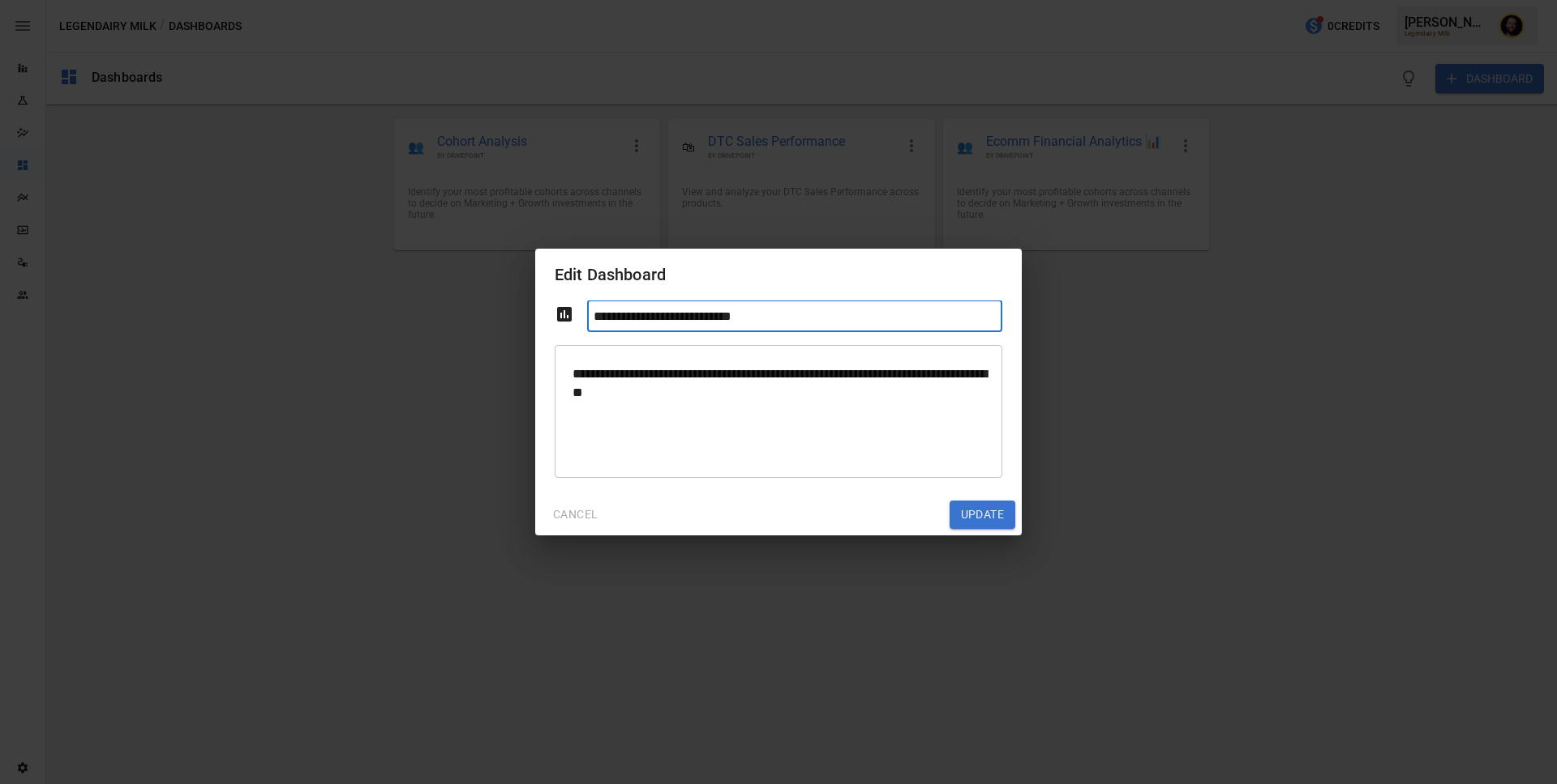
click at [597, 319] on input "**********" at bounding box center [795, 316] width 415 height 31
click at [709, 317] on input "**********" at bounding box center [795, 316] width 415 height 31
type input "**********"
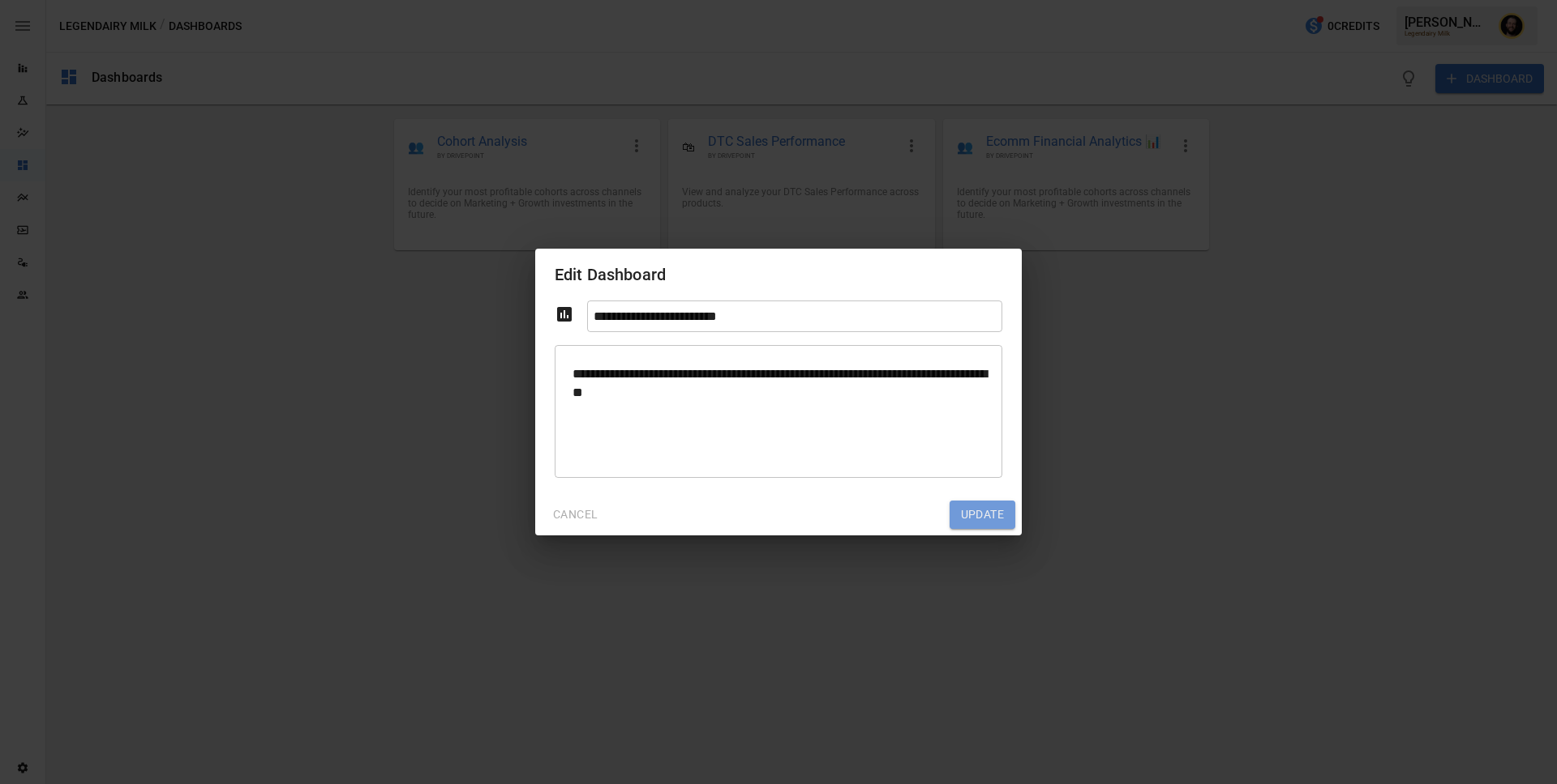
click at [977, 510] on button "Update" at bounding box center [982, 516] width 65 height 29
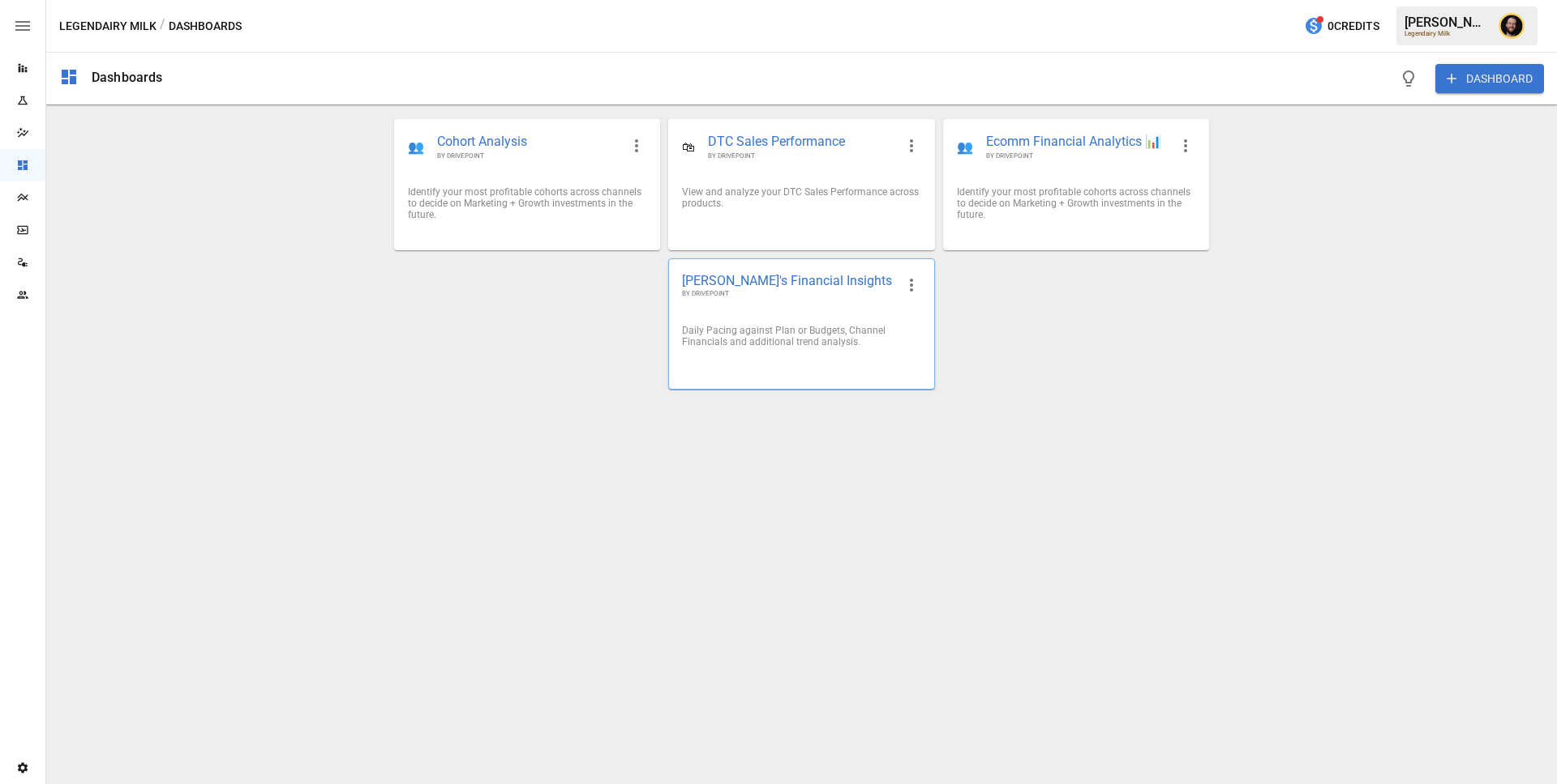
click at [911, 287] on icon "button" at bounding box center [911, 285] width 19 height 19
click at [911, 320] on li "Edit" at bounding box center [931, 323] width 73 height 32
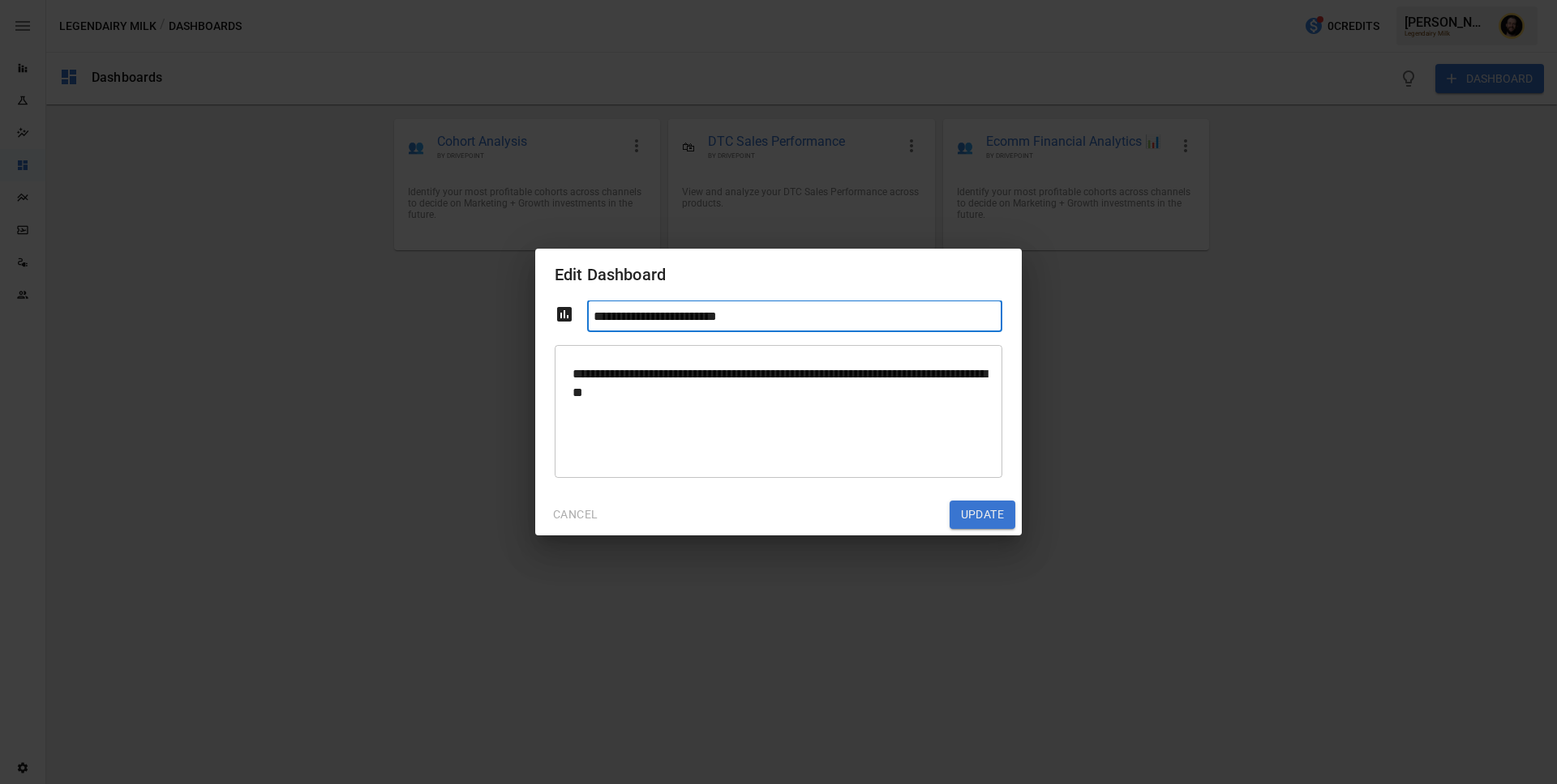
click at [751, 322] on input "**********" at bounding box center [795, 316] width 415 height 31
type input "**********"
click at [991, 523] on button "Update" at bounding box center [982, 516] width 65 height 29
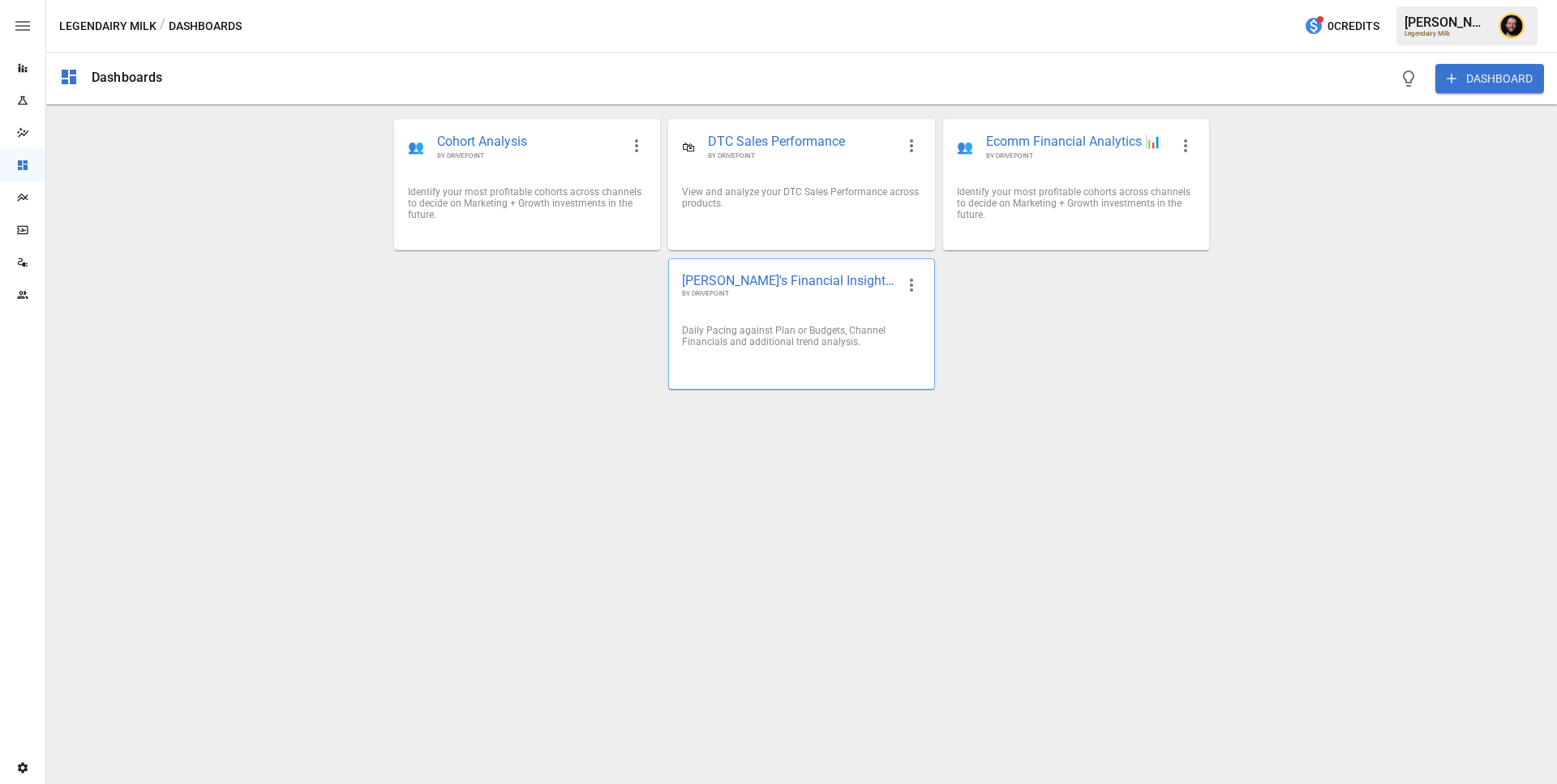
click at [789, 341] on div "Daily Pacing against Plan or Budgets, Channel Financials and additional trend a…" at bounding box center [801, 336] width 239 height 23
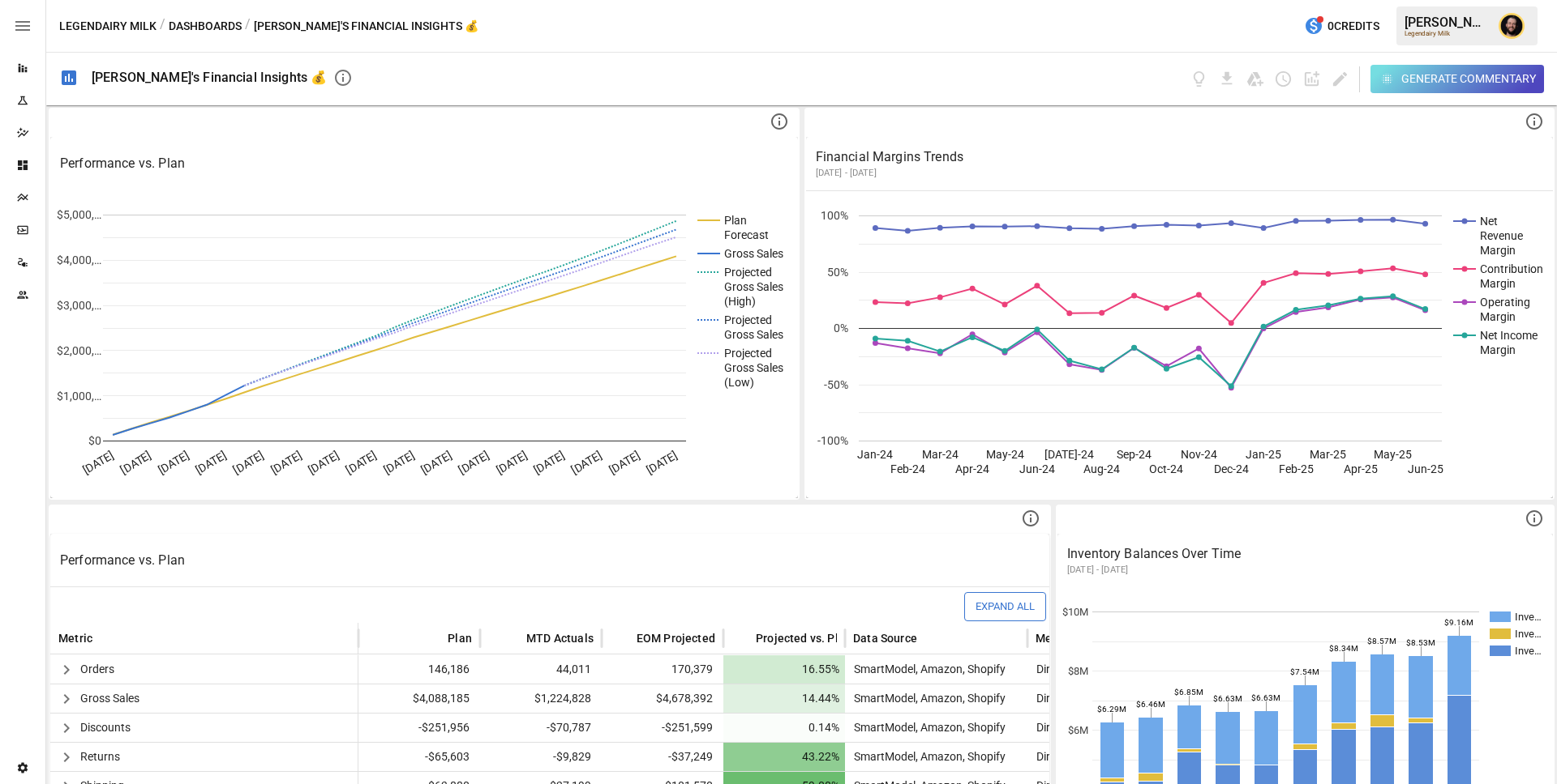
click at [202, 21] on button "Dashboards" at bounding box center [205, 27] width 73 height 20
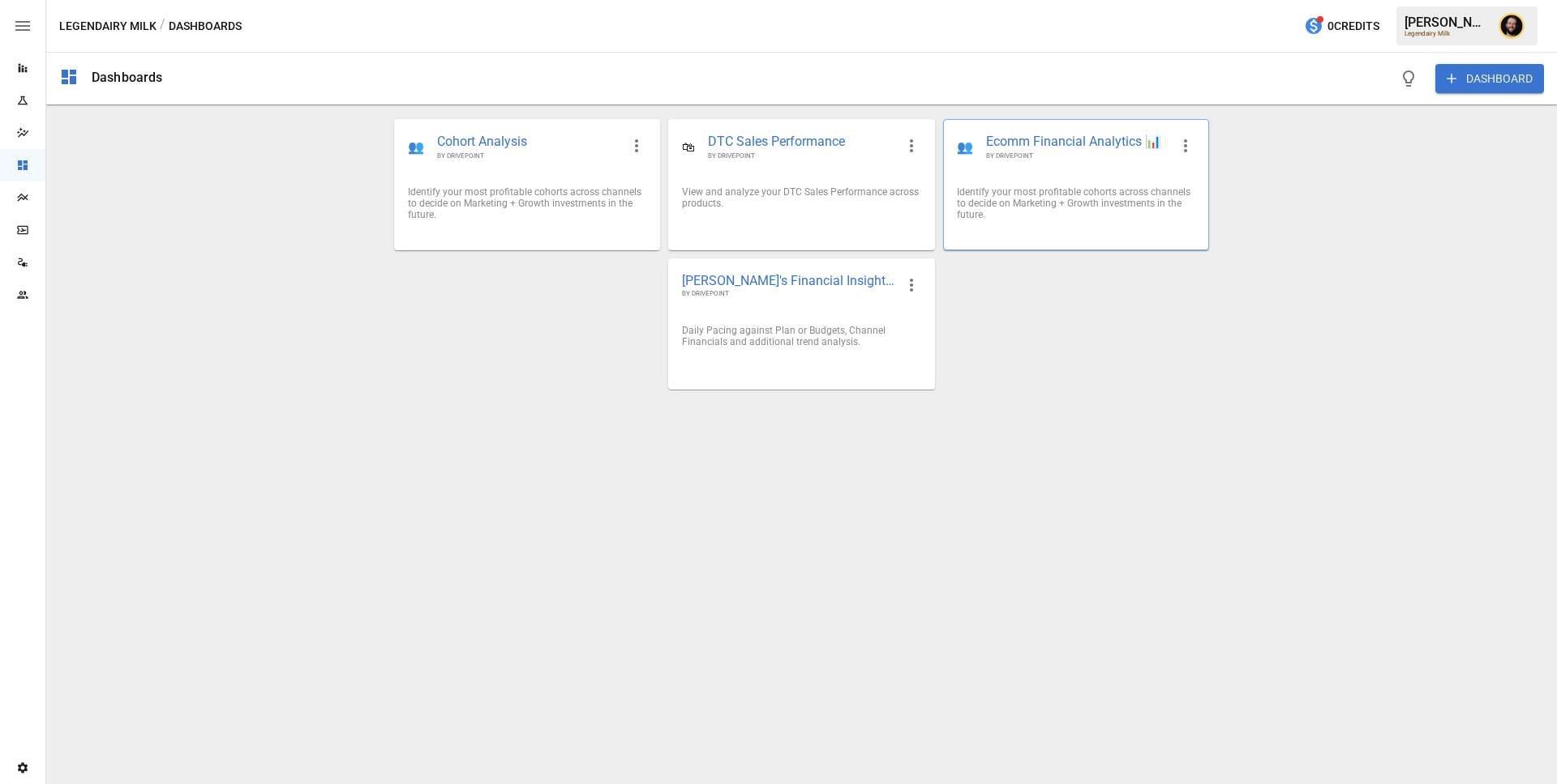
click at [986, 208] on div "Identify your most profitable cohorts across channels to decide on Marketing + …" at bounding box center [1076, 203] width 239 height 34
